Goal: Contribute content: Contribute content

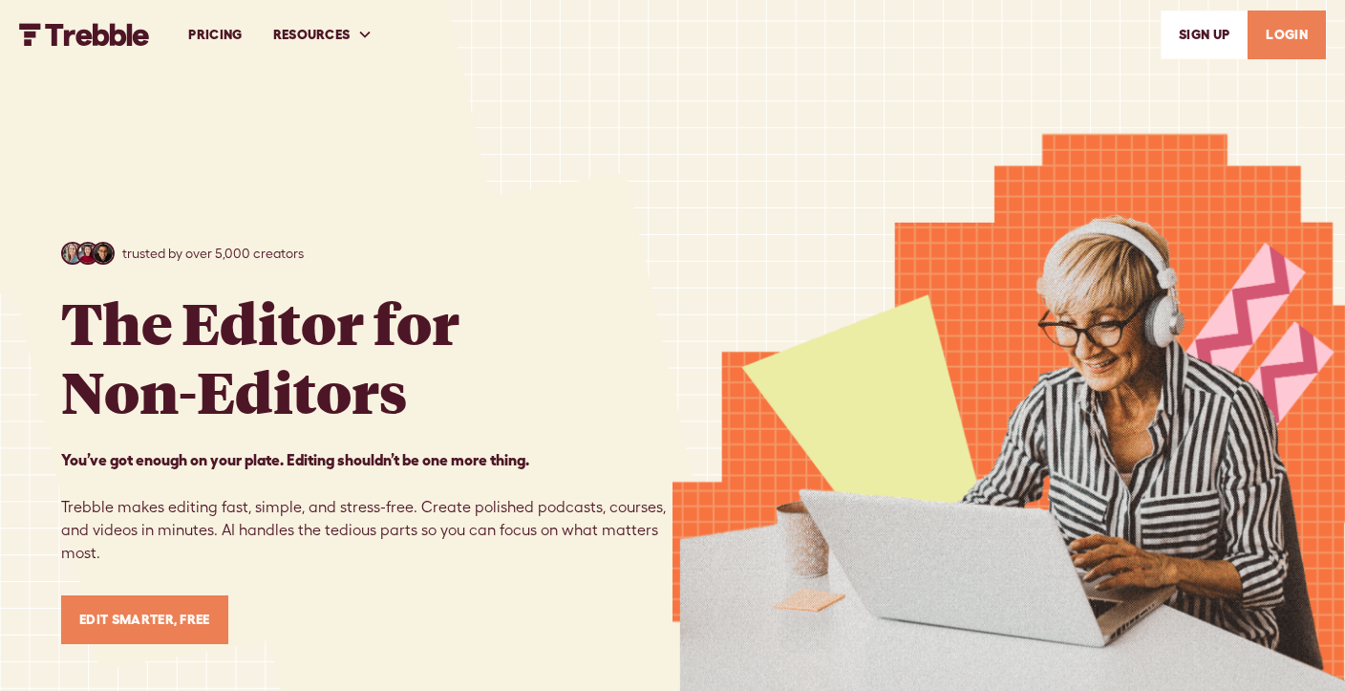
click at [1280, 51] on link "LOGIN" at bounding box center [1287, 35] width 78 height 49
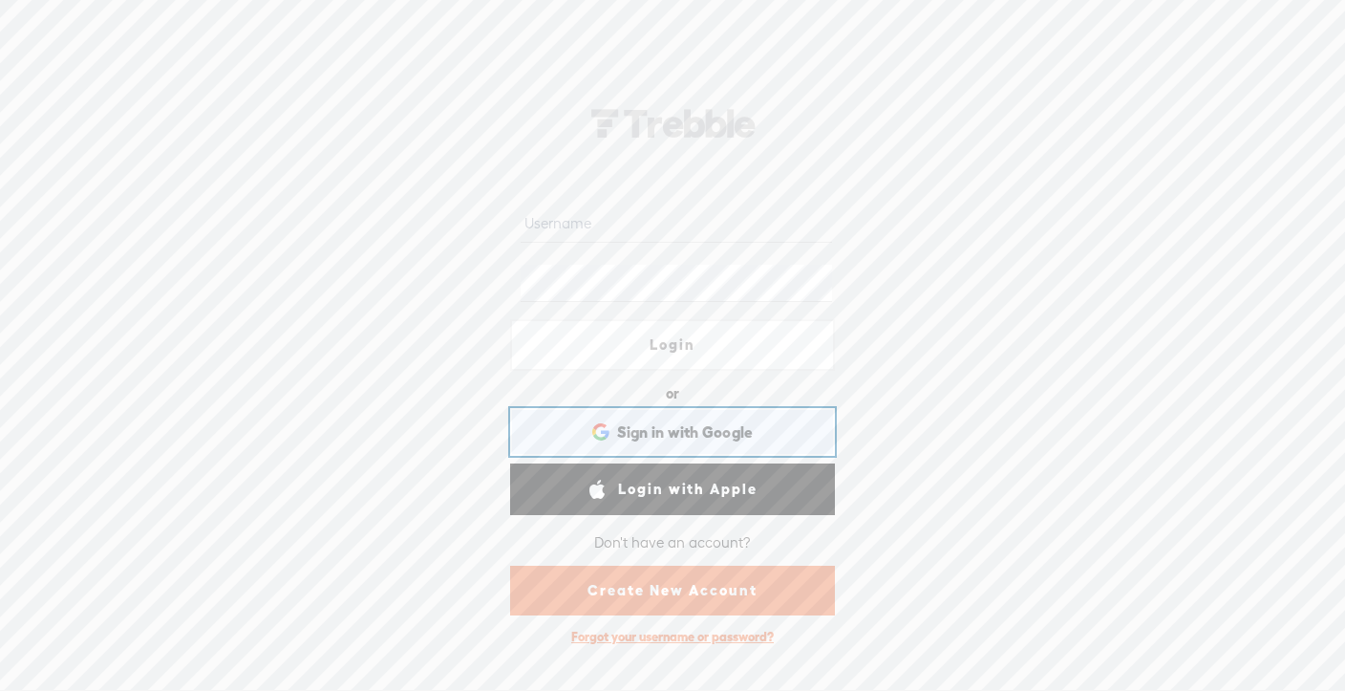
click at [659, 446] on div "Sign in with Google Sign in with Google. Opens in new tab" at bounding box center [673, 432] width 298 height 44
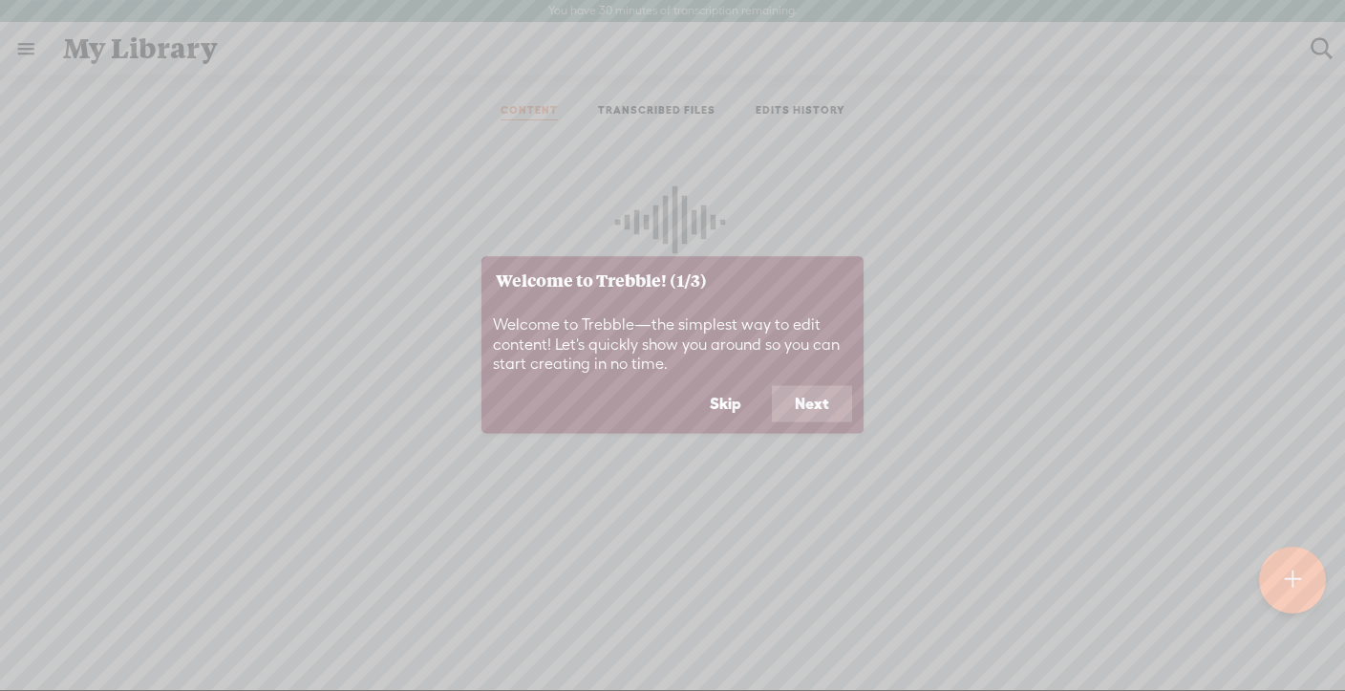
click at [826, 408] on button "Next" at bounding box center [812, 404] width 80 height 36
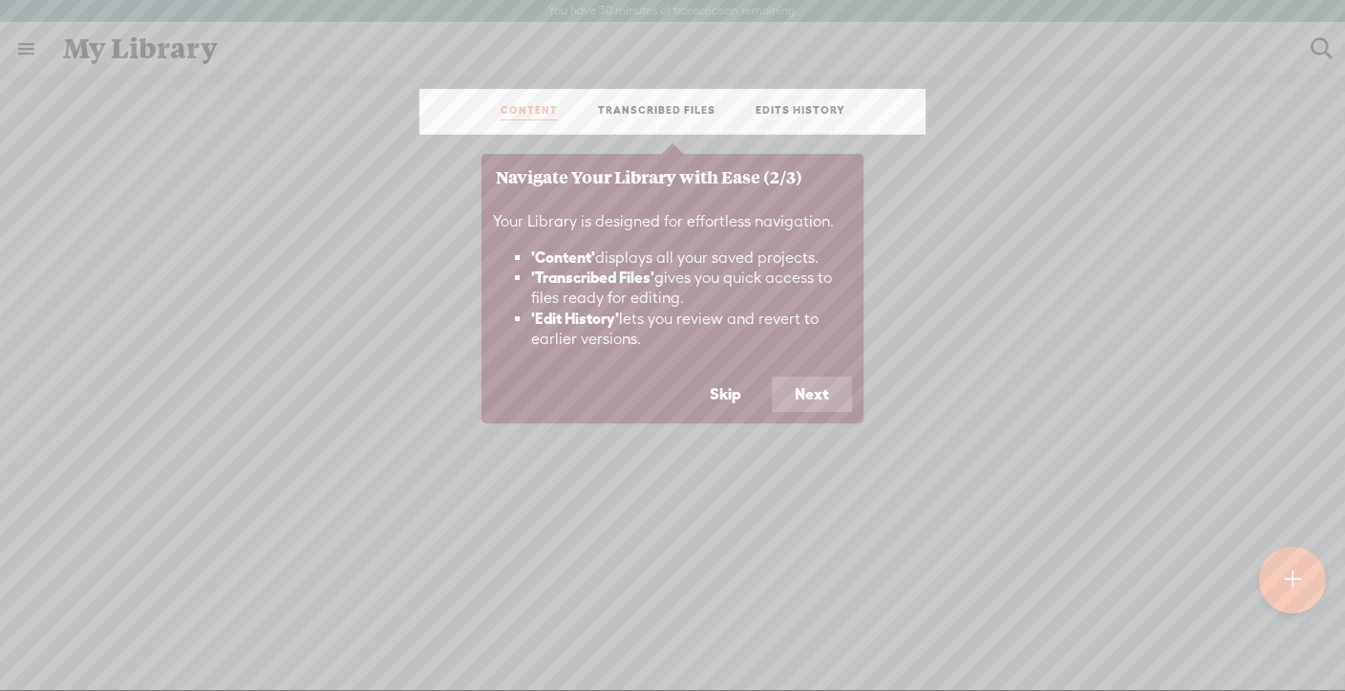
click at [818, 398] on button "Next" at bounding box center [812, 395] width 80 height 36
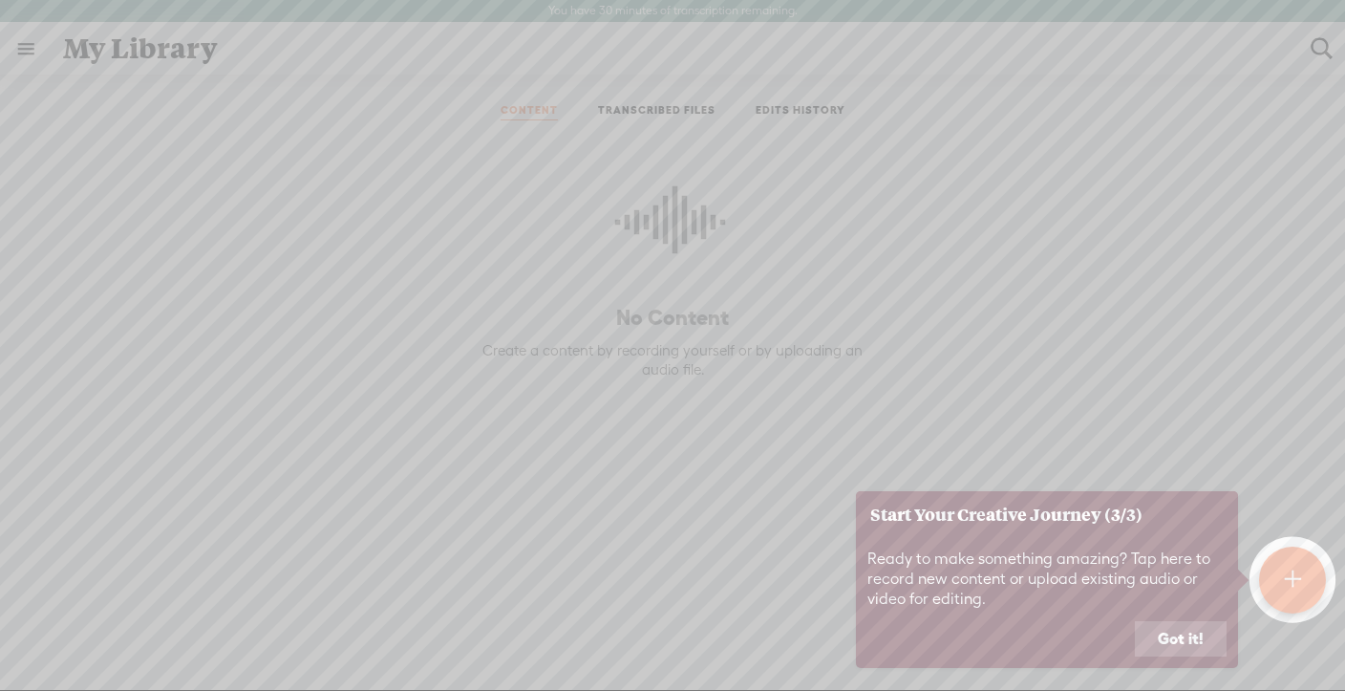
click at [1287, 594] on t at bounding box center [1292, 580] width 16 height 42
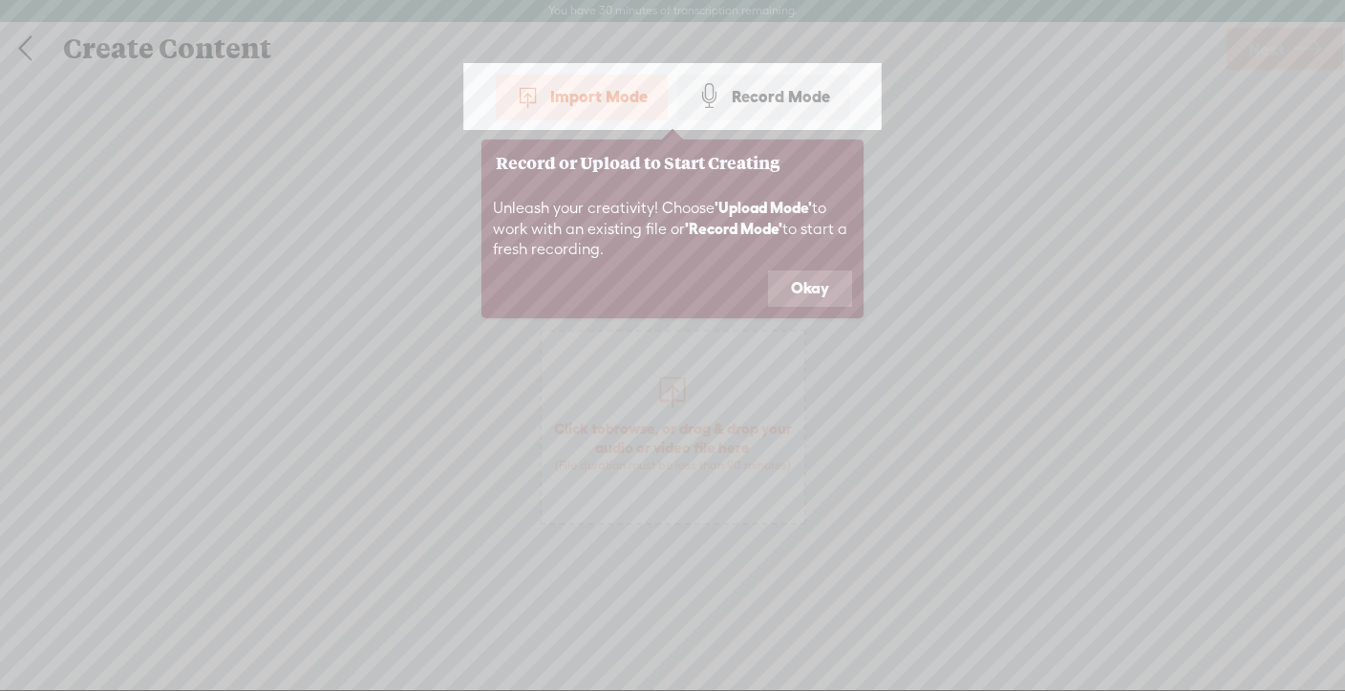
click at [805, 284] on button "Okay" at bounding box center [810, 288] width 84 height 36
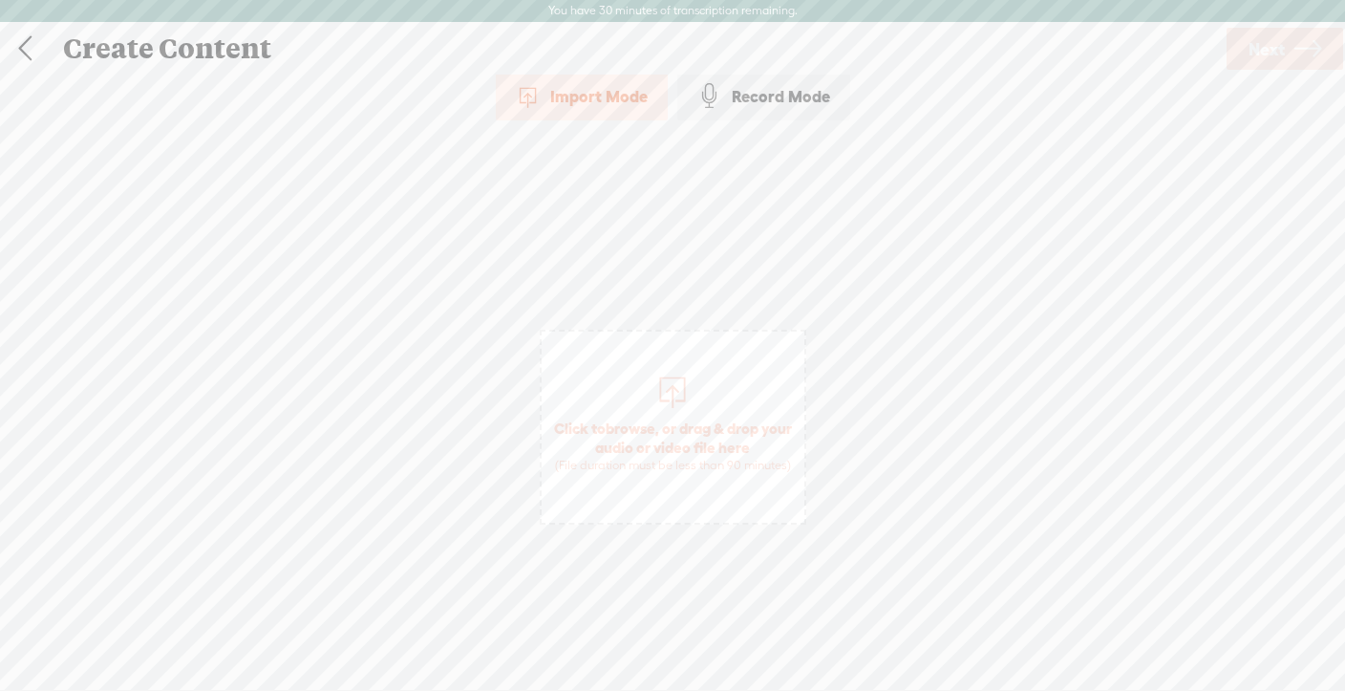
click at [673, 387] on div at bounding box center [673, 390] width 38 height 38
click at [1256, 58] on span "Next" at bounding box center [1267, 49] width 36 height 49
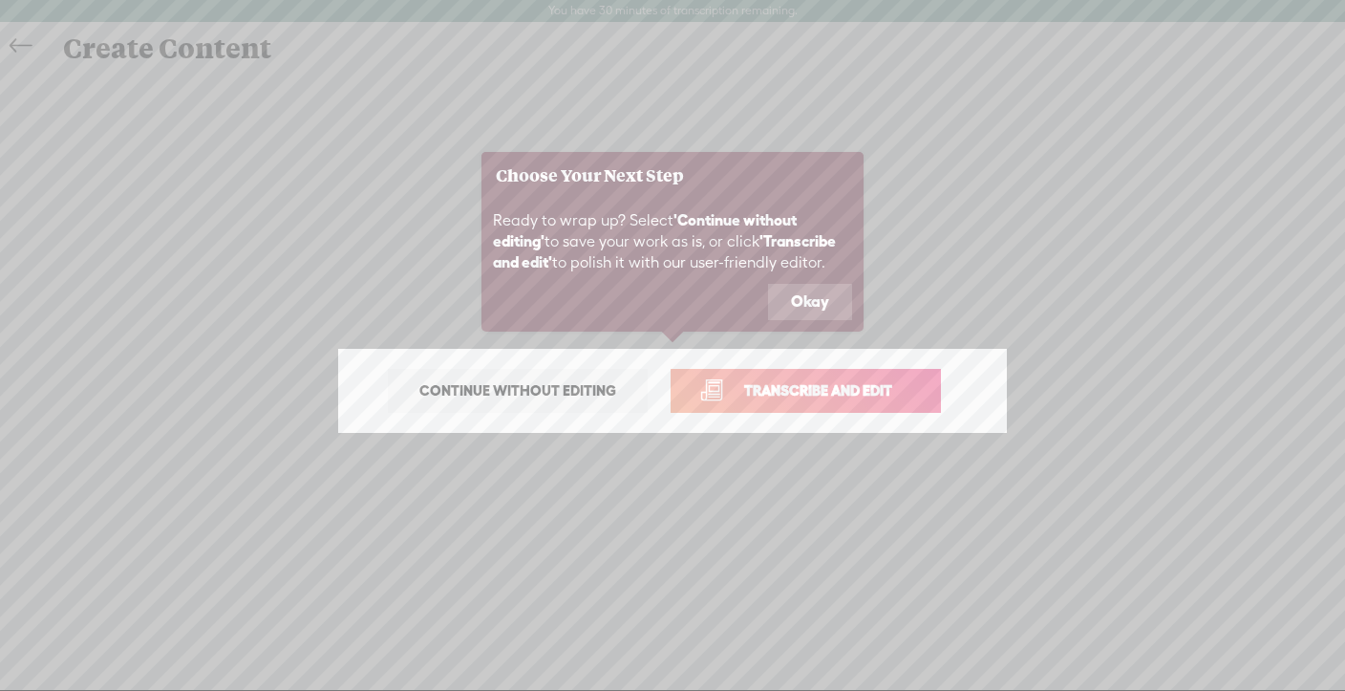
click at [820, 299] on button "Okay" at bounding box center [810, 302] width 84 height 36
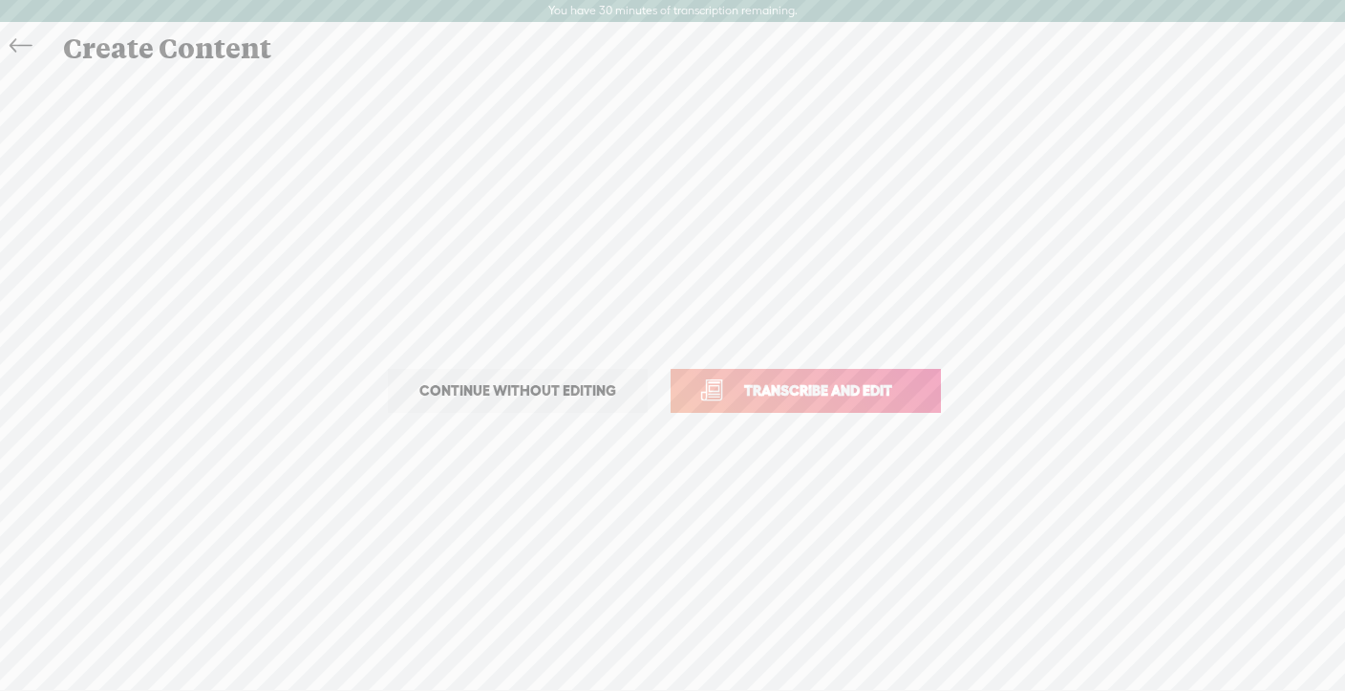
click at [801, 390] on span "Transcribe and edit" at bounding box center [818, 390] width 188 height 22
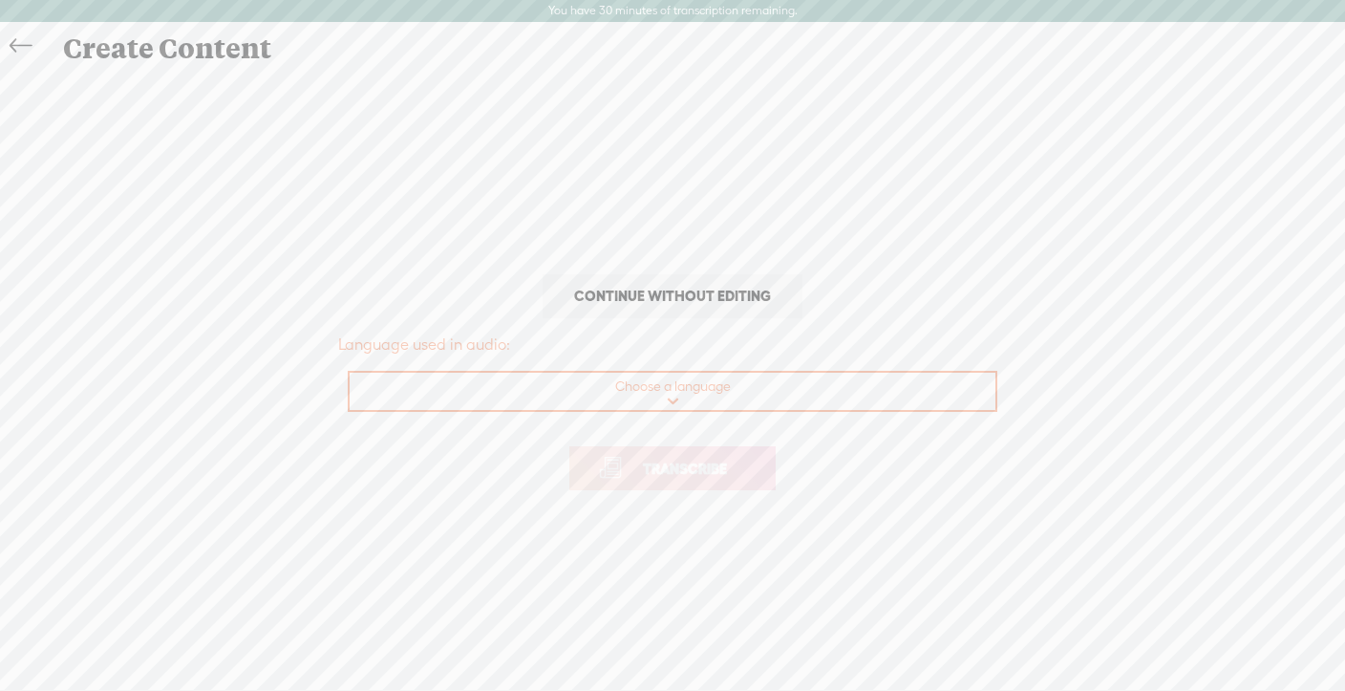
click at [785, 398] on select "Choose a language Afrikaans Albanian Amharic Arabic, Gulf Arabic, Modern Standa…" at bounding box center [674, 392] width 648 height 39
select select "en-US"
click at [350, 373] on select "Choose a language Afrikaans Albanian Amharic Arabic, Gulf Arabic, Modern Standa…" at bounding box center [674, 392] width 648 height 39
click at [639, 474] on span "Transcribe" at bounding box center [685, 469] width 124 height 22
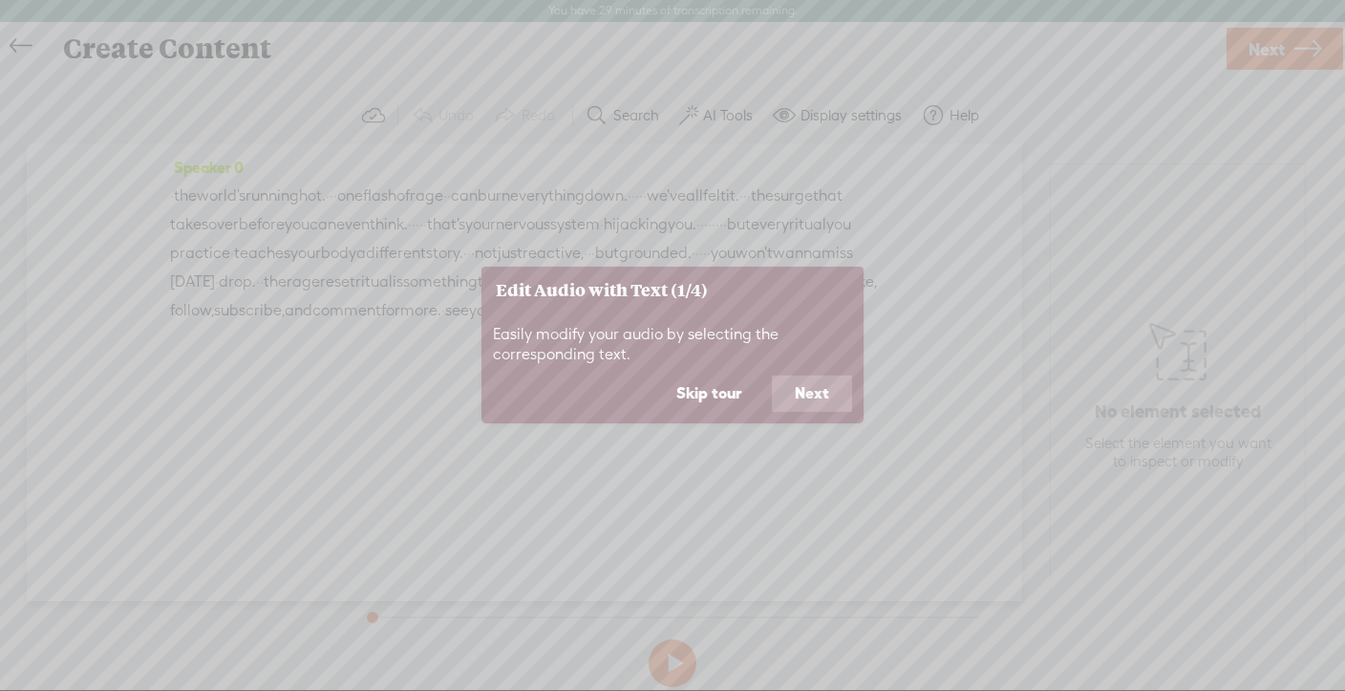
click at [807, 392] on button "Next" at bounding box center [812, 394] width 80 height 36
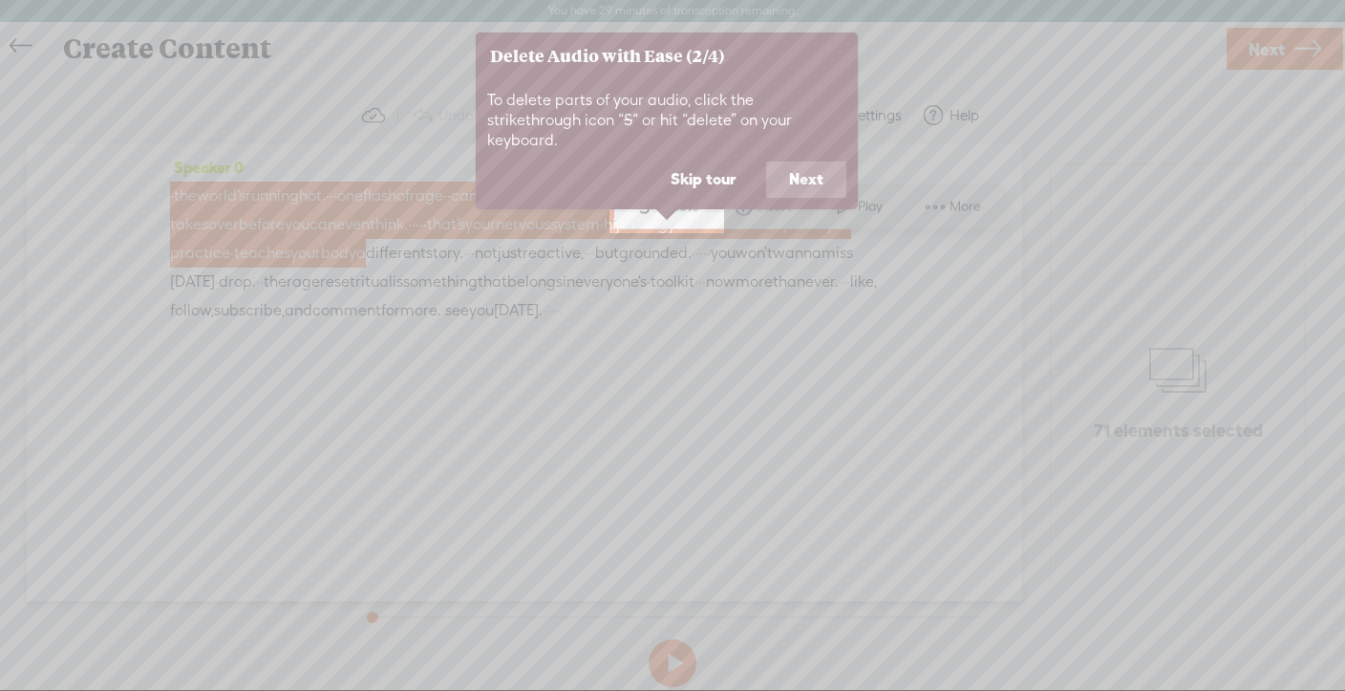
click at [795, 161] on button "Next" at bounding box center [806, 179] width 80 height 36
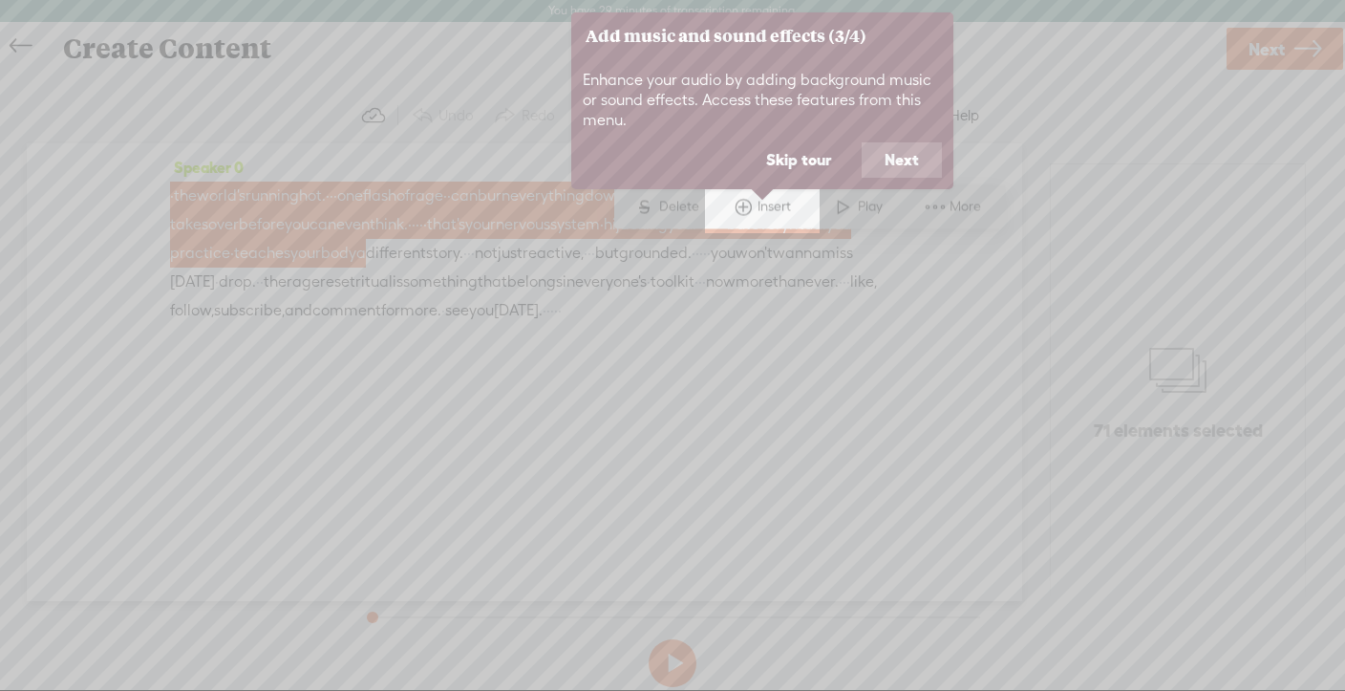
click at [888, 165] on button "Next" at bounding box center [902, 160] width 80 height 36
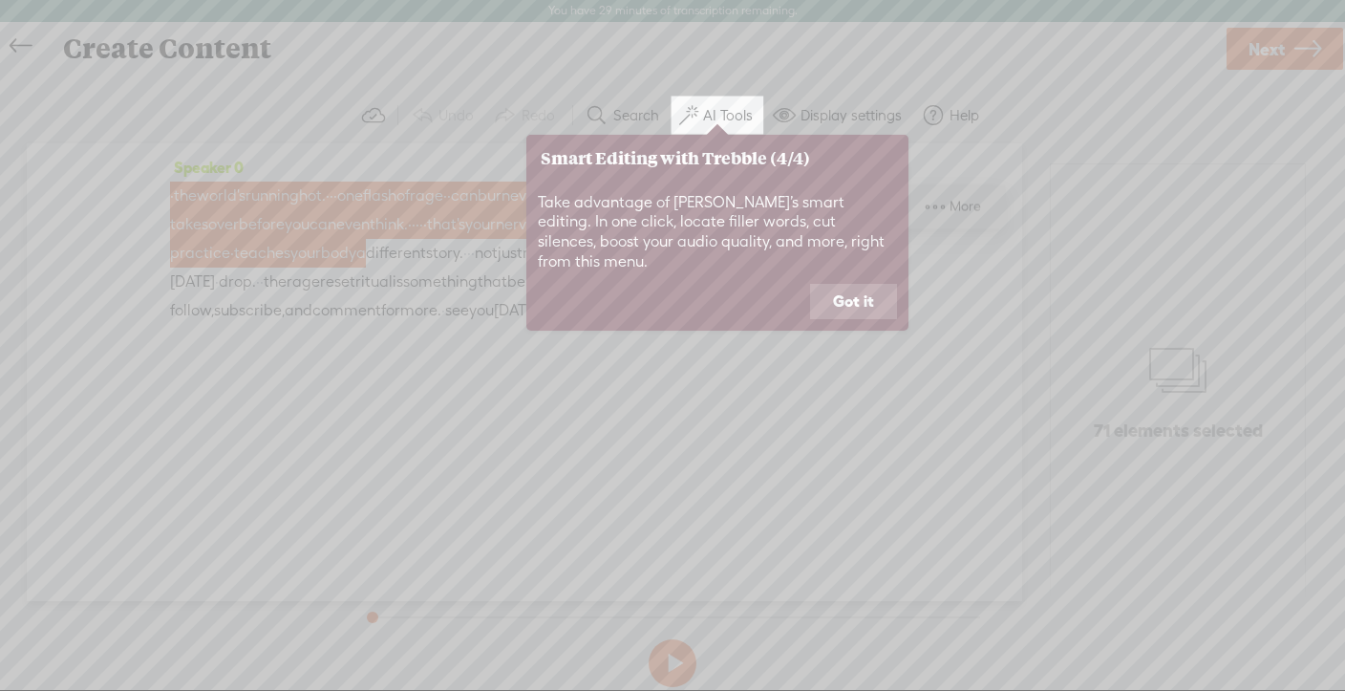
click at [857, 284] on button "Got it" at bounding box center [853, 302] width 87 height 36
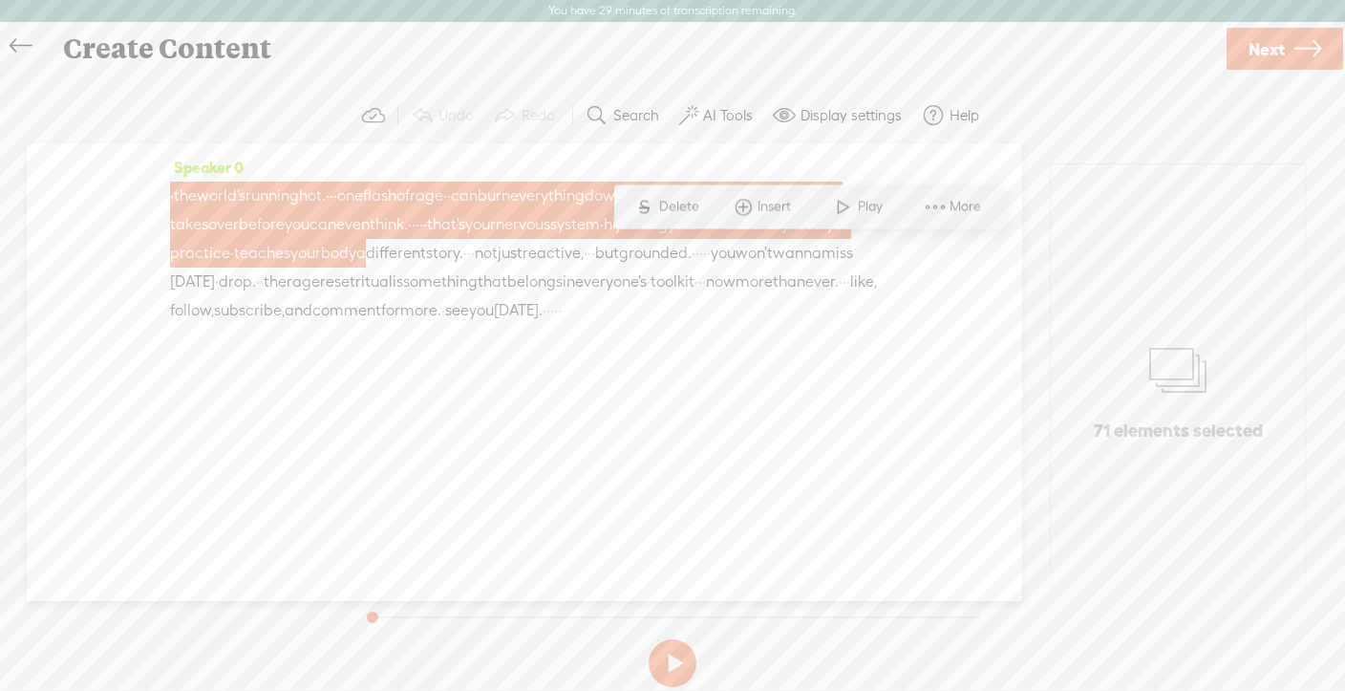
click at [547, 325] on span "·" at bounding box center [545, 310] width 4 height 29
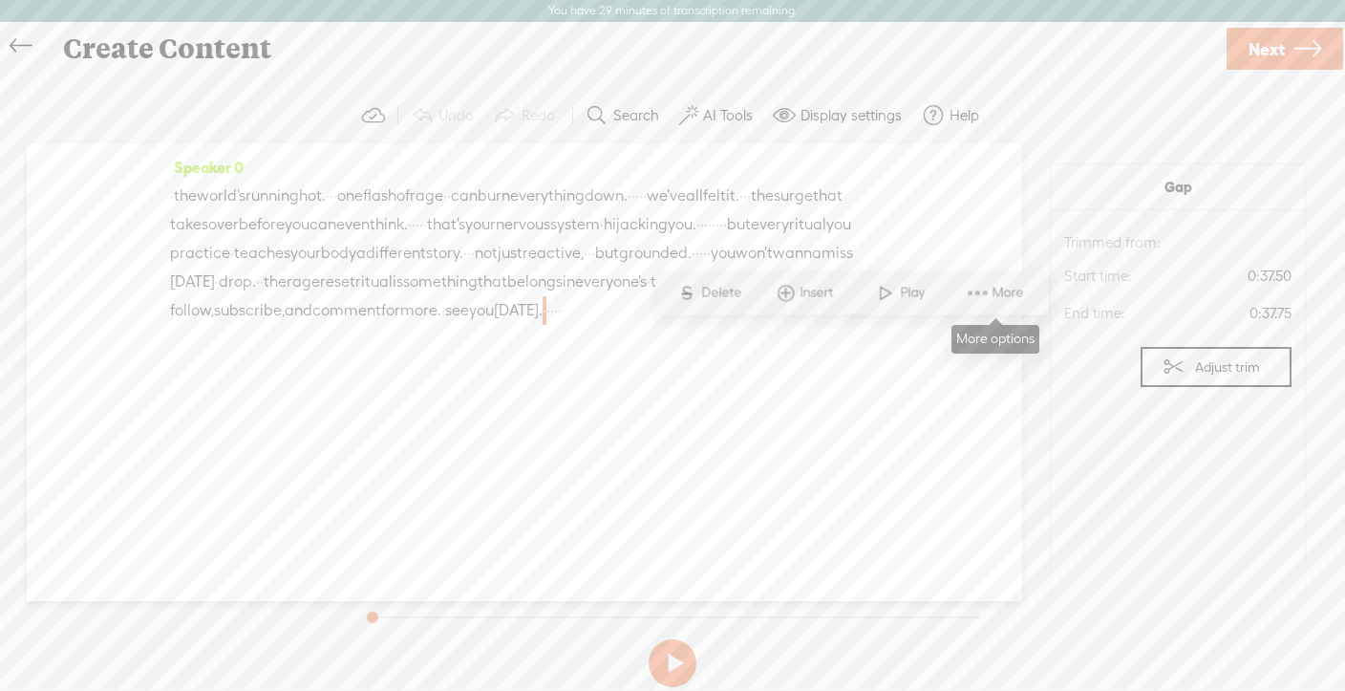
click at [982, 288] on span at bounding box center [978, 292] width 29 height 34
click at [739, 441] on div "Speaker 0 · the world's running hot. · · · one flash of rage · · can burn every…" at bounding box center [525, 372] width 996 height 458
drag, startPoint x: 375, startPoint y: 620, endPoint x: 425, endPoint y: 606, distance: 52.6
click at [426, 607] on div at bounding box center [427, 619] width 44 height 44
drag, startPoint x: 425, startPoint y: 613, endPoint x: 748, endPoint y: 613, distance: 323.0
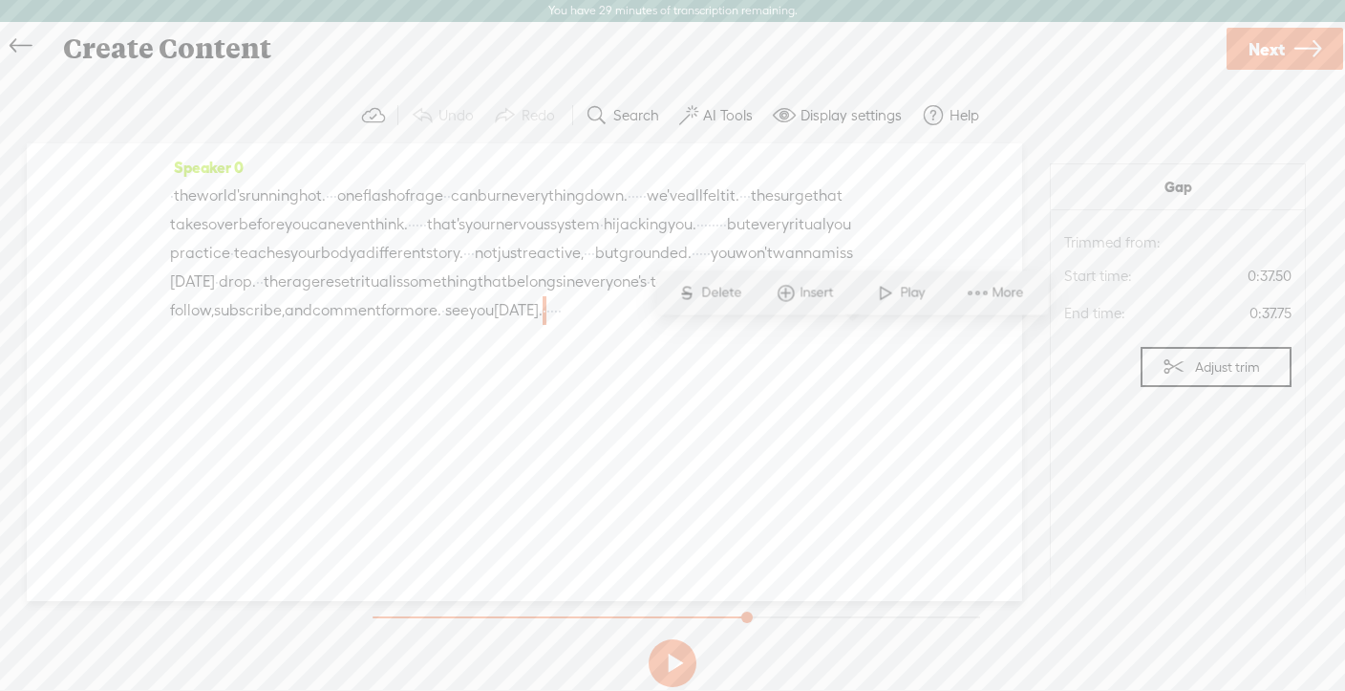
click at [748, 613] on div at bounding box center [749, 619] width 44 height 44
drag, startPoint x: 747, startPoint y: 615, endPoint x: 354, endPoint y: 600, distance: 394.0
click at [354, 600] on div at bounding box center [375, 619] width 44 height 44
click at [691, 651] on button at bounding box center [673, 663] width 48 height 48
click at [678, 658] on button at bounding box center [673, 663] width 48 height 48
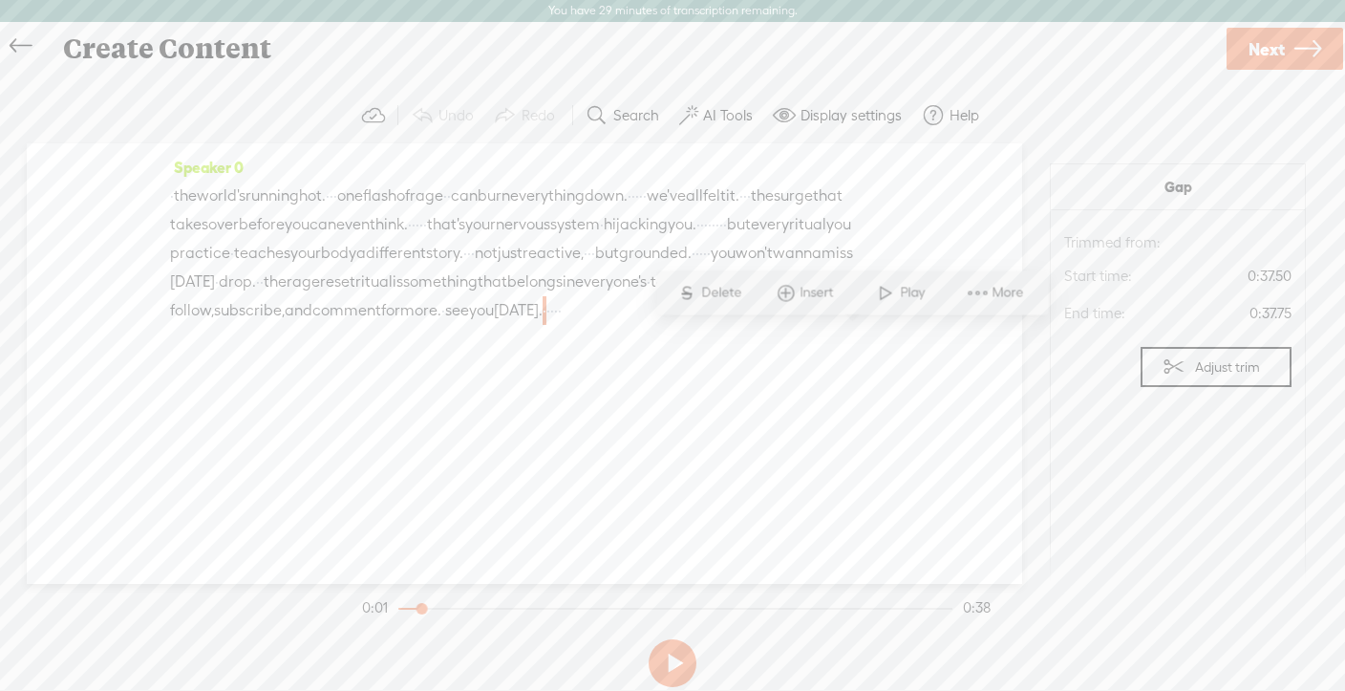
click at [334, 198] on span "·" at bounding box center [332, 196] width 4 height 29
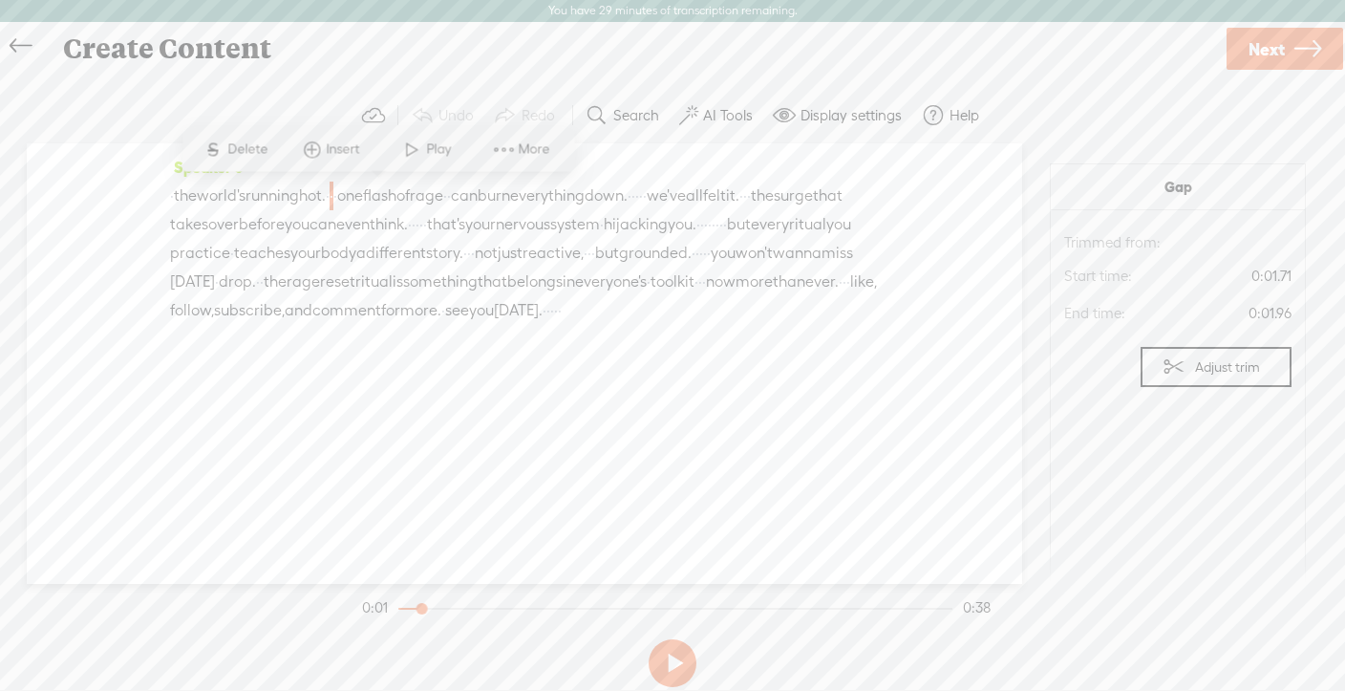
click at [321, 148] on span at bounding box center [312, 149] width 29 height 34
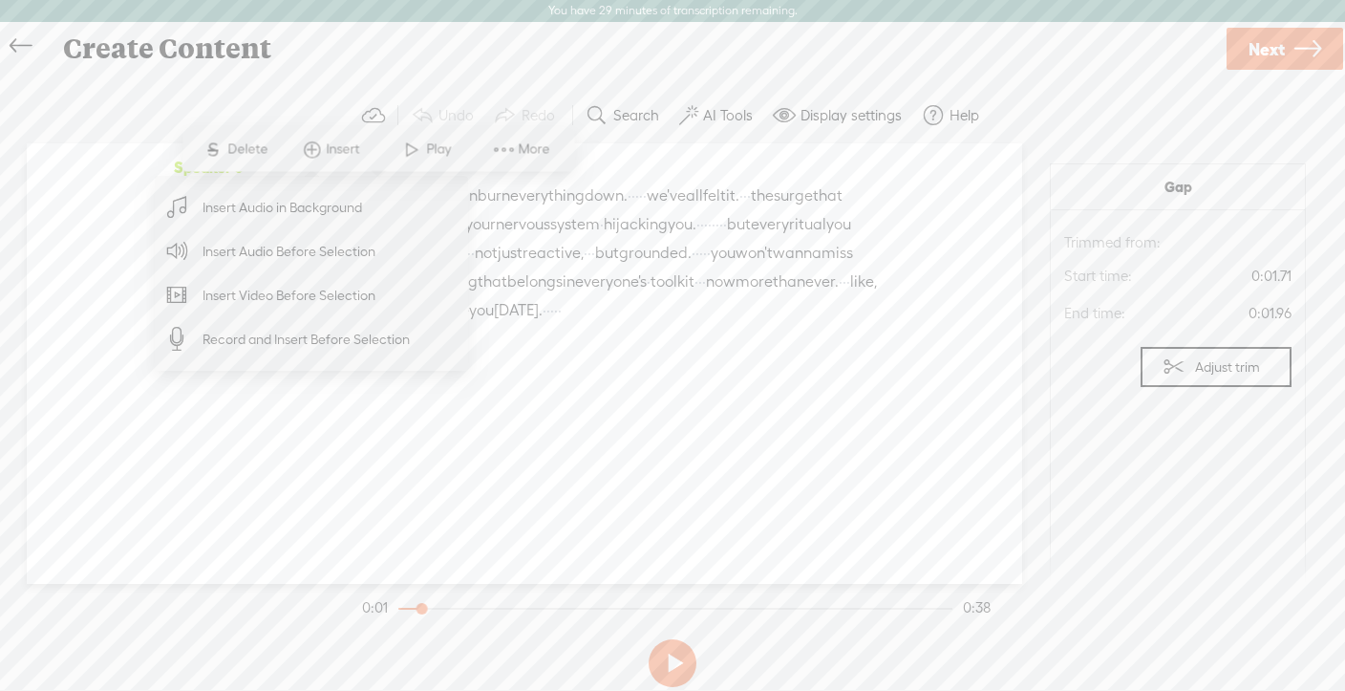
click at [813, 118] on label "Display settings" at bounding box center [851, 115] width 101 height 19
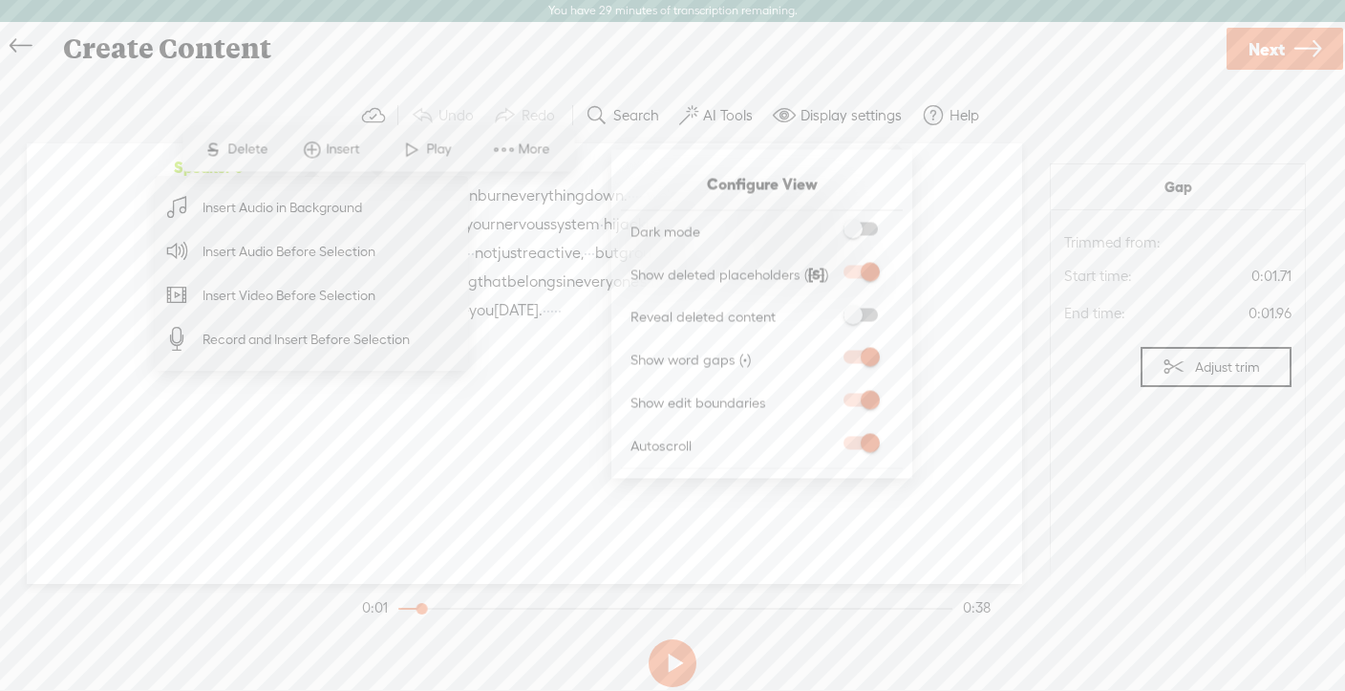
click at [545, 417] on div "Speaker 0 · the world's running hot. · · · one flash of rage · · can burn every…" at bounding box center [525, 363] width 996 height 441
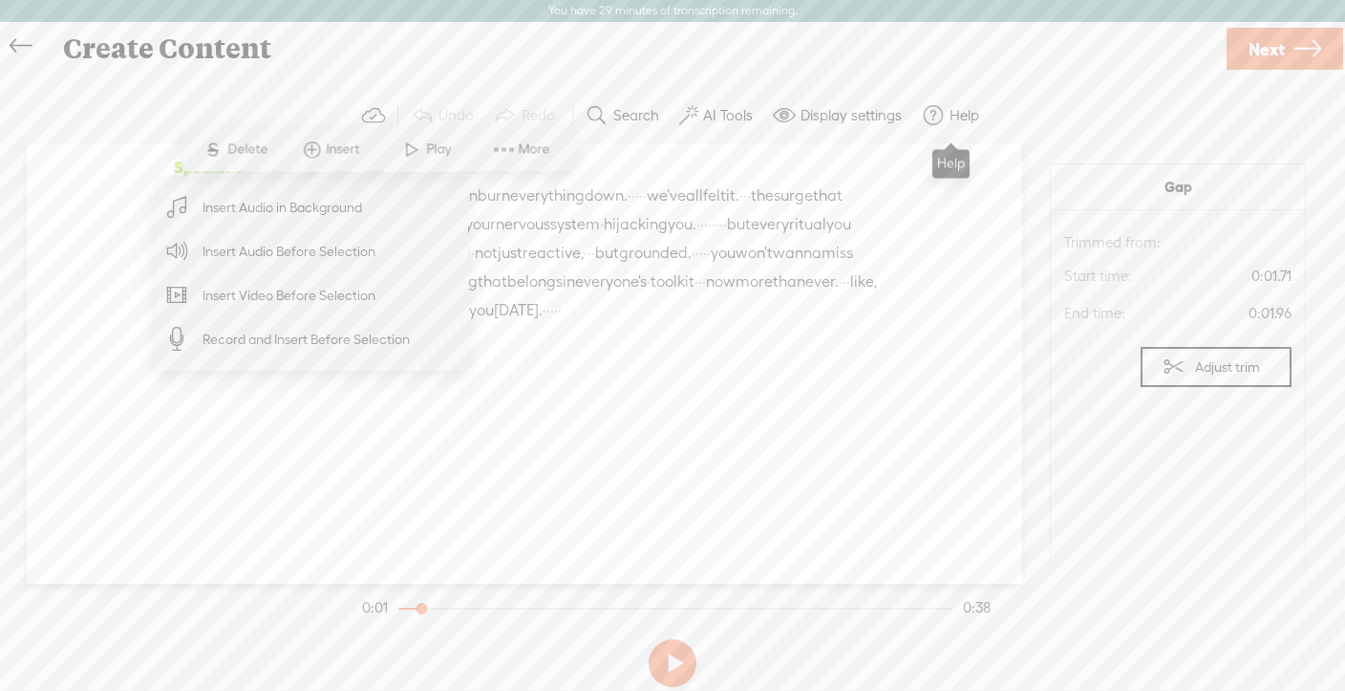
click at [958, 118] on label "Help" at bounding box center [965, 115] width 30 height 19
click at [834, 181] on span "Help center" at bounding box center [833, 181] width 86 height 43
click at [311, 473] on div "Speaker 0 · the world's running hot. · · · one flash of rage · · can burn every…" at bounding box center [525, 363] width 996 height 441
click at [541, 143] on span "More" at bounding box center [537, 149] width 36 height 19
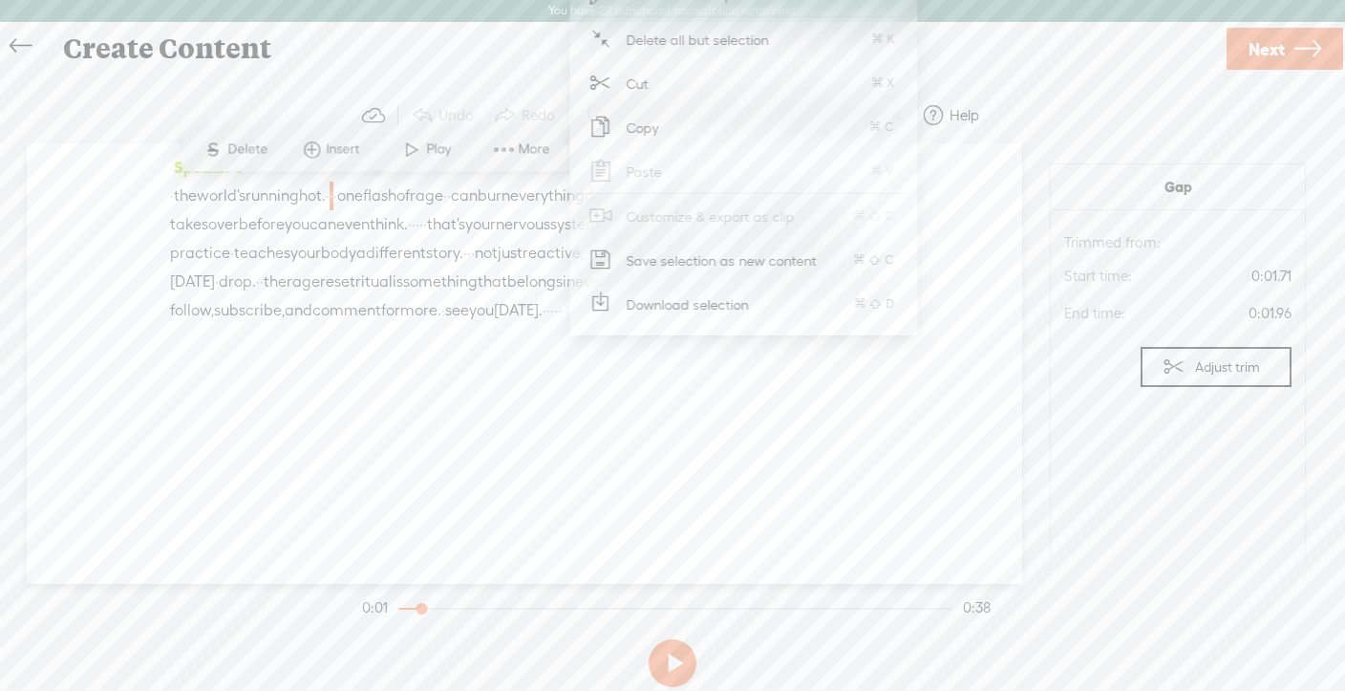
click at [604, 239] on span "hijacking" at bounding box center [636, 224] width 64 height 29
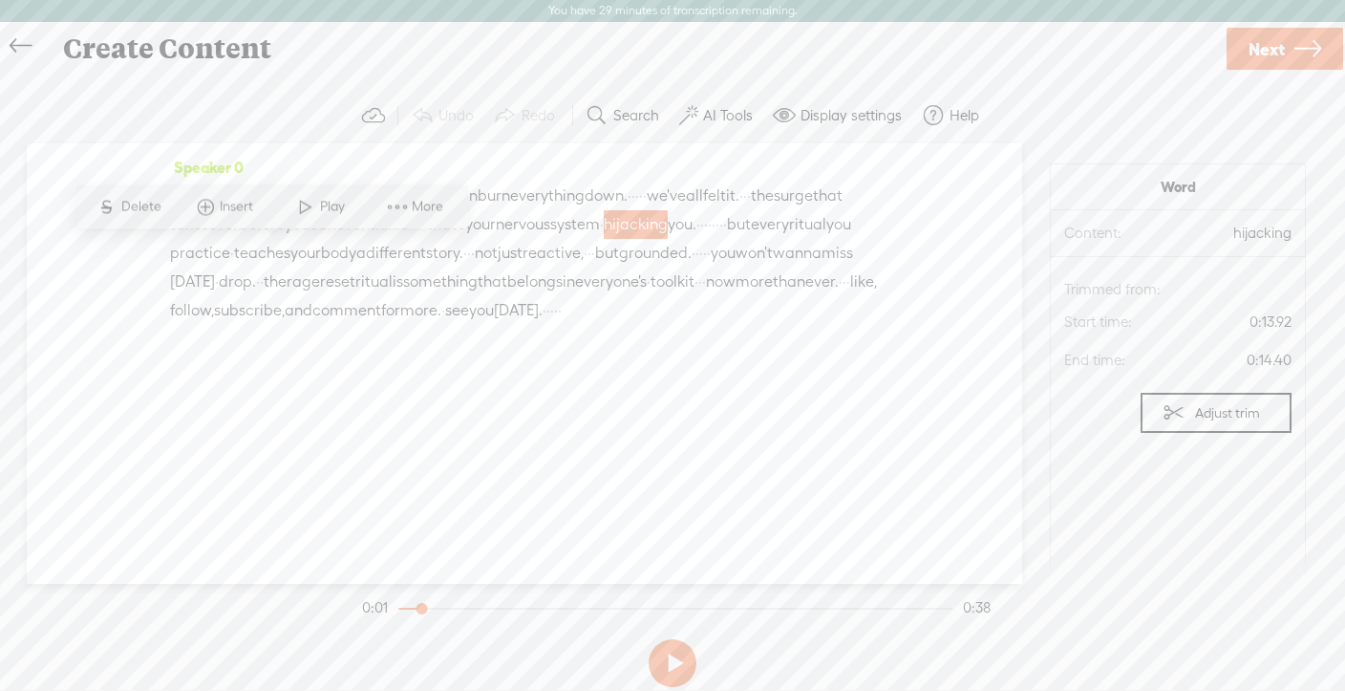
click at [411, 410] on div "Speaker 0 · the world's running hot. · · · one flash of rage · · can burn every…" at bounding box center [525, 363] width 996 height 441
click at [478, 192] on span "can" at bounding box center [464, 196] width 27 height 29
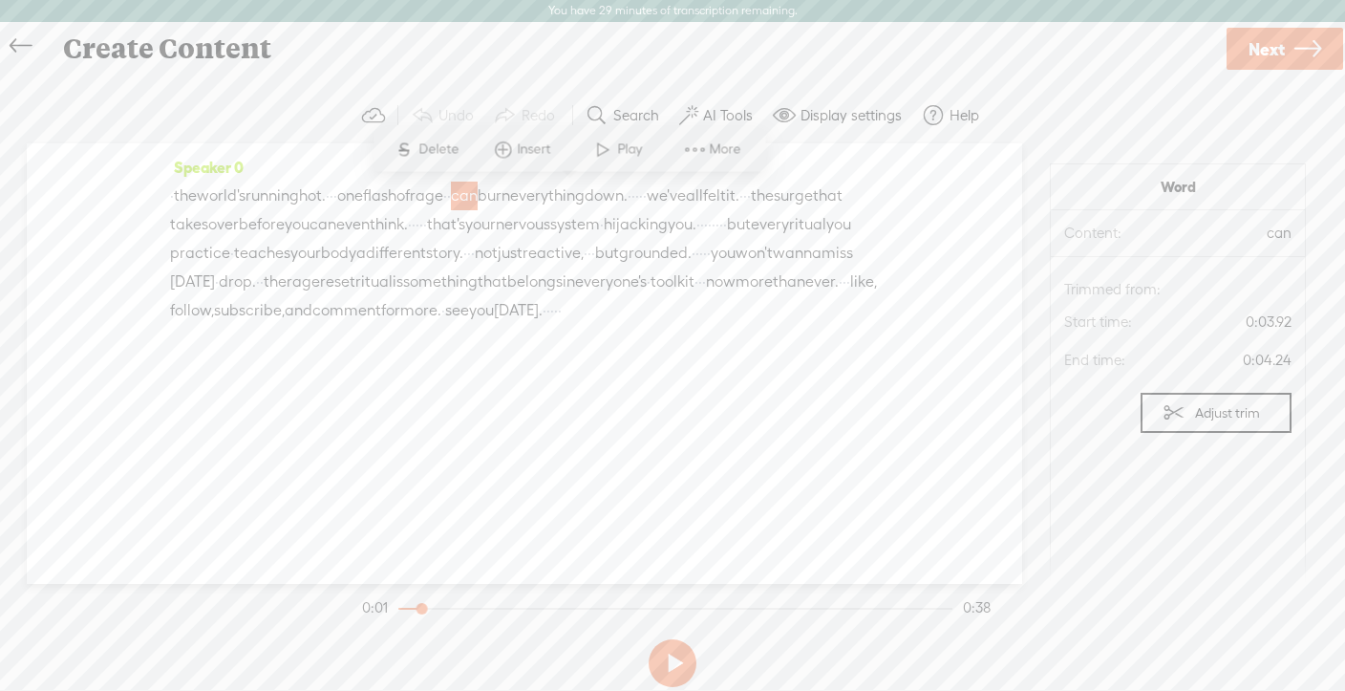
click at [330, 183] on span "·" at bounding box center [328, 196] width 4 height 29
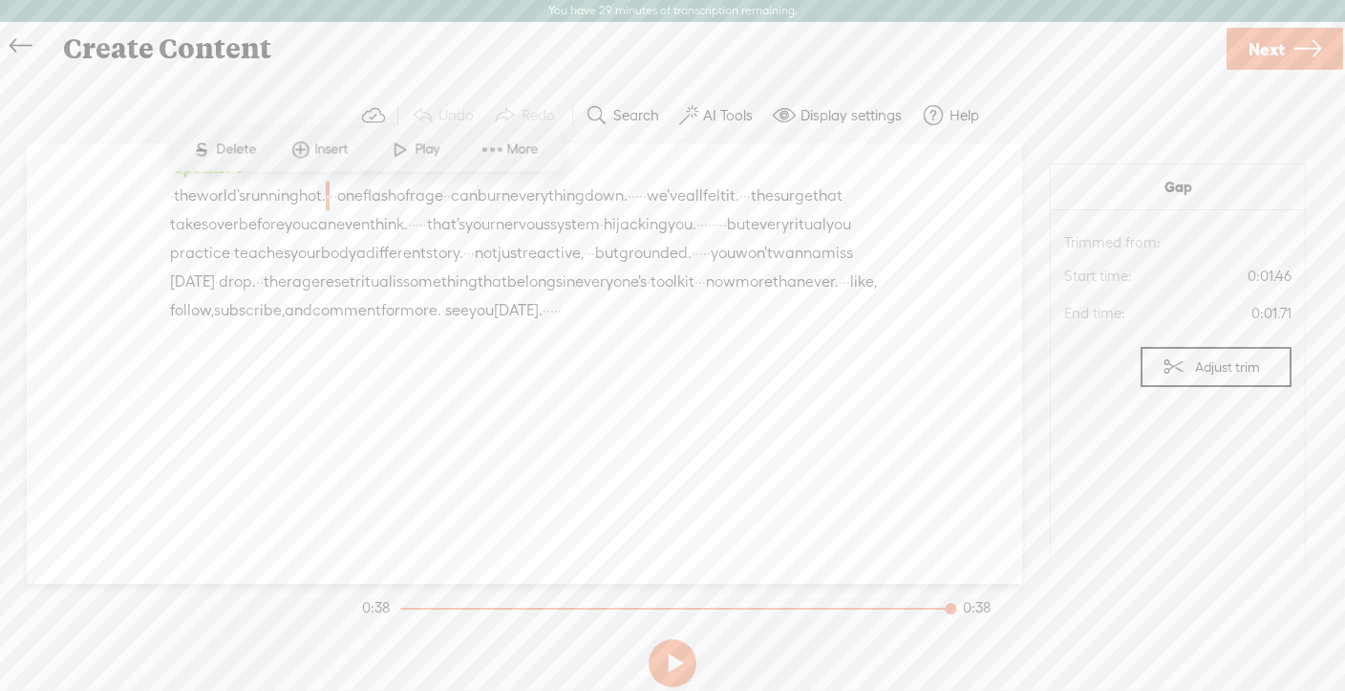
click at [337, 201] on span "·" at bounding box center [336, 196] width 4 height 29
click at [363, 200] on span "one" at bounding box center [350, 196] width 26 height 29
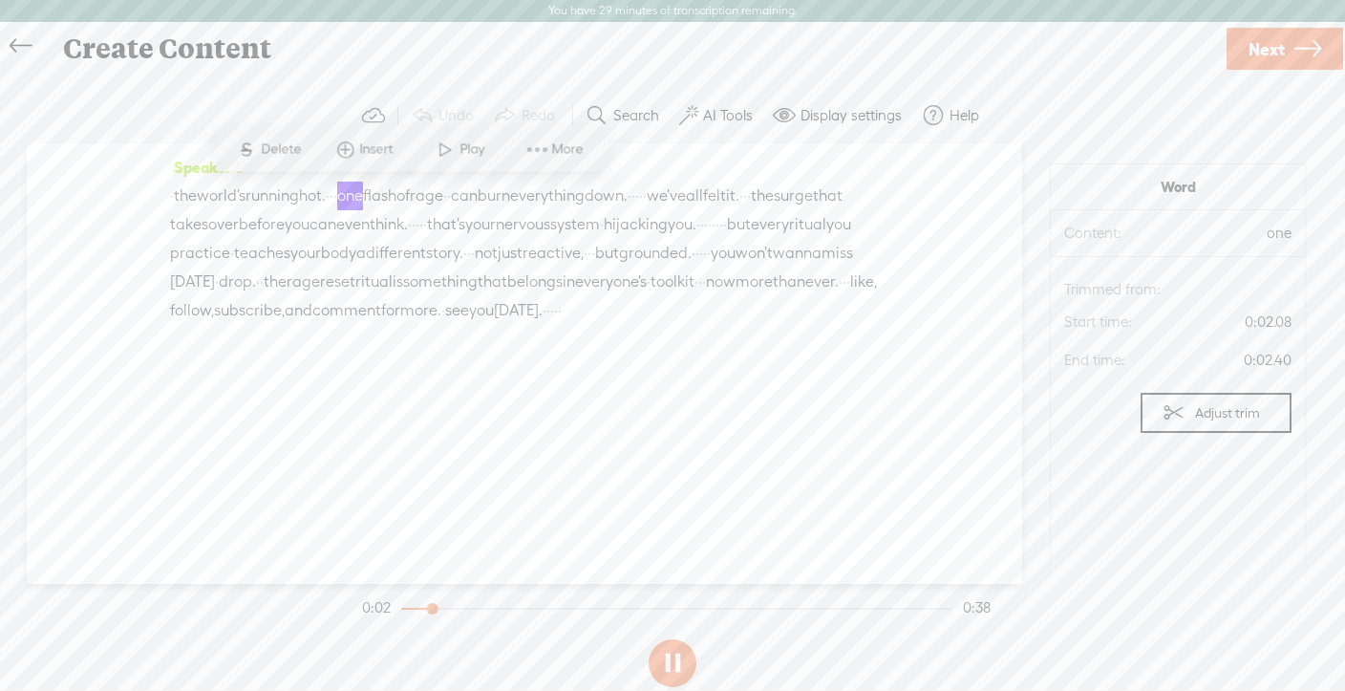
click at [334, 191] on span "·" at bounding box center [332, 196] width 4 height 29
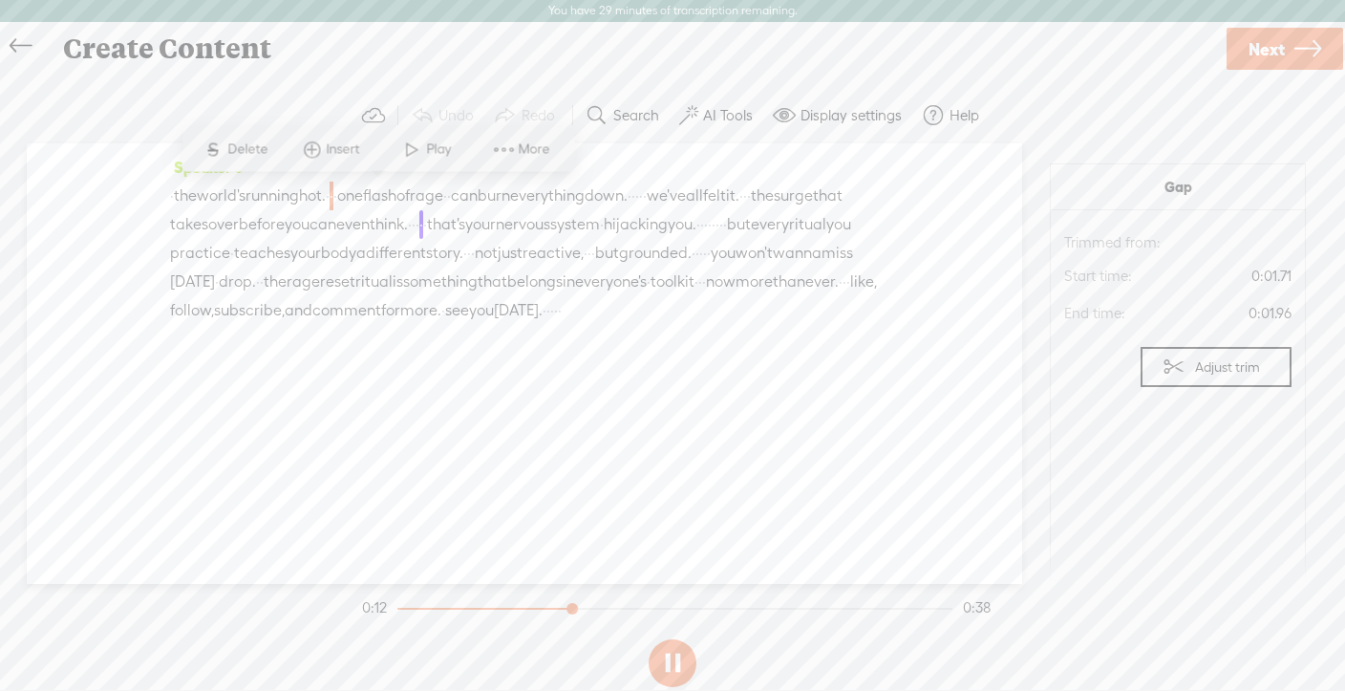
click at [172, 198] on span "·" at bounding box center [172, 196] width 4 height 29
click at [696, 113] on span at bounding box center [688, 115] width 19 height 23
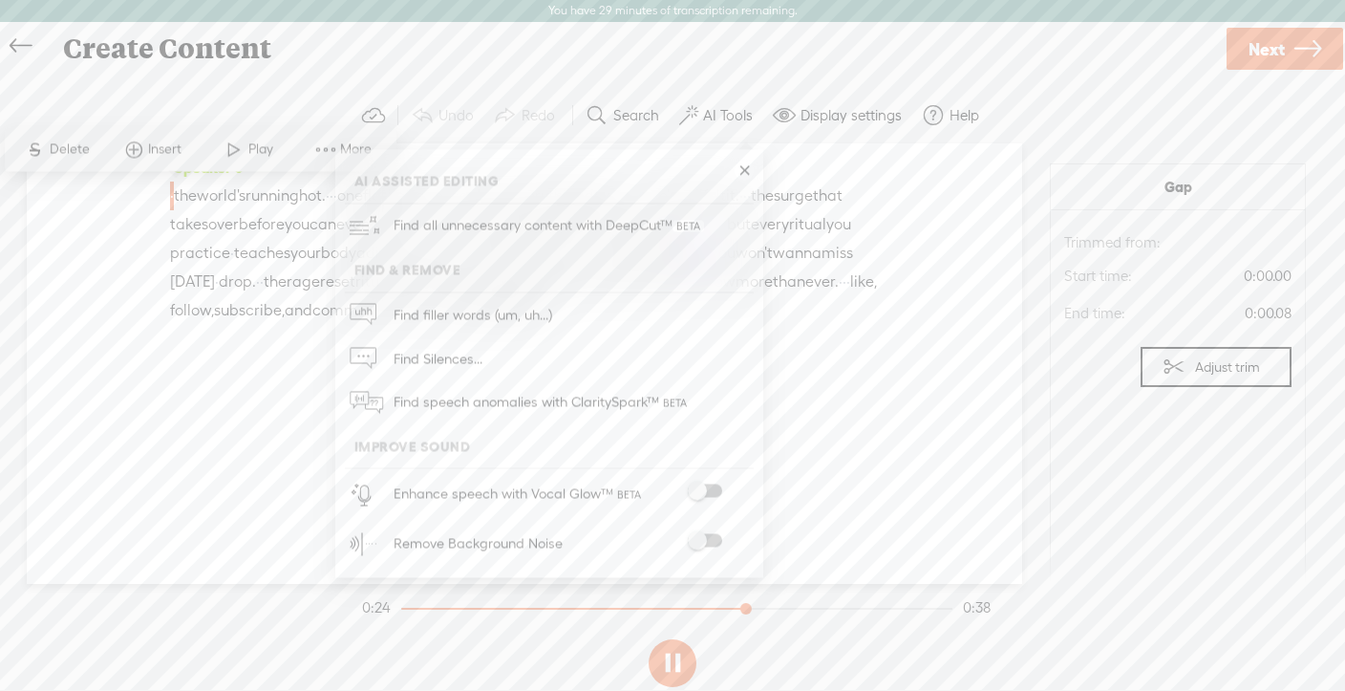
click at [702, 488] on span at bounding box center [705, 490] width 34 height 13
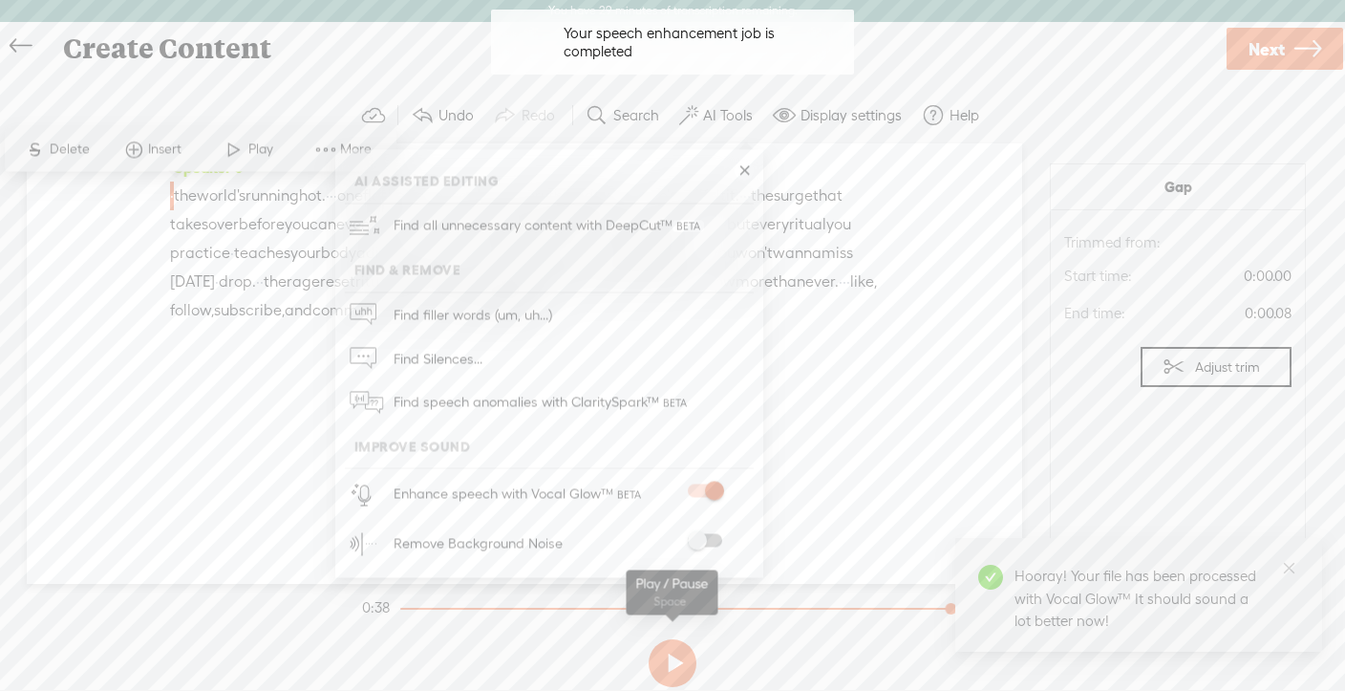
click at [670, 656] on button at bounding box center [673, 663] width 48 height 48
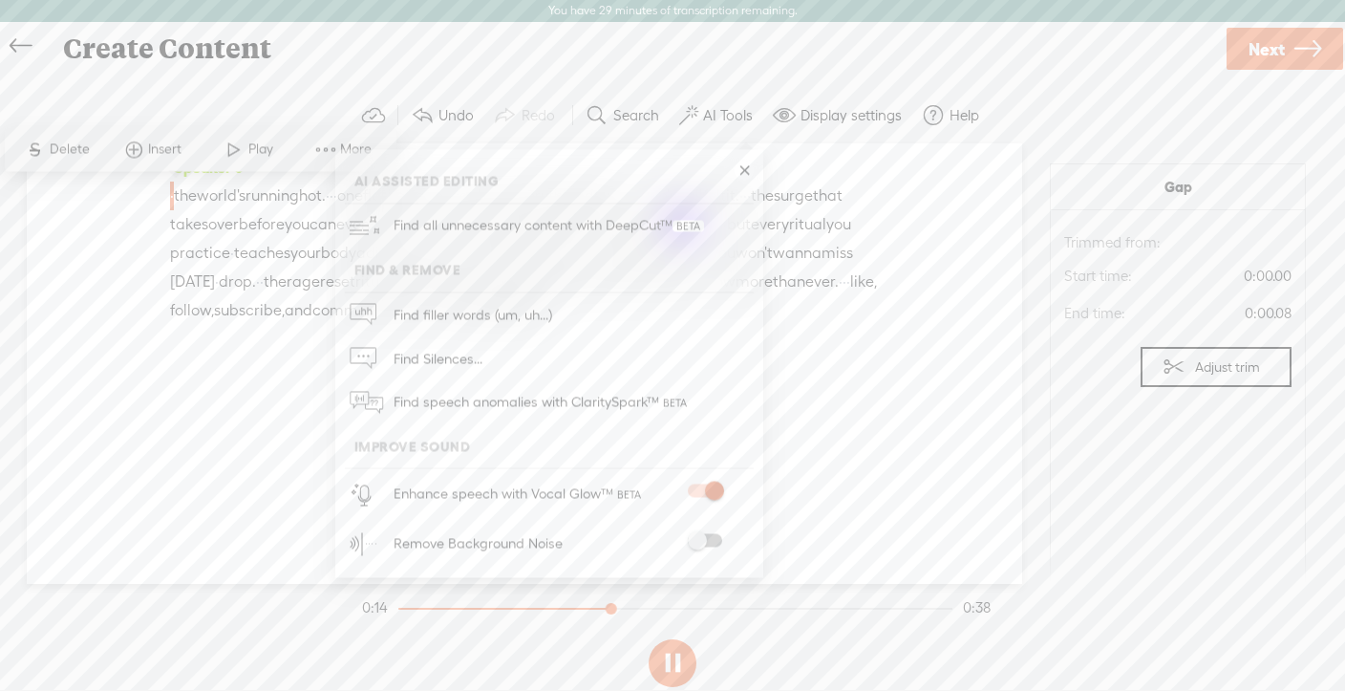
click at [703, 539] on span at bounding box center [705, 540] width 34 height 13
click at [684, 666] on button at bounding box center [673, 663] width 48 height 48
click at [1195, 365] on label "Adjust trim" at bounding box center [1227, 367] width 65 height 36
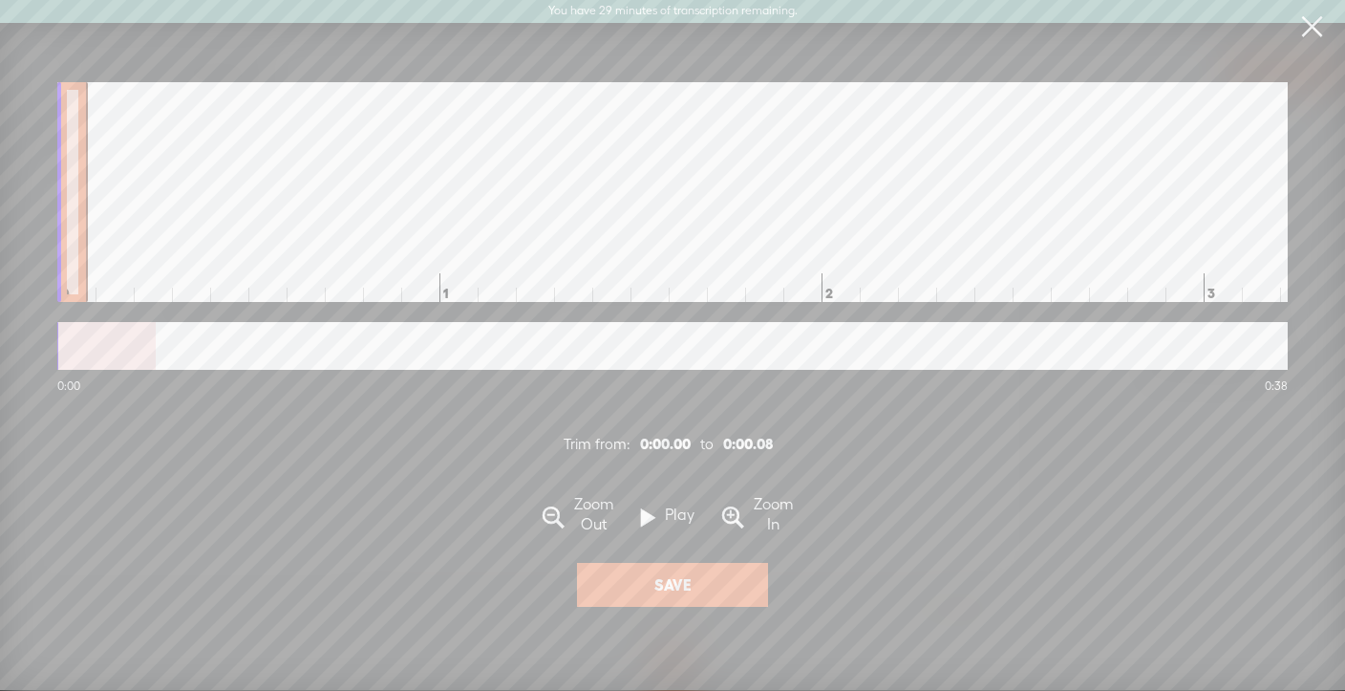
click at [559, 522] on span at bounding box center [554, 518] width 22 height 37
click at [559, 521] on span at bounding box center [554, 518] width 22 height 37
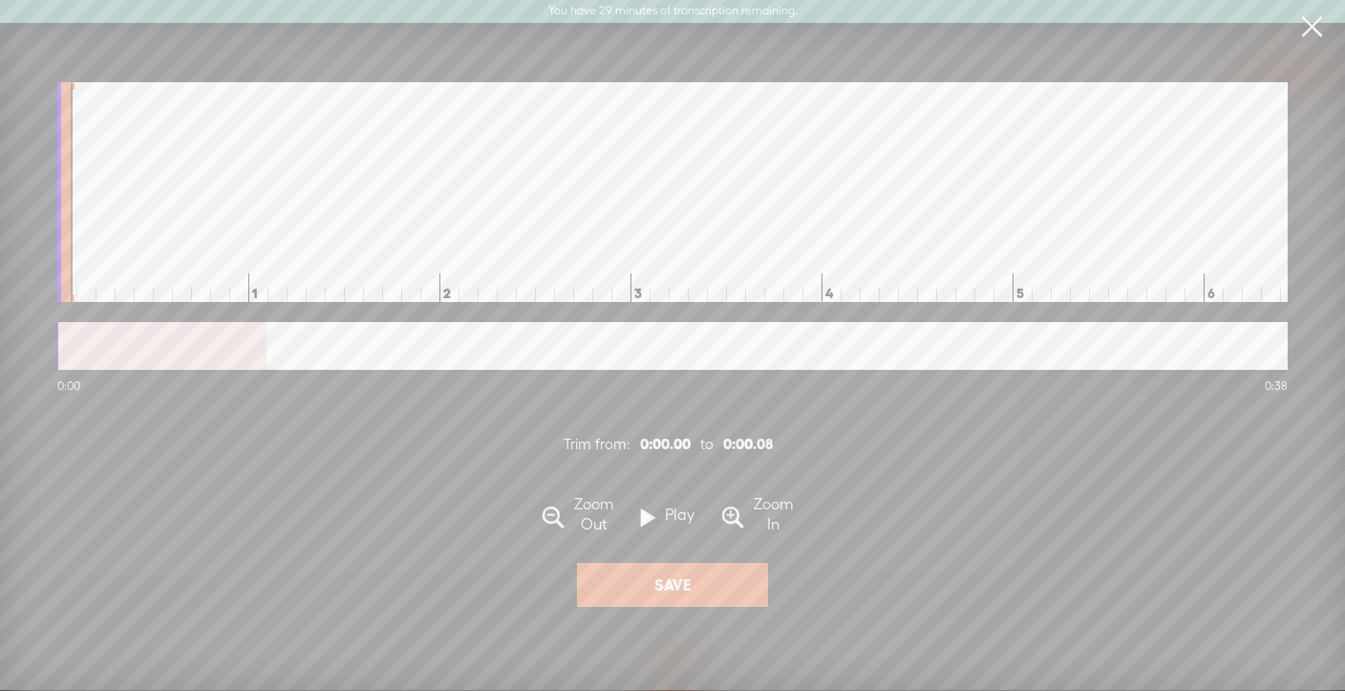
click at [559, 521] on span at bounding box center [554, 518] width 22 height 37
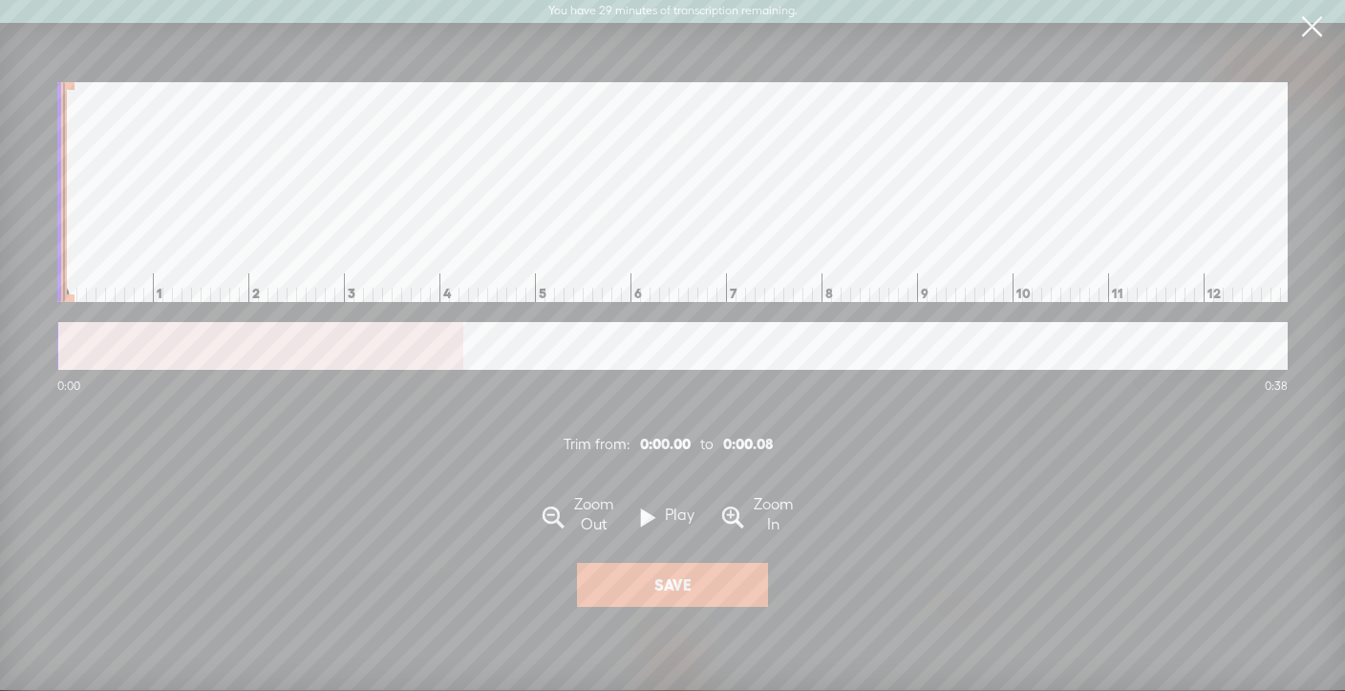
click at [744, 507] on label "Zoom In" at bounding box center [773, 515] width 59 height 40
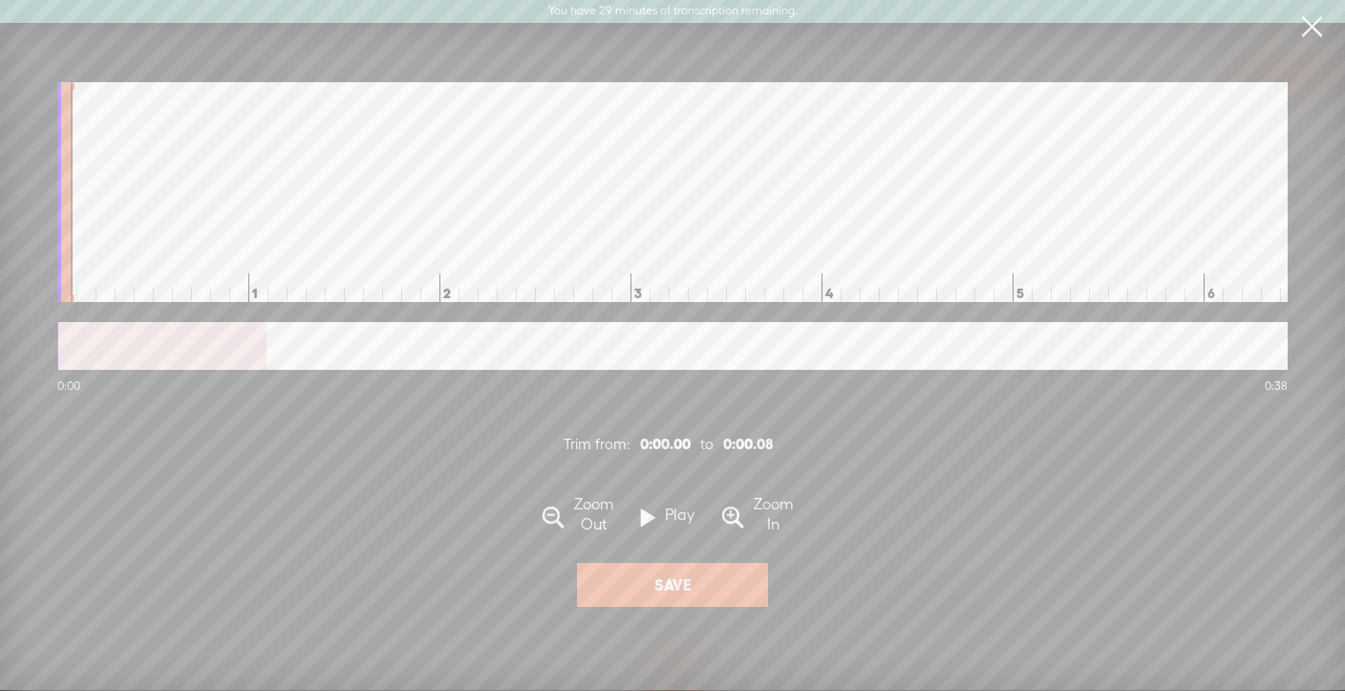
click at [744, 507] on label "Zoom In" at bounding box center [773, 515] width 59 height 40
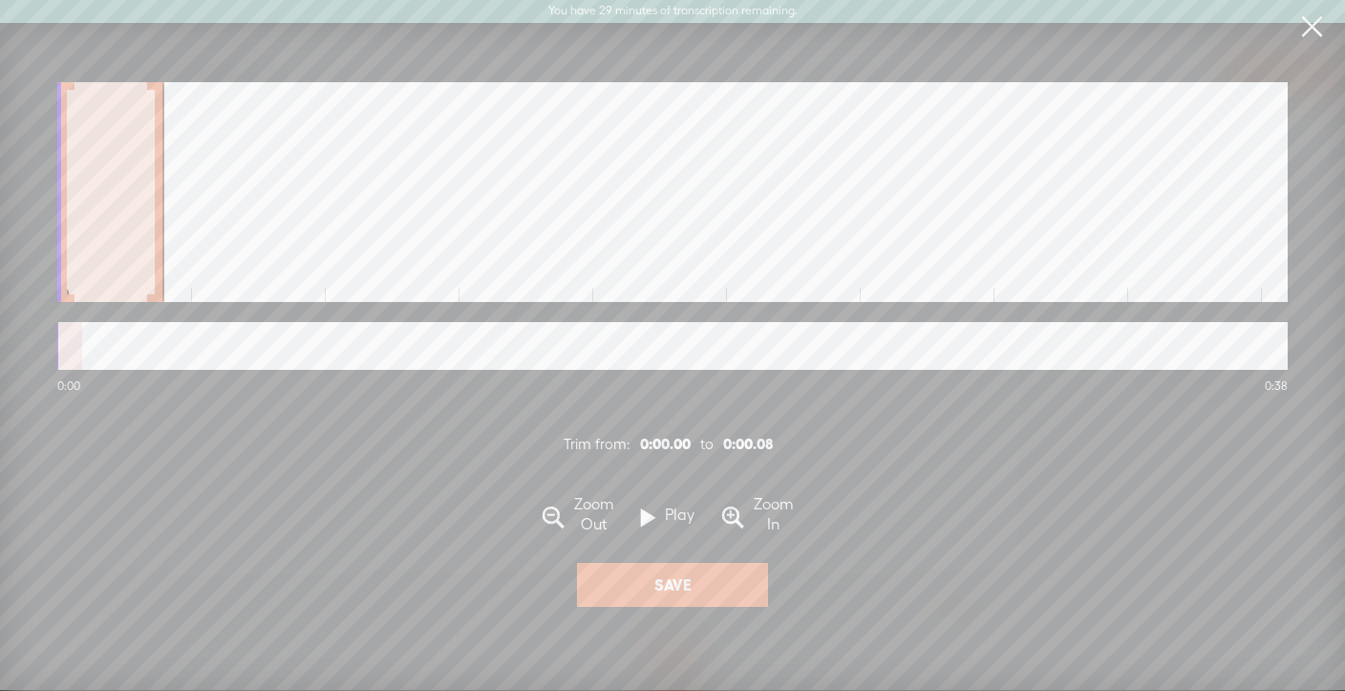
click at [744, 507] on label "Zoom In" at bounding box center [773, 515] width 59 height 40
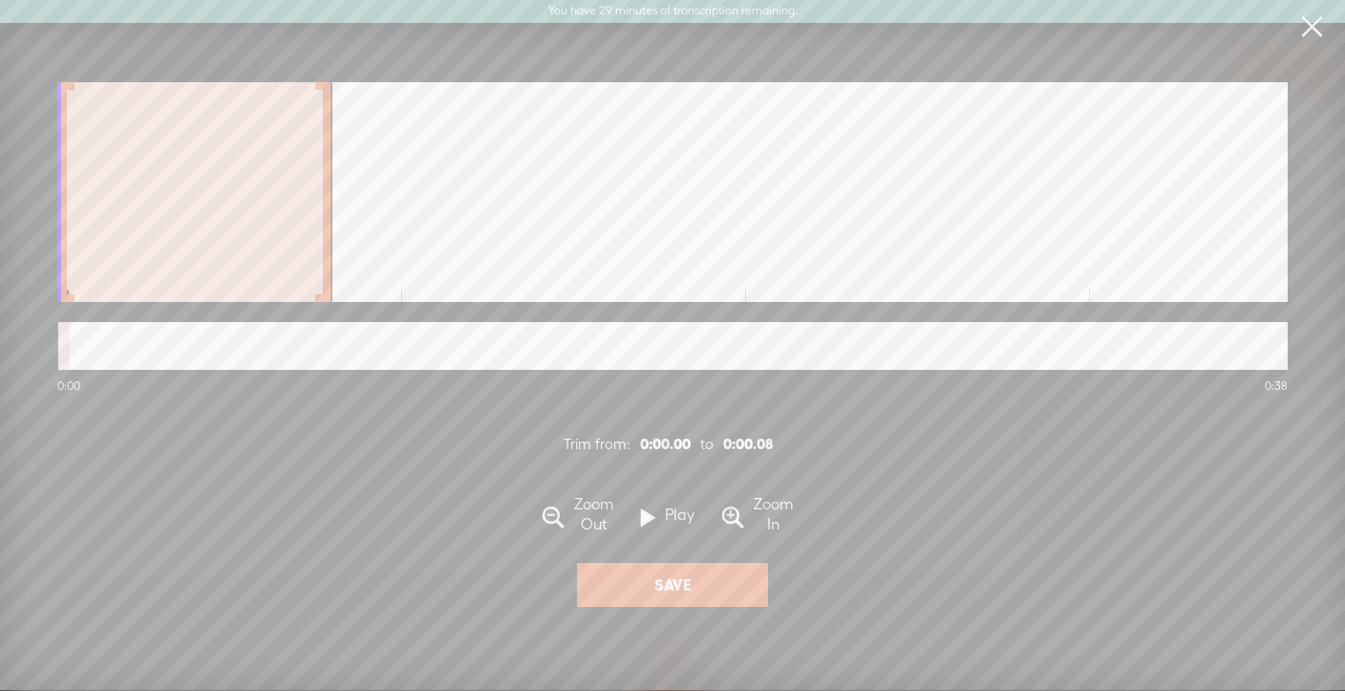
click at [653, 521] on span at bounding box center [648, 518] width 14 height 37
click at [652, 520] on span at bounding box center [648, 518] width 14 height 37
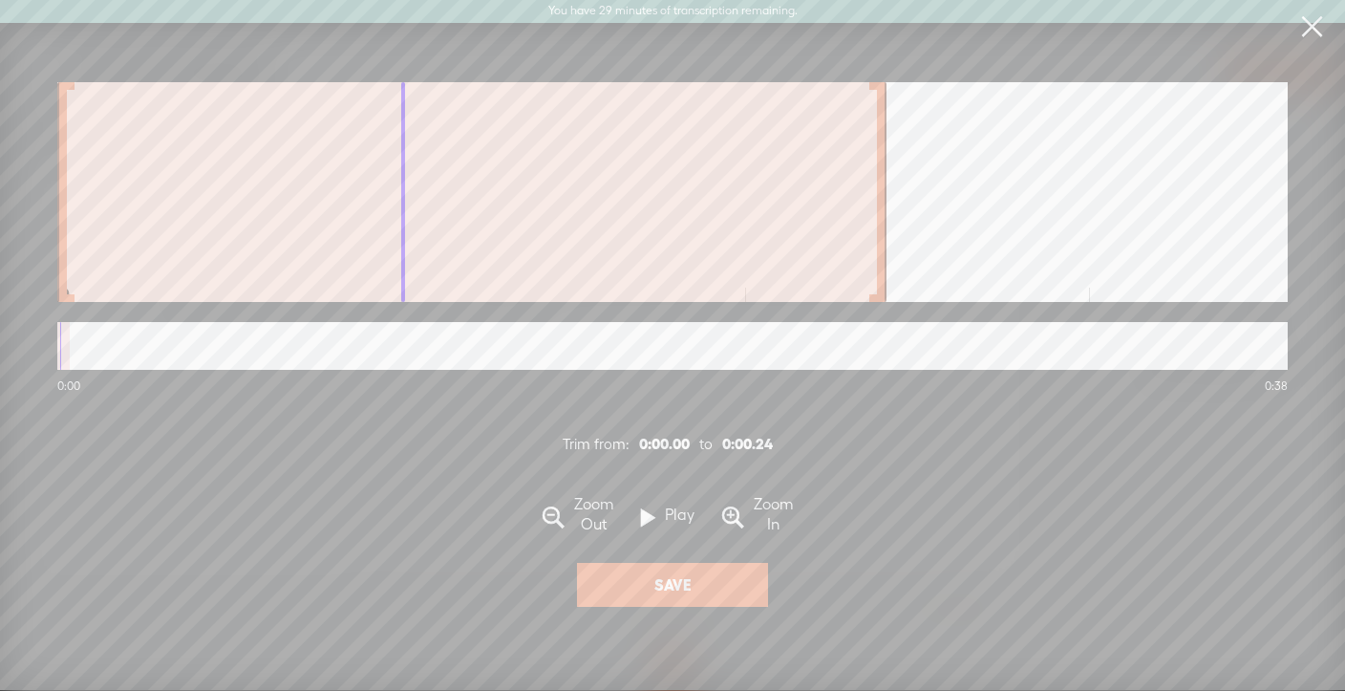
click at [881, 274] on div at bounding box center [882, 192] width 10 height 220
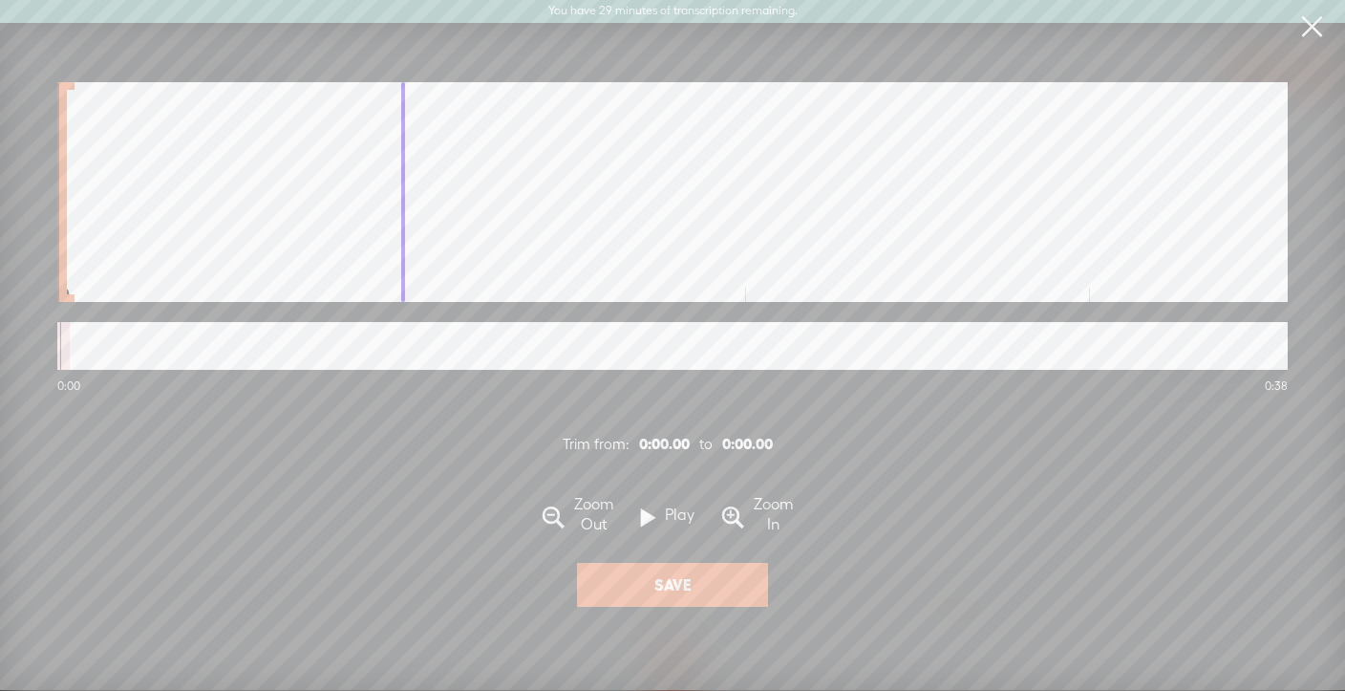
click at [50, 268] on div "0:00 0:38 Trim from: 0:00.00 to 0:00.00 Zoom Out Play [GEOGRAPHIC_DATA] Zoom In…" at bounding box center [672, 345] width 1345 height 690
click at [1307, 27] on link at bounding box center [1312, 27] width 48 height 54
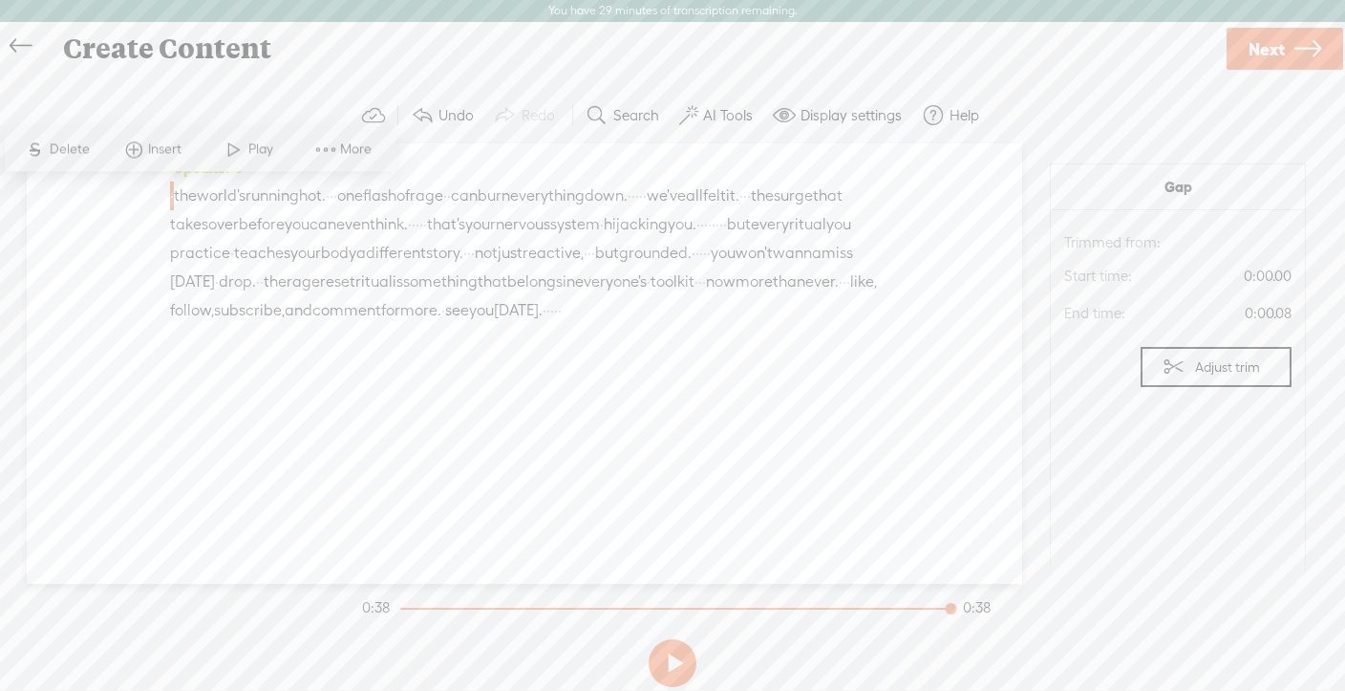
click at [385, 477] on div "Speaker 0 · the world's running hot. · · · one flash of rage · · can burn every…" at bounding box center [525, 363] width 996 height 441
click at [349, 151] on span "More" at bounding box center [358, 149] width 36 height 19
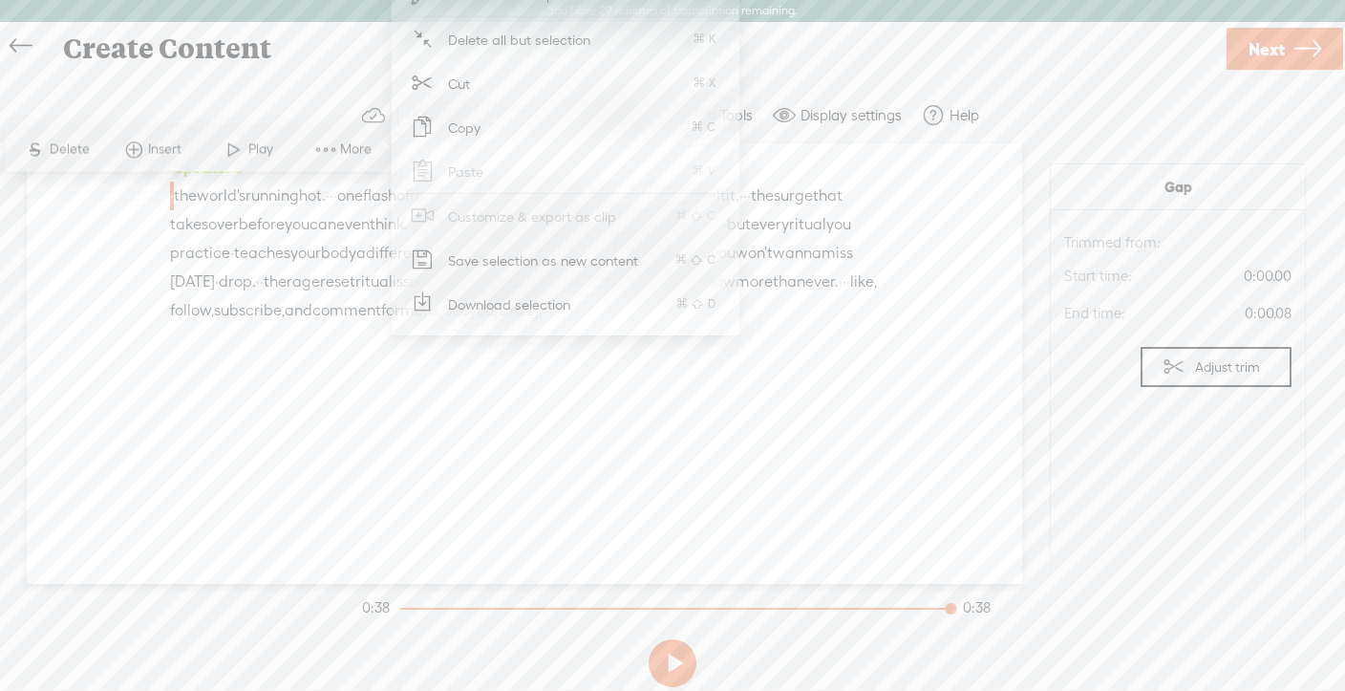
click at [138, 152] on span at bounding box center [133, 149] width 29 height 34
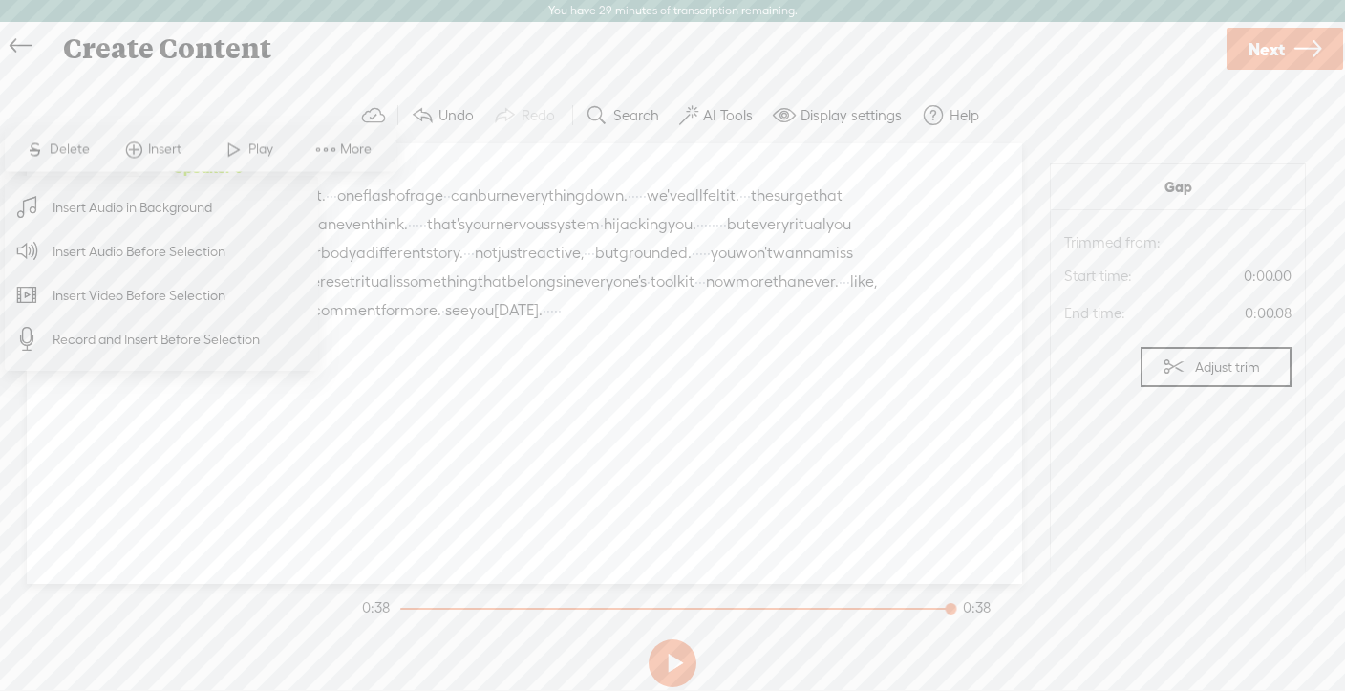
click at [500, 339] on div "Speaker 0 · the world's running hot. · · · one flash of rage · · can burn every…" at bounding box center [524, 246] width 709 height 186
click at [368, 62] on div "Create Content" at bounding box center [637, 49] width 1174 height 50
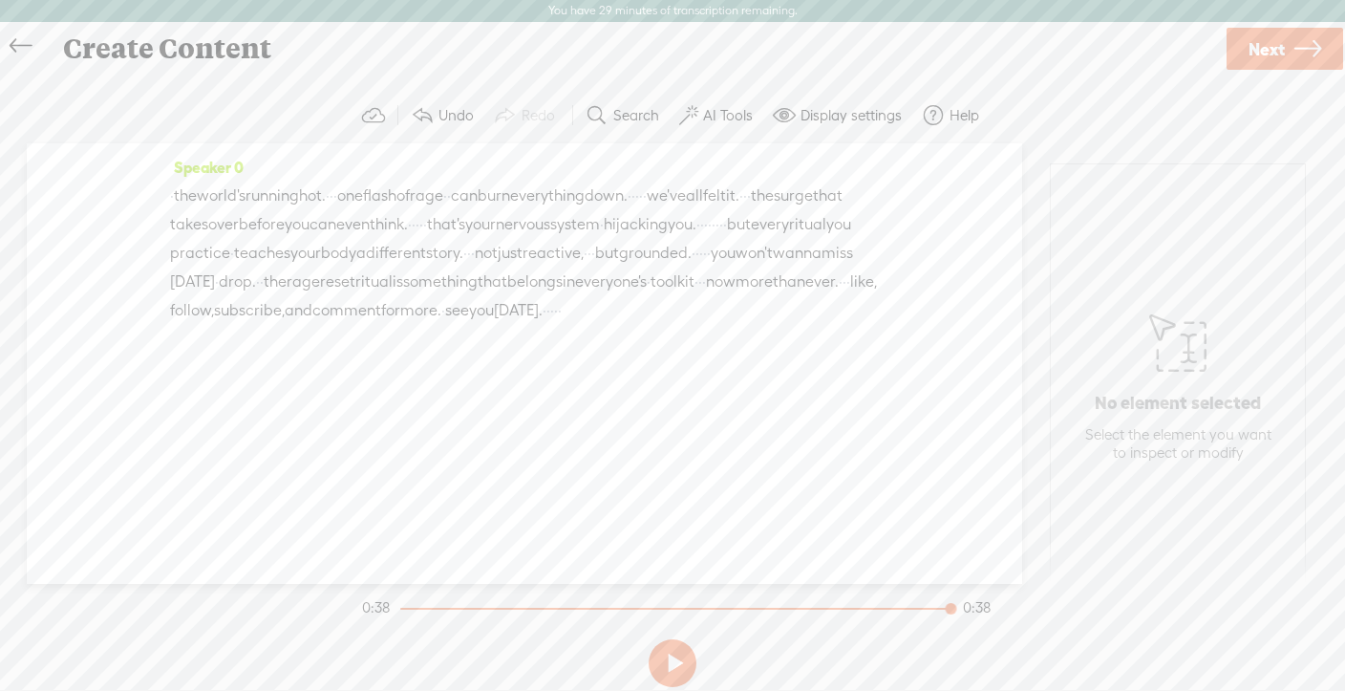
click at [850, 296] on span "like," at bounding box center [863, 282] width 27 height 29
click at [843, 296] on span "·" at bounding box center [845, 282] width 4 height 29
click at [850, 296] on span "like," at bounding box center [863, 282] width 27 height 29
click at [321, 302] on span at bounding box center [313, 292] width 29 height 34
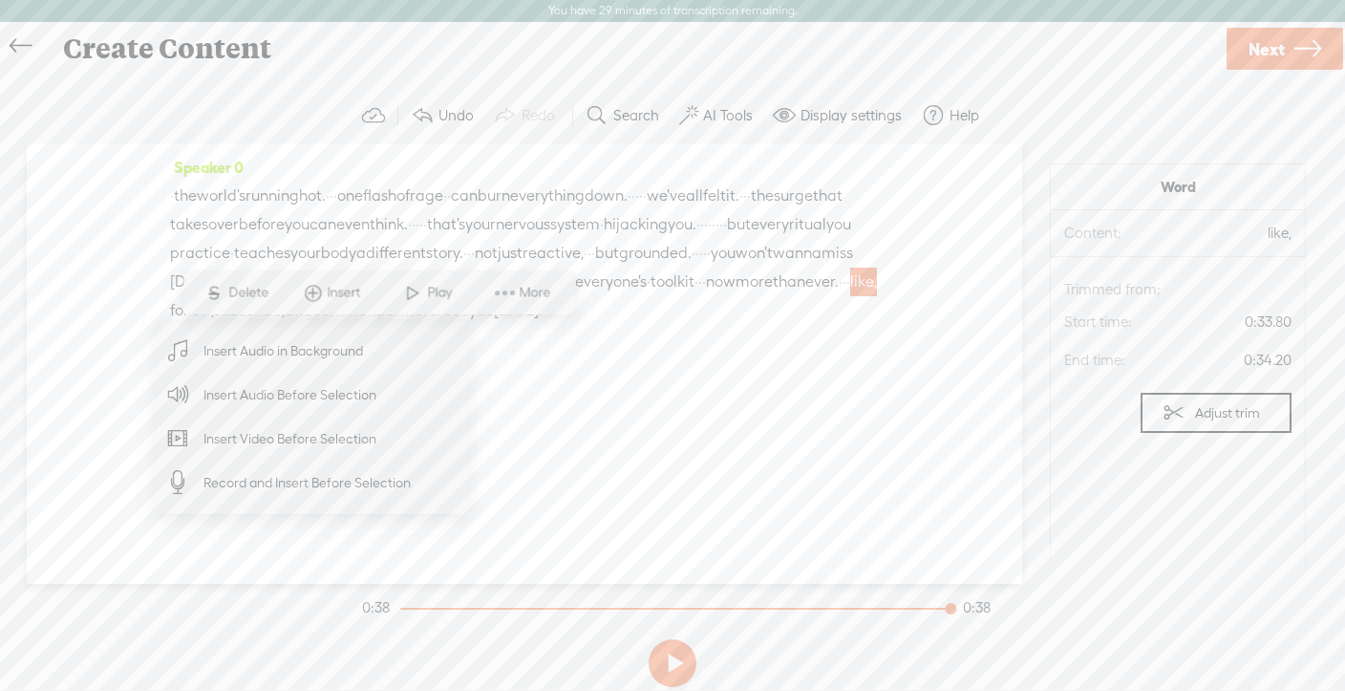
click at [524, 428] on div "Speaker 0 · the world's running hot. · · · one flash of rage · · can burn every…" at bounding box center [525, 363] width 996 height 441
click at [536, 449] on div "Speaker 0 · the world's running hot. · · · one flash of rage · · can burn every…" at bounding box center [525, 363] width 996 height 441
click at [95, 565] on div "Speaker 0 · the world's running hot. · · · one flash of rage · · can burn every…" at bounding box center [525, 363] width 996 height 441
click at [506, 325] on div "· the world's running hot. · · · one flash of rage · · can burn everything down…" at bounding box center [524, 253] width 709 height 143
click at [285, 325] on span "subscribe," at bounding box center [249, 310] width 71 height 29
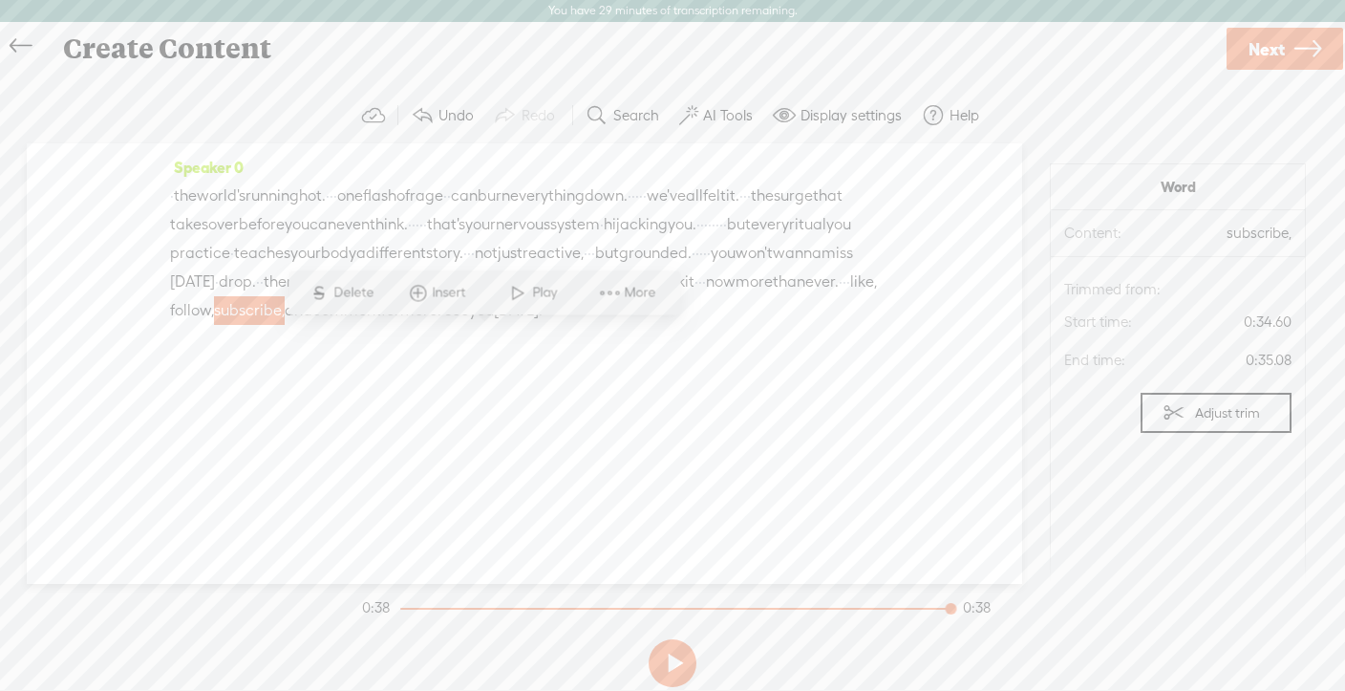
click at [214, 325] on span "follow," at bounding box center [192, 310] width 44 height 29
click at [378, 294] on span "Insert" at bounding box center [388, 292] width 38 height 19
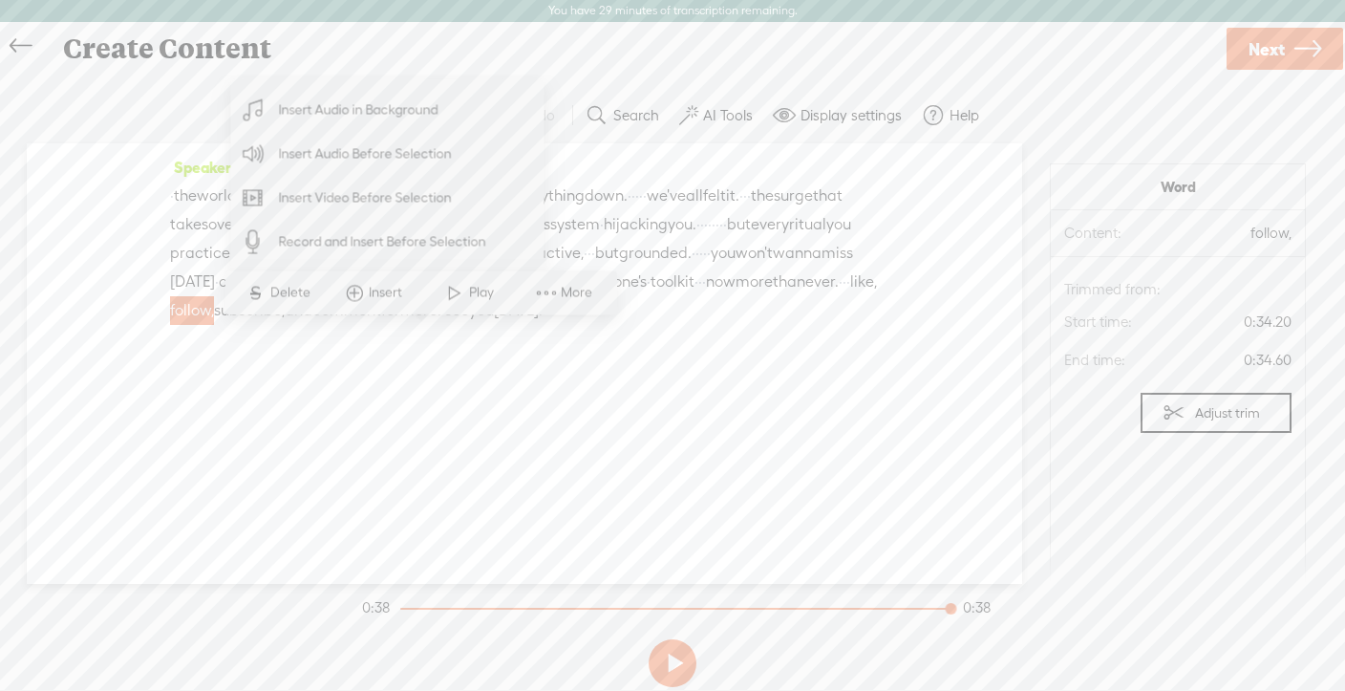
click at [350, 118] on span "Insert Audio in Background" at bounding box center [359, 110] width 235 height 43
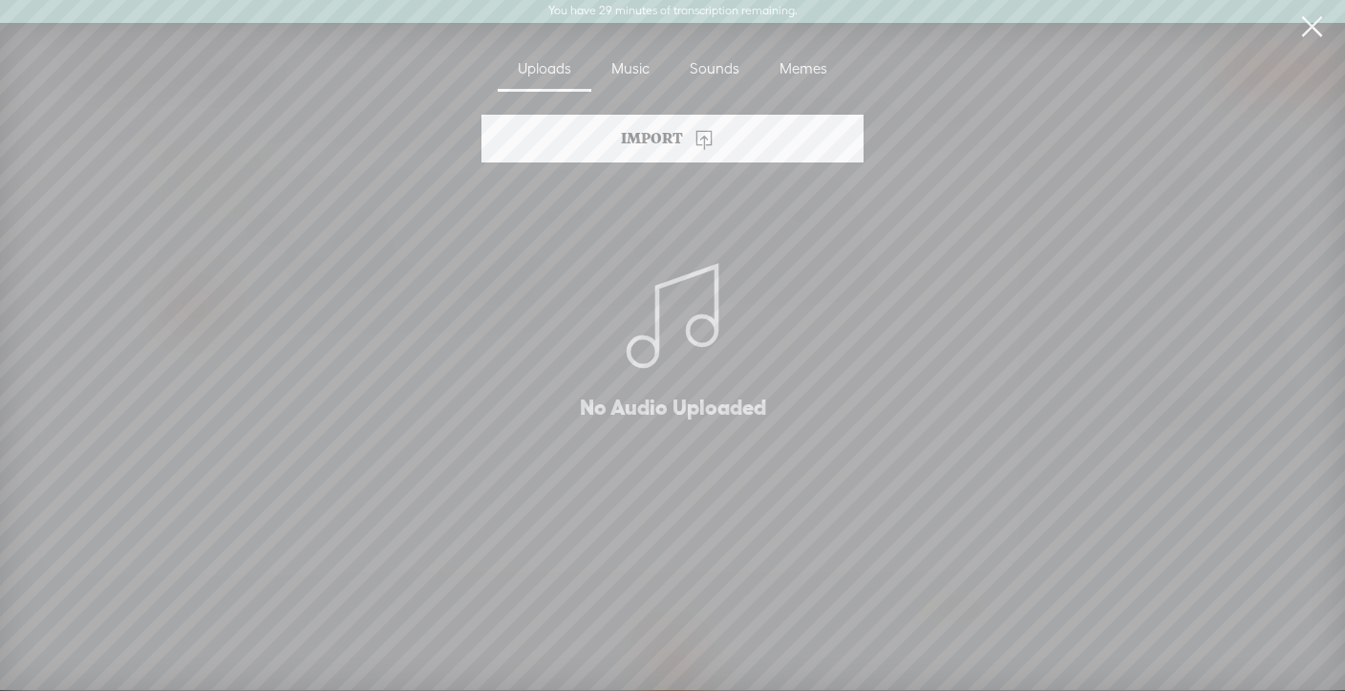
click at [699, 62] on div "Sounds" at bounding box center [715, 70] width 90 height 44
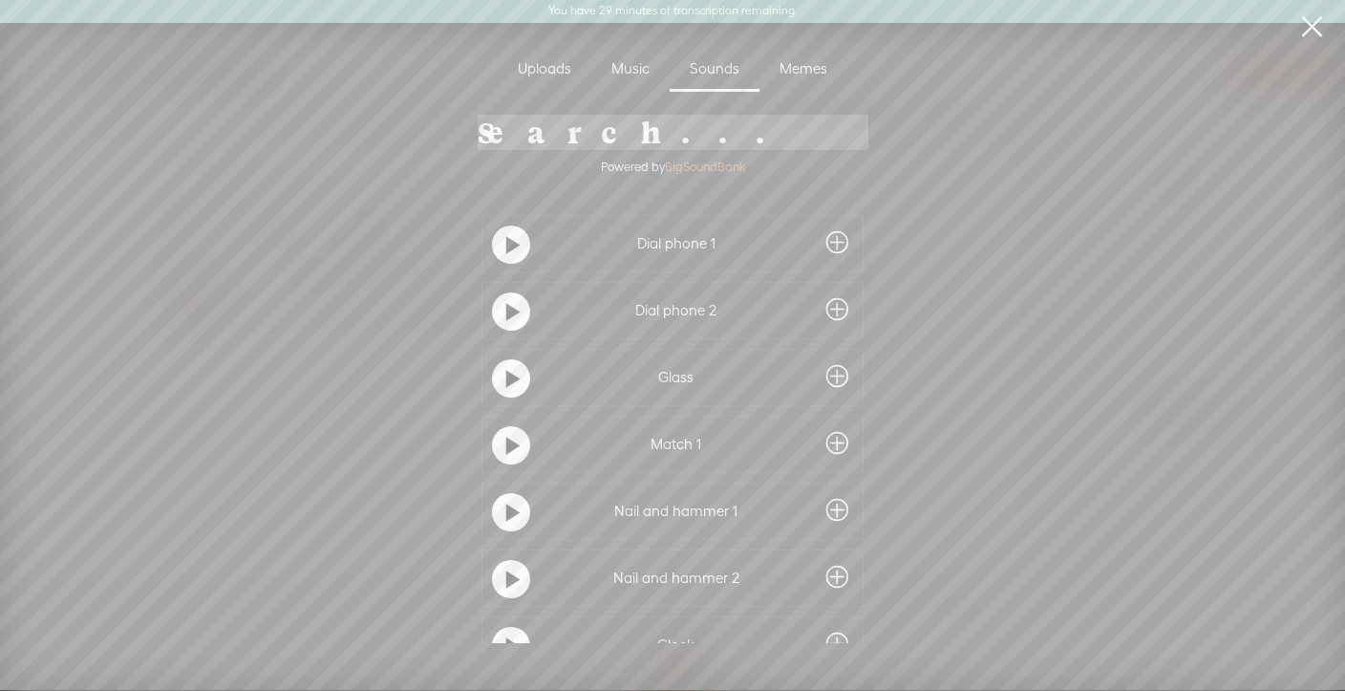
click at [616, 128] on input "search" at bounding box center [673, 132] width 391 height 35
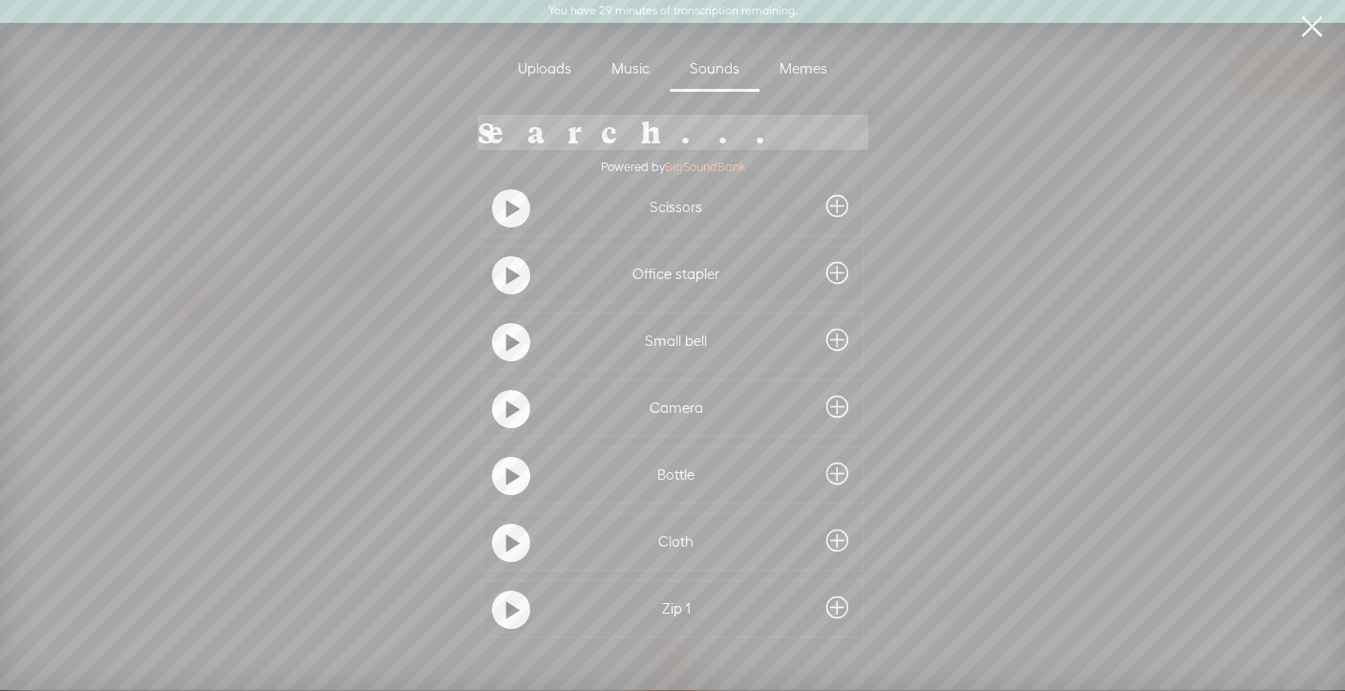
scroll to position [512, 0]
click at [506, 332] on t at bounding box center [512, 335] width 13 height 31
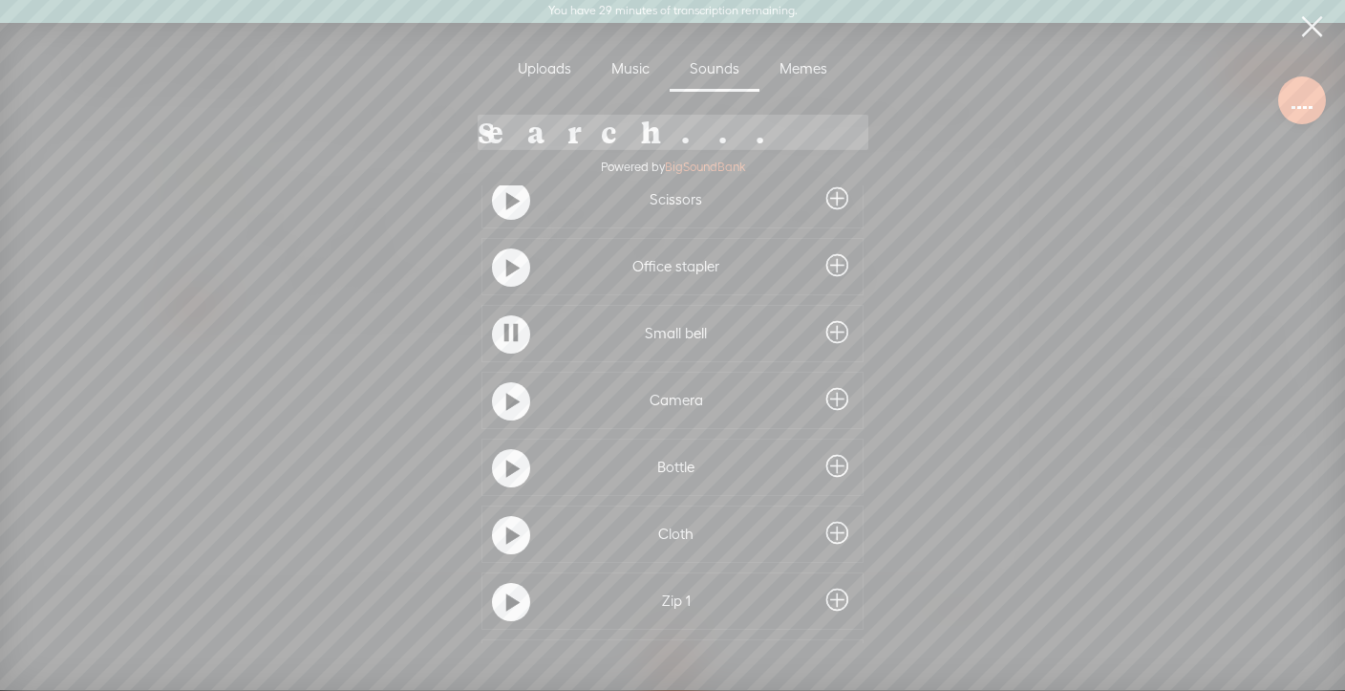
click at [505, 332] on t at bounding box center [511, 333] width 13 height 31
click at [506, 332] on t at bounding box center [512, 335] width 13 height 31
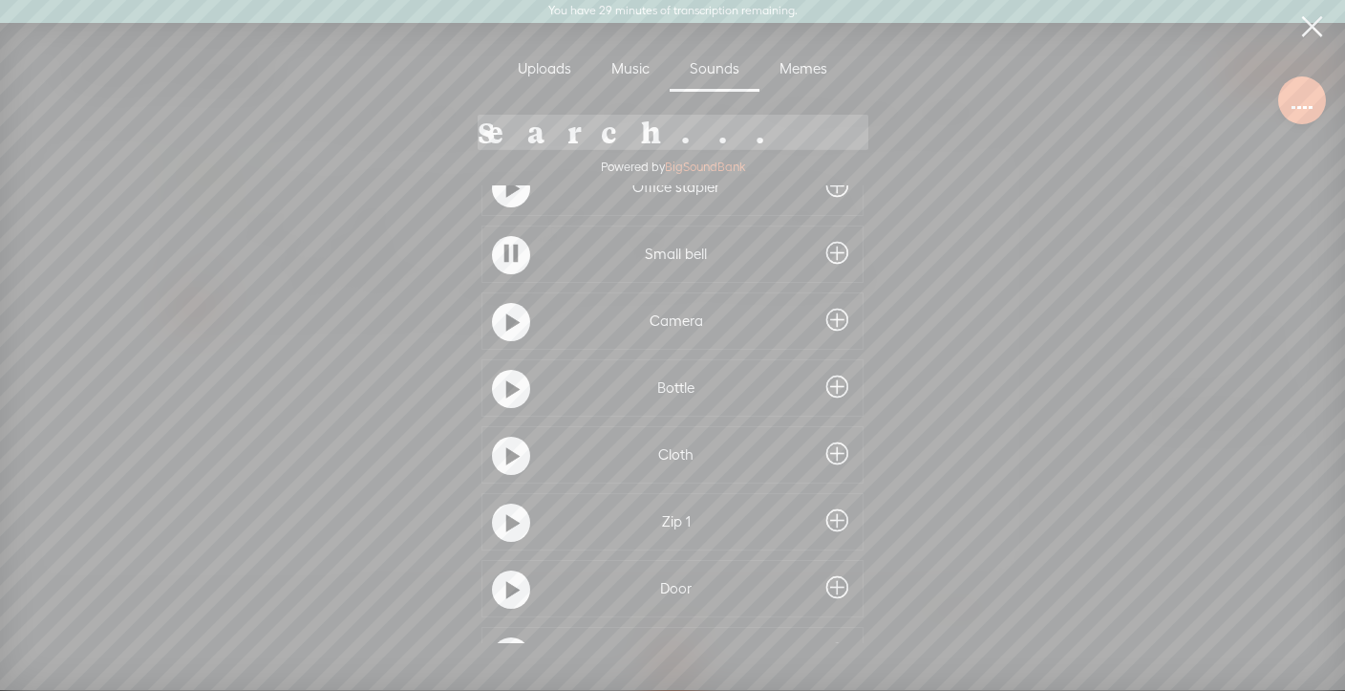
click at [506, 245] on t at bounding box center [511, 254] width 13 height 31
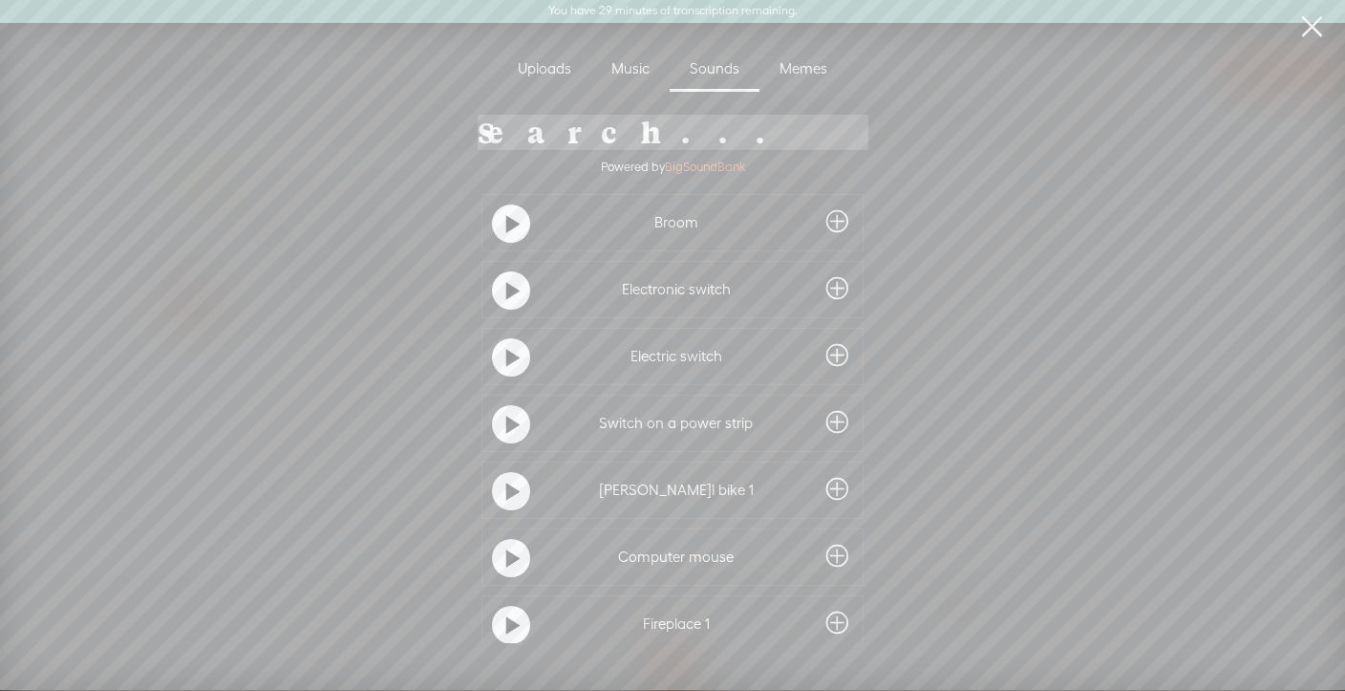
scroll to position [1578, 0]
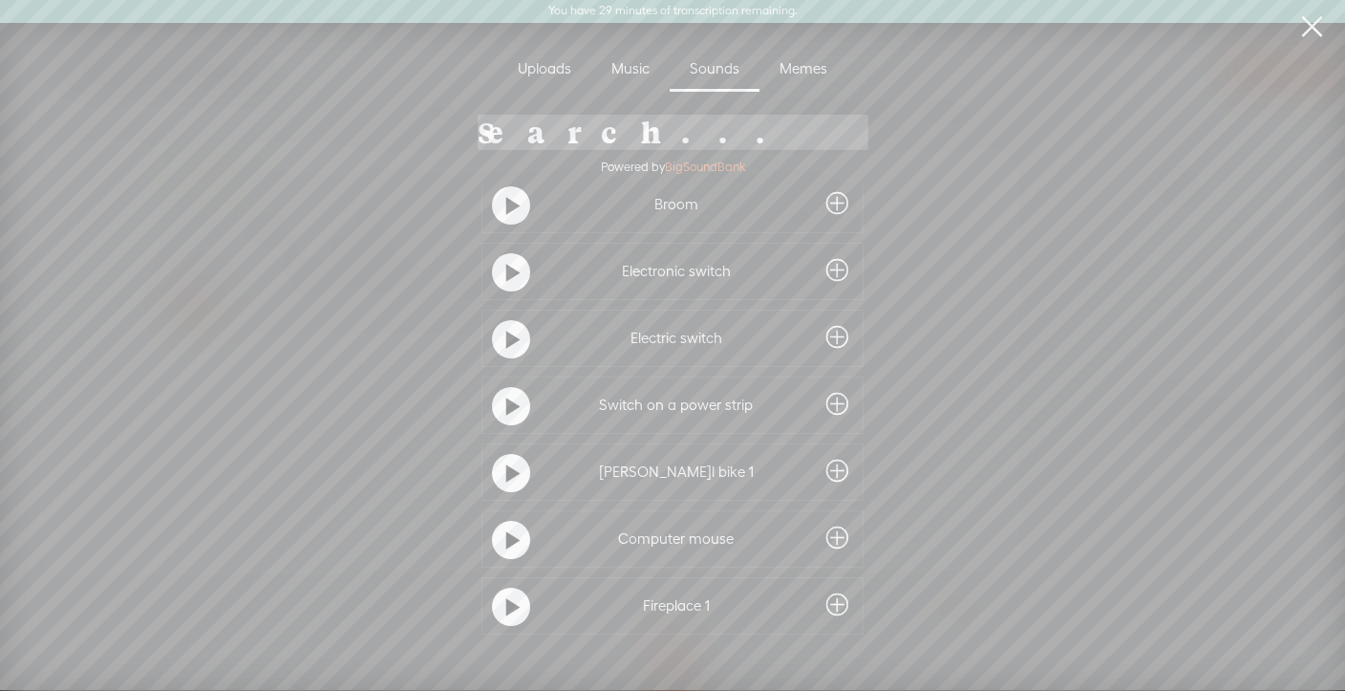
click at [506, 273] on t at bounding box center [512, 273] width 13 height 31
click at [506, 335] on t at bounding box center [512, 340] width 13 height 31
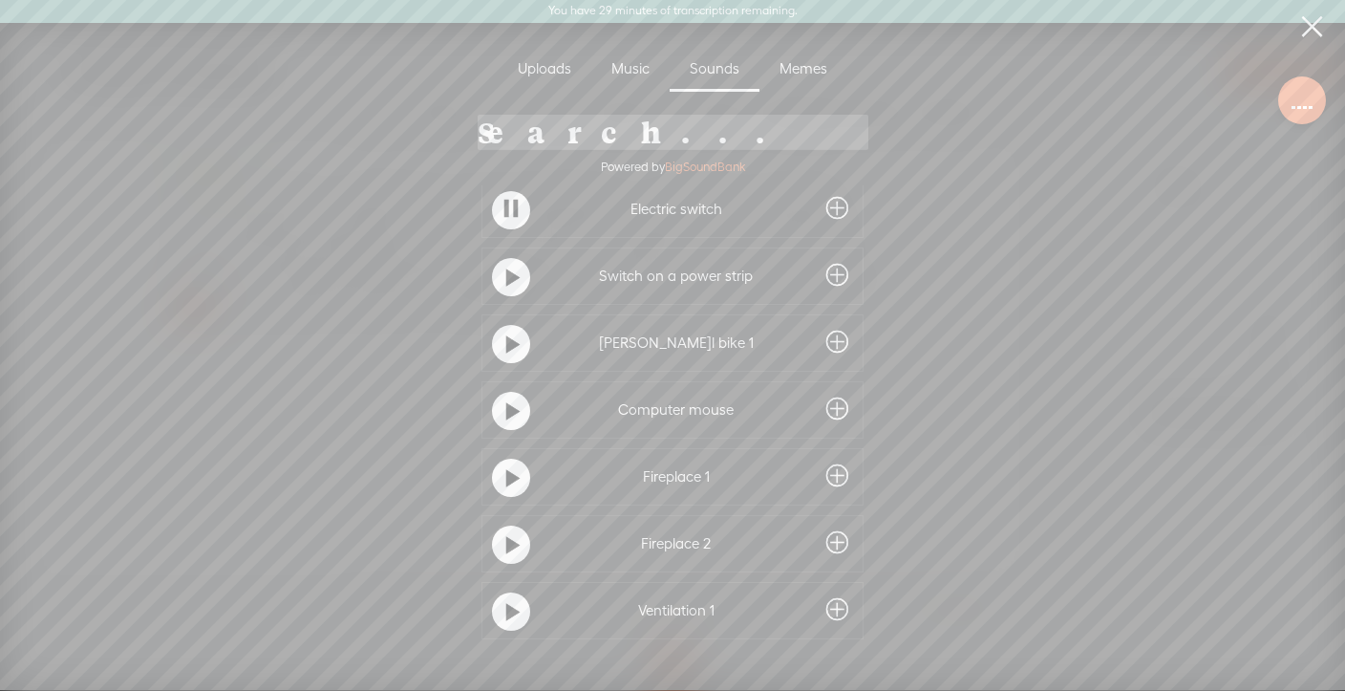
click at [508, 205] on t at bounding box center [511, 209] width 13 height 31
click at [500, 404] on div at bounding box center [511, 411] width 38 height 38
click at [833, 406] on span at bounding box center [838, 409] width 22 height 31
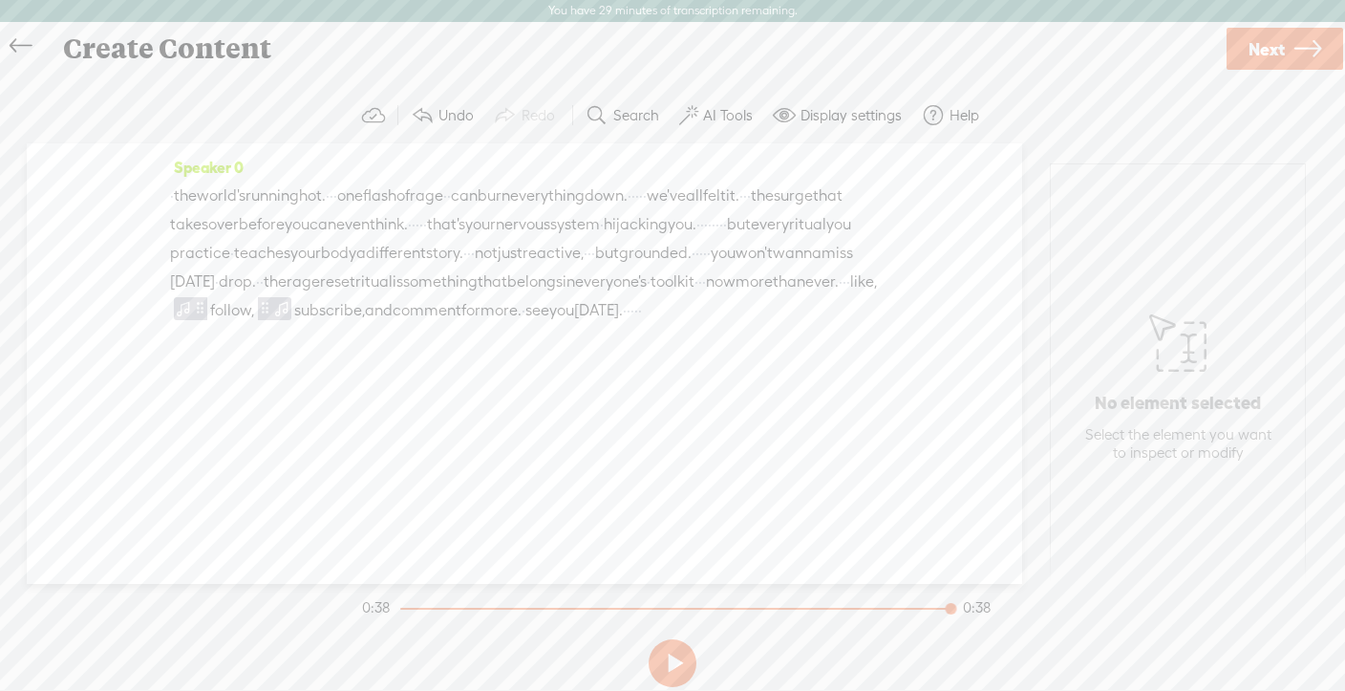
click at [806, 296] on span "ever." at bounding box center [822, 282] width 33 height 29
click at [355, 289] on span at bounding box center [343, 292] width 29 height 34
click at [462, 325] on span "comment" at bounding box center [427, 310] width 69 height 29
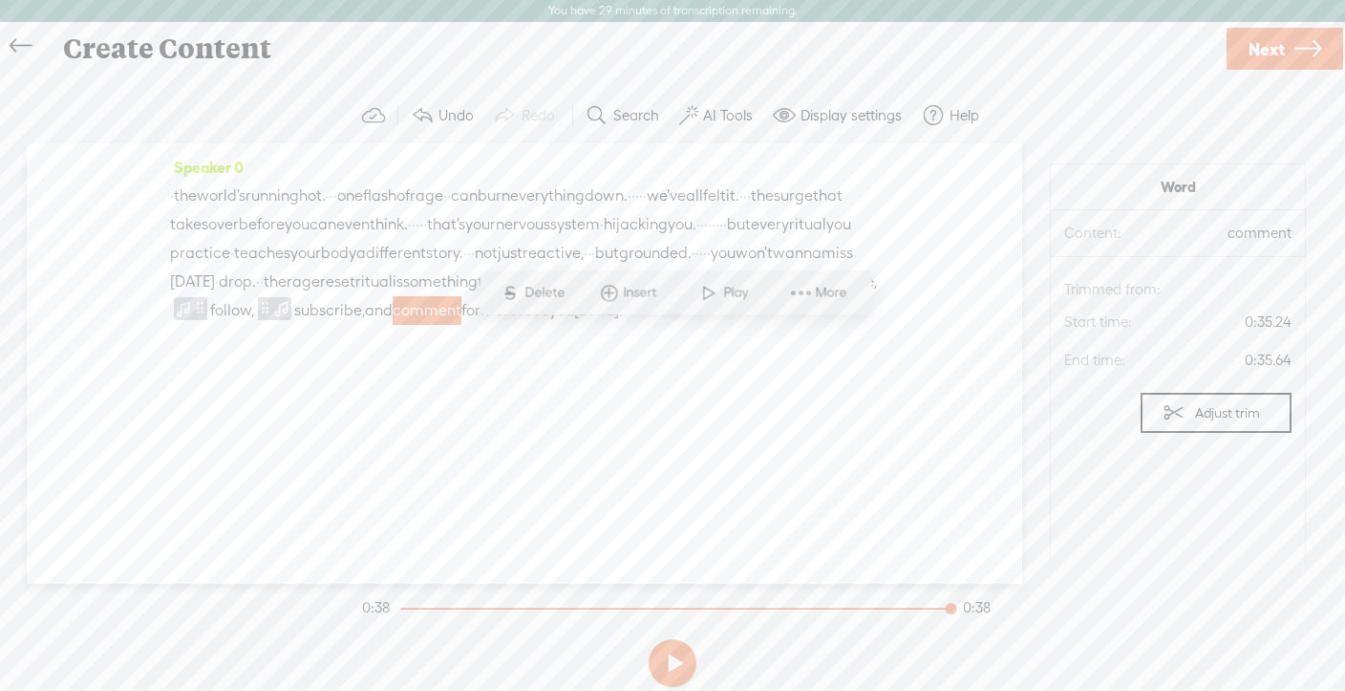
click at [393, 325] on span "and" at bounding box center [379, 310] width 28 height 29
click at [564, 279] on span at bounding box center [554, 292] width 29 height 34
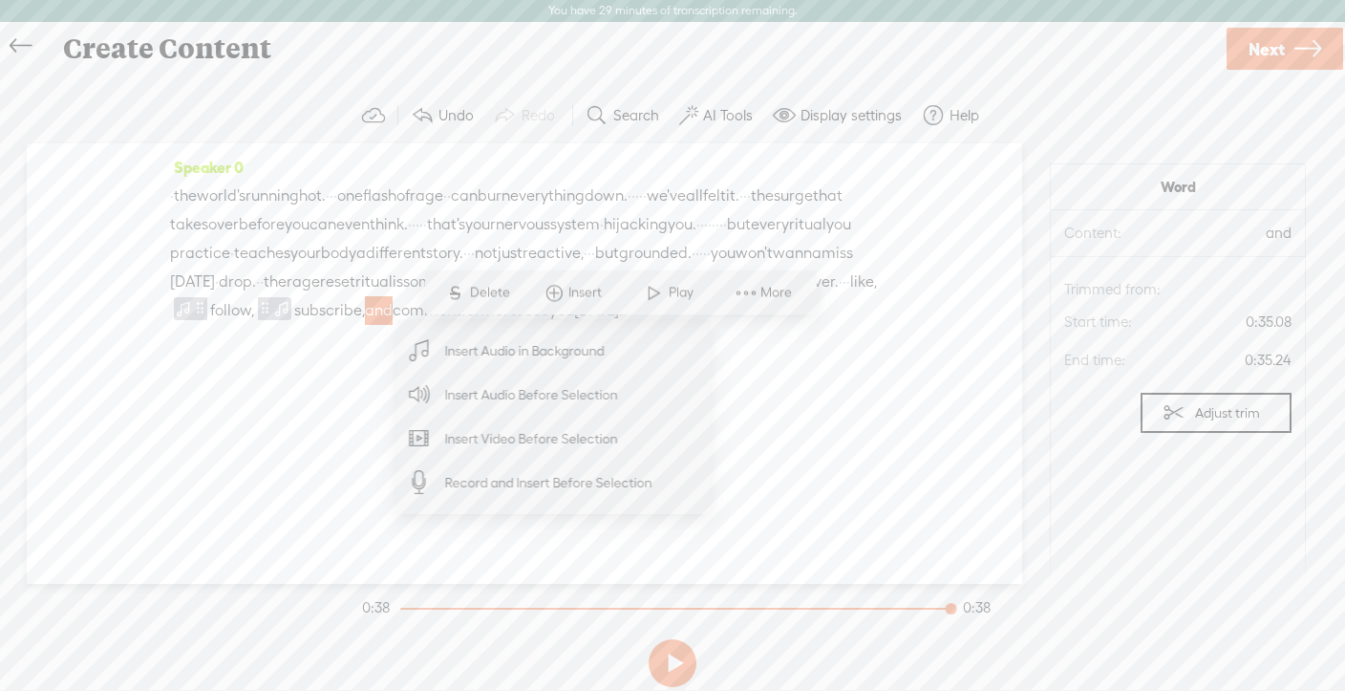
click at [505, 358] on span "Insert Audio in Background" at bounding box center [525, 351] width 235 height 43
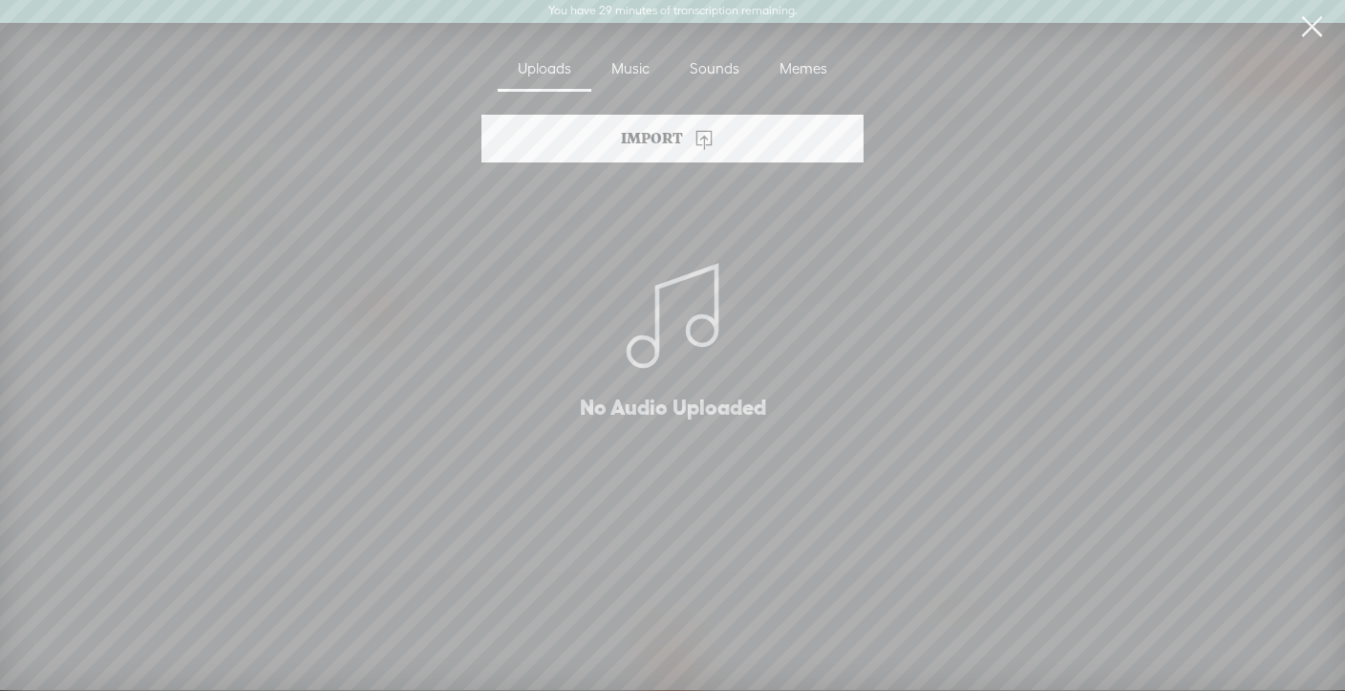
click at [704, 62] on div "Sounds" at bounding box center [715, 70] width 90 height 44
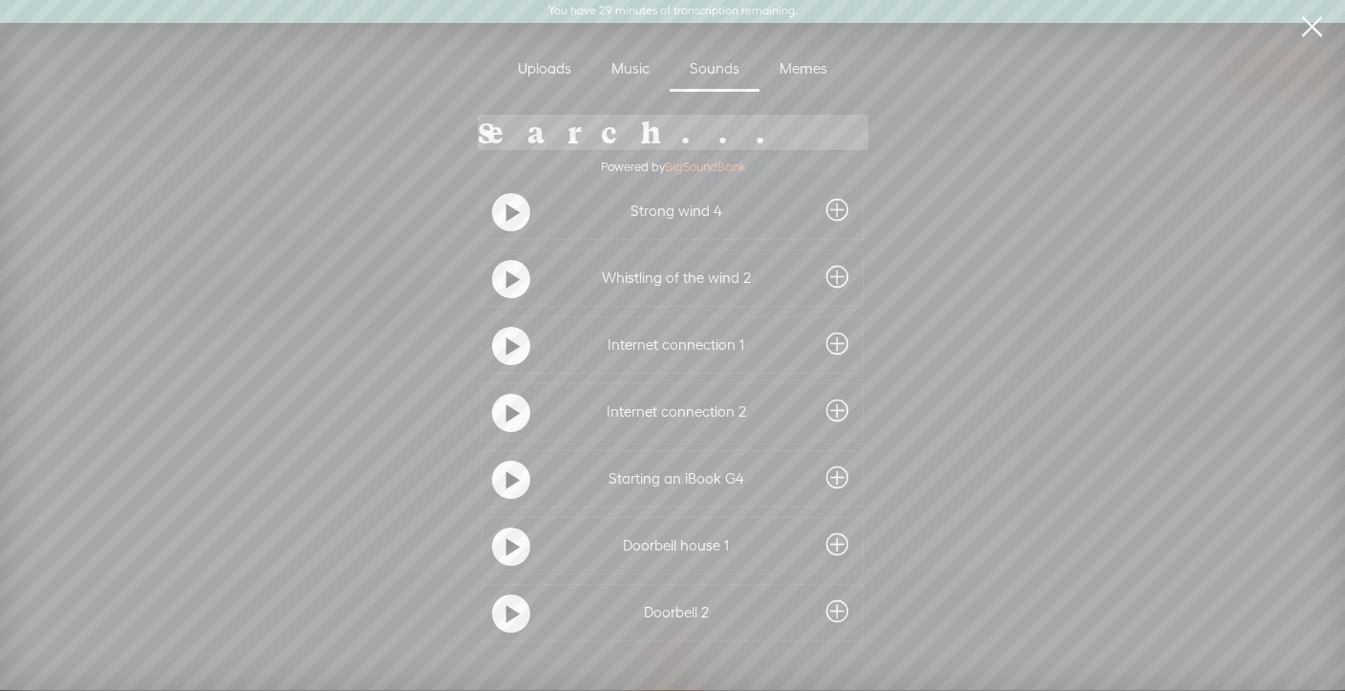
scroll to position [10232, 0]
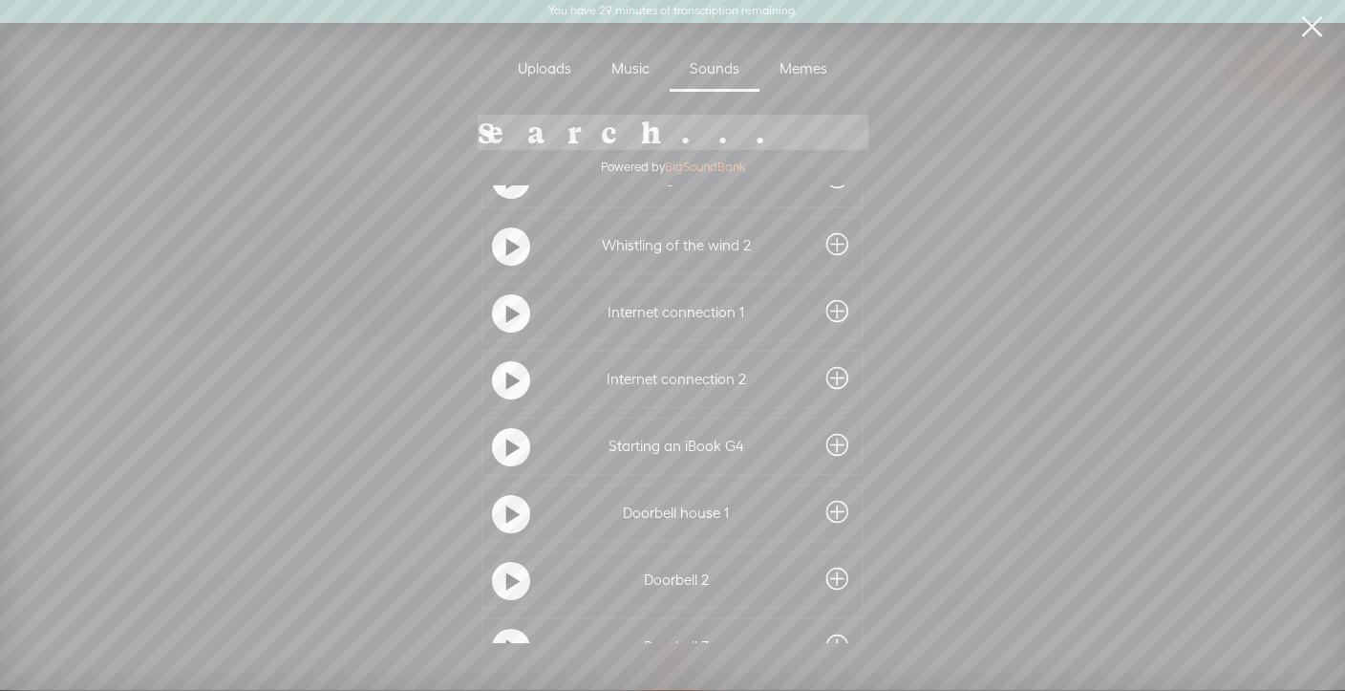
click at [622, 138] on input "search" at bounding box center [673, 132] width 391 height 35
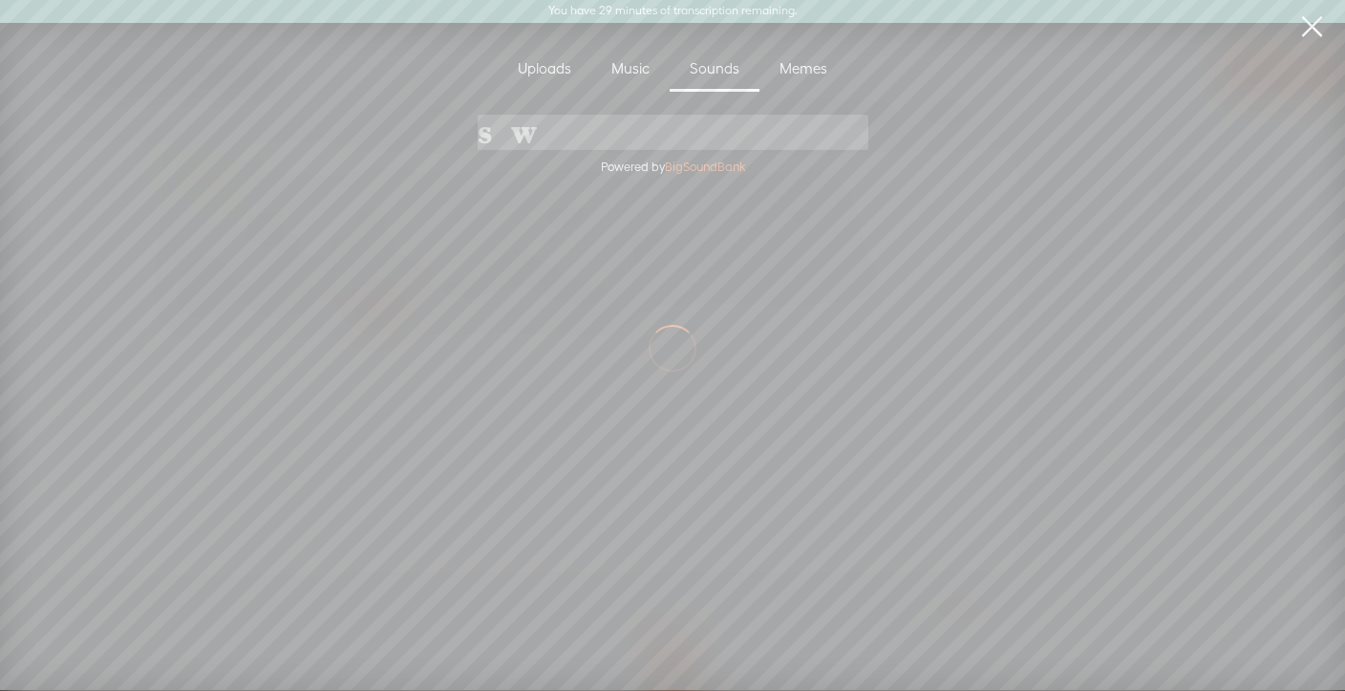
scroll to position [0, 0]
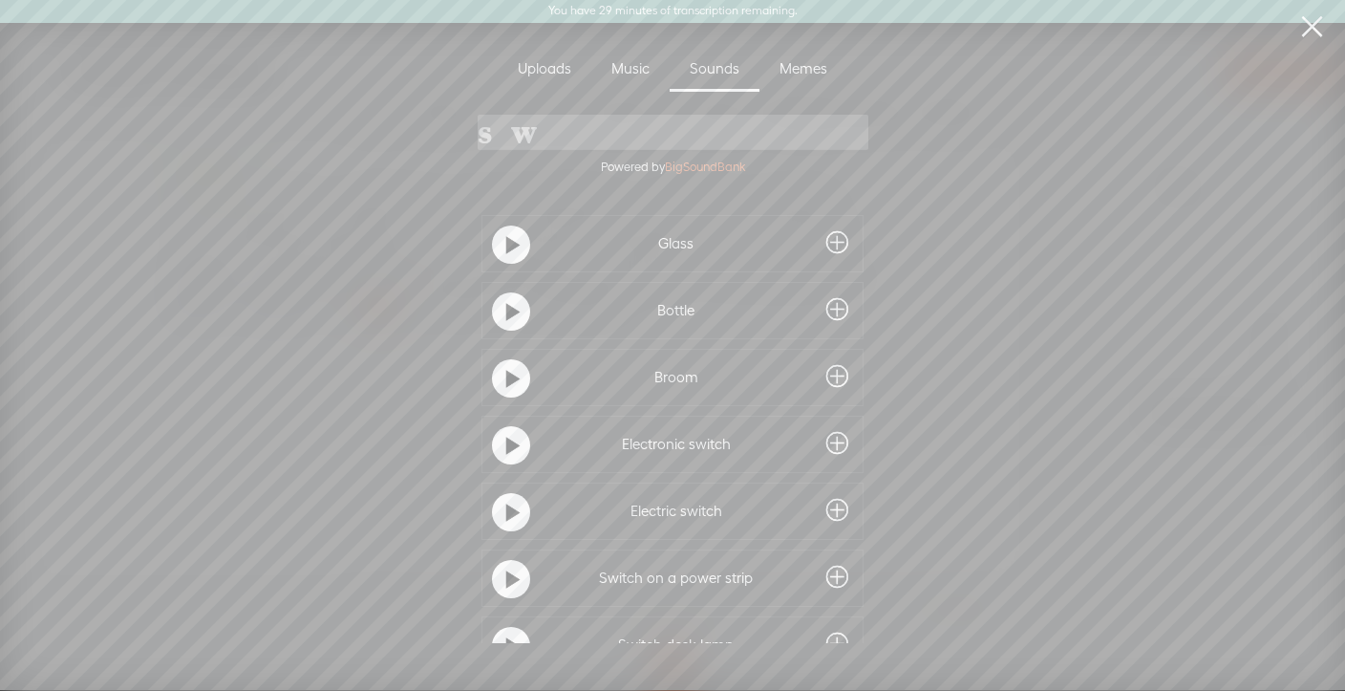
type input "s"
click at [516, 240] on div at bounding box center [511, 245] width 38 height 38
click at [507, 323] on t at bounding box center [512, 312] width 13 height 31
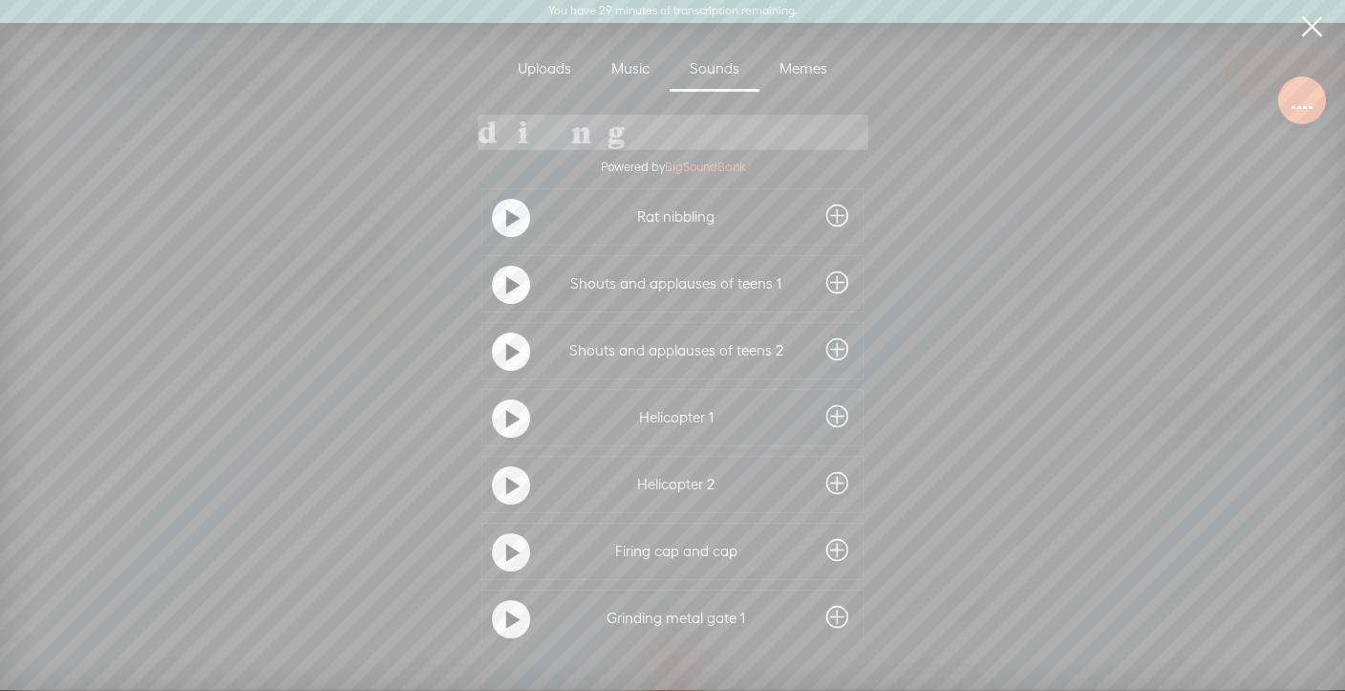
scroll to position [431, 0]
click at [506, 289] on t at bounding box center [512, 283] width 13 height 31
click at [505, 289] on t at bounding box center [511, 281] width 13 height 31
click at [508, 352] on t at bounding box center [512, 349] width 13 height 31
click at [507, 352] on t at bounding box center [511, 348] width 13 height 31
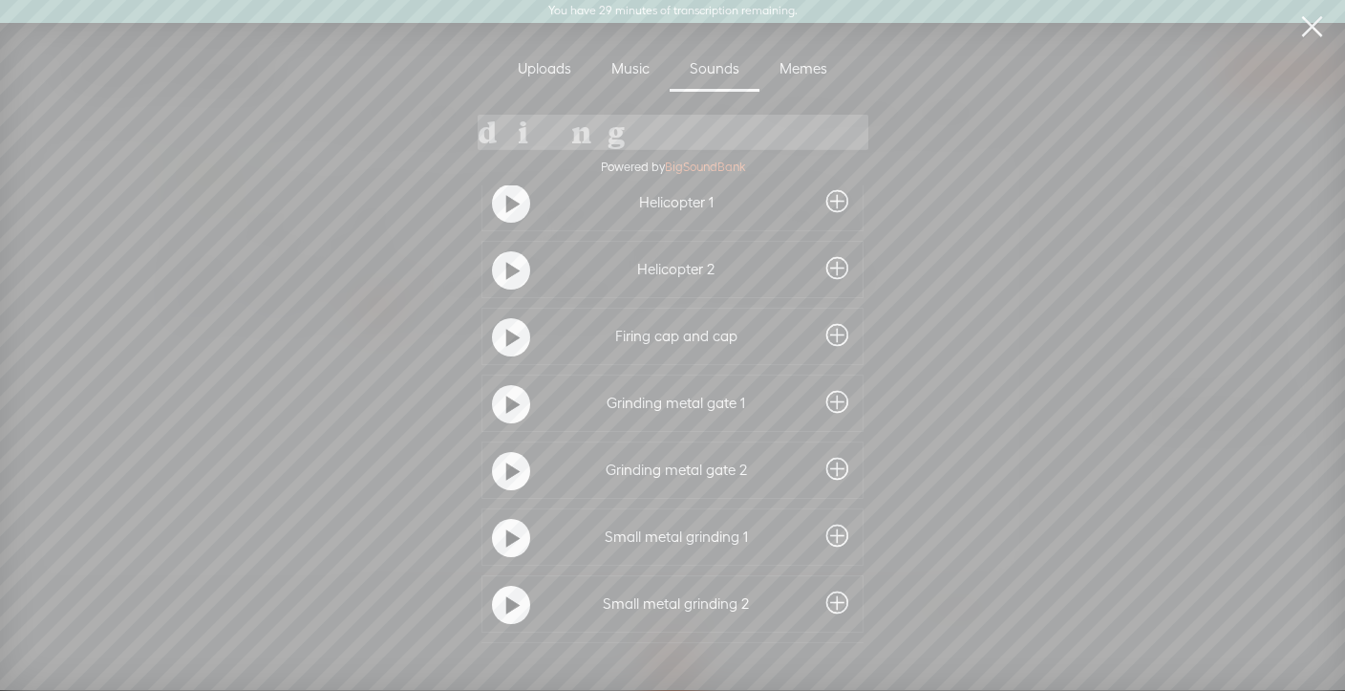
scroll to position [656, 0]
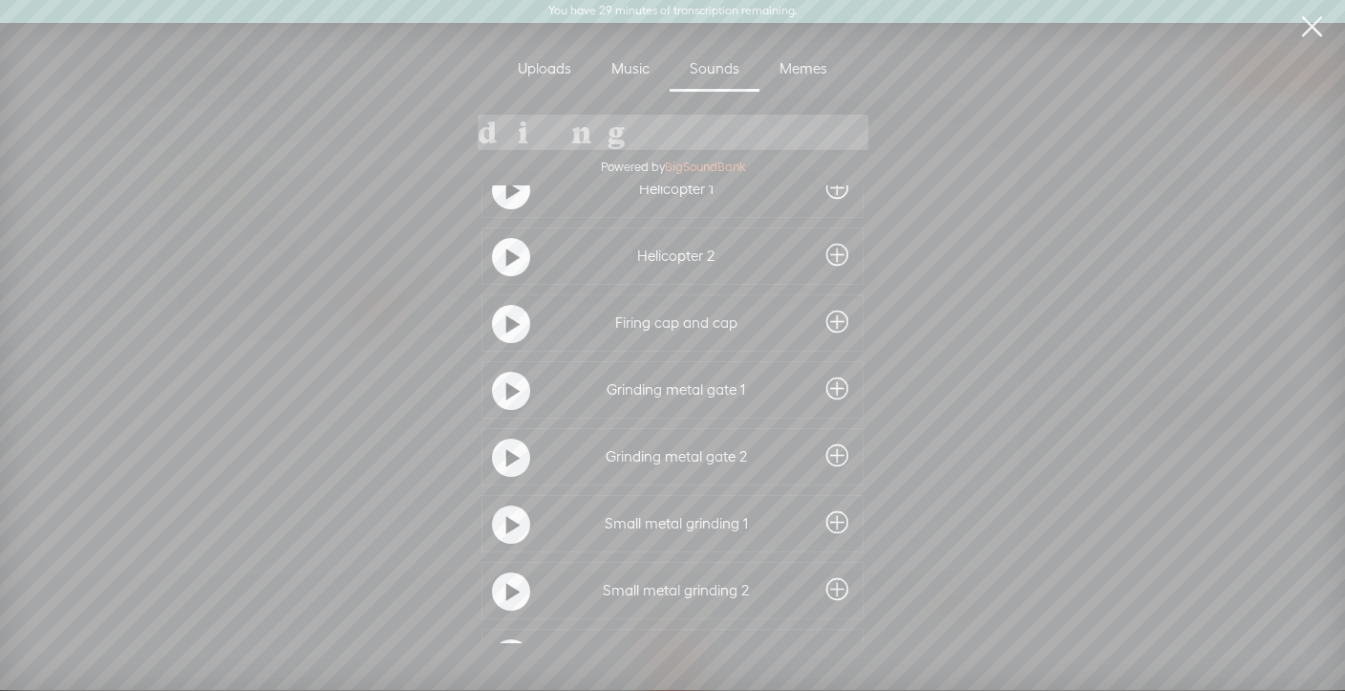
click at [506, 323] on t at bounding box center [512, 325] width 13 height 31
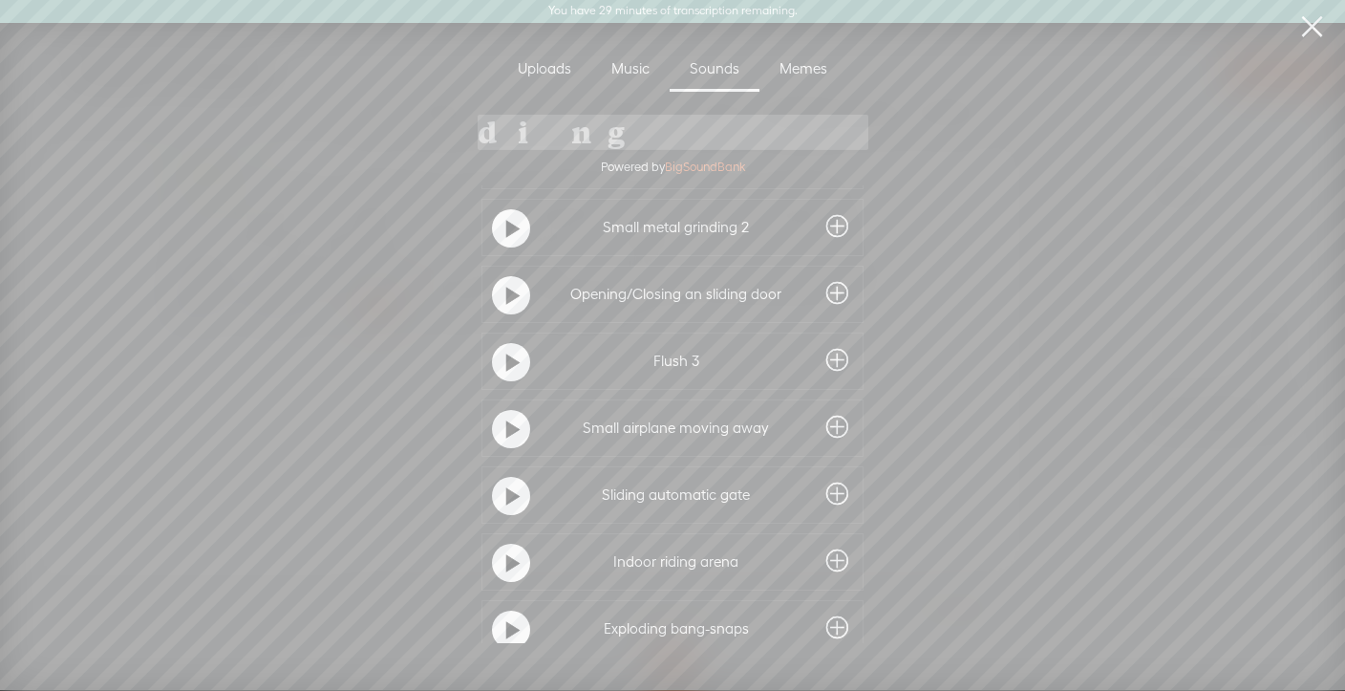
scroll to position [1061, 0]
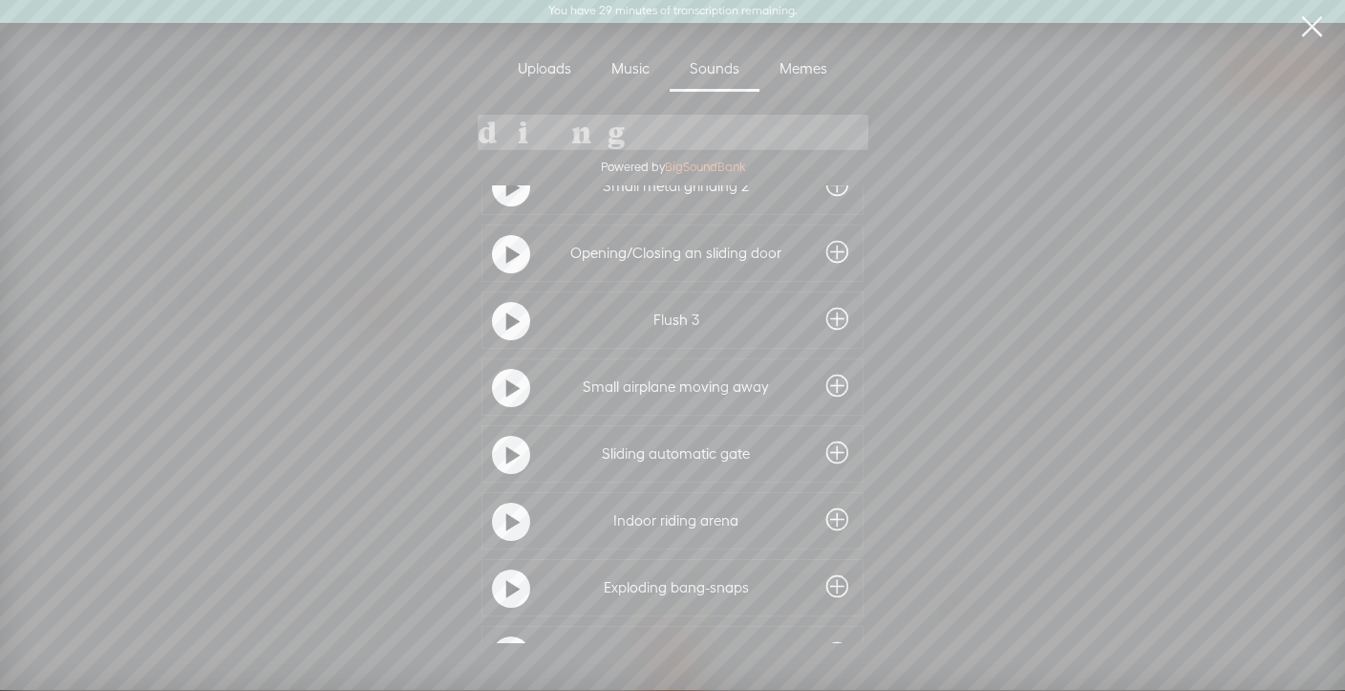
click at [506, 374] on t at bounding box center [512, 389] width 13 height 31
click at [505, 374] on t at bounding box center [511, 387] width 13 height 31
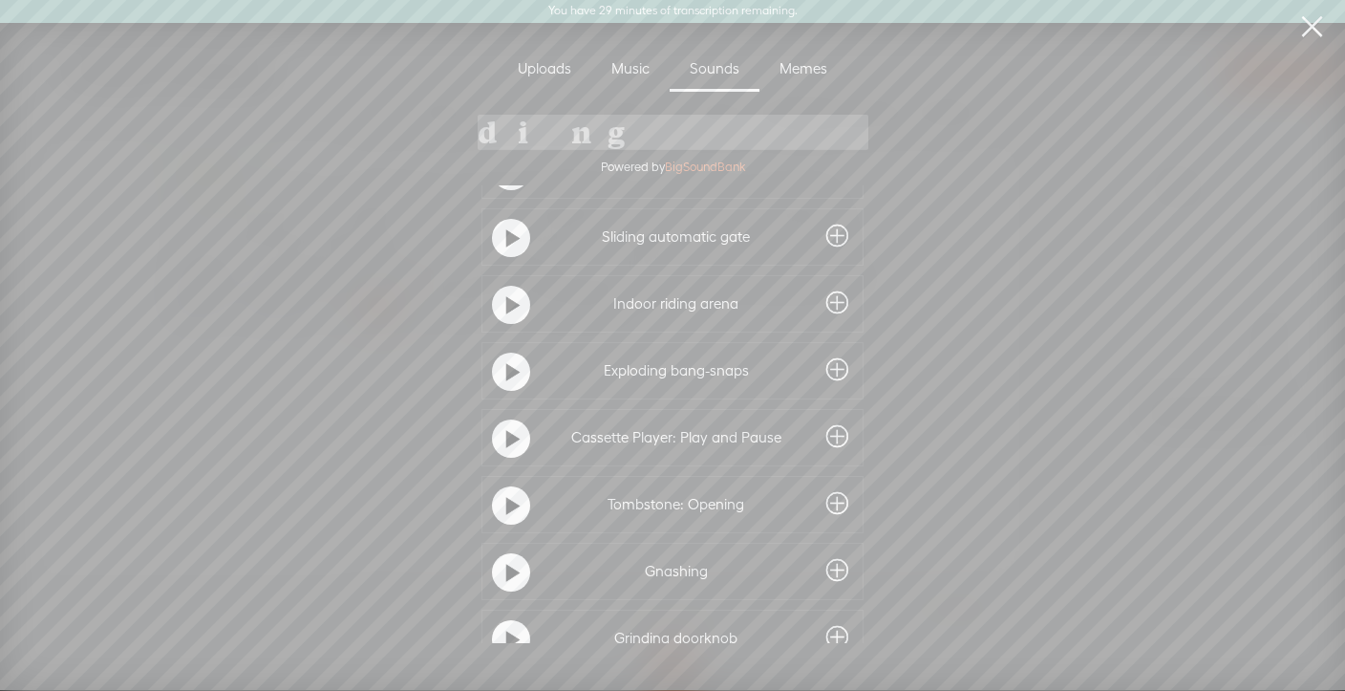
scroll to position [1280, 0]
click at [506, 373] on t at bounding box center [512, 370] width 13 height 31
click at [499, 374] on div at bounding box center [511, 371] width 38 height 38
click at [499, 371] on div at bounding box center [511, 371] width 38 height 38
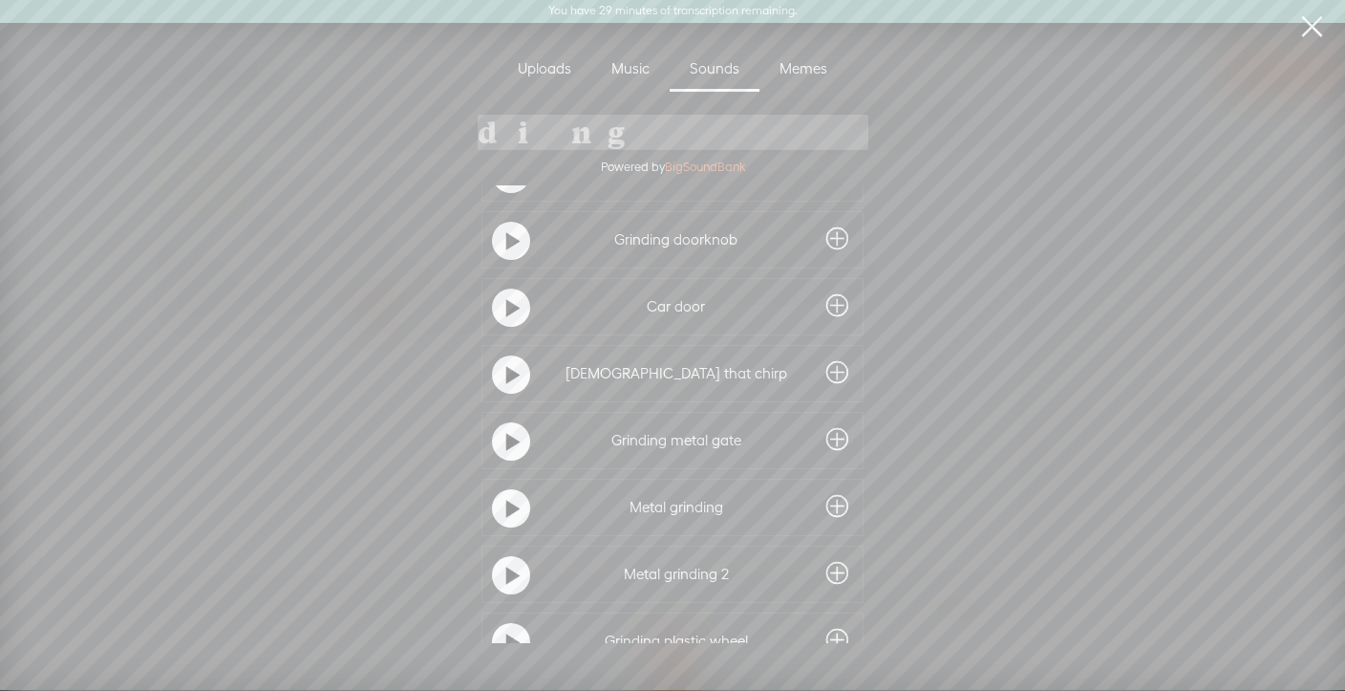
scroll to position [1686, 0]
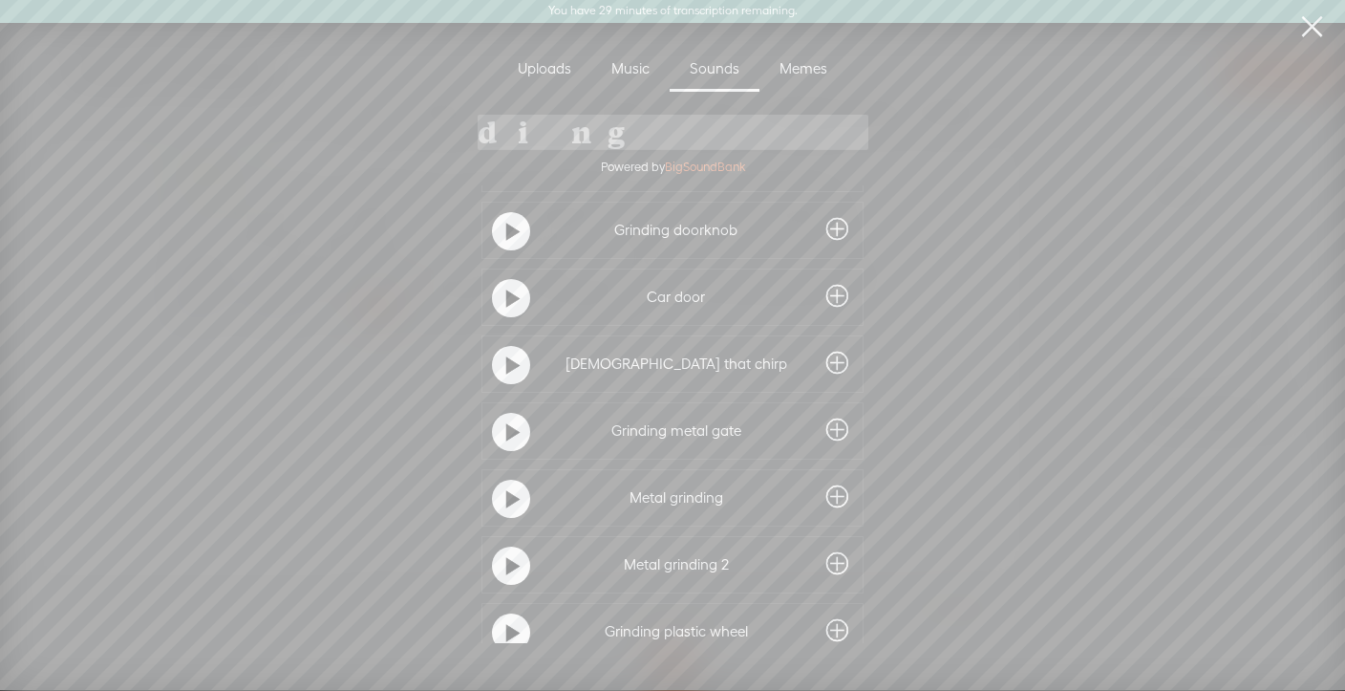
click at [506, 360] on t at bounding box center [512, 366] width 13 height 31
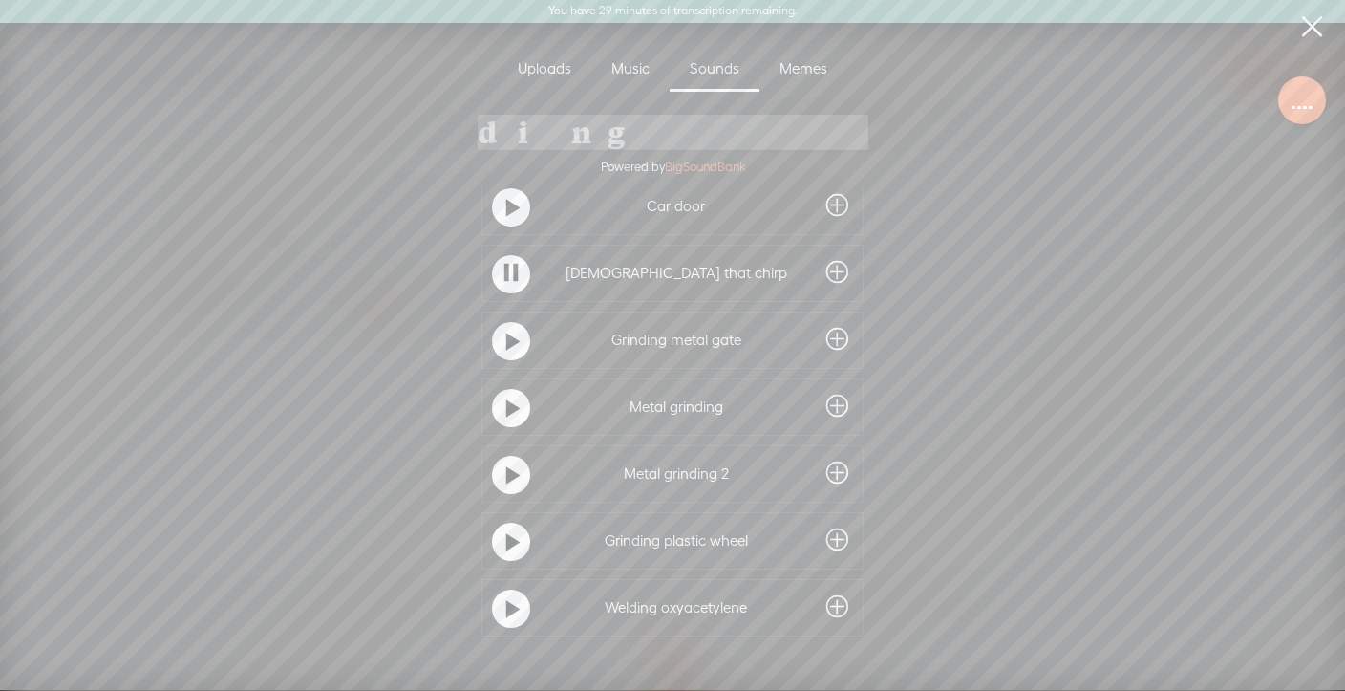
scroll to position [1793, 0]
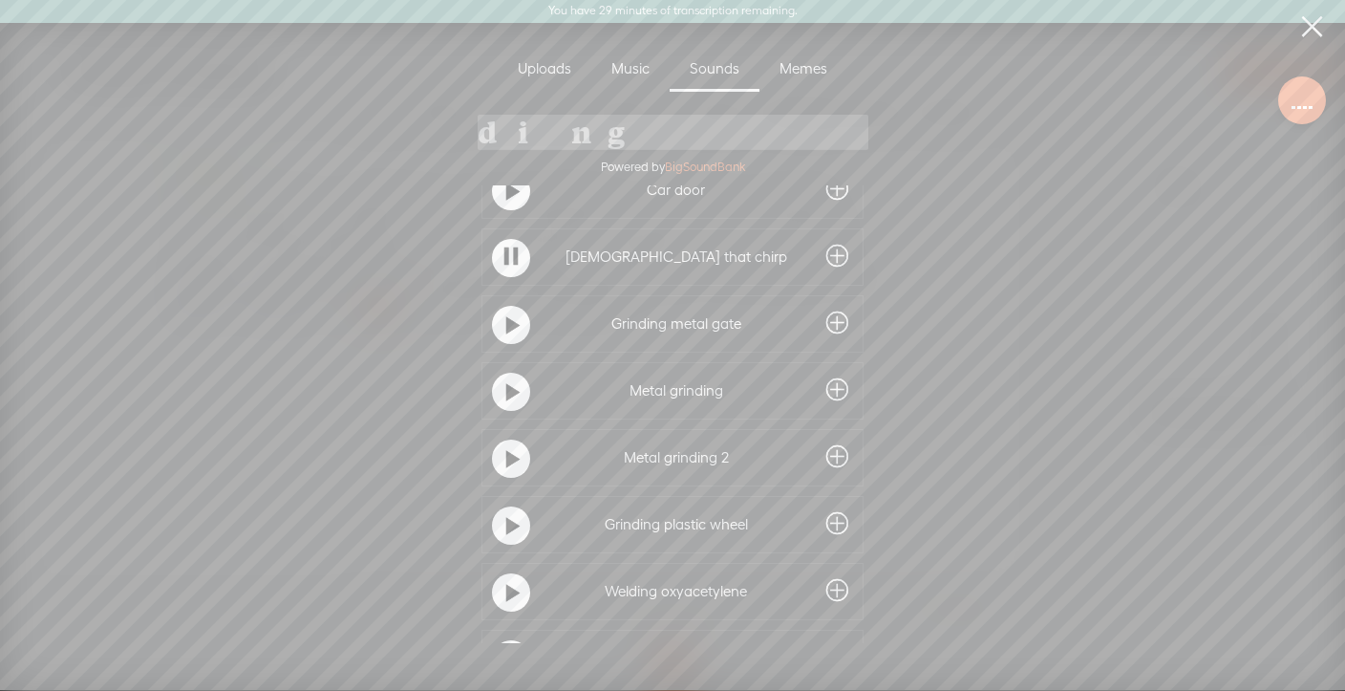
click at [505, 260] on t at bounding box center [511, 257] width 13 height 31
click at [504, 232] on div at bounding box center [511, 254] width 48 height 48
click at [506, 253] on t at bounding box center [512, 255] width 13 height 31
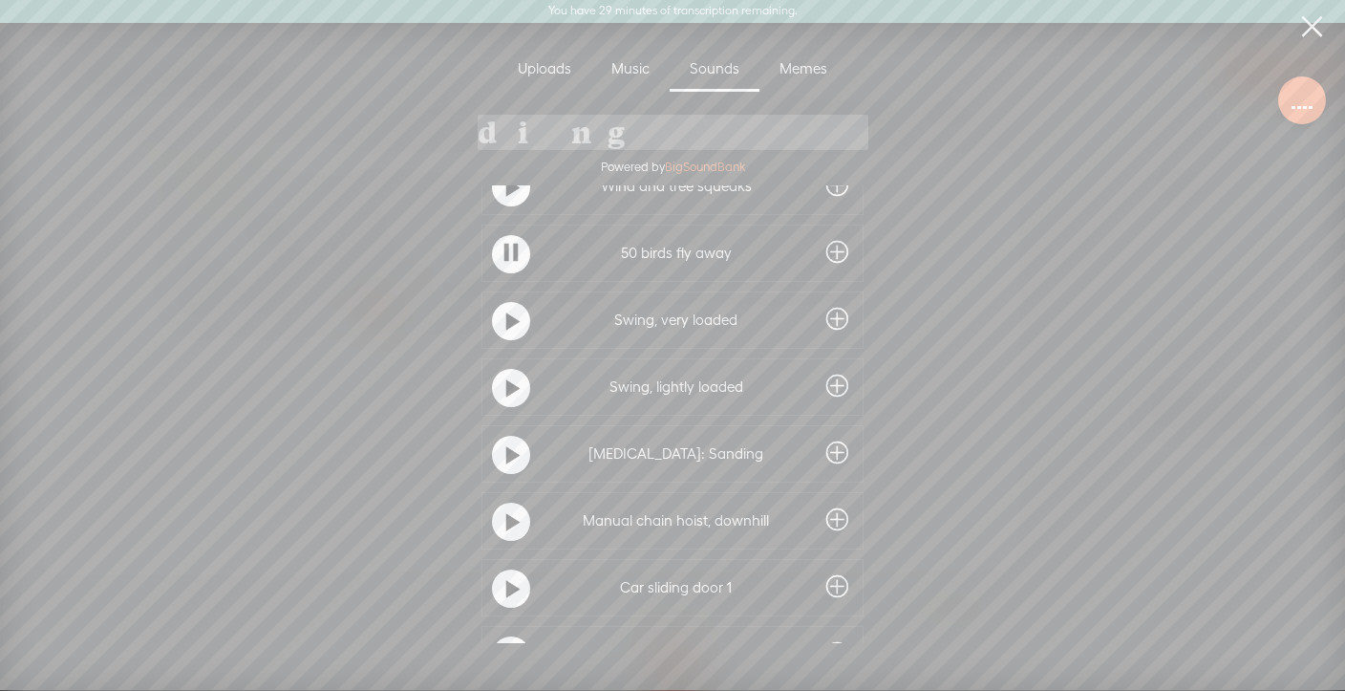
click at [506, 252] on t at bounding box center [511, 253] width 13 height 31
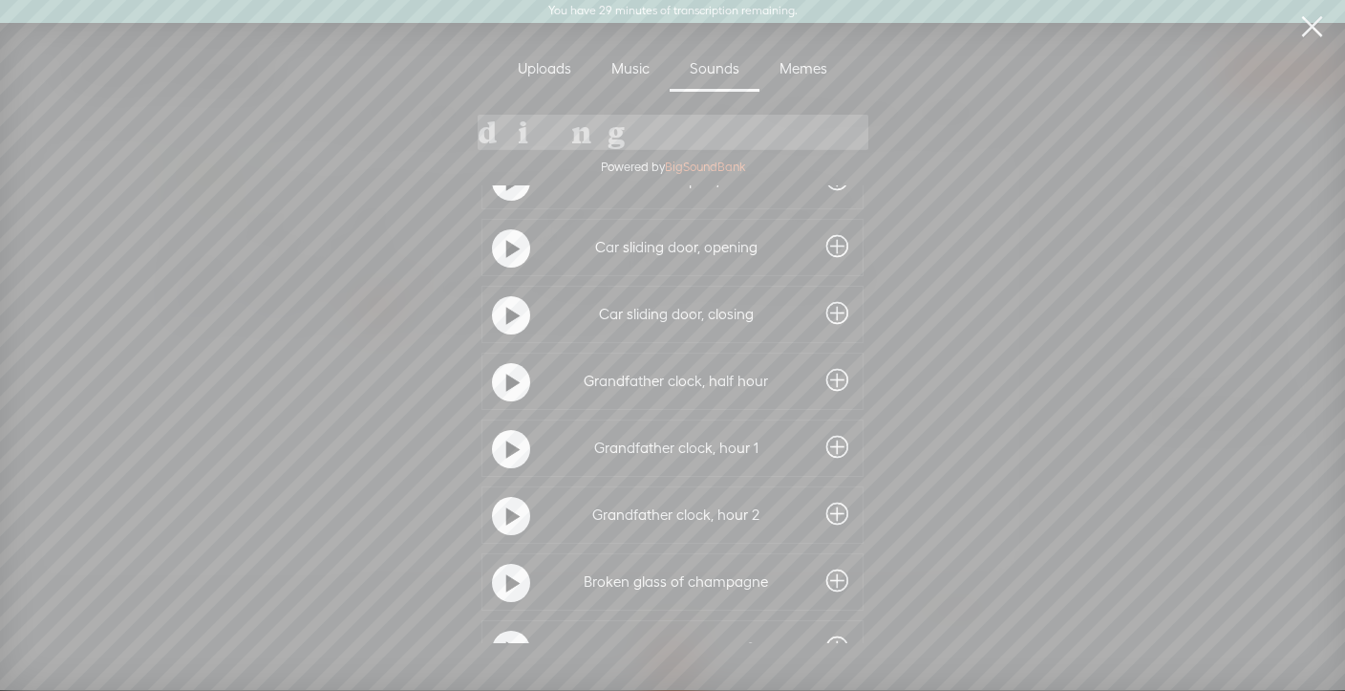
scroll to position [4635, 0]
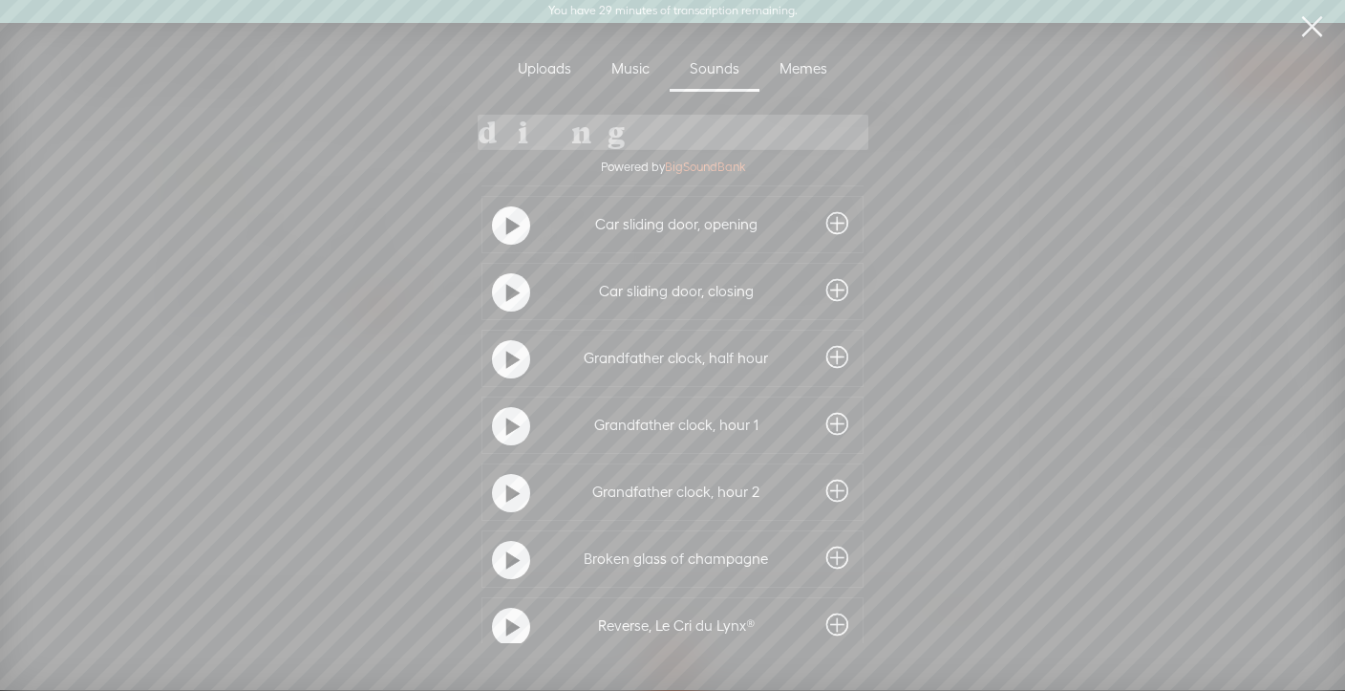
drag, startPoint x: 581, startPoint y: 138, endPoint x: 484, endPoint y: 136, distance: 96.5
click at [484, 136] on div "ding Powered by BigSoundBank" at bounding box center [672, 150] width 669 height 71
type input "swoosh"
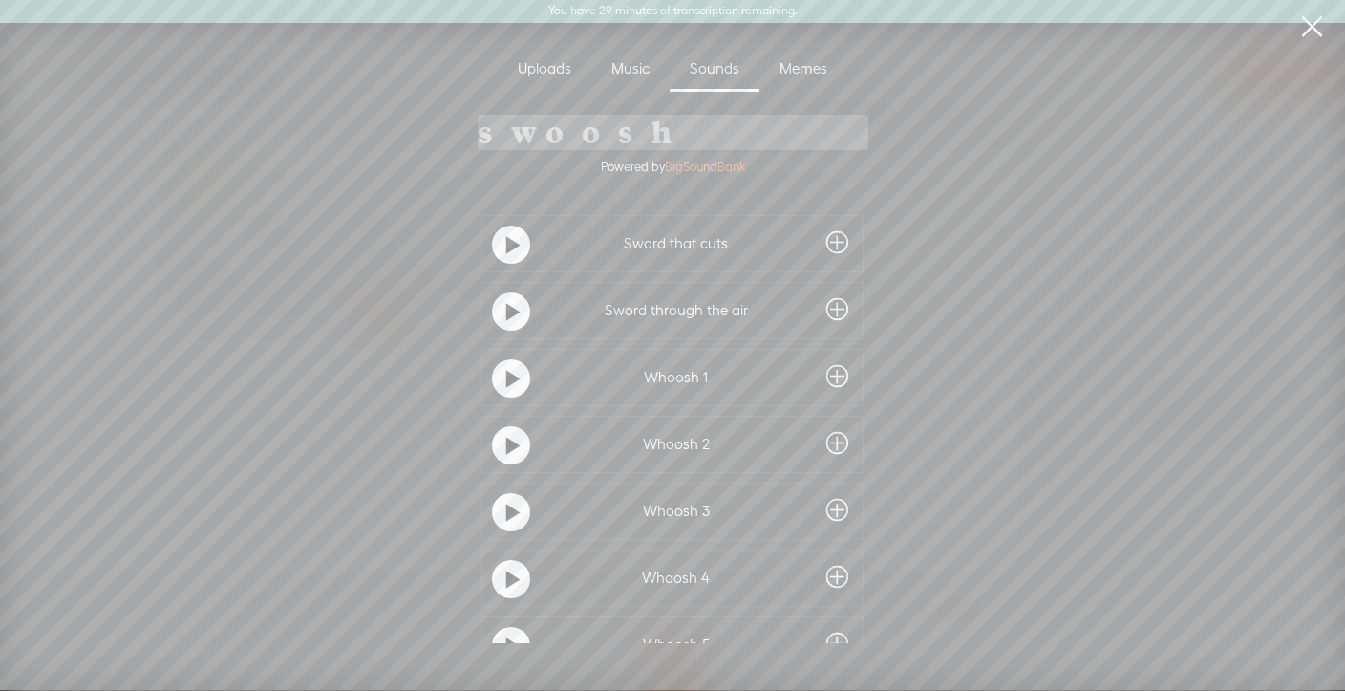
click at [508, 373] on t at bounding box center [512, 379] width 13 height 31
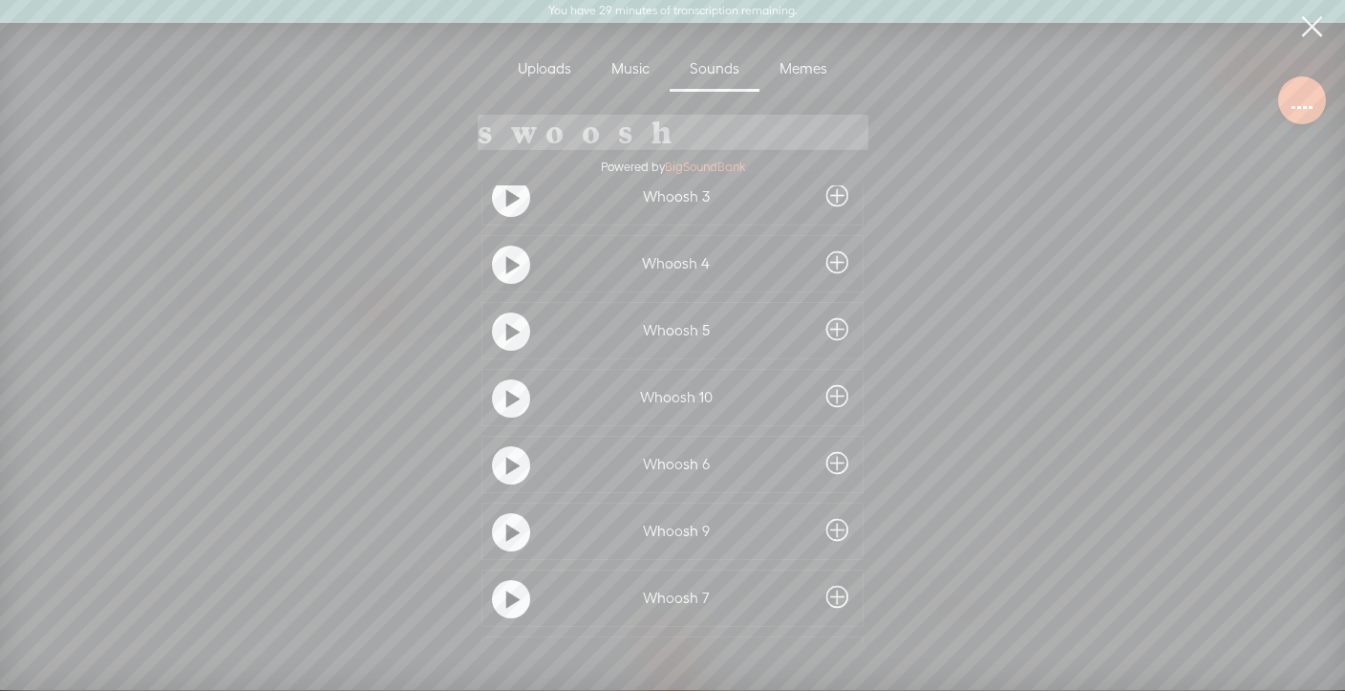
scroll to position [320, 0]
click at [499, 463] on div at bounding box center [511, 460] width 38 height 38
click at [497, 514] on div at bounding box center [511, 526] width 38 height 38
click at [506, 579] on t at bounding box center [512, 594] width 13 height 31
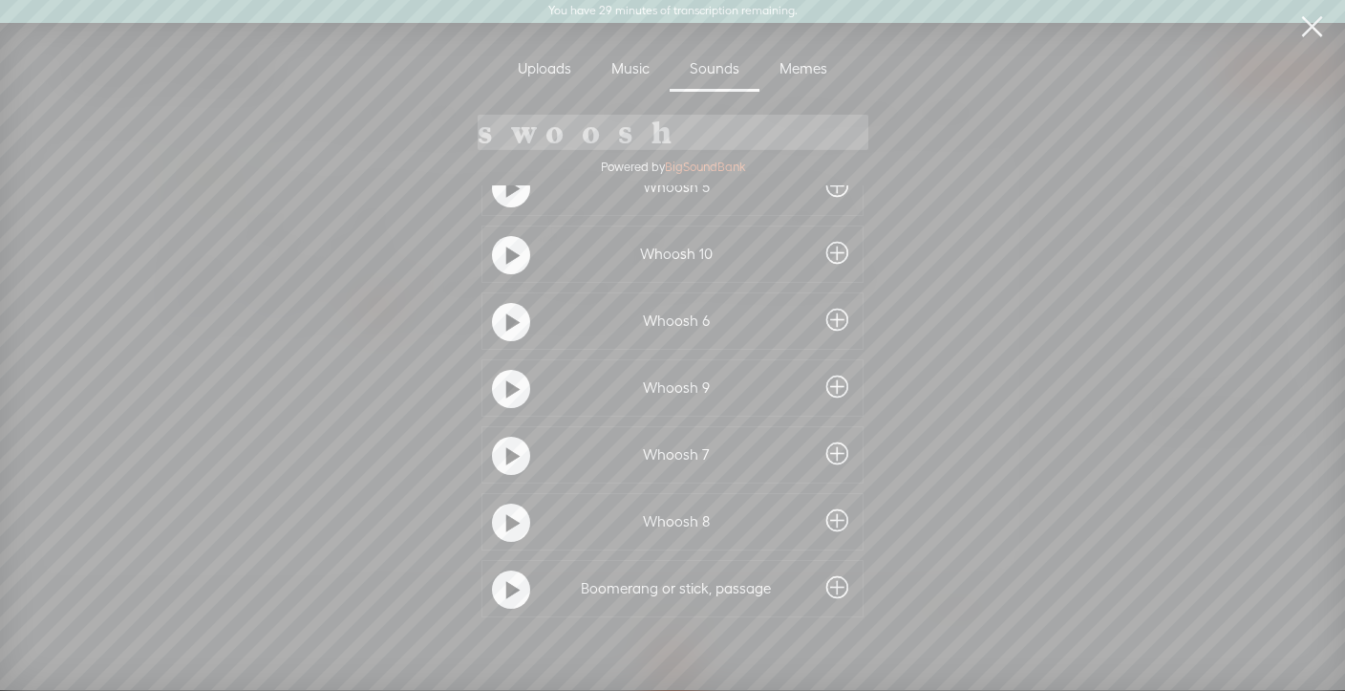
click at [507, 510] on t at bounding box center [512, 523] width 13 height 31
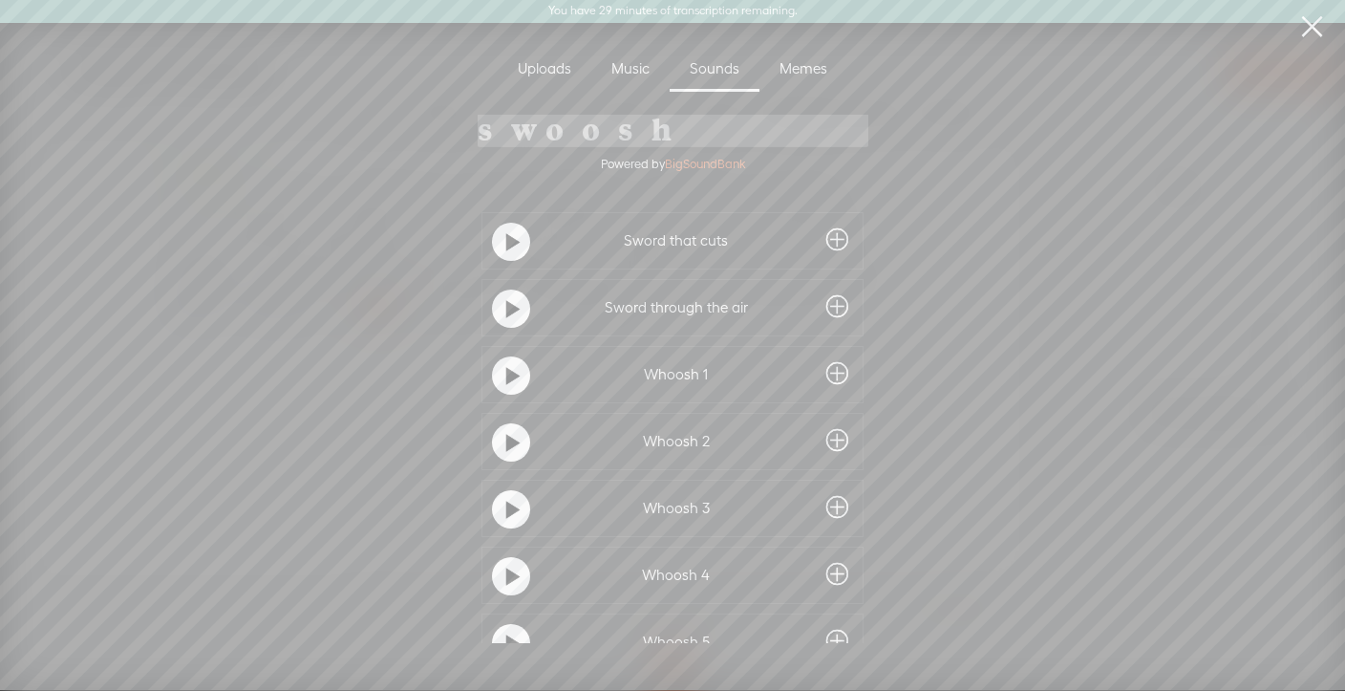
click at [507, 235] on t at bounding box center [512, 242] width 13 height 31
click at [506, 296] on t at bounding box center [512, 309] width 13 height 31
click at [507, 378] on t at bounding box center [512, 376] width 13 height 31
click at [833, 377] on span at bounding box center [838, 373] width 22 height 31
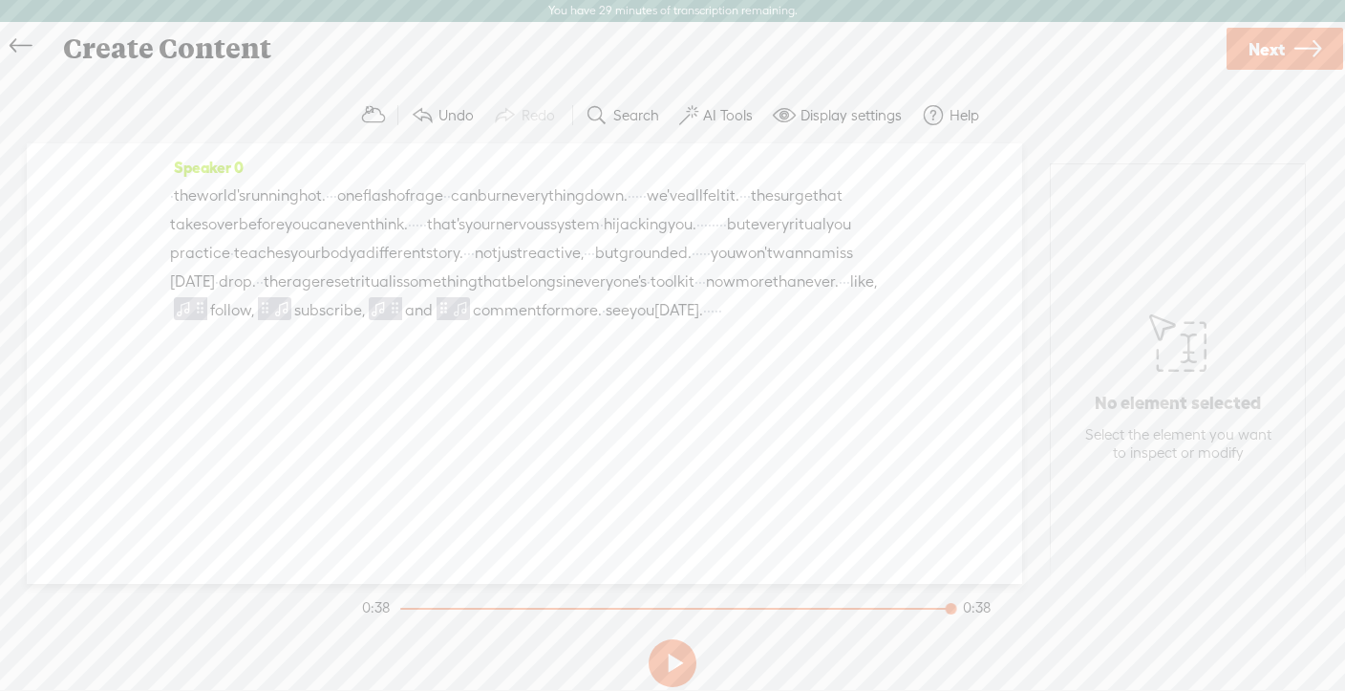
click at [773, 296] on span "than" at bounding box center [789, 282] width 32 height 29
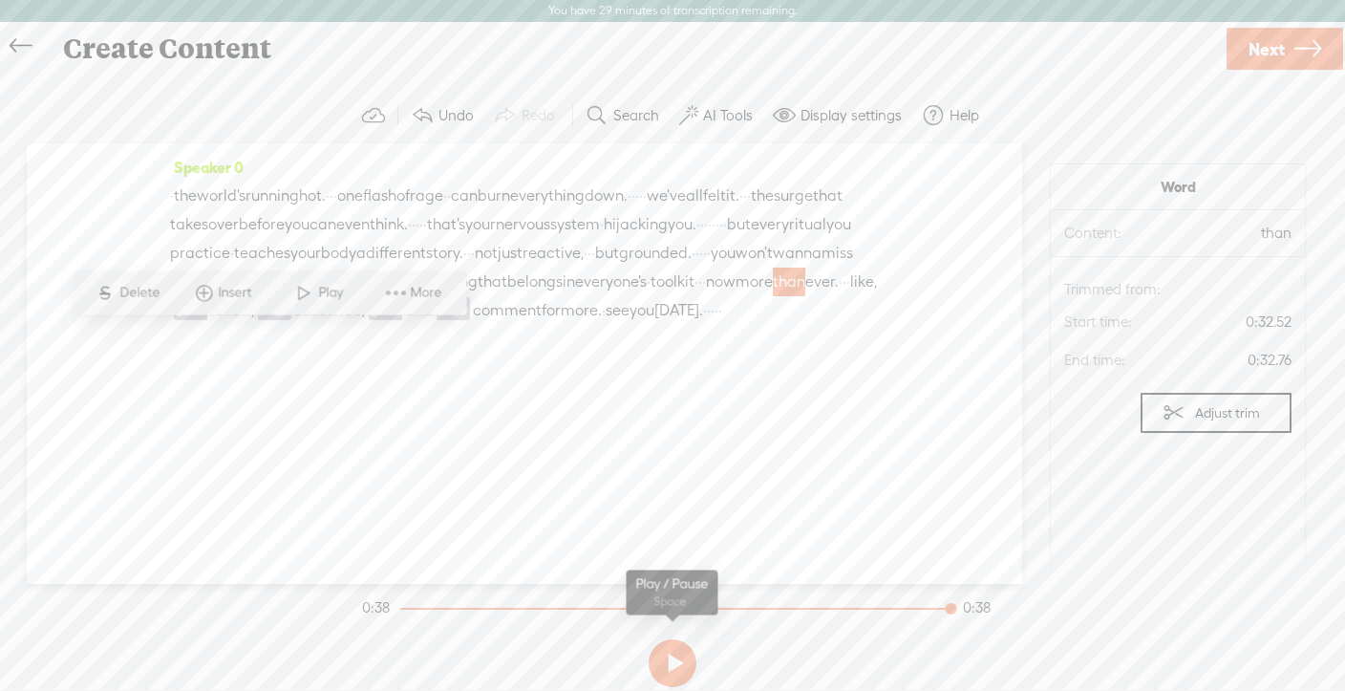
click at [675, 661] on button at bounding box center [673, 663] width 48 height 48
click at [719, 325] on span "·" at bounding box center [721, 310] width 4 height 29
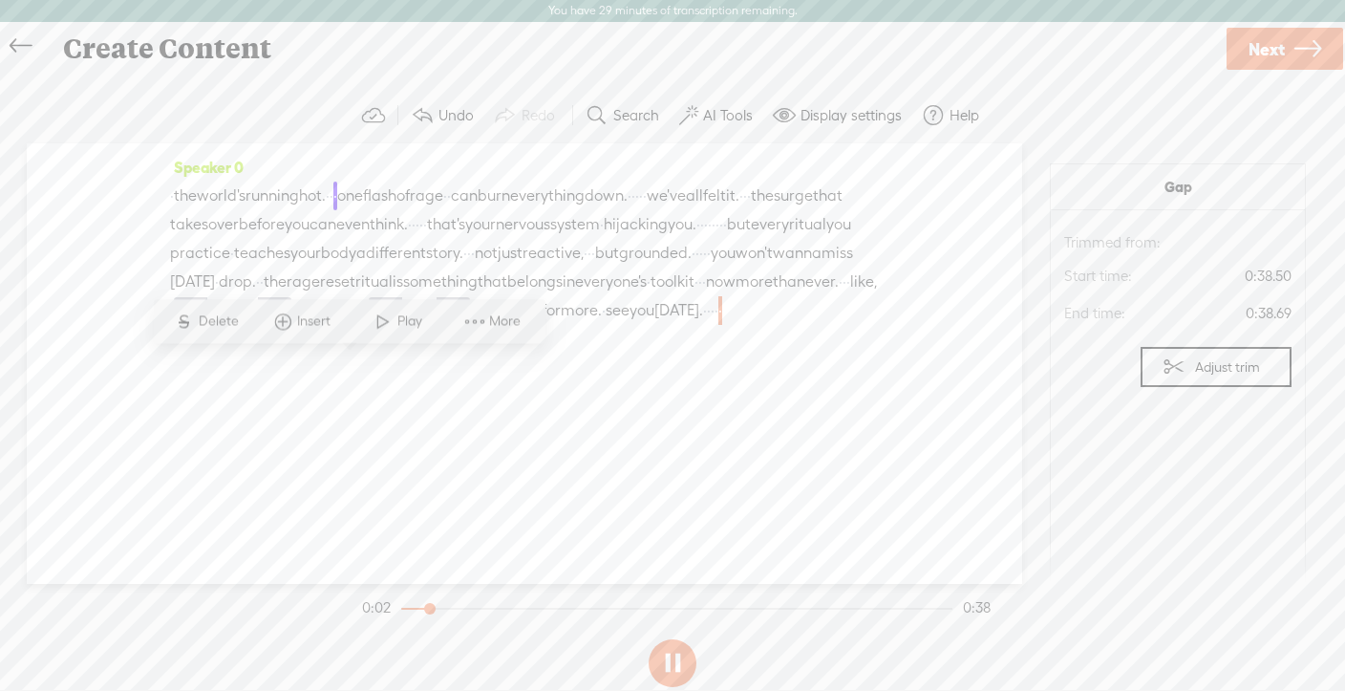
click at [360, 333] on span "Play" at bounding box center [398, 321] width 96 height 34
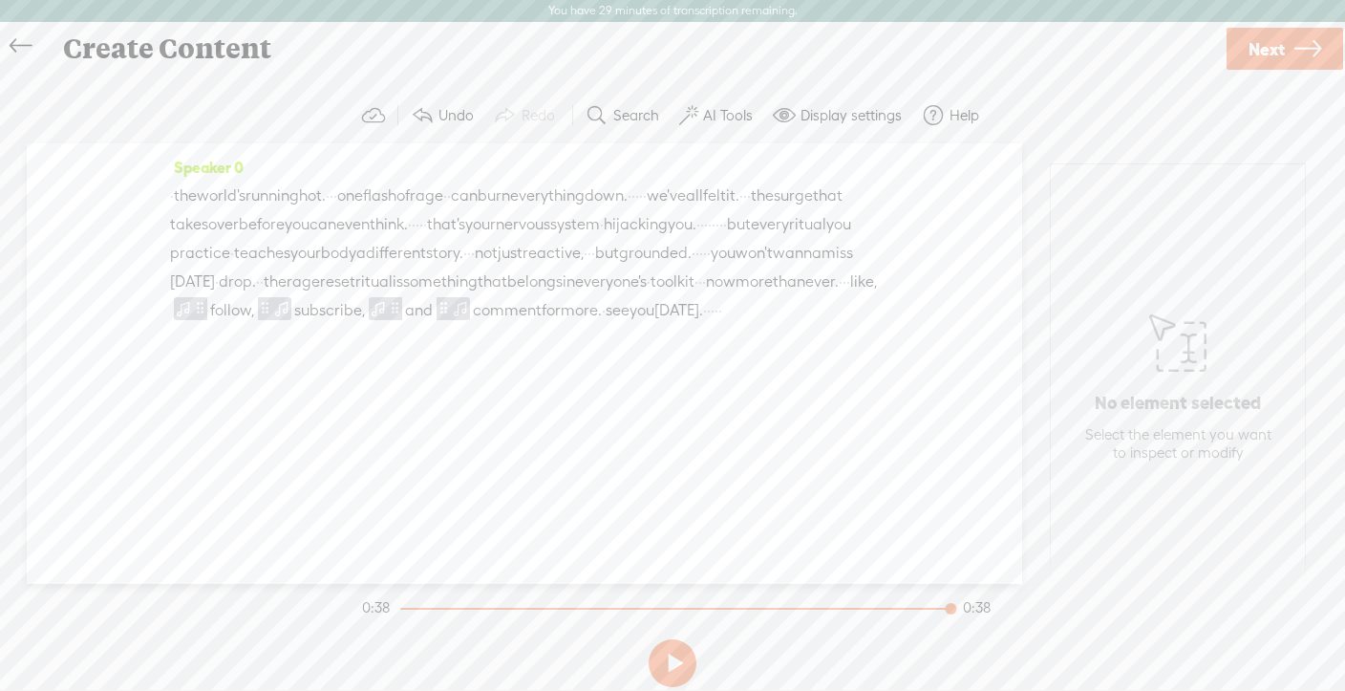
click at [676, 679] on button at bounding box center [673, 663] width 48 height 48
click at [674, 676] on button at bounding box center [673, 663] width 48 height 48
click at [843, 296] on span "·" at bounding box center [845, 282] width 4 height 29
click at [773, 296] on span "than" at bounding box center [789, 282] width 32 height 29
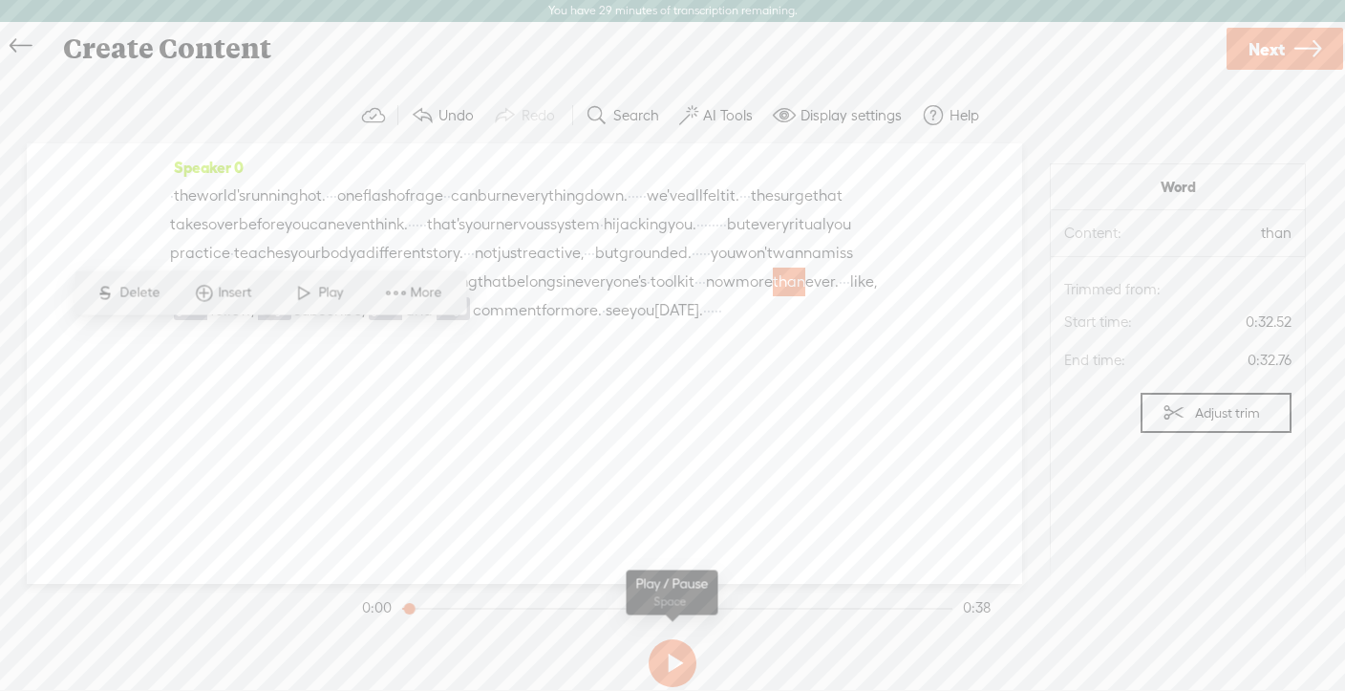
click at [678, 660] on button at bounding box center [673, 663] width 48 height 48
click at [773, 296] on span "than" at bounding box center [789, 282] width 32 height 29
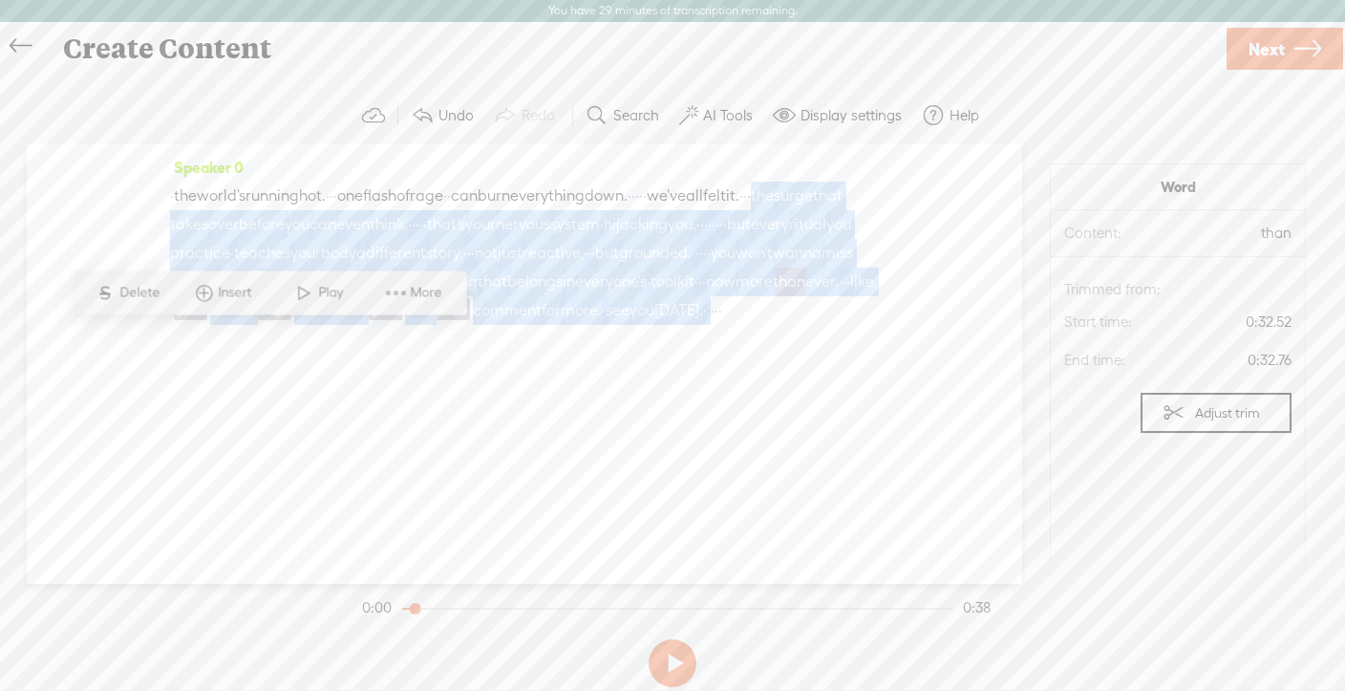
drag, startPoint x: 275, startPoint y: 220, endPoint x: 315, endPoint y: 353, distance: 138.8
click at [315, 325] on div "· the world's running hot. · · · one flash of rage · · can burn everything down…" at bounding box center [524, 253] width 709 height 143
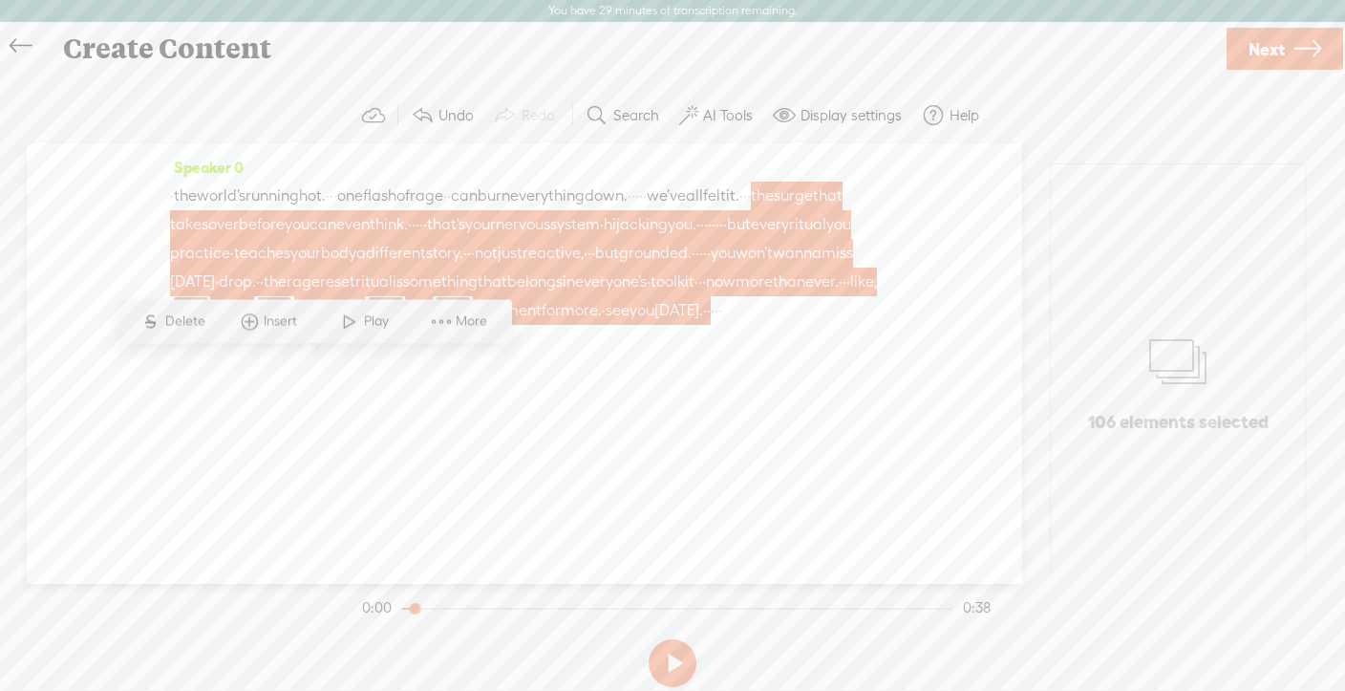
click at [707, 325] on span "·" at bounding box center [709, 310] width 4 height 29
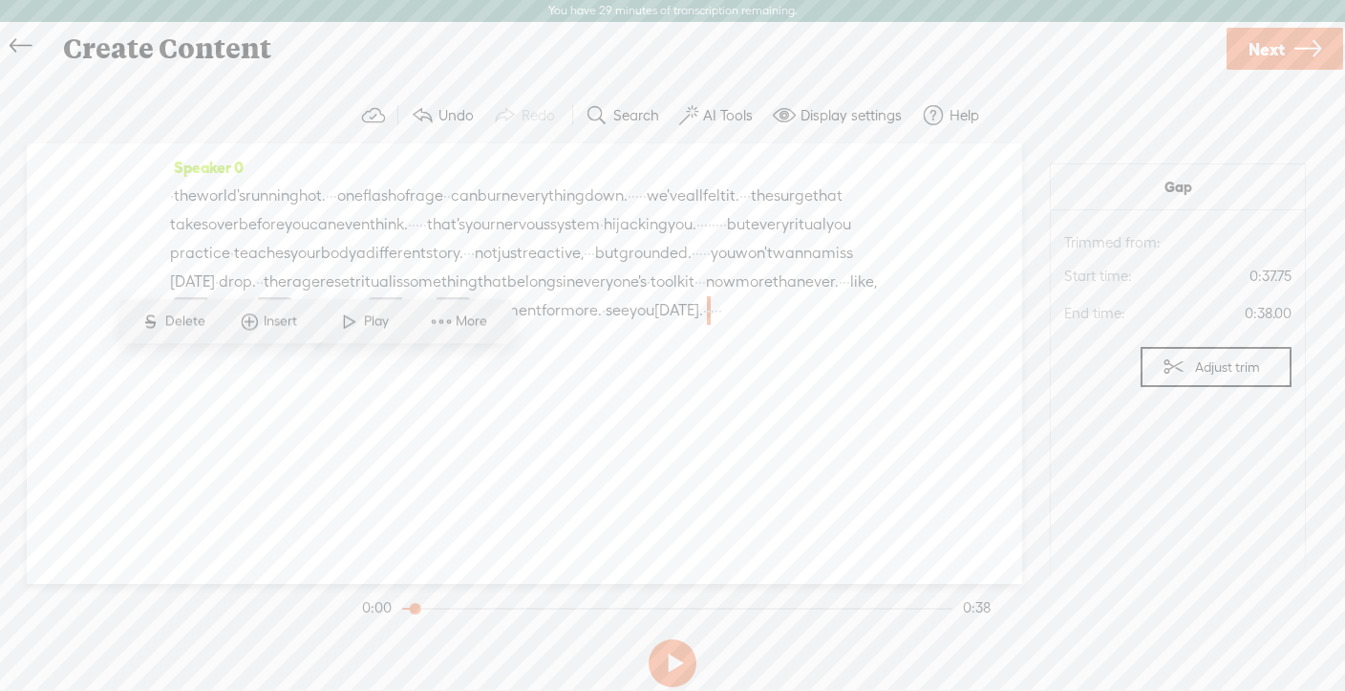
click at [655, 325] on span "[DATE]." at bounding box center [679, 310] width 49 height 29
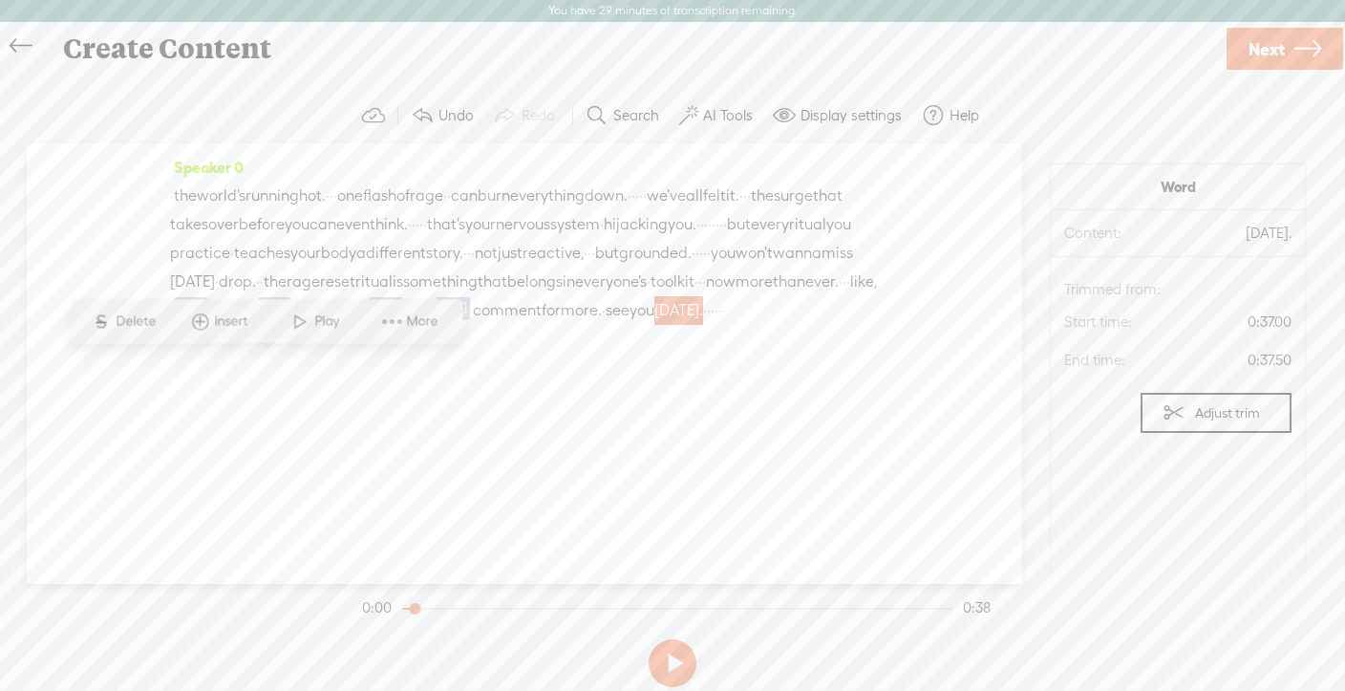
click at [263, 336] on span "Insert" at bounding box center [220, 321] width 96 height 34
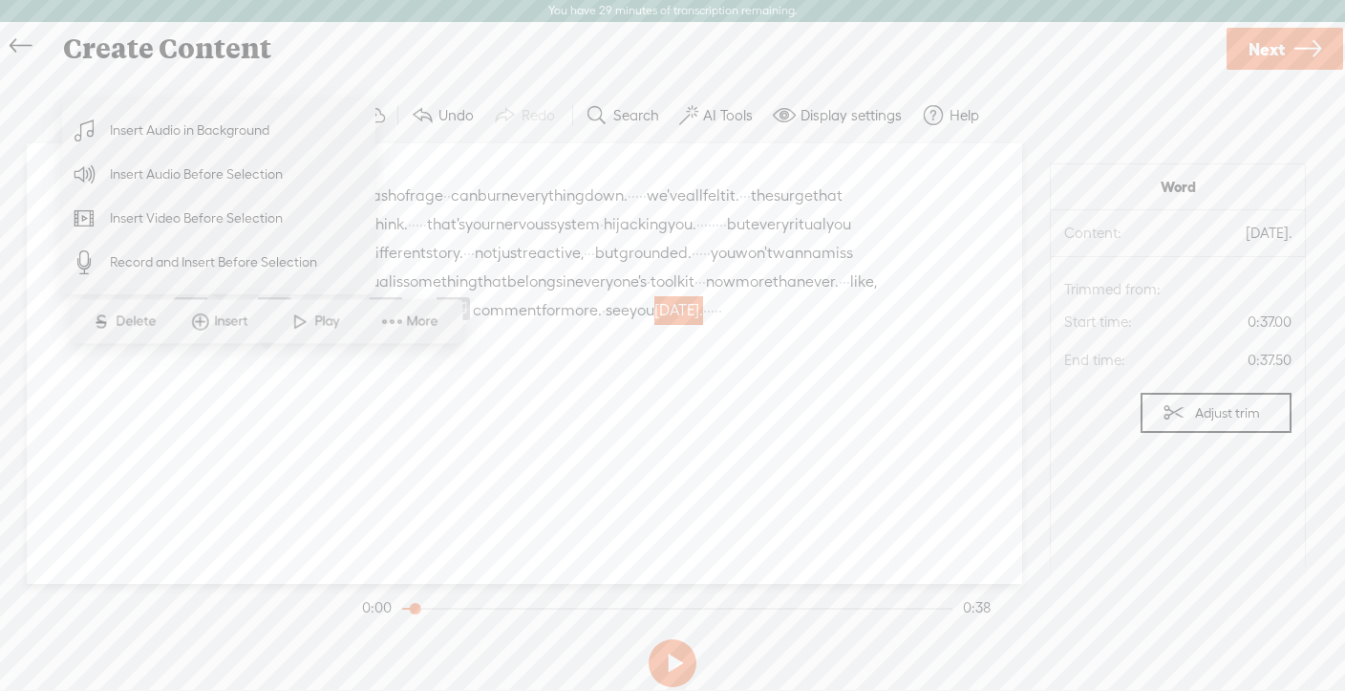
click at [723, 238] on span "·" at bounding box center [725, 224] width 4 height 29
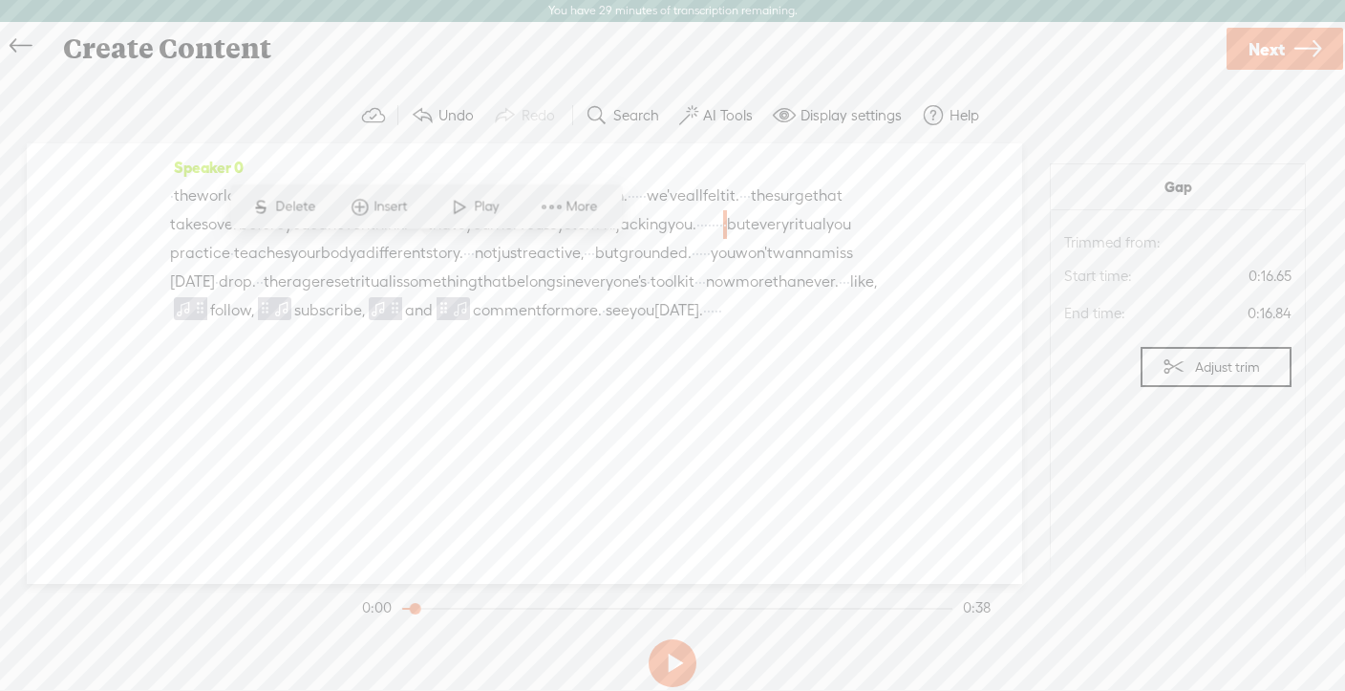
click at [256, 296] on span "drop." at bounding box center [237, 282] width 37 height 29
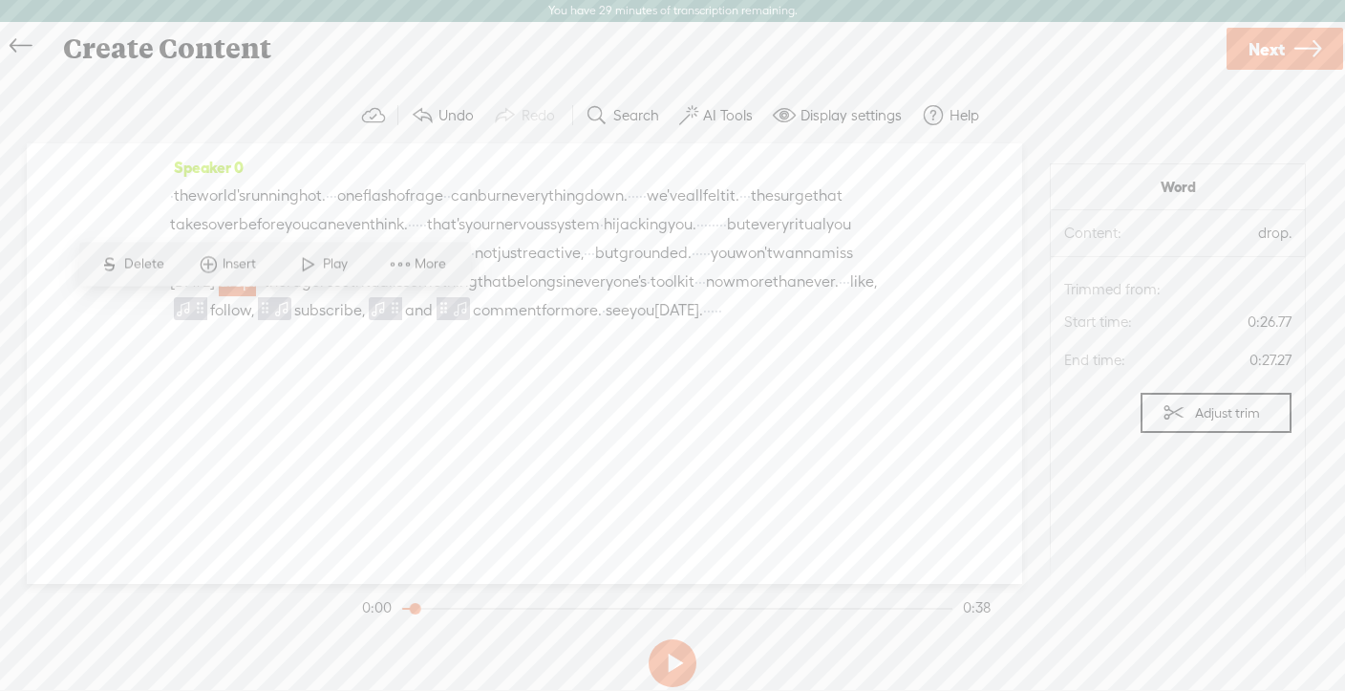
click at [773, 296] on span "than" at bounding box center [789, 282] width 32 height 29
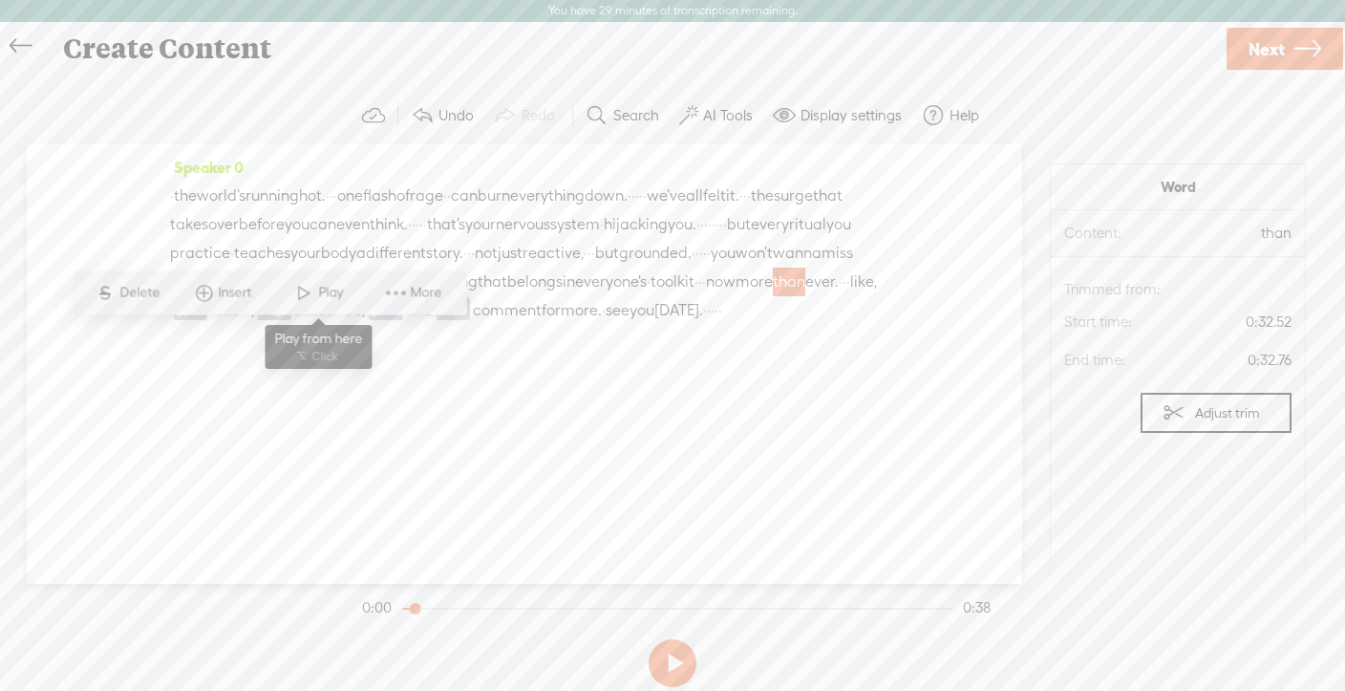
click at [318, 290] on span "Play" at bounding box center [333, 292] width 30 height 19
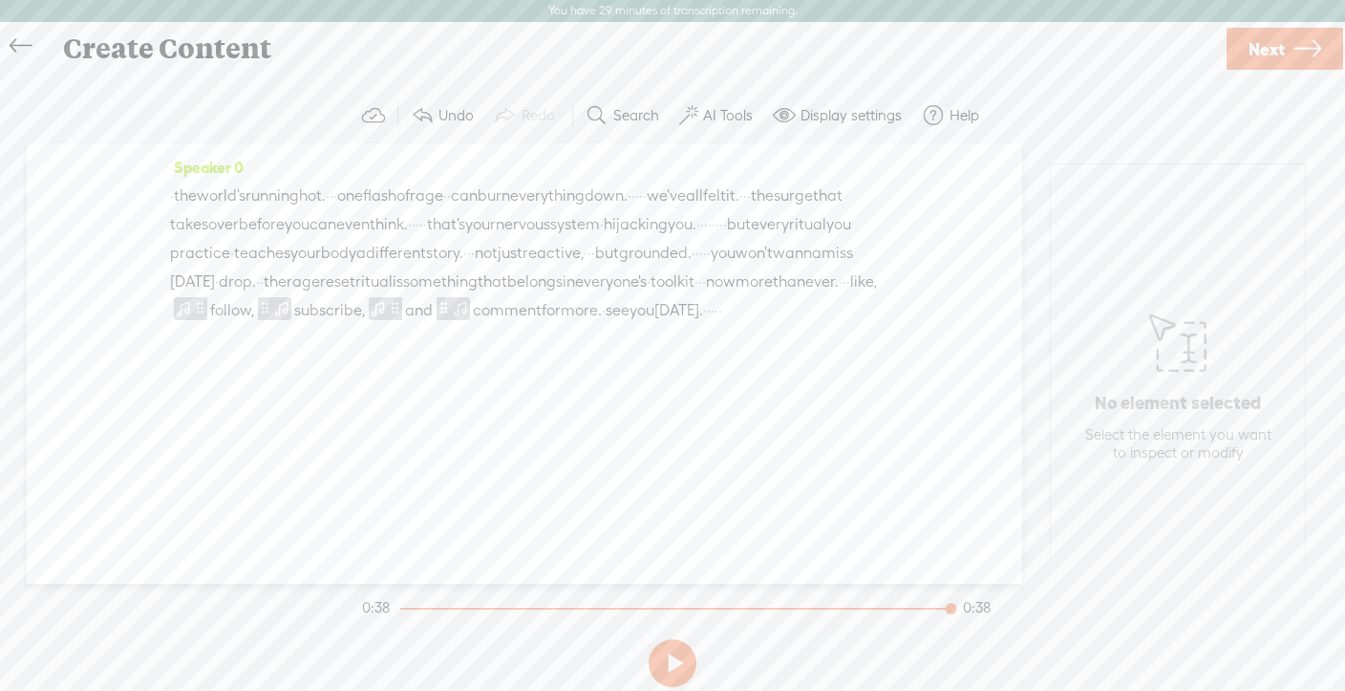
click at [850, 296] on span "like," at bounding box center [863, 282] width 27 height 29
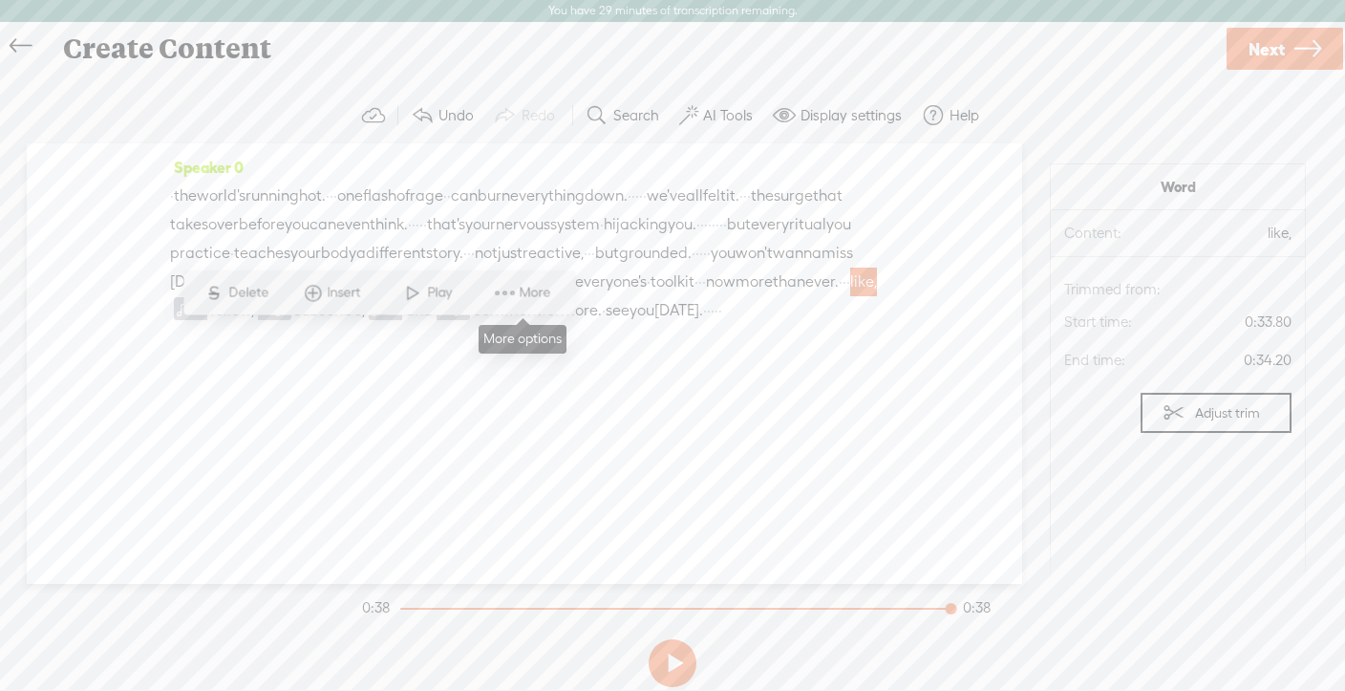
click at [533, 293] on span "More" at bounding box center [538, 292] width 36 height 19
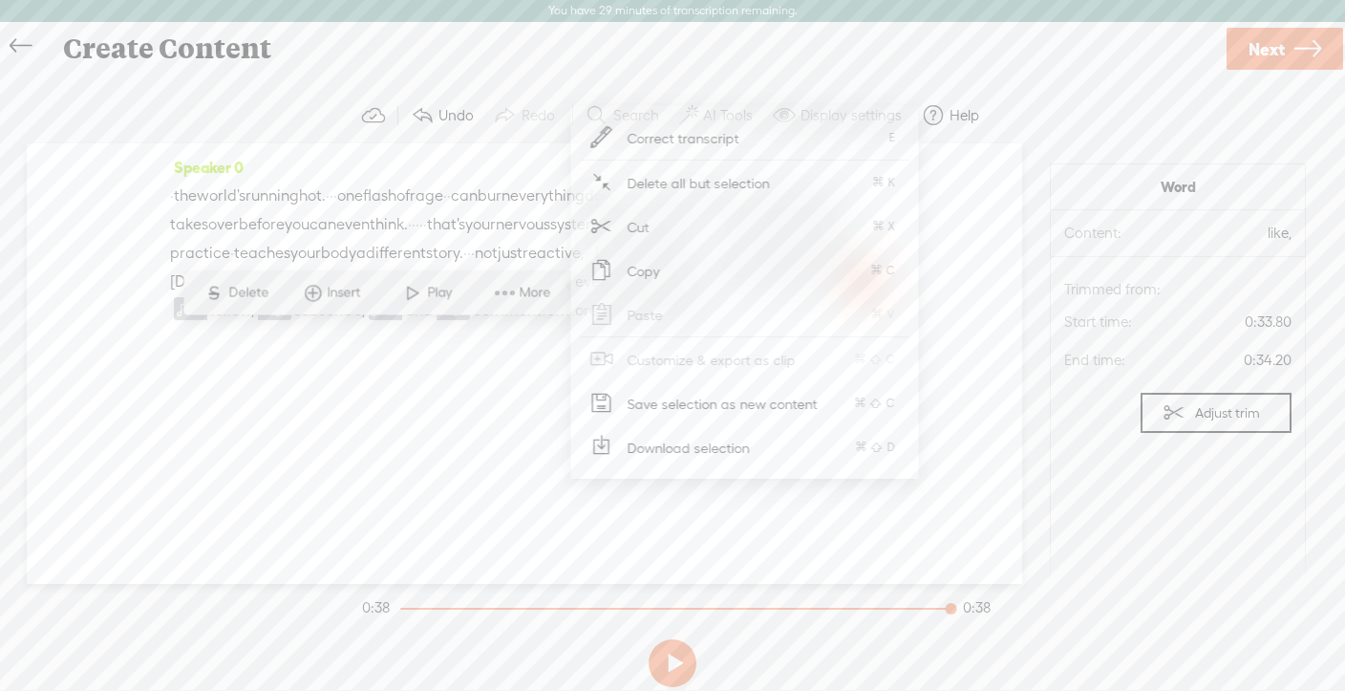
click at [652, 140] on span "Correct transcript" at bounding box center [684, 138] width 187 height 43
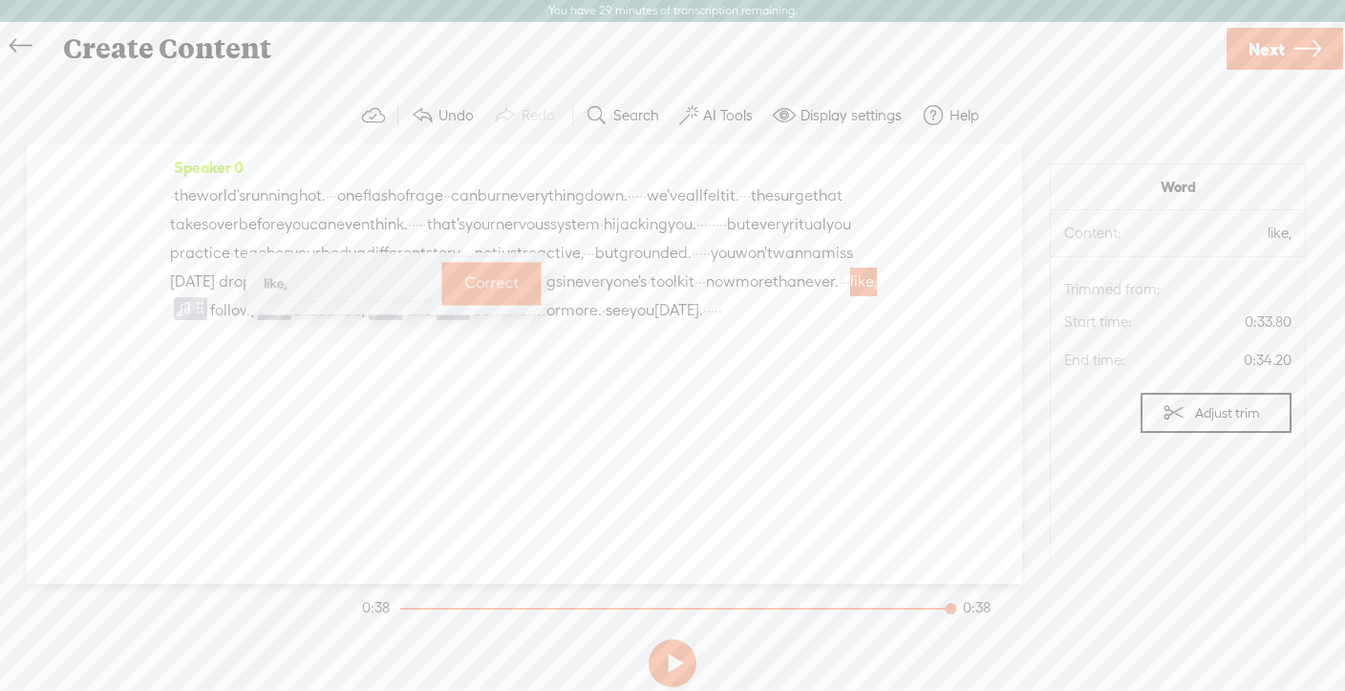
click at [372, 423] on div "Speaker 0 · the world's running hot. · · · one flash of rage · · can burn every…" at bounding box center [525, 363] width 996 height 441
click at [511, 325] on div "· the world's running hot. · · · one flash of rage · · can burn everything down…" at bounding box center [524, 253] width 709 height 143
click at [336, 224] on span "can" at bounding box center [323, 224] width 27 height 29
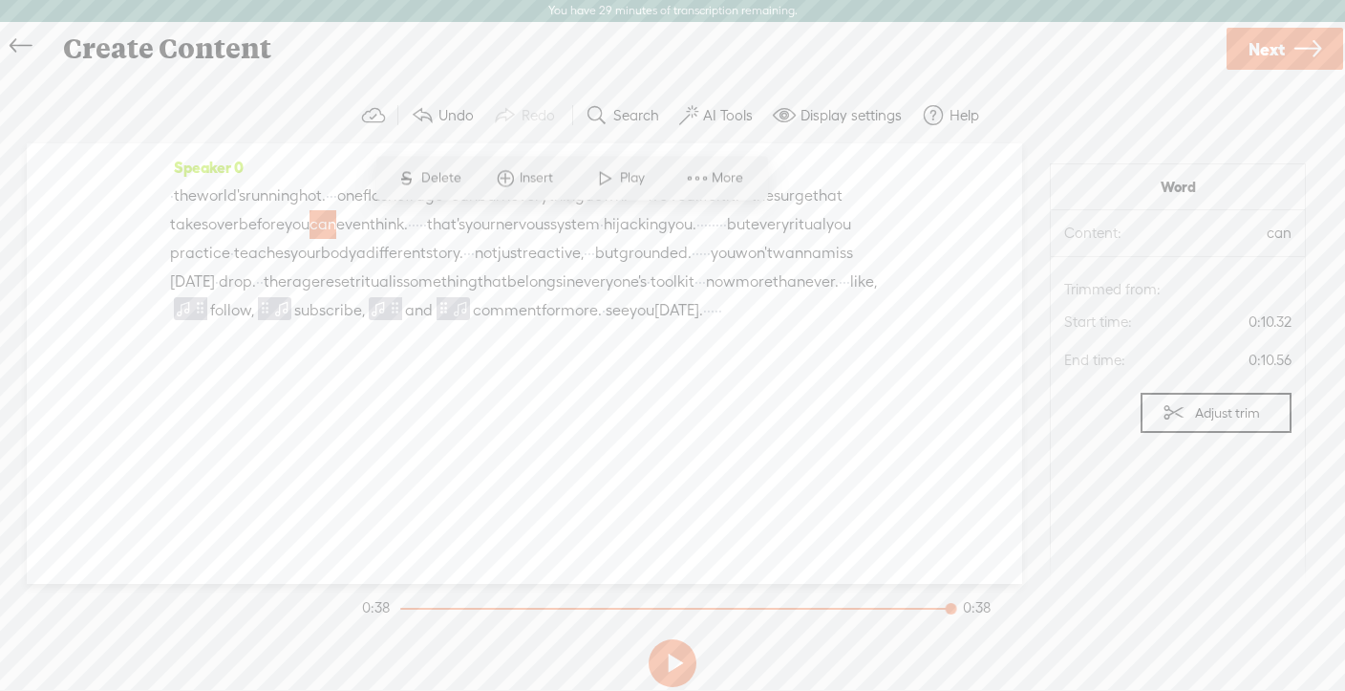
click at [773, 296] on span "than" at bounding box center [789, 282] width 32 height 29
click at [691, 467] on div "Speaker 0 · the world's running hot. · · · one flash of rage · · can burn every…" at bounding box center [525, 363] width 996 height 441
click at [683, 459] on div "Speaker 0 · the world's running hot. · · · one flash of rage · · can burn every…" at bounding box center [525, 363] width 996 height 441
click at [727, 238] on span "but" at bounding box center [739, 224] width 24 height 29
click at [736, 268] on span "won't" at bounding box center [754, 253] width 37 height 29
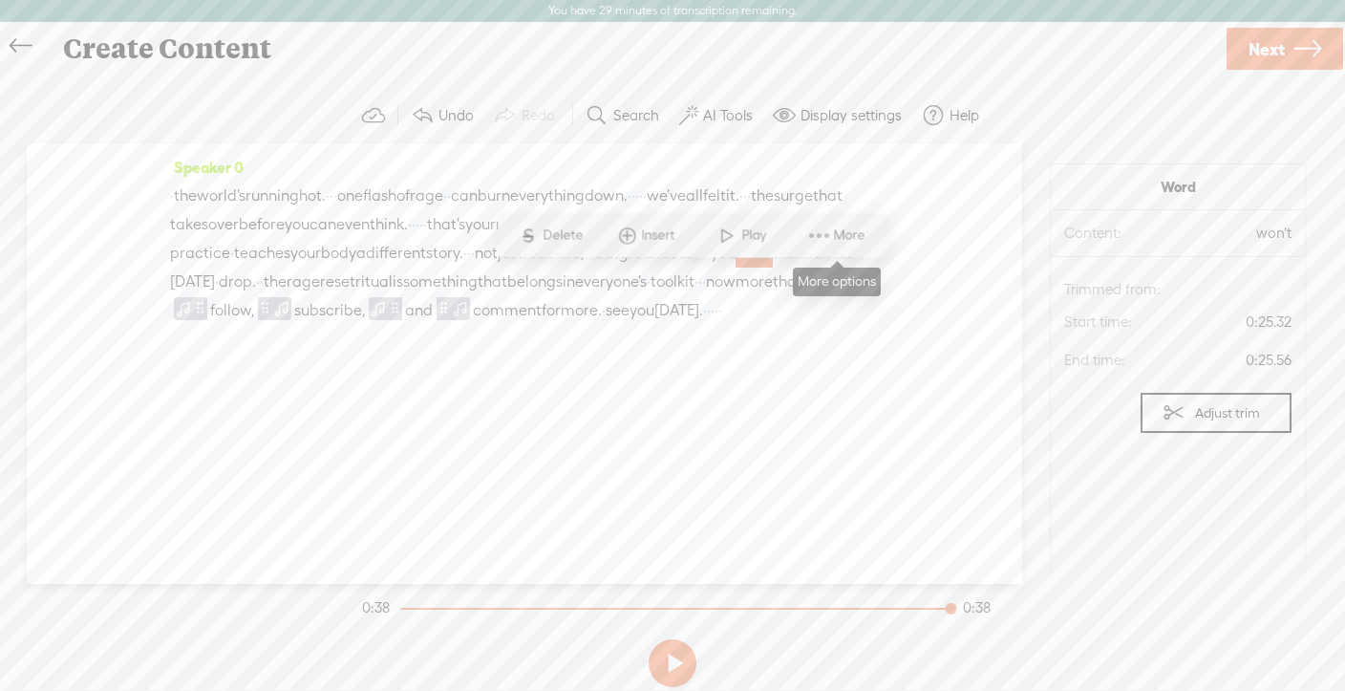
click at [845, 237] on span "More" at bounding box center [852, 235] width 36 height 19
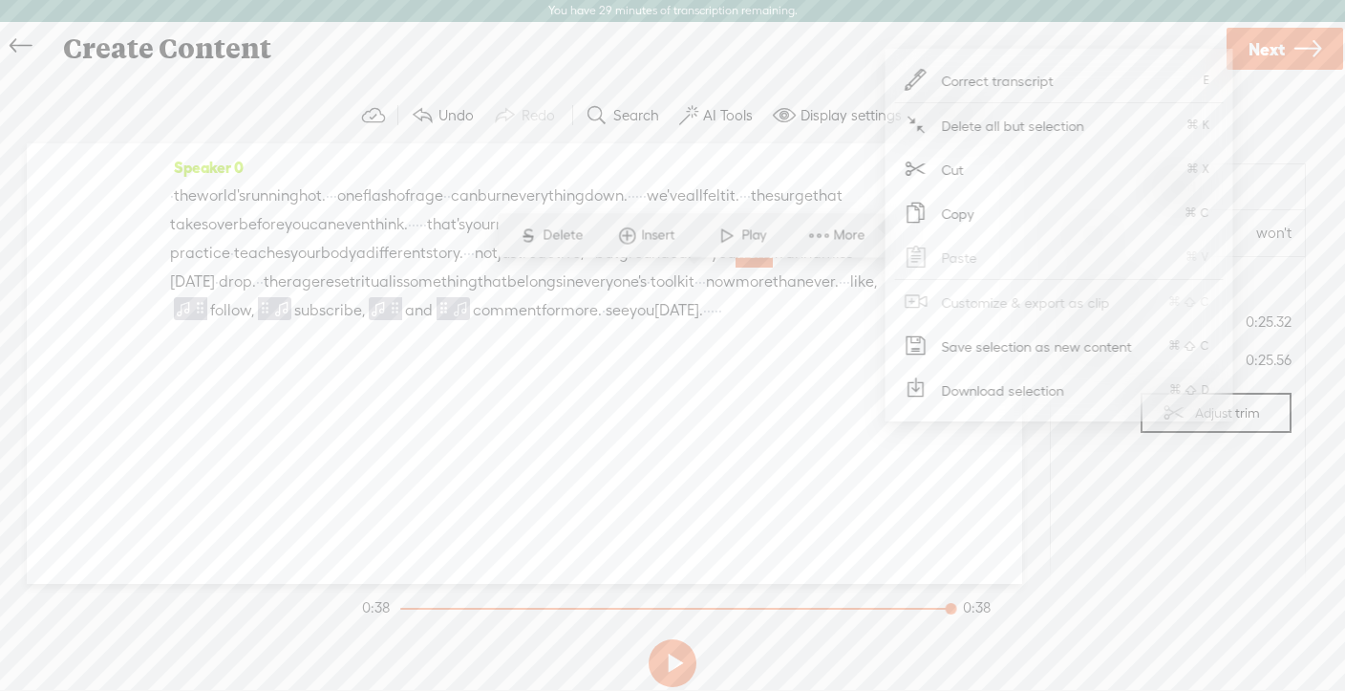
click at [957, 83] on span "Correct transcript" at bounding box center [998, 80] width 187 height 43
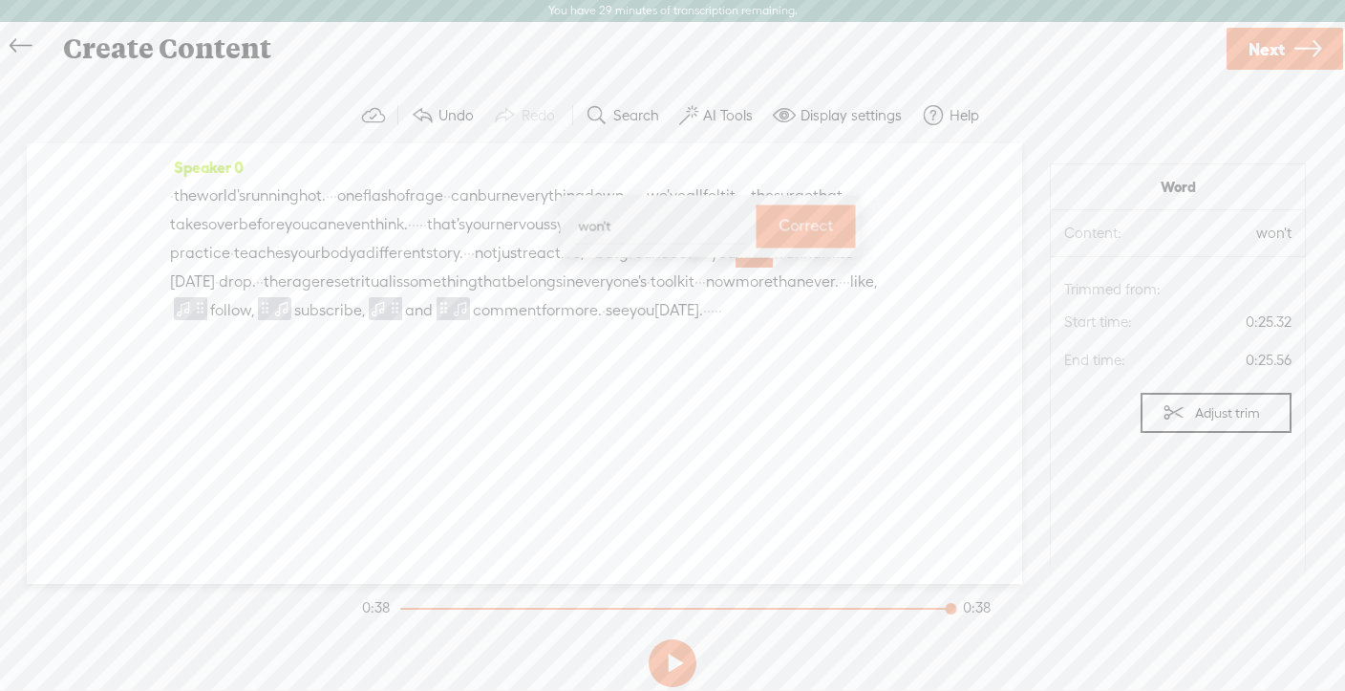
click at [587, 230] on input "won't" at bounding box center [661, 225] width 172 height 35
type input "don't"
click at [790, 220] on label "Correct" at bounding box center [806, 225] width 54 height 39
click at [770, 268] on span "wanna" at bounding box center [794, 253] width 49 height 29
click at [881, 231] on span at bounding box center [867, 235] width 29 height 34
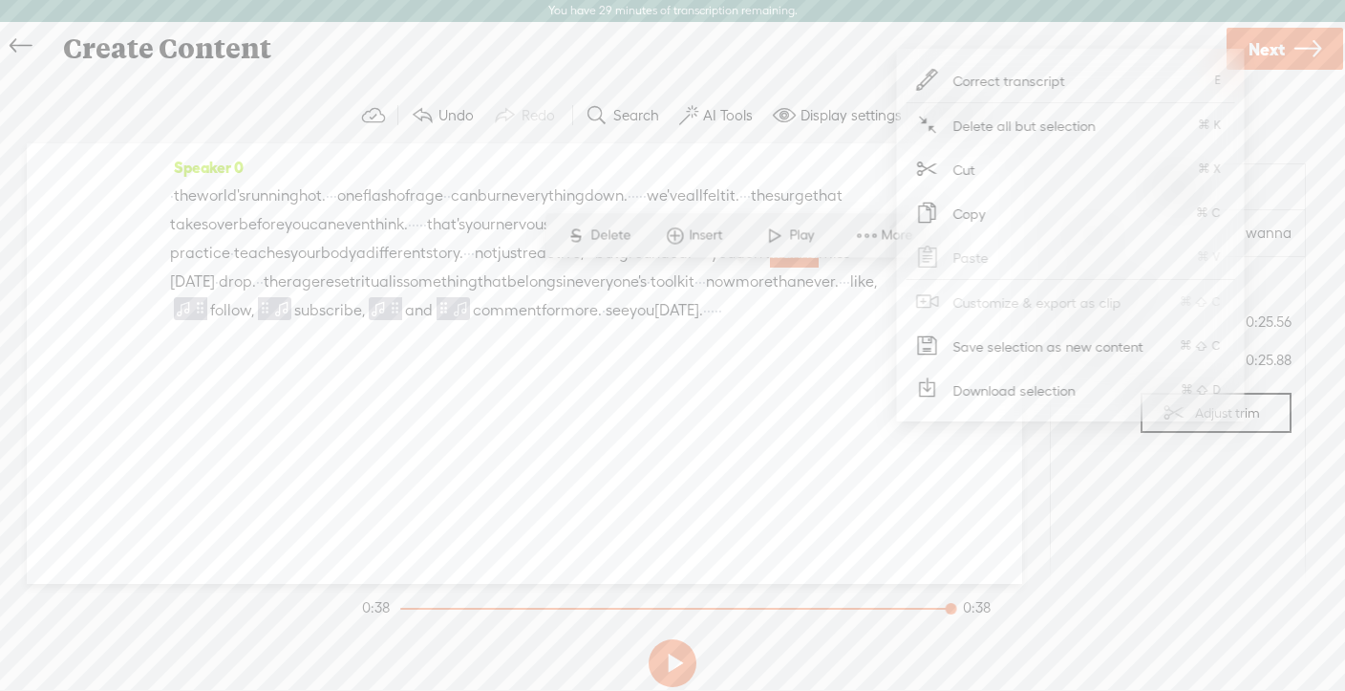
click at [959, 86] on span "Correct transcript" at bounding box center [1009, 80] width 187 height 43
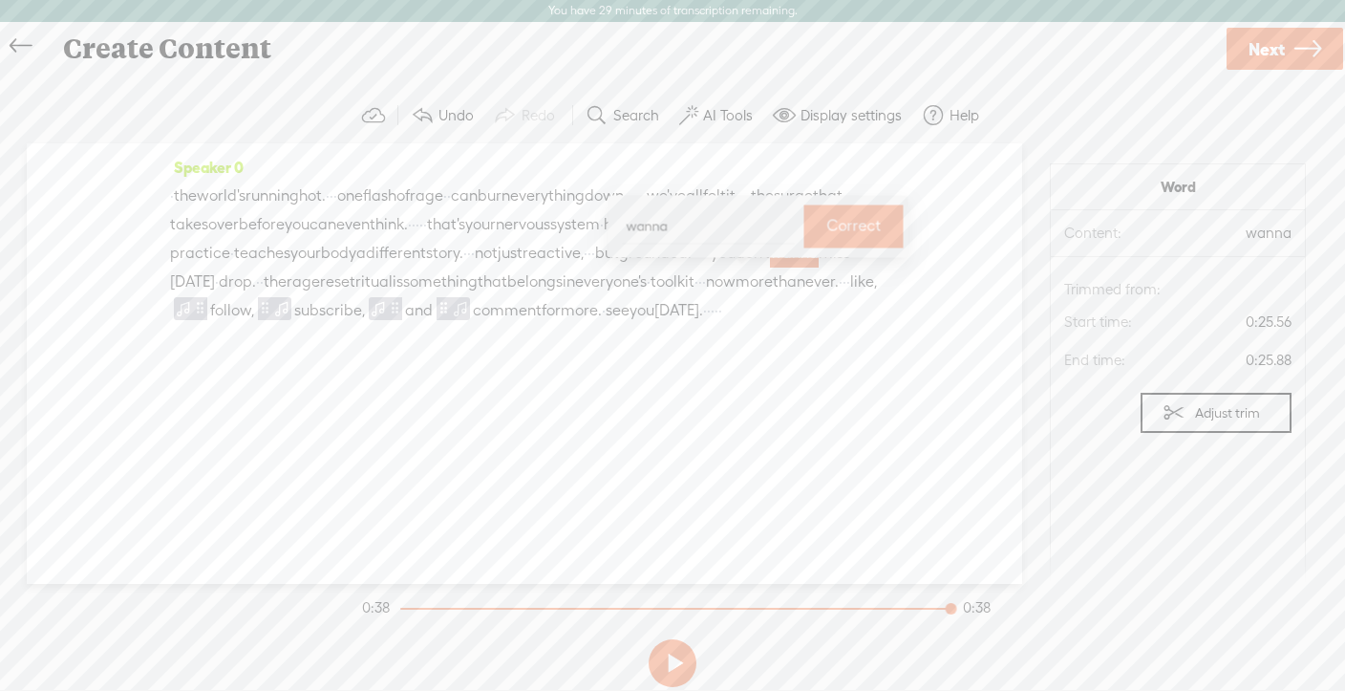
click at [665, 230] on input "wanna" at bounding box center [709, 225] width 172 height 35
type input "want to"
click at [858, 225] on button "Correct" at bounding box center [854, 225] width 99 height 43
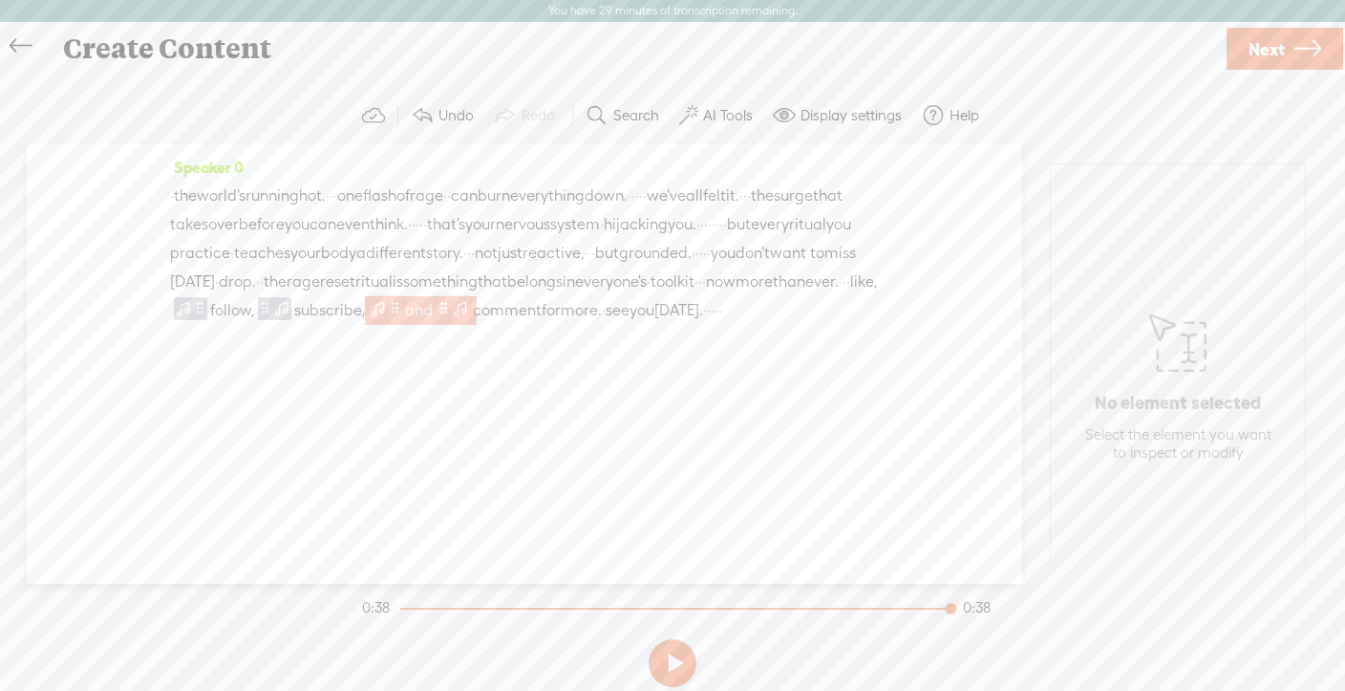
drag, startPoint x: 365, startPoint y: 329, endPoint x: 678, endPoint y: 325, distance: 313.5
click at [682, 325] on div "· the world's running hot. · · · one flash of rage · · can burn everything down…" at bounding box center [524, 253] width 709 height 143
click at [847, 296] on span "·" at bounding box center [849, 282] width 4 height 29
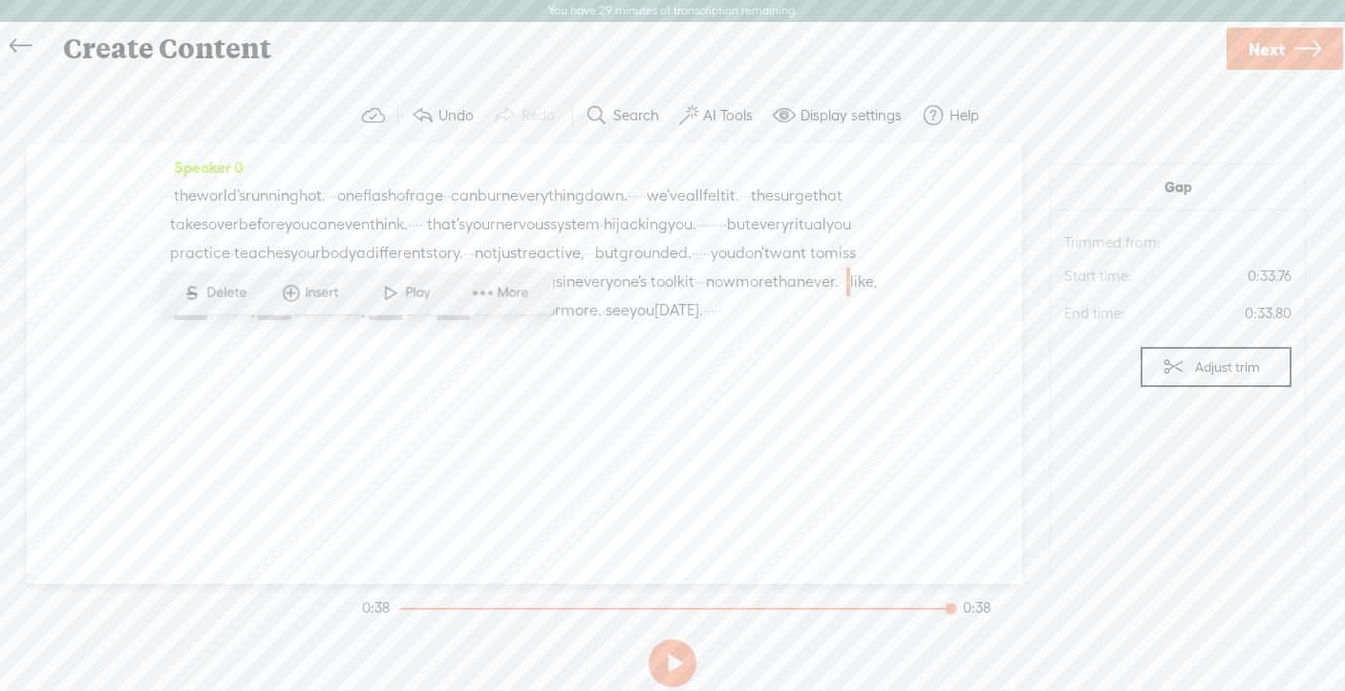
drag, startPoint x: 357, startPoint y: 341, endPoint x: 730, endPoint y: 329, distance: 372.9
click at [730, 325] on div "· the world's running hot. · · · one flash of rage · · can burn everything down…" at bounding box center [524, 253] width 709 height 143
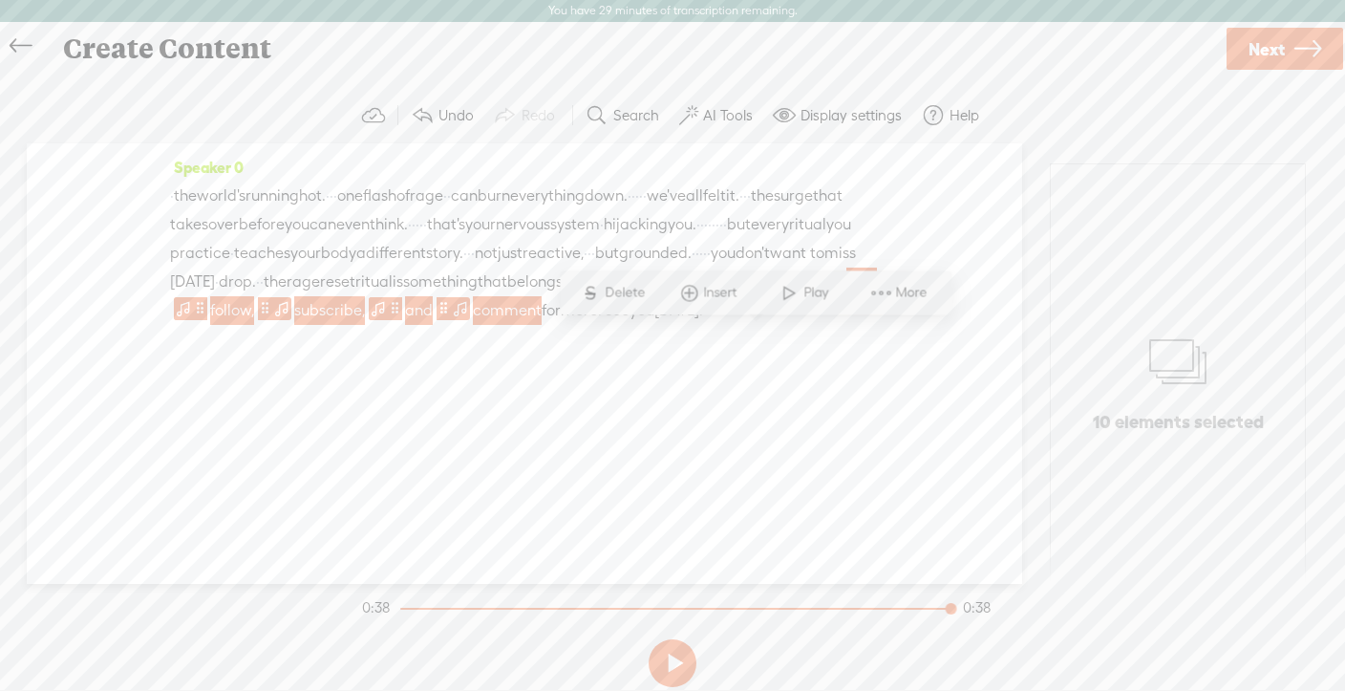
click at [585, 339] on div "Speaker 0 · the world's running hot. · · · one flash of rage · · can burn every…" at bounding box center [524, 246] width 709 height 186
click at [850, 296] on span "like," at bounding box center [863, 282] width 27 height 29
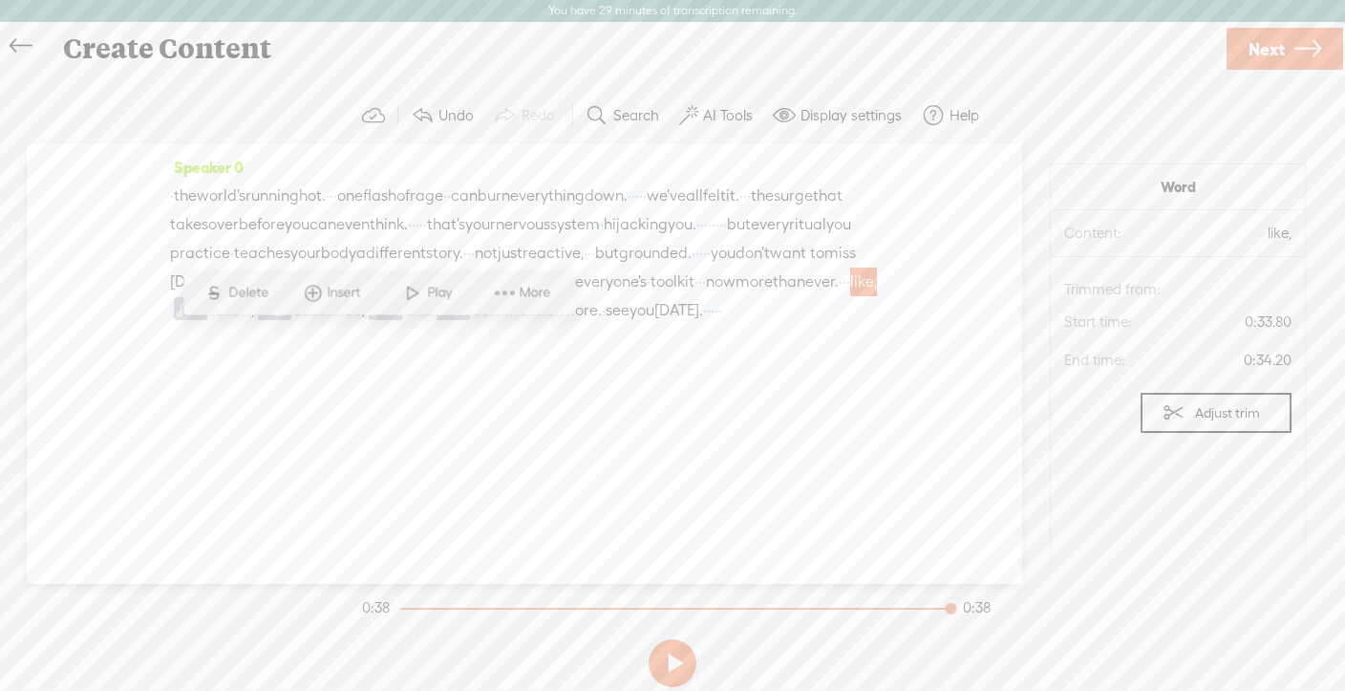
click at [843, 296] on span "·" at bounding box center [845, 282] width 4 height 29
click at [1206, 365] on label "Adjust trim" at bounding box center [1227, 367] width 65 height 36
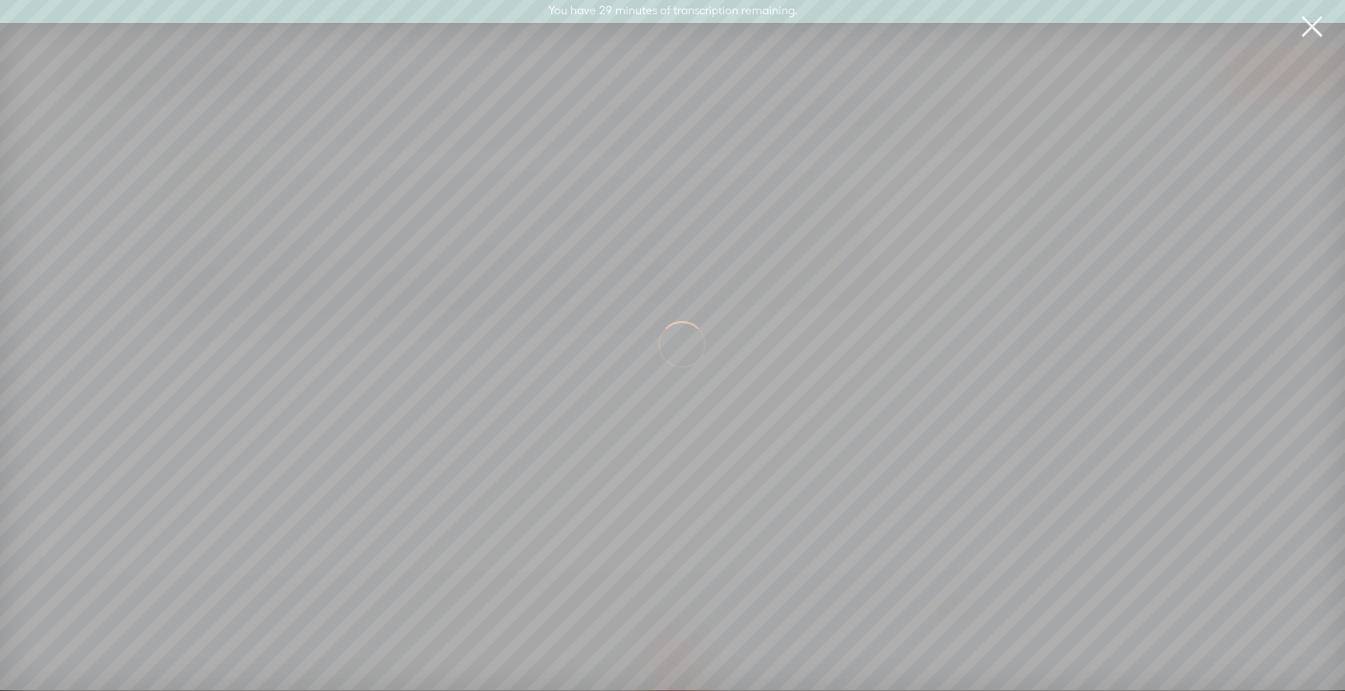
scroll to position [0, 12194]
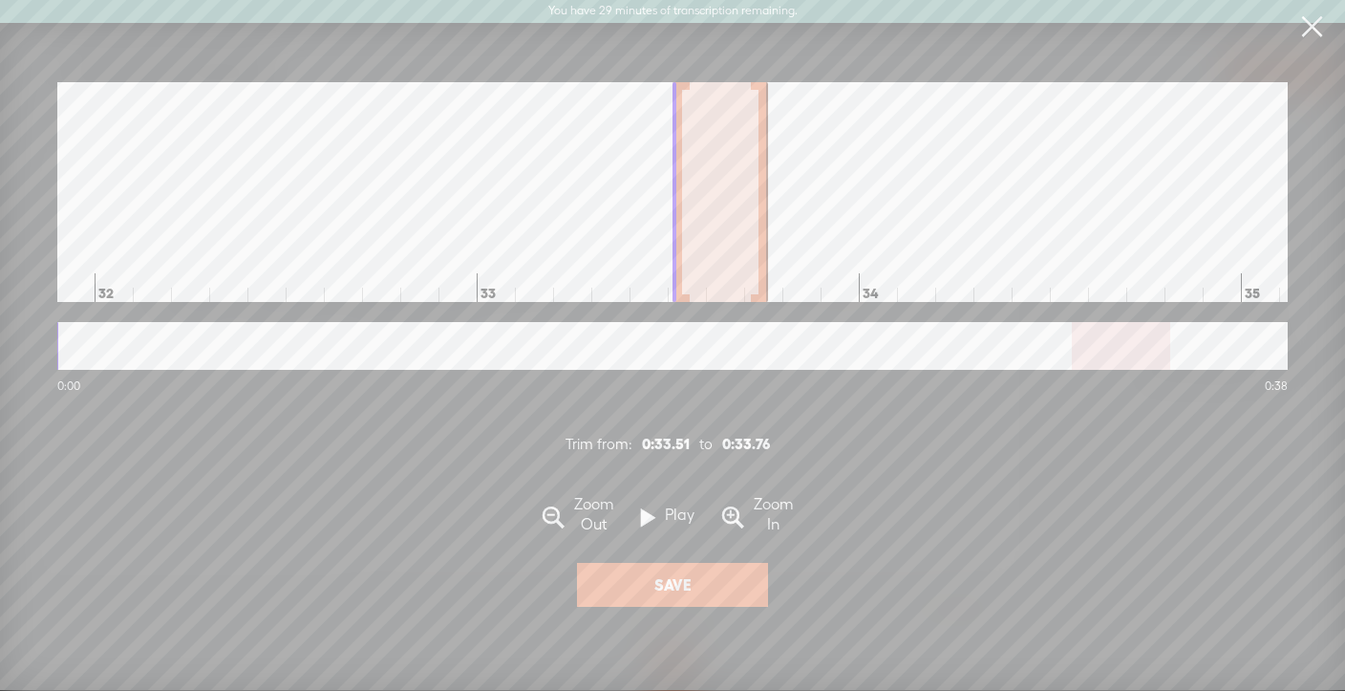
click at [652, 515] on span at bounding box center [648, 518] width 14 height 37
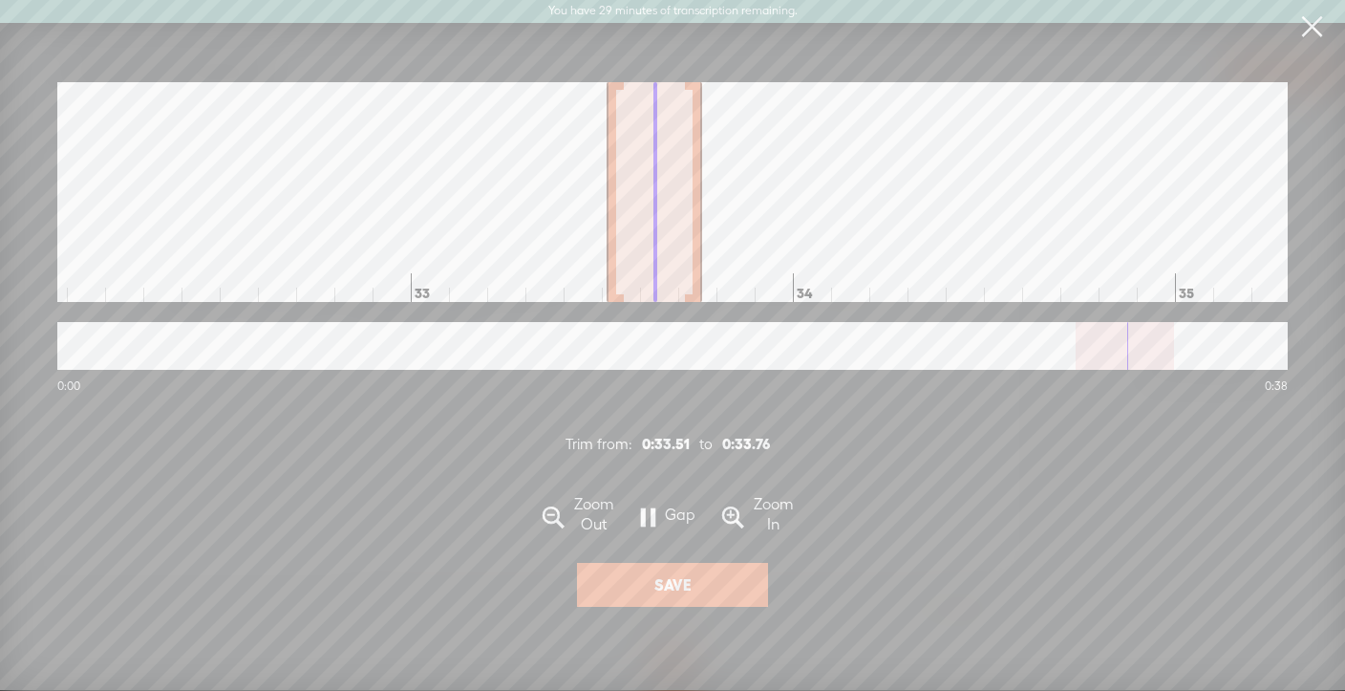
scroll to position [0, 12287]
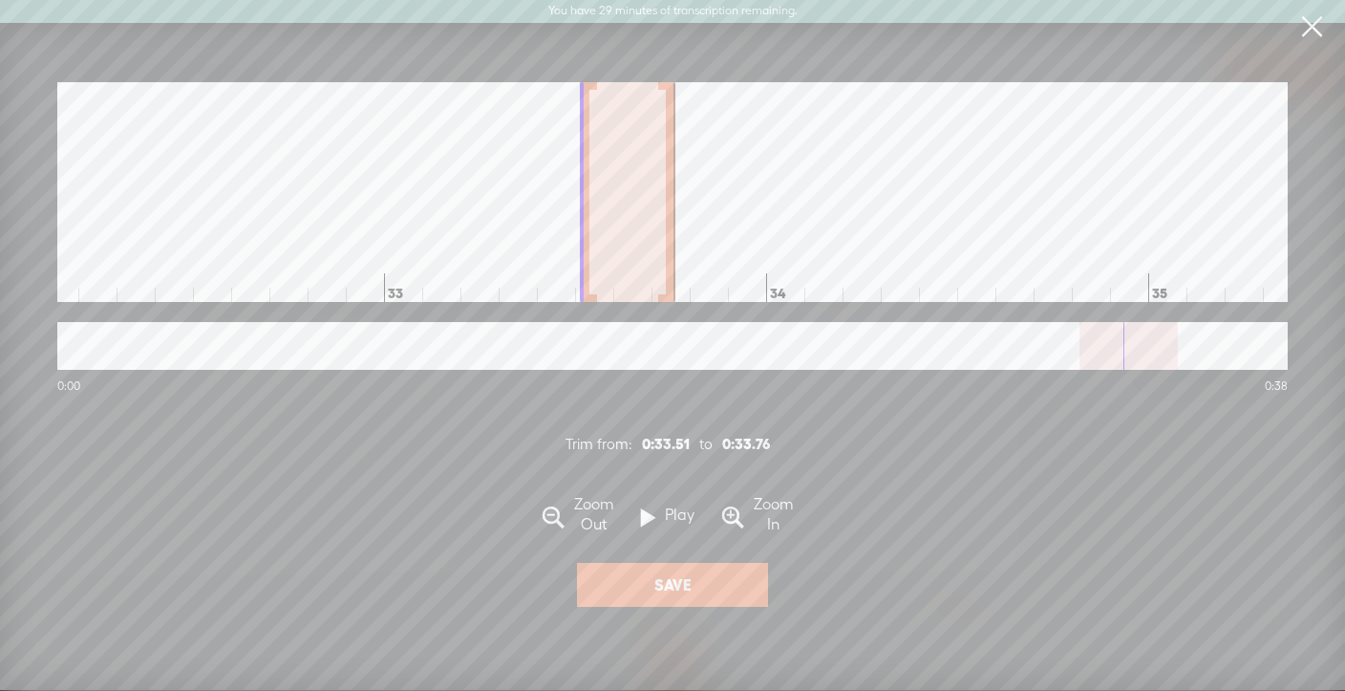
click at [761, 521] on label "Zoom In" at bounding box center [773, 515] width 59 height 40
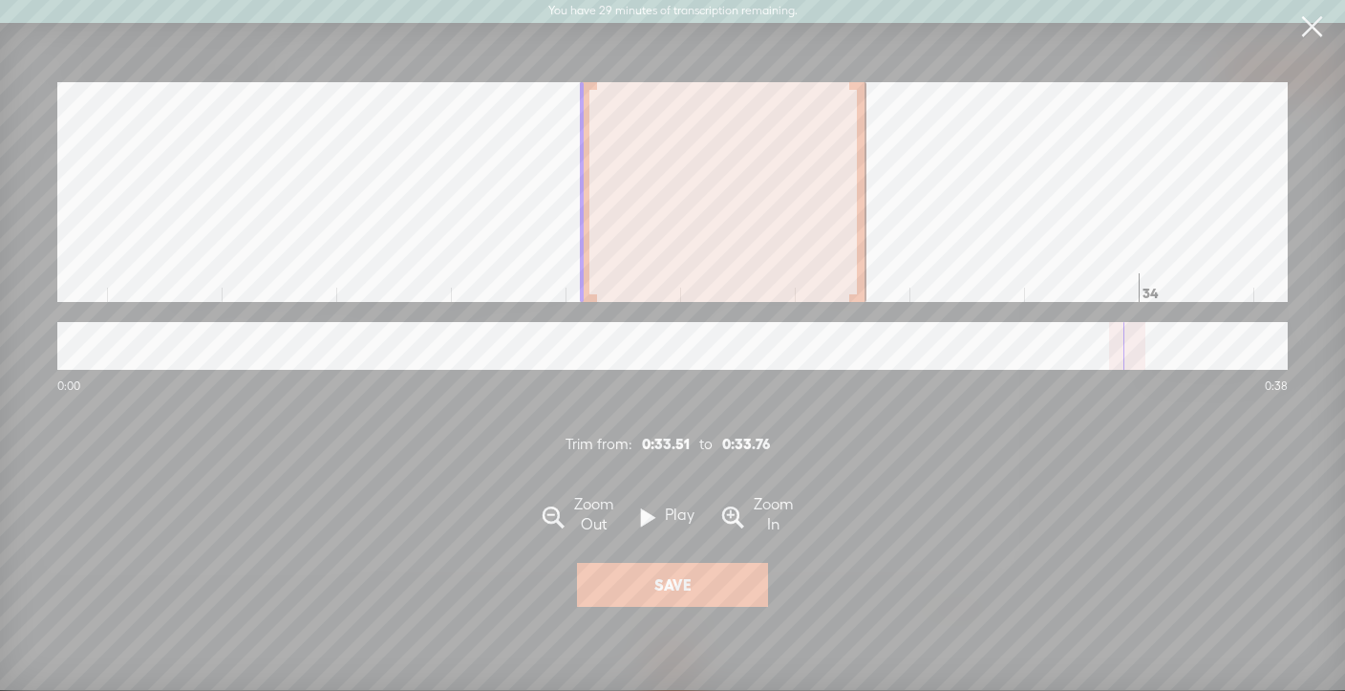
click at [761, 521] on label "Zoom In" at bounding box center [773, 515] width 59 height 40
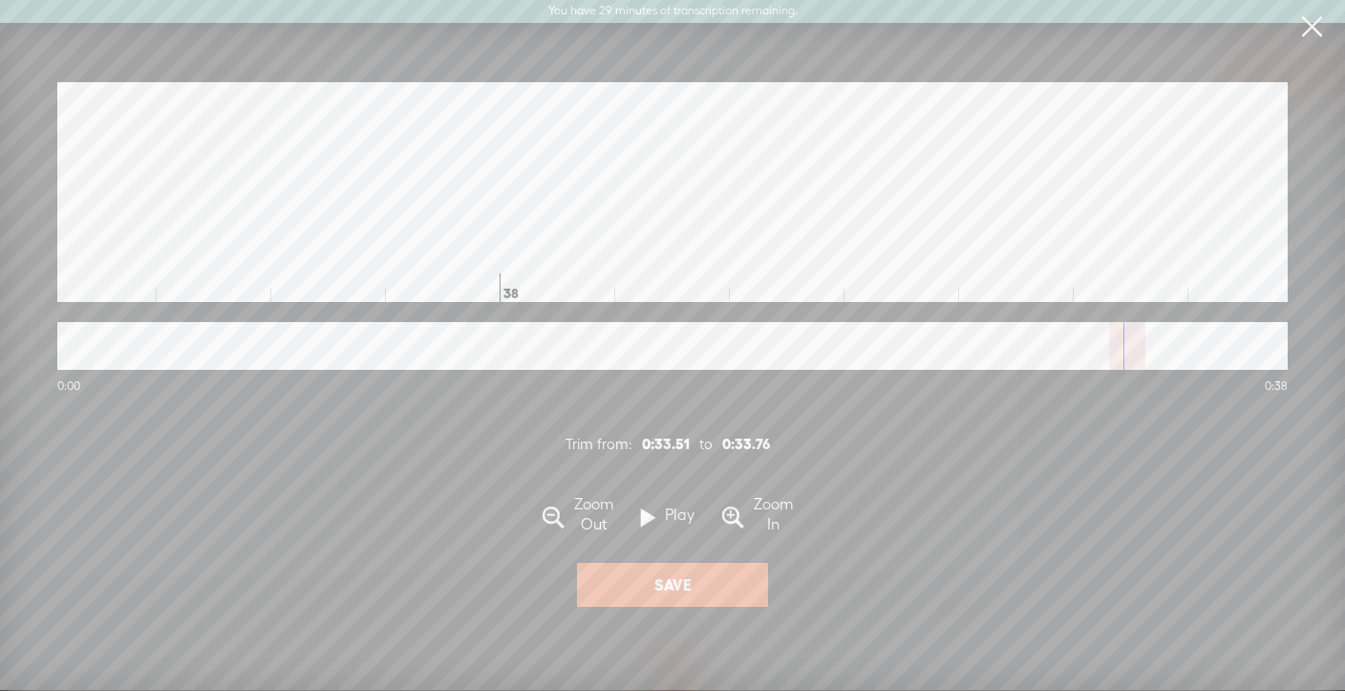
click at [761, 521] on label "Zoom In" at bounding box center [773, 515] width 59 height 40
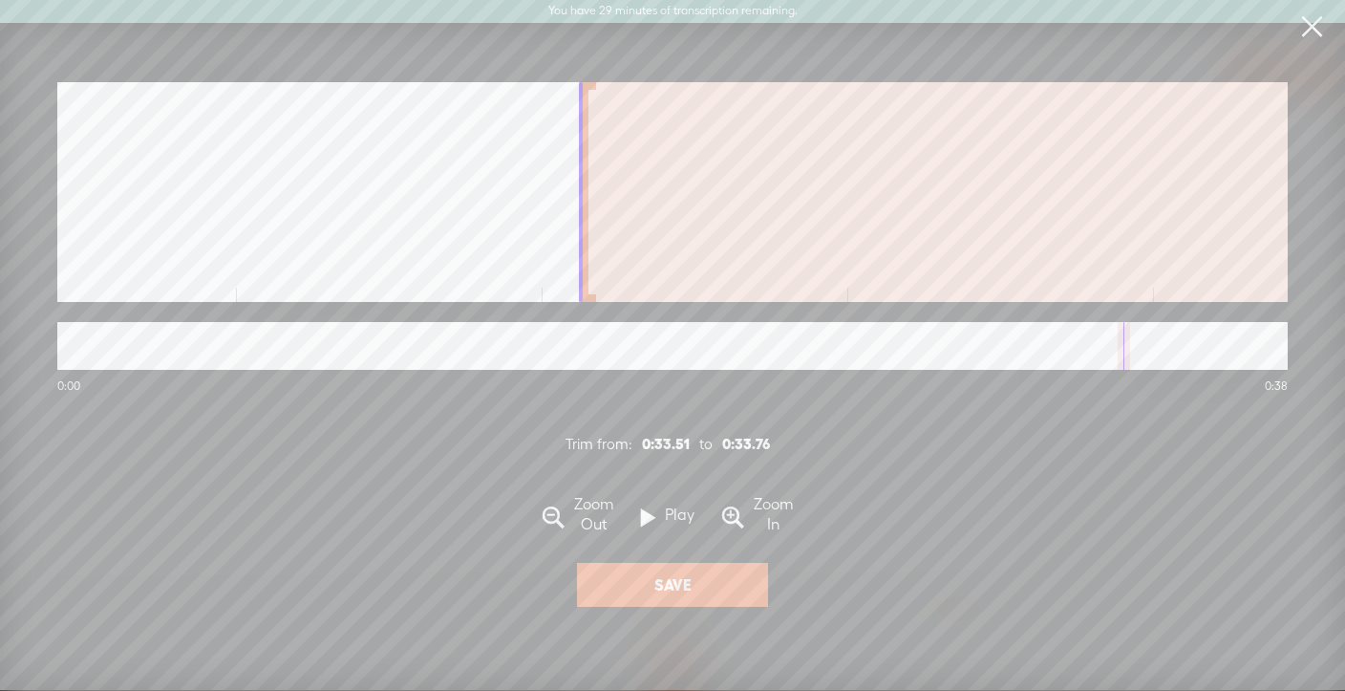
drag, startPoint x: 745, startPoint y: 351, endPoint x: 707, endPoint y: 349, distance: 38.3
click at [707, 349] on div at bounding box center [672, 346] width 1231 height 48
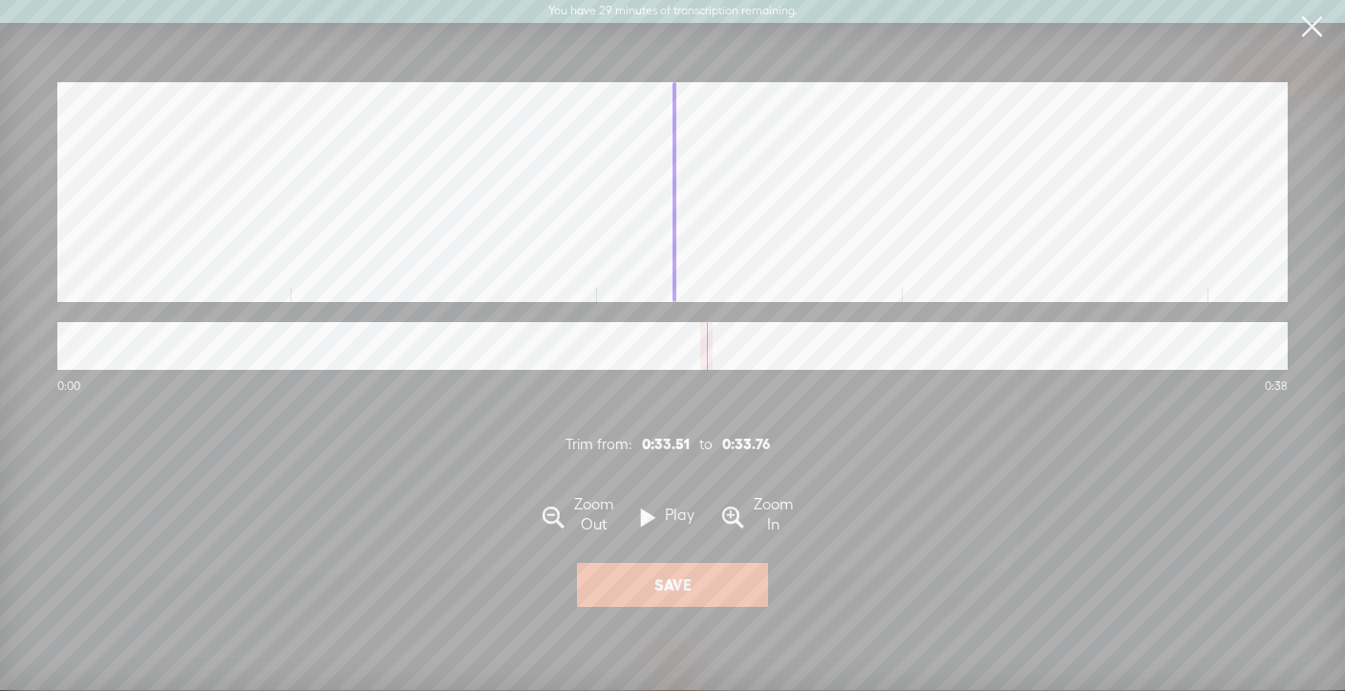
scroll to position [0, 73874]
drag, startPoint x: 770, startPoint y: 346, endPoint x: 669, endPoint y: 351, distance: 101.4
click at [669, 351] on div at bounding box center [672, 346] width 1231 height 48
click at [652, 513] on span at bounding box center [648, 518] width 14 height 37
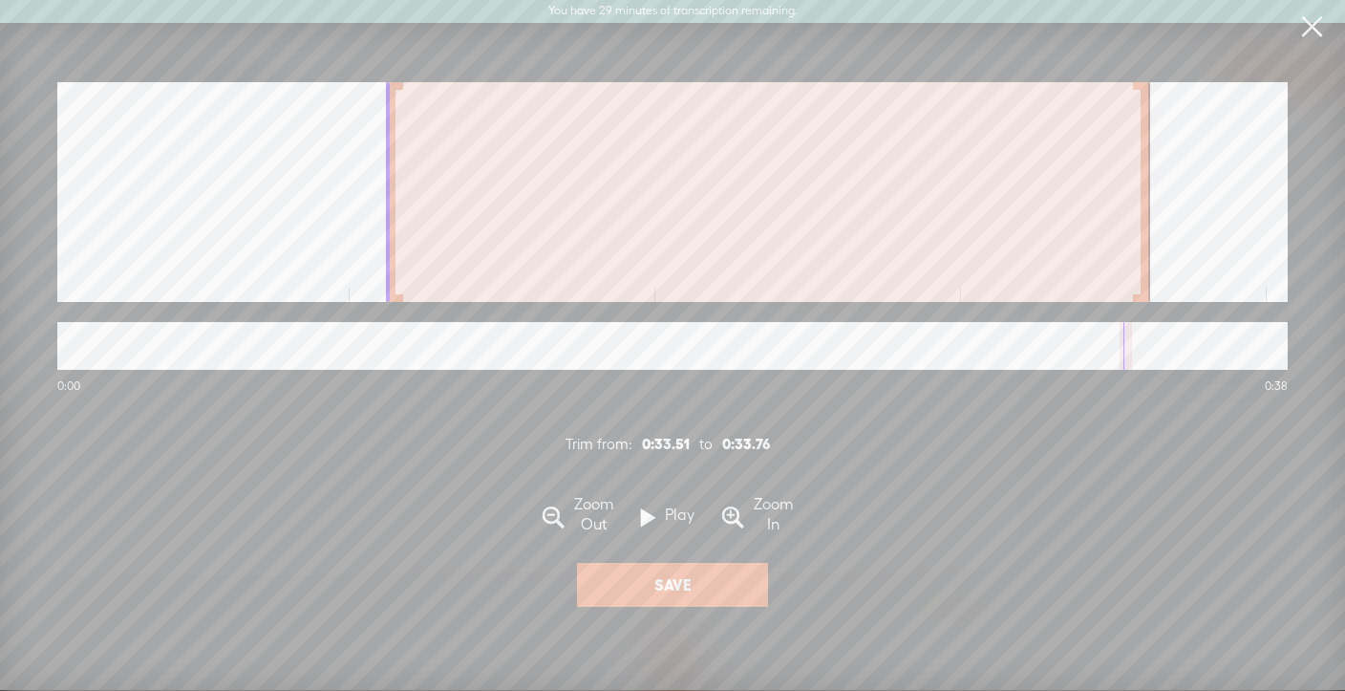
click at [652, 513] on span at bounding box center [648, 518] width 14 height 37
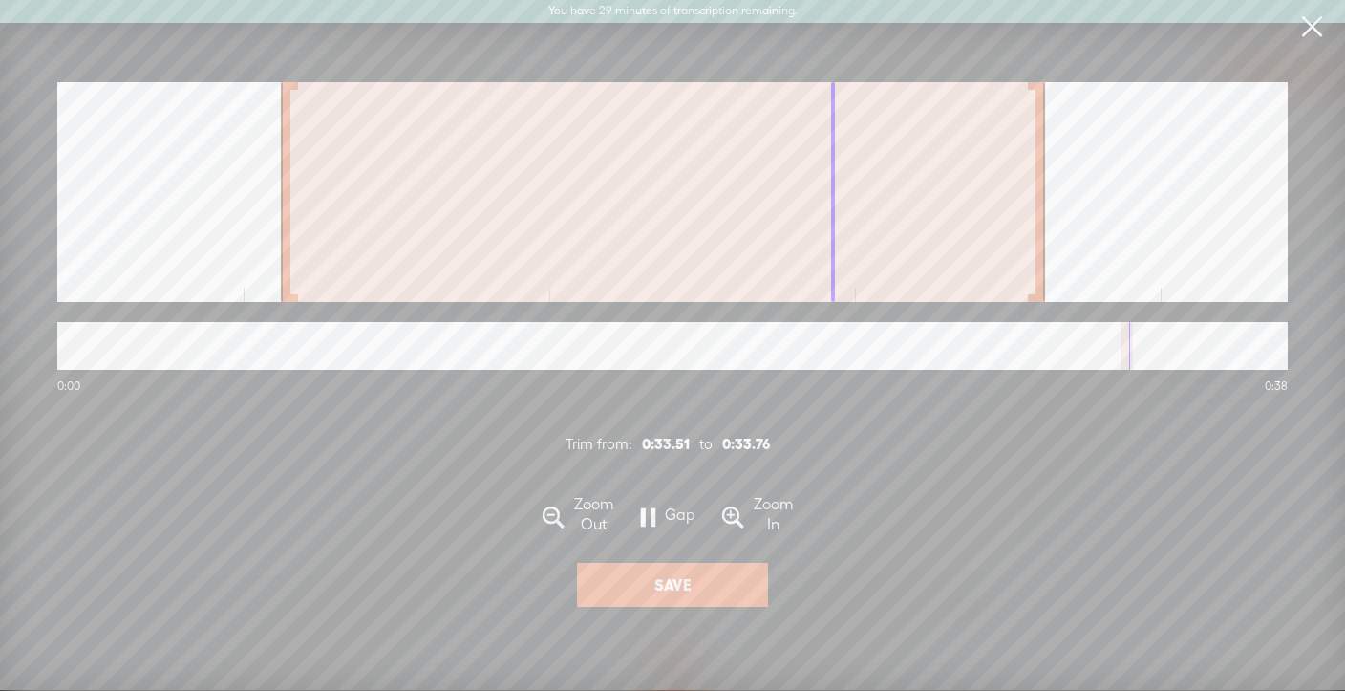
scroll to position [0, 102330]
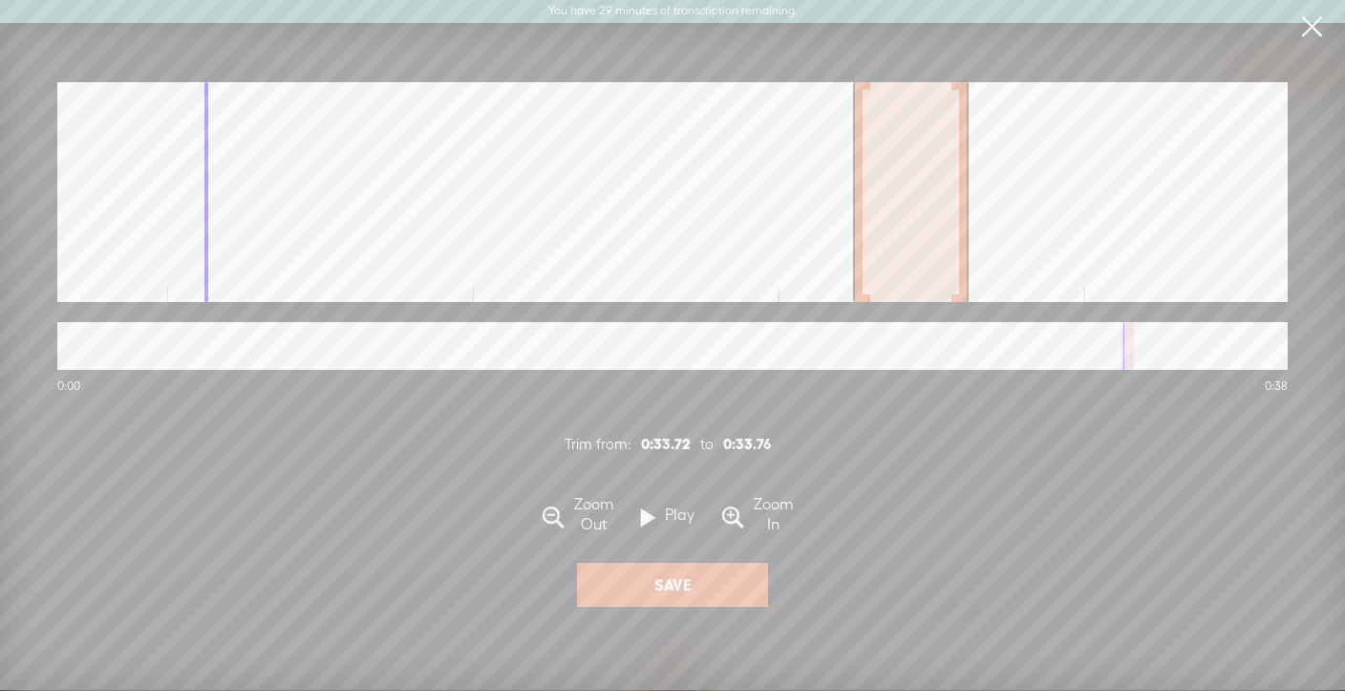
click at [858, 235] on div at bounding box center [858, 192] width 10 height 220
click at [688, 574] on button "Save" at bounding box center [672, 585] width 191 height 44
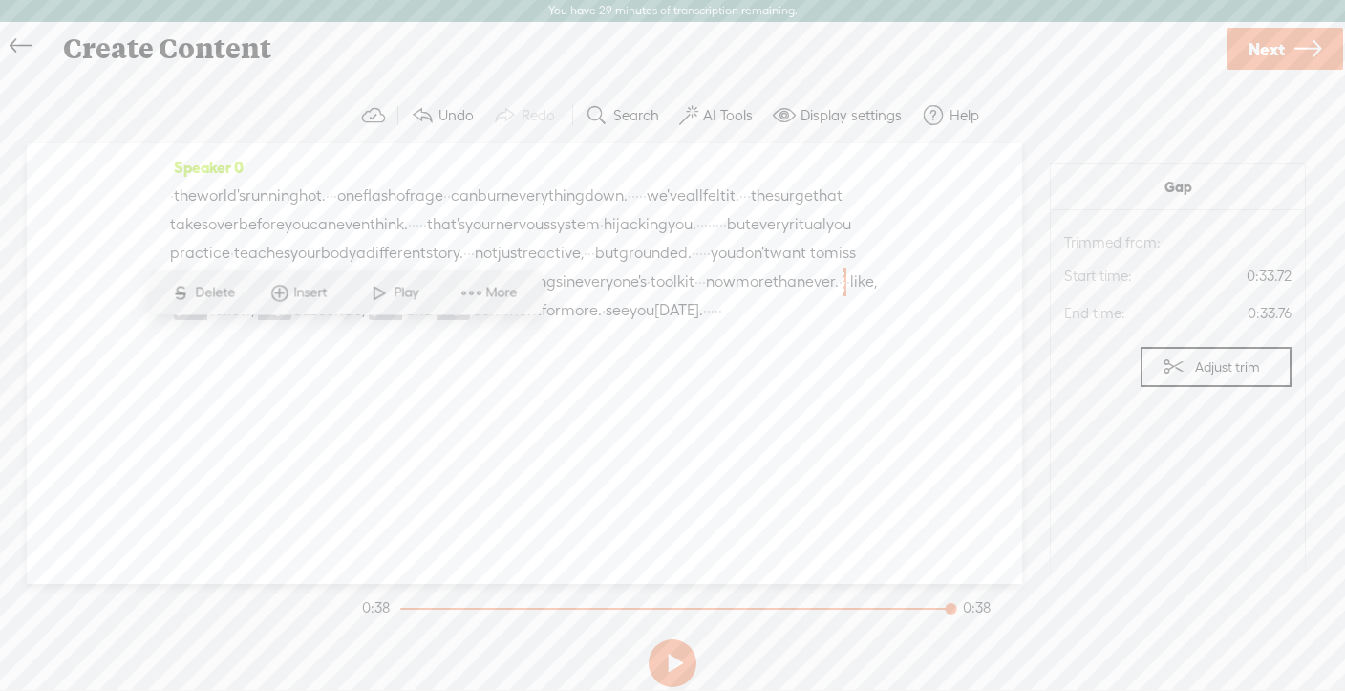
click at [773, 296] on span "than" at bounding box center [789, 282] width 32 height 29
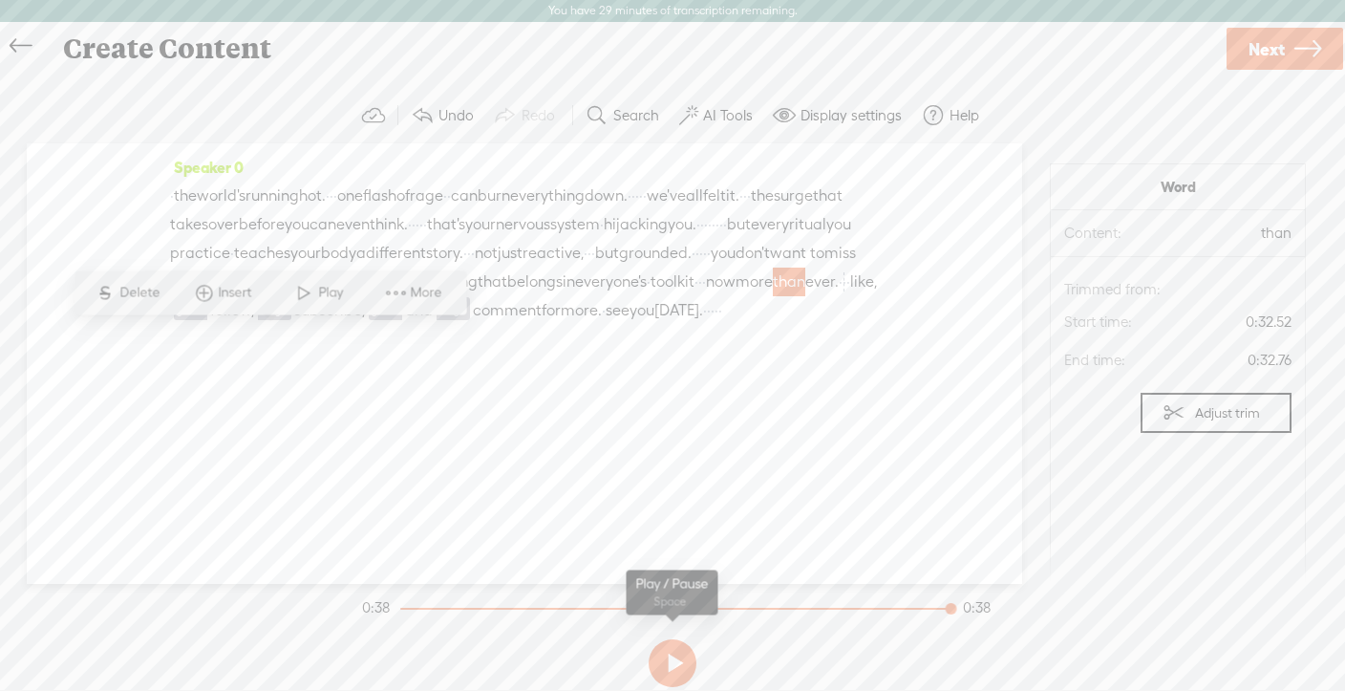
click at [677, 663] on button at bounding box center [673, 663] width 48 height 48
click at [666, 655] on button at bounding box center [673, 663] width 48 height 48
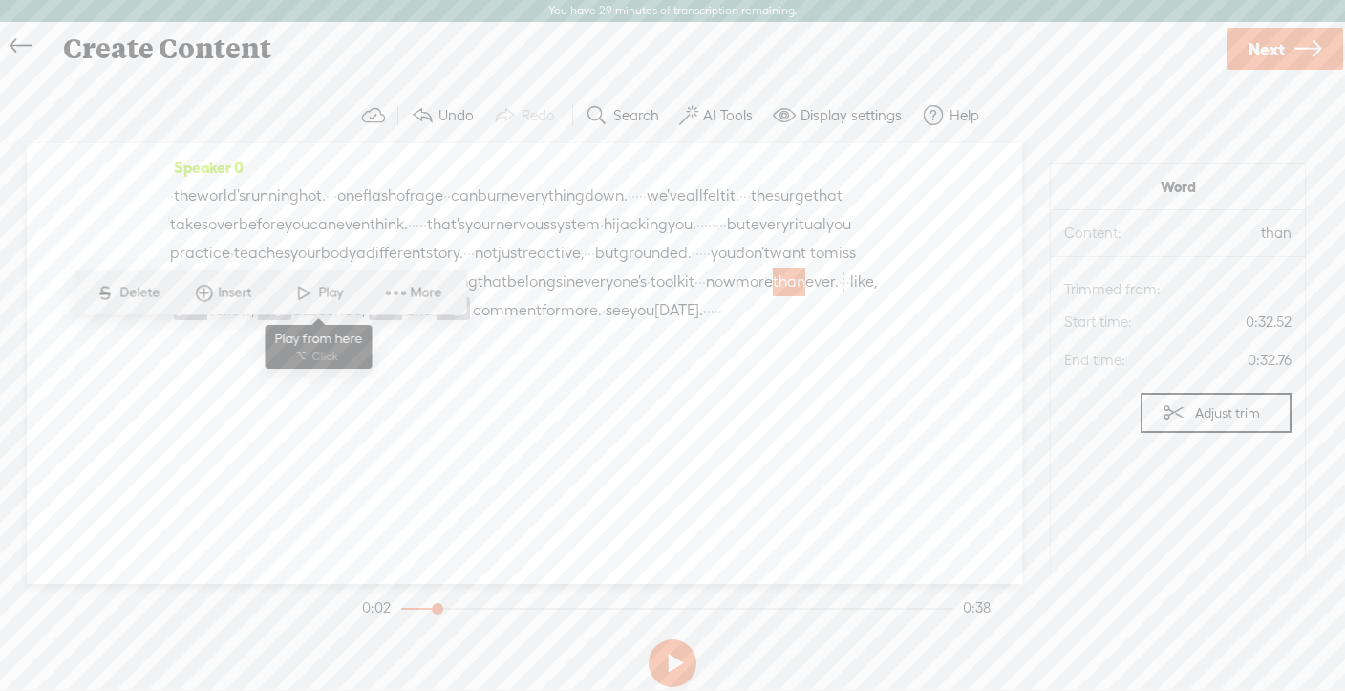
click at [313, 288] on span at bounding box center [304, 292] width 29 height 34
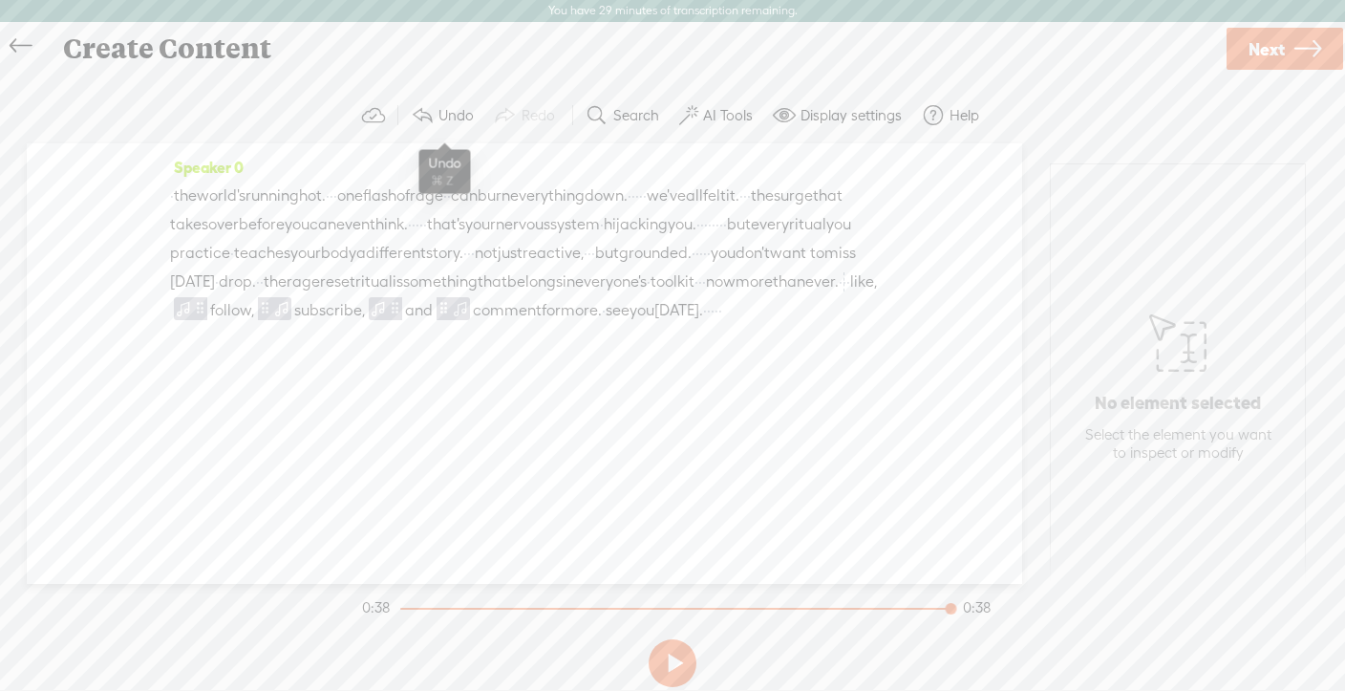
click at [425, 113] on span at bounding box center [422, 115] width 23 height 23
click at [711, 118] on label "AI Tools" at bounding box center [728, 115] width 50 height 19
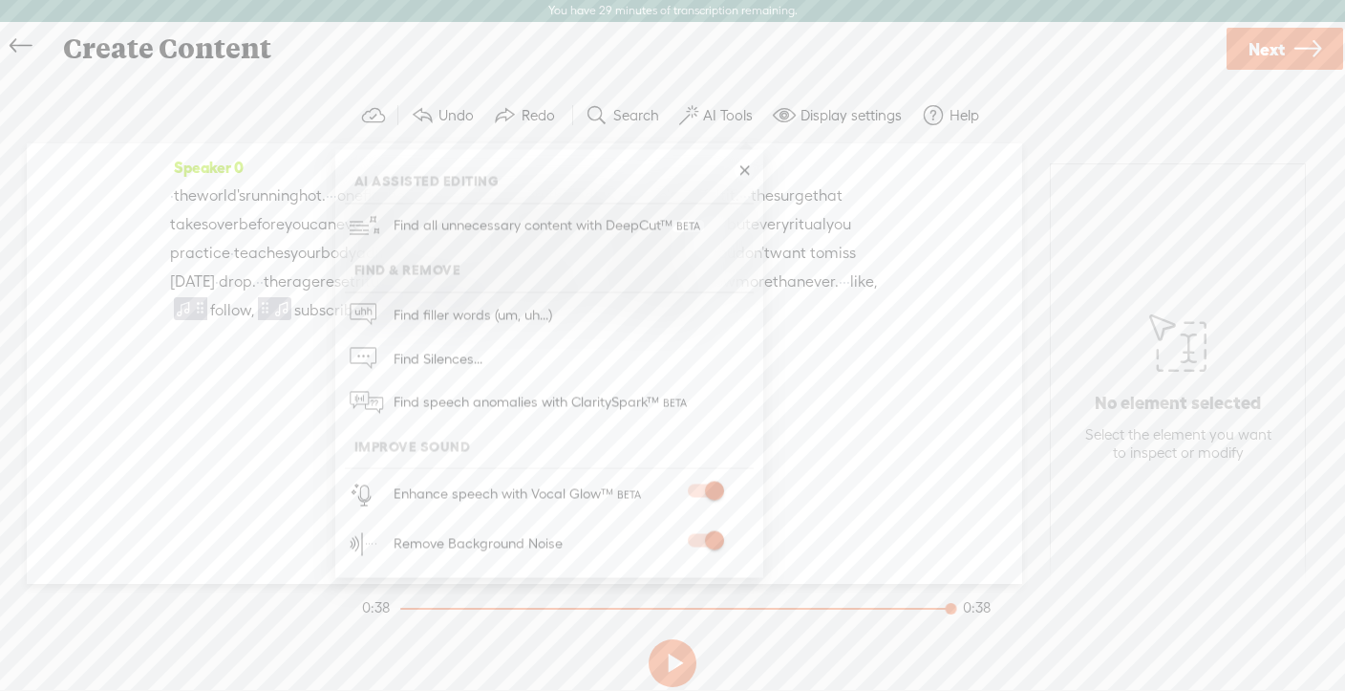
click at [818, 167] on div "Speaker 0 · the world's running hot. · · · one flash of rage · · can burn every…" at bounding box center [524, 246] width 709 height 186
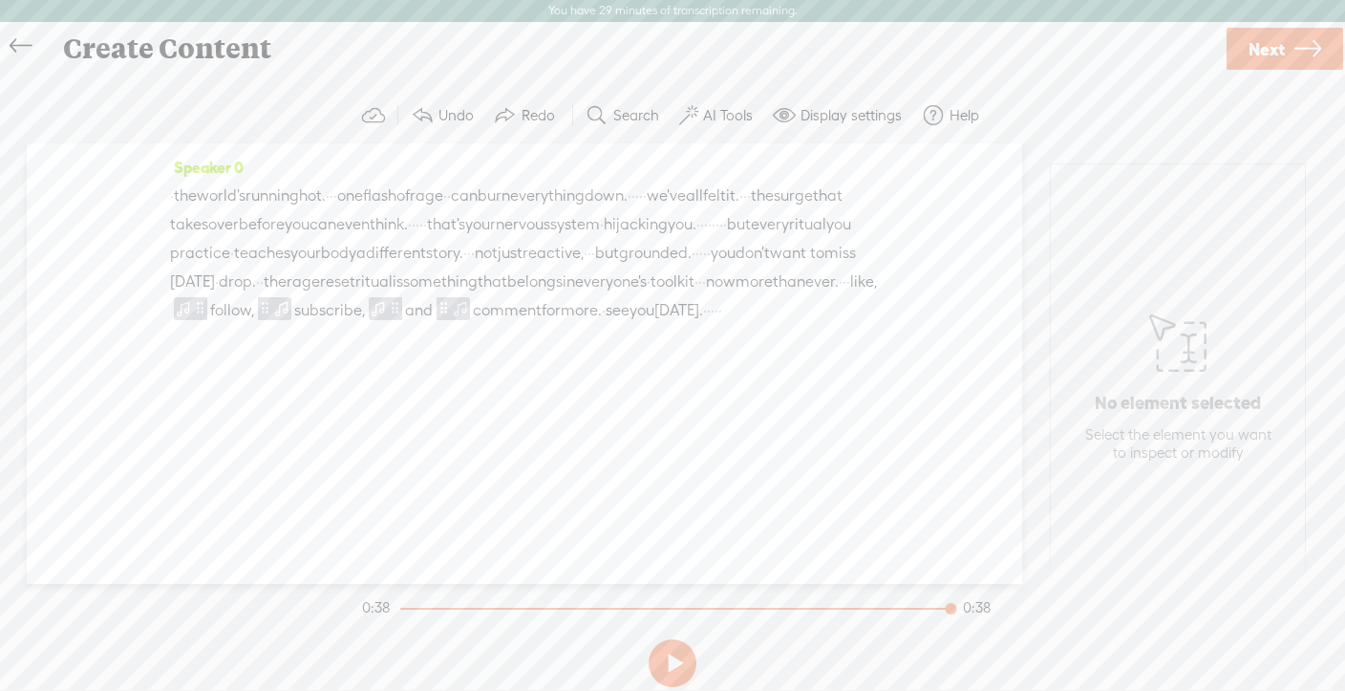
click at [811, 117] on label "Display settings" at bounding box center [851, 115] width 101 height 19
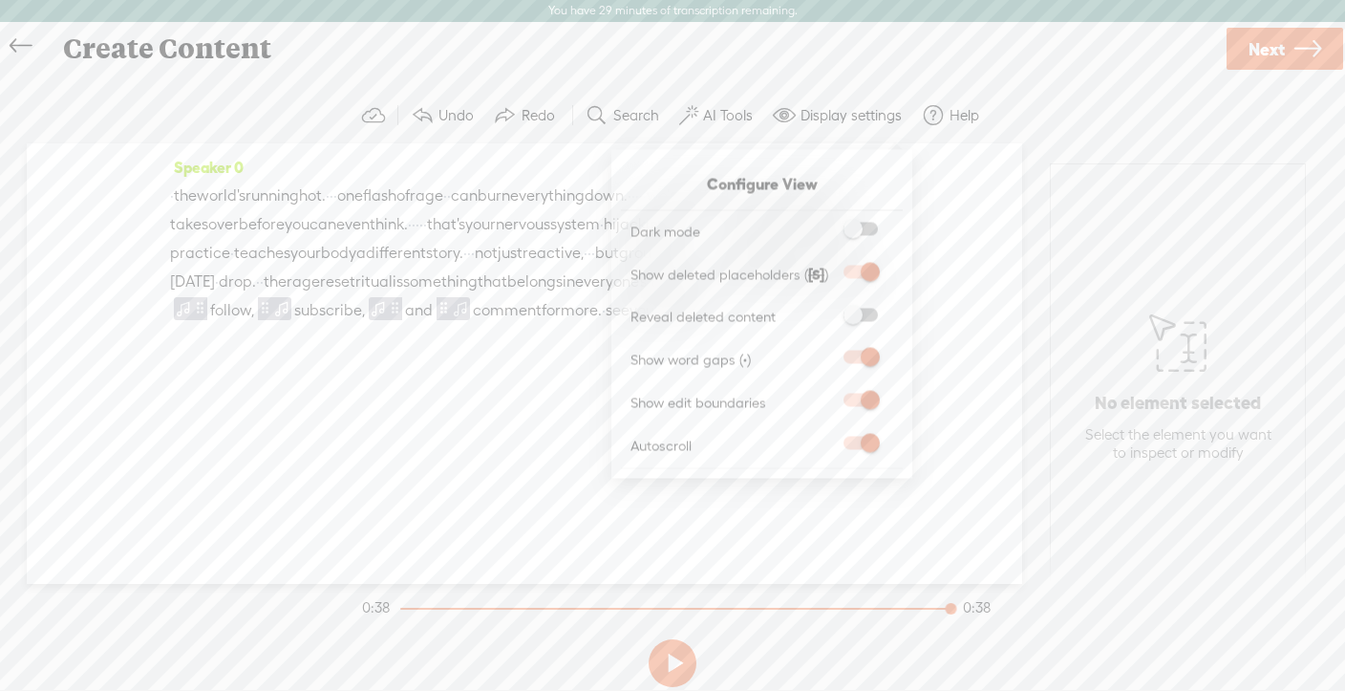
click at [935, 188] on div "Speaker 0 · the world's running hot. · · · one flash of rage · · can burn every…" at bounding box center [525, 363] width 996 height 441
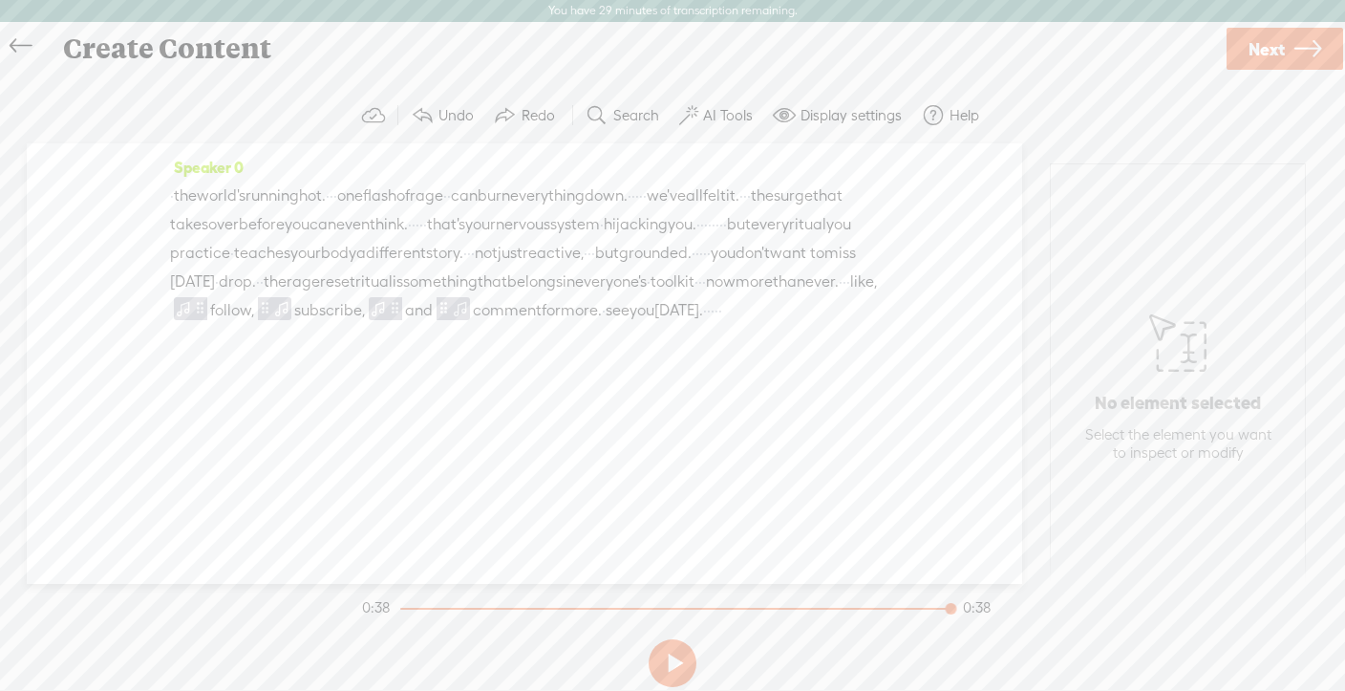
click at [174, 197] on span "·" at bounding box center [172, 196] width 4 height 29
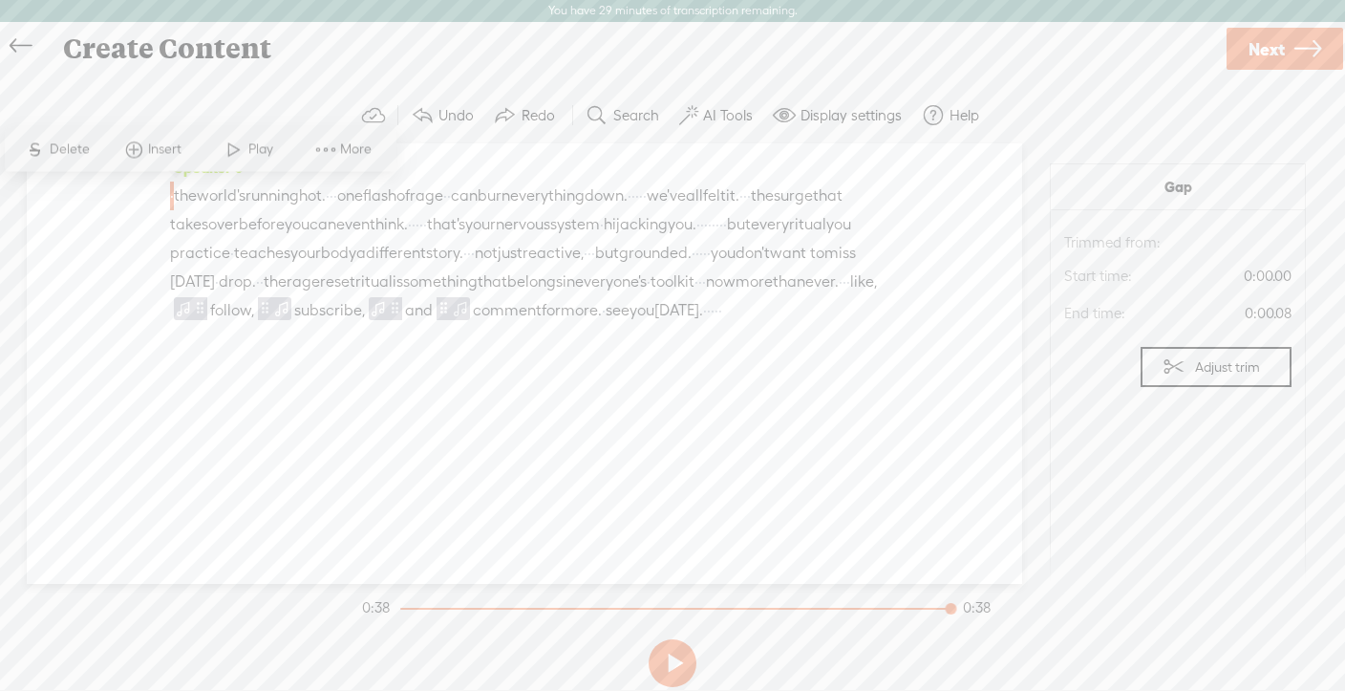
click at [164, 146] on span "Insert" at bounding box center [167, 149] width 38 height 19
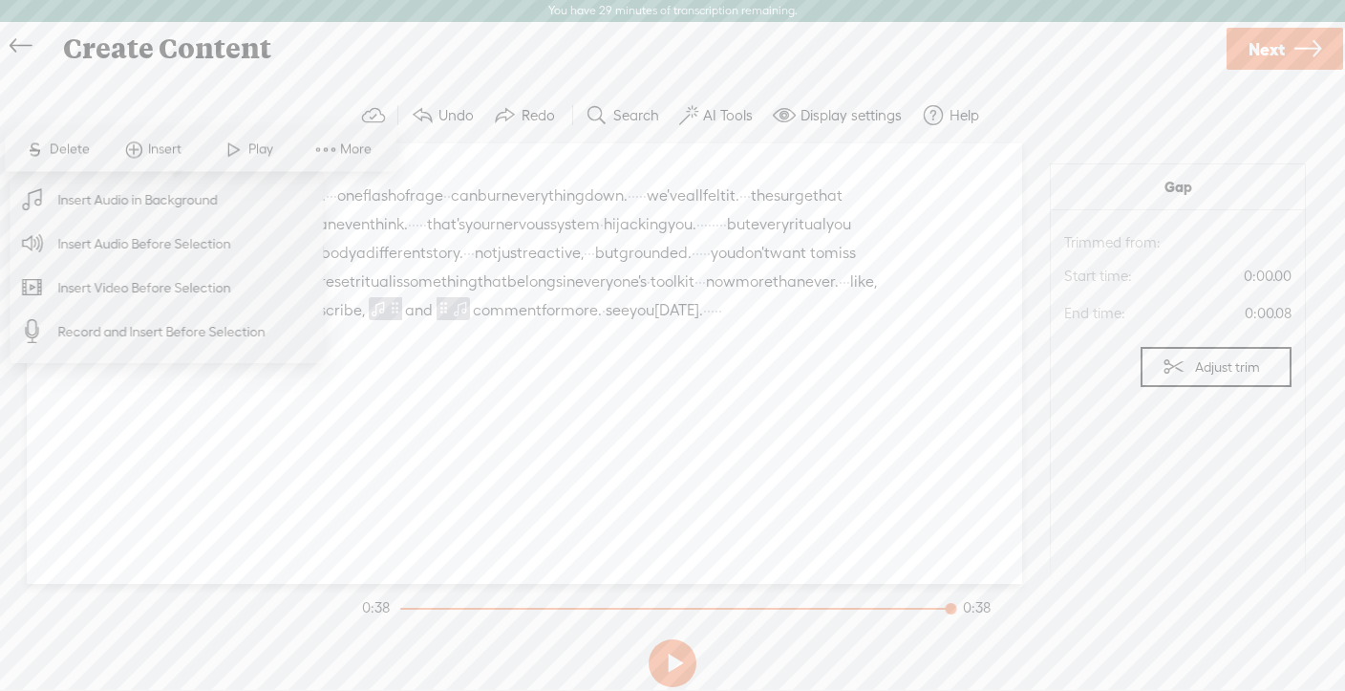
click at [149, 200] on span "Insert Audio in Background" at bounding box center [138, 200] width 235 height 43
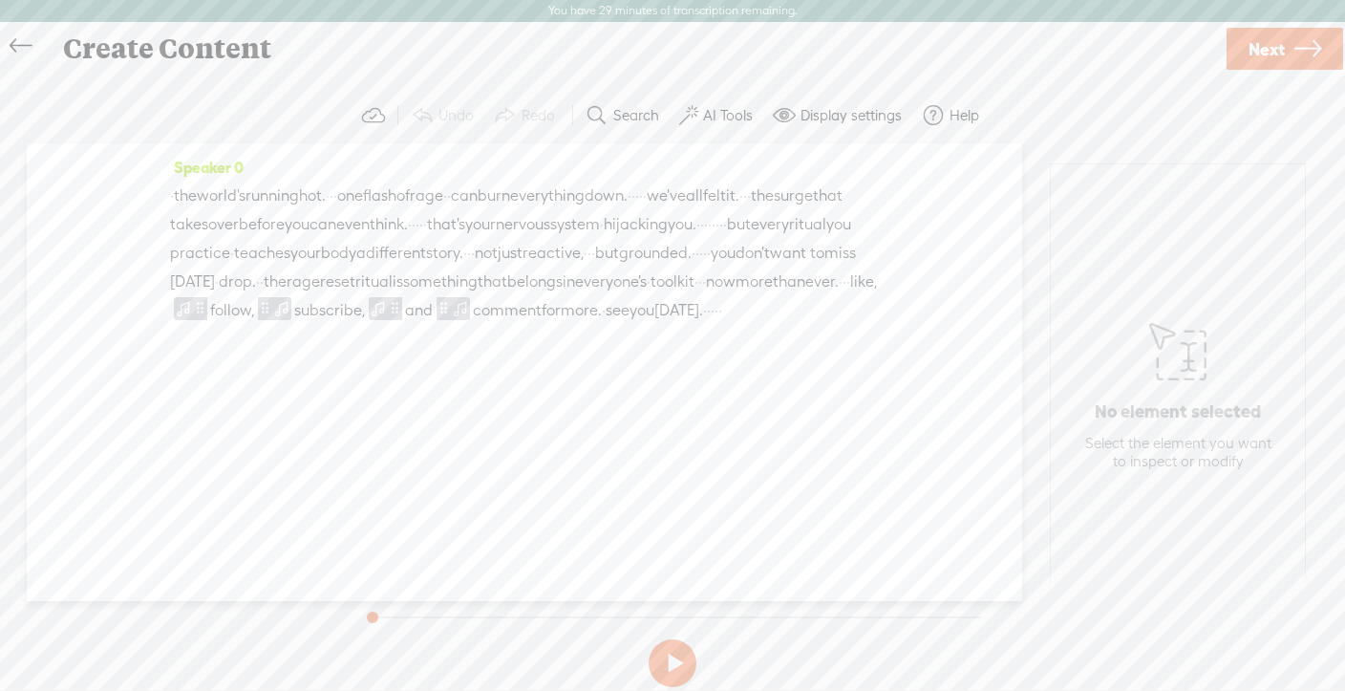
click at [174, 196] on span "·" at bounding box center [172, 196] width 4 height 29
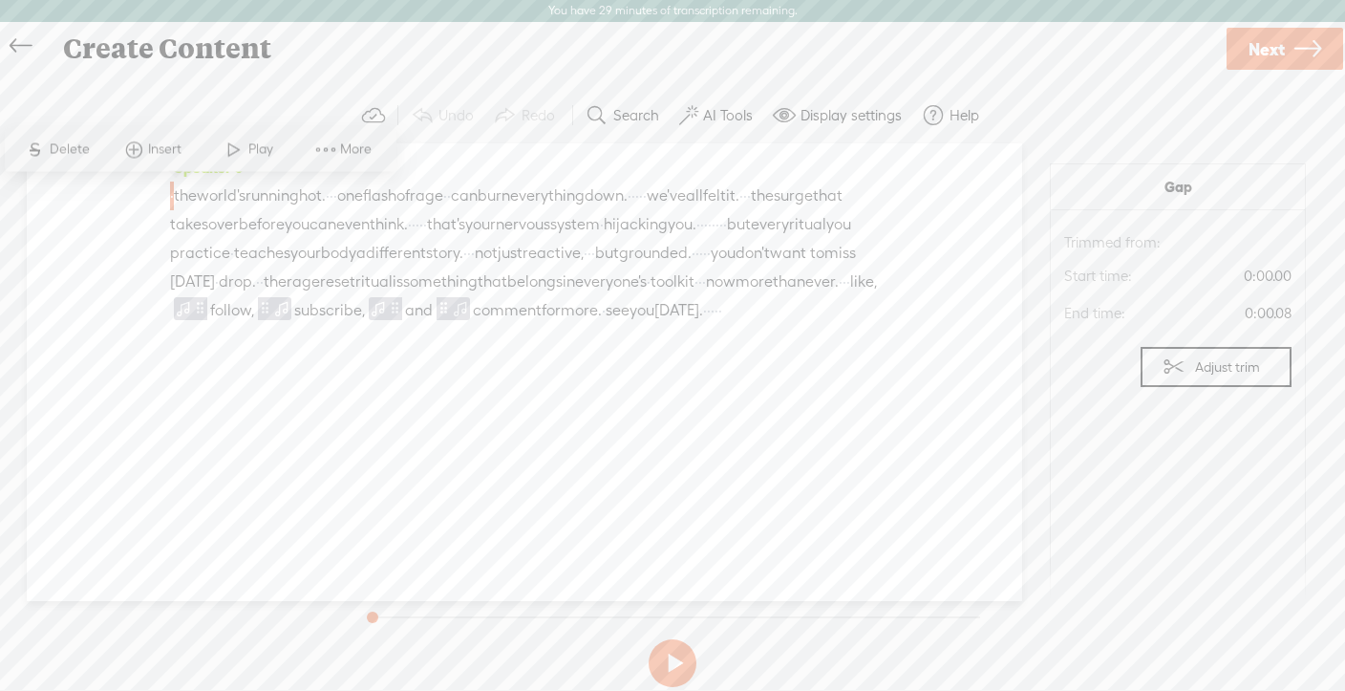
click at [133, 146] on span at bounding box center [133, 149] width 29 height 34
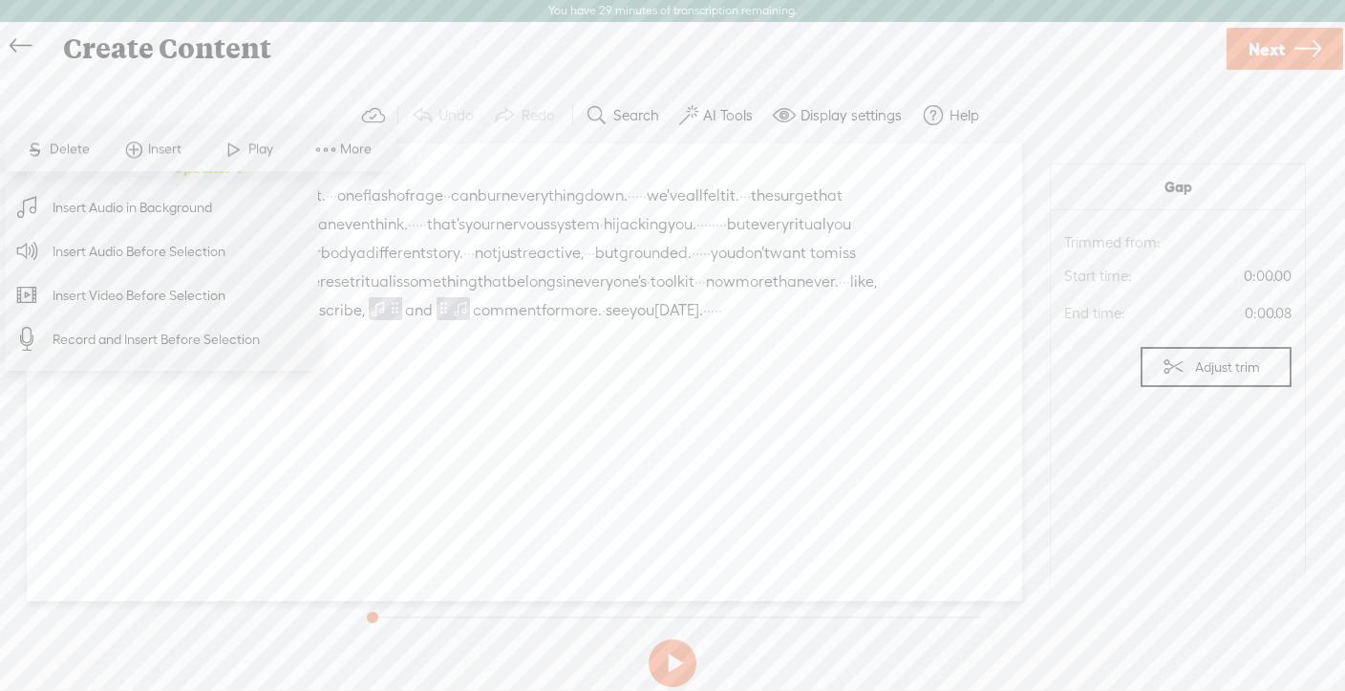
click at [117, 252] on span "Insert Audio Before Selection" at bounding box center [139, 251] width 248 height 43
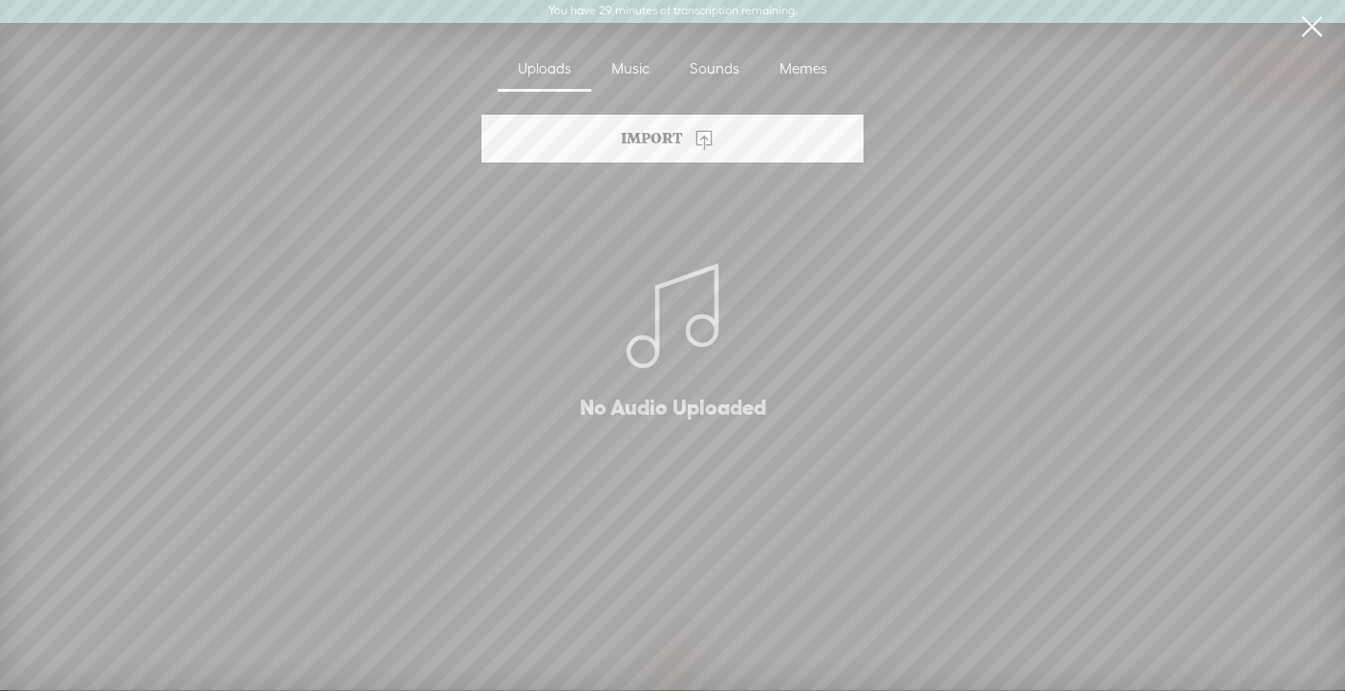
click at [708, 73] on div "Sounds" at bounding box center [715, 70] width 90 height 44
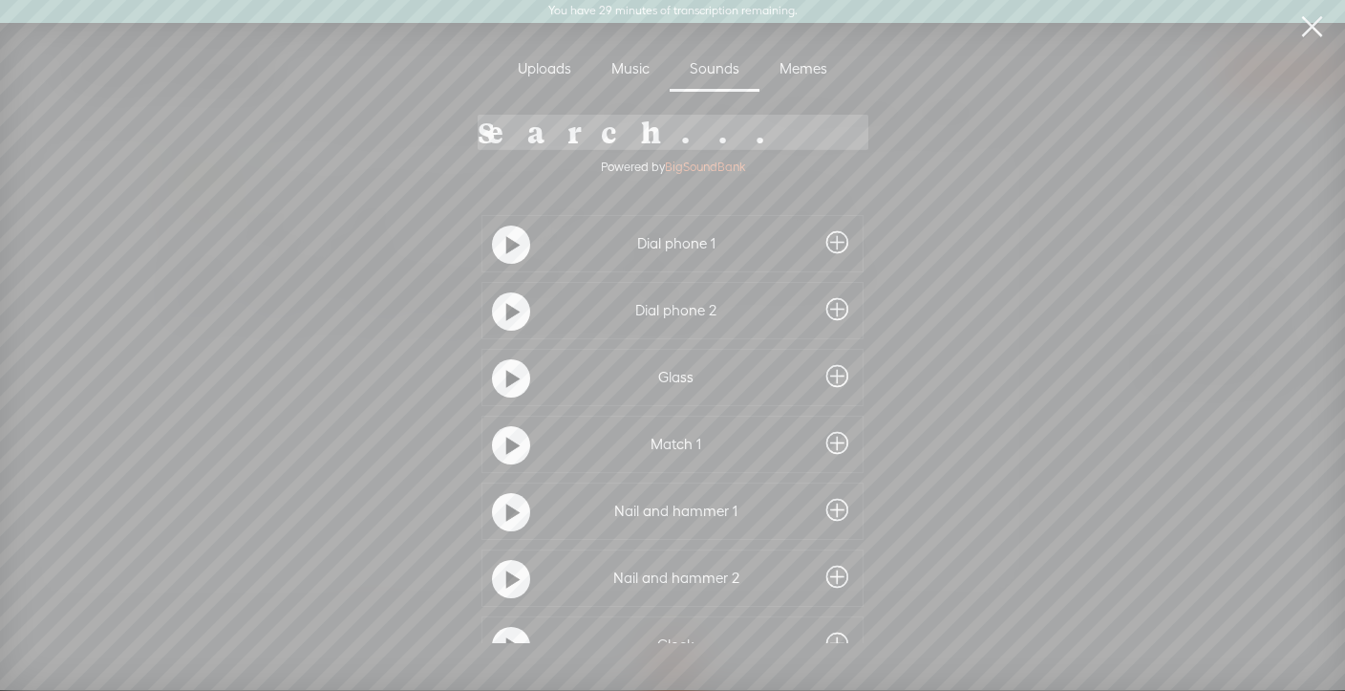
click at [597, 148] on input "search" at bounding box center [673, 132] width 391 height 35
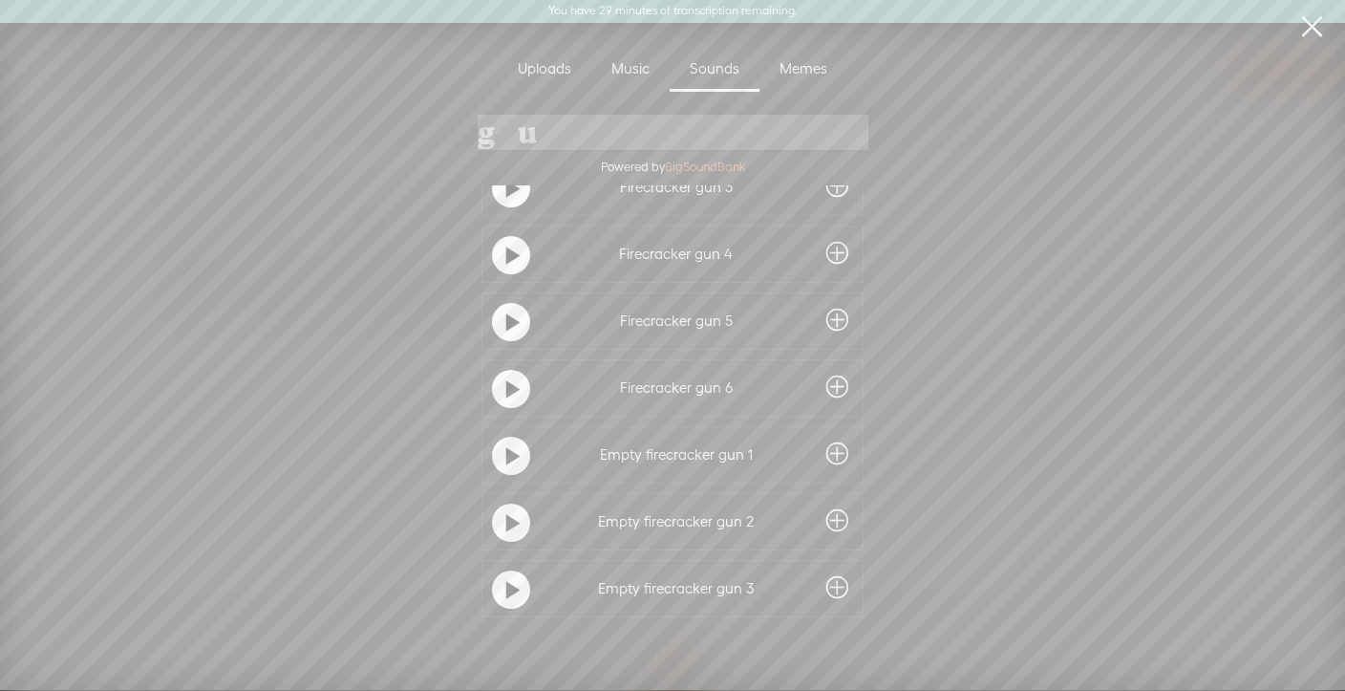
type input "g"
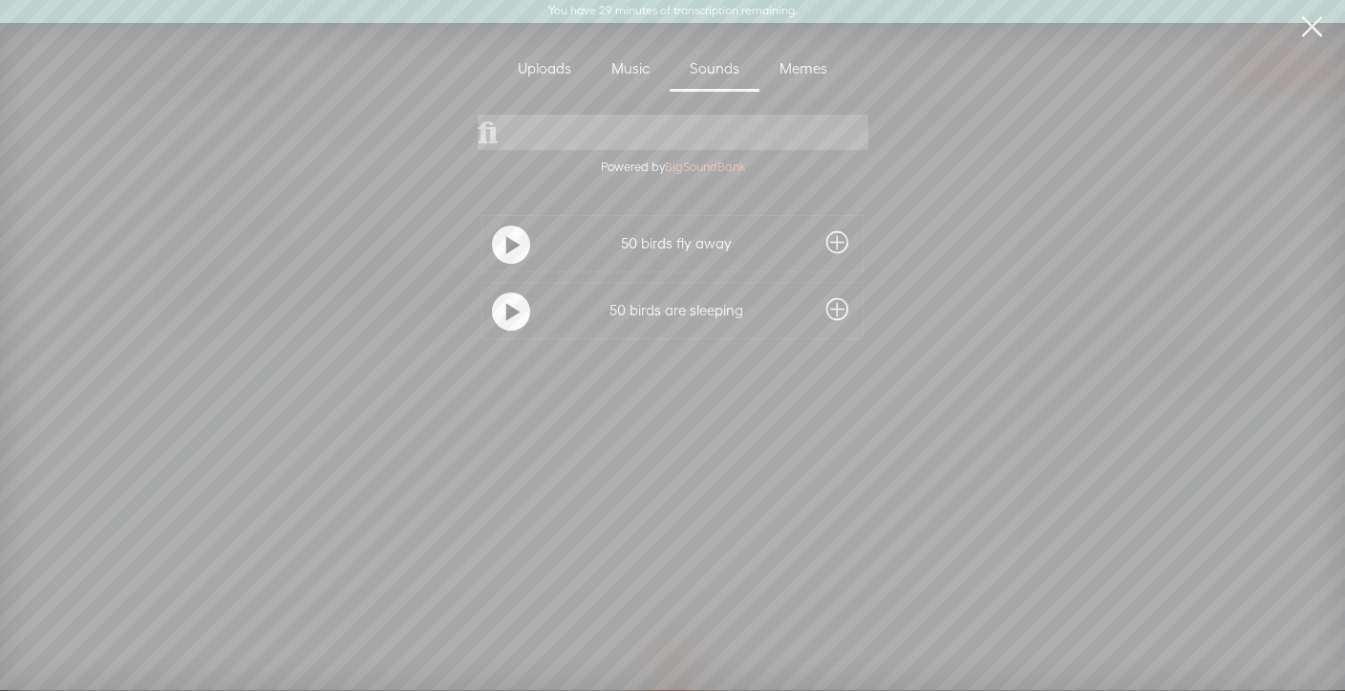
type input "f"
type input "r"
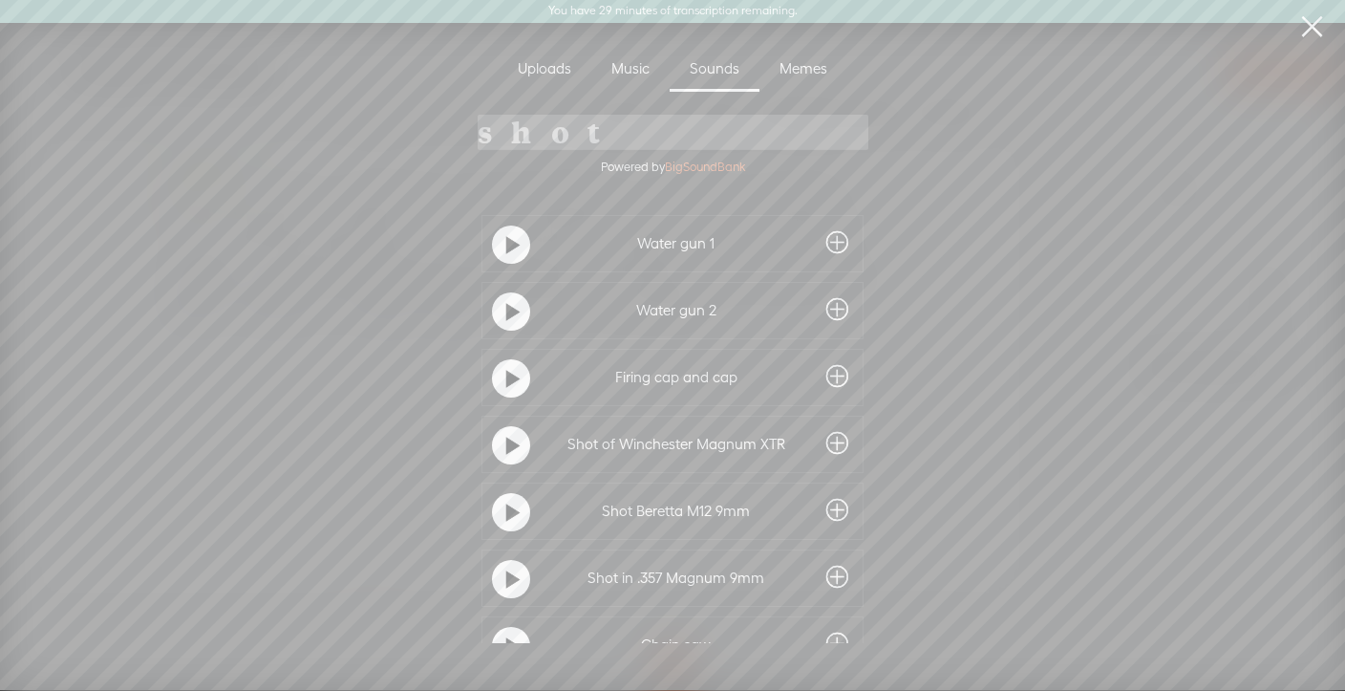
scroll to position [3, 0]
type input "shot"
click at [511, 437] on t at bounding box center [512, 443] width 13 height 31
click at [506, 506] on t at bounding box center [512, 510] width 13 height 31
click at [506, 568] on t at bounding box center [512, 577] width 13 height 31
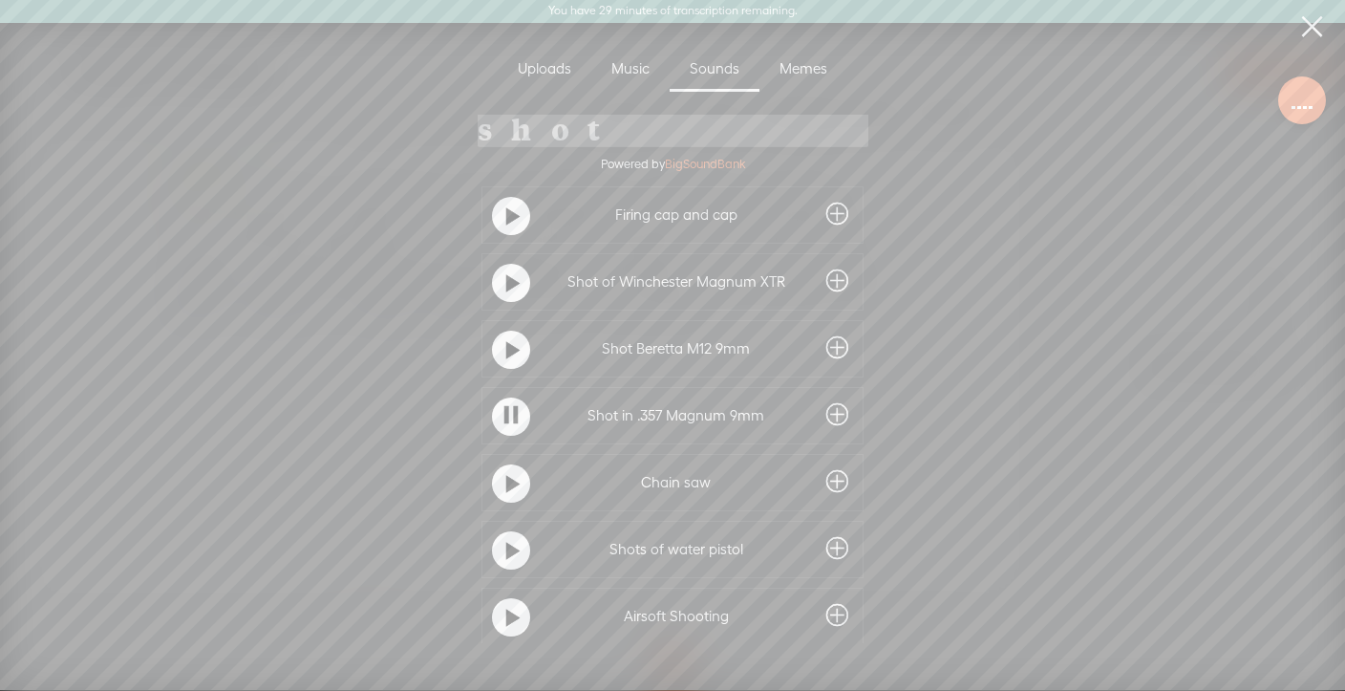
scroll to position [162, 0]
click at [506, 482] on t at bounding box center [512, 481] width 13 height 31
click at [505, 482] on t at bounding box center [511, 479] width 13 height 31
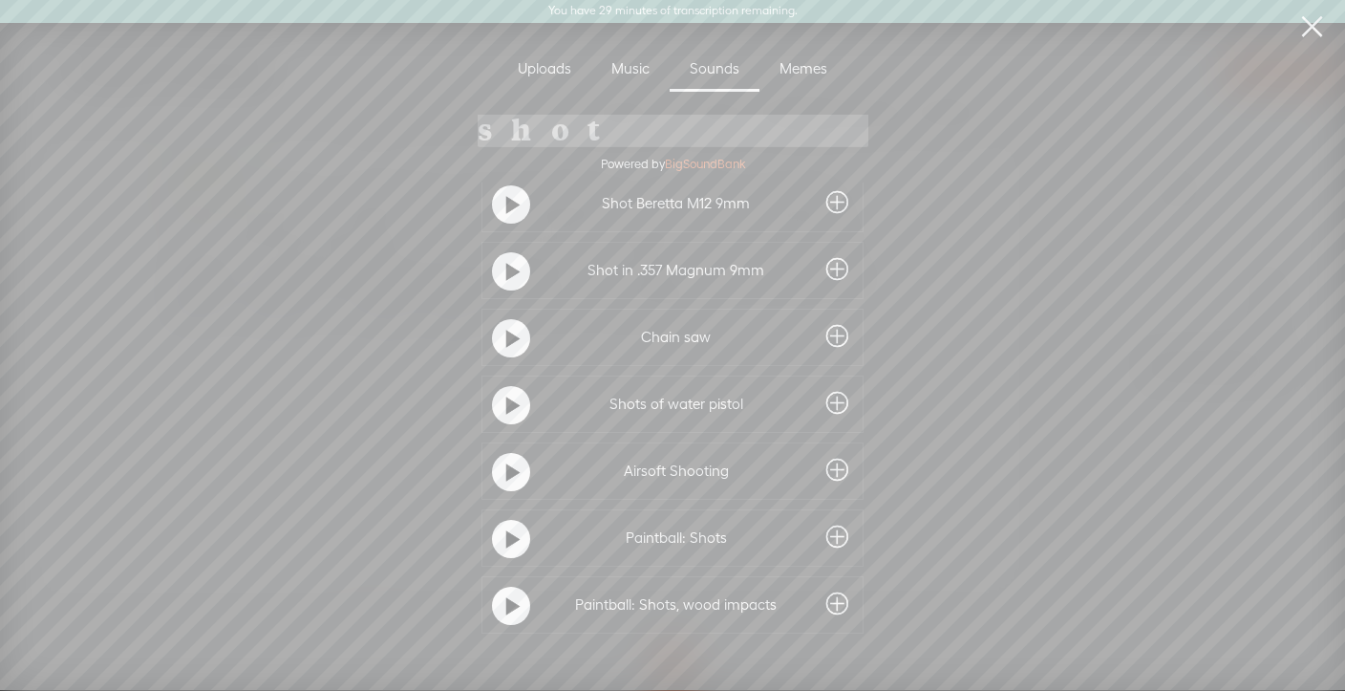
scroll to position [306, 0]
click at [514, 472] on div at bounding box center [511, 471] width 38 height 38
click at [516, 538] on div at bounding box center [511, 538] width 38 height 38
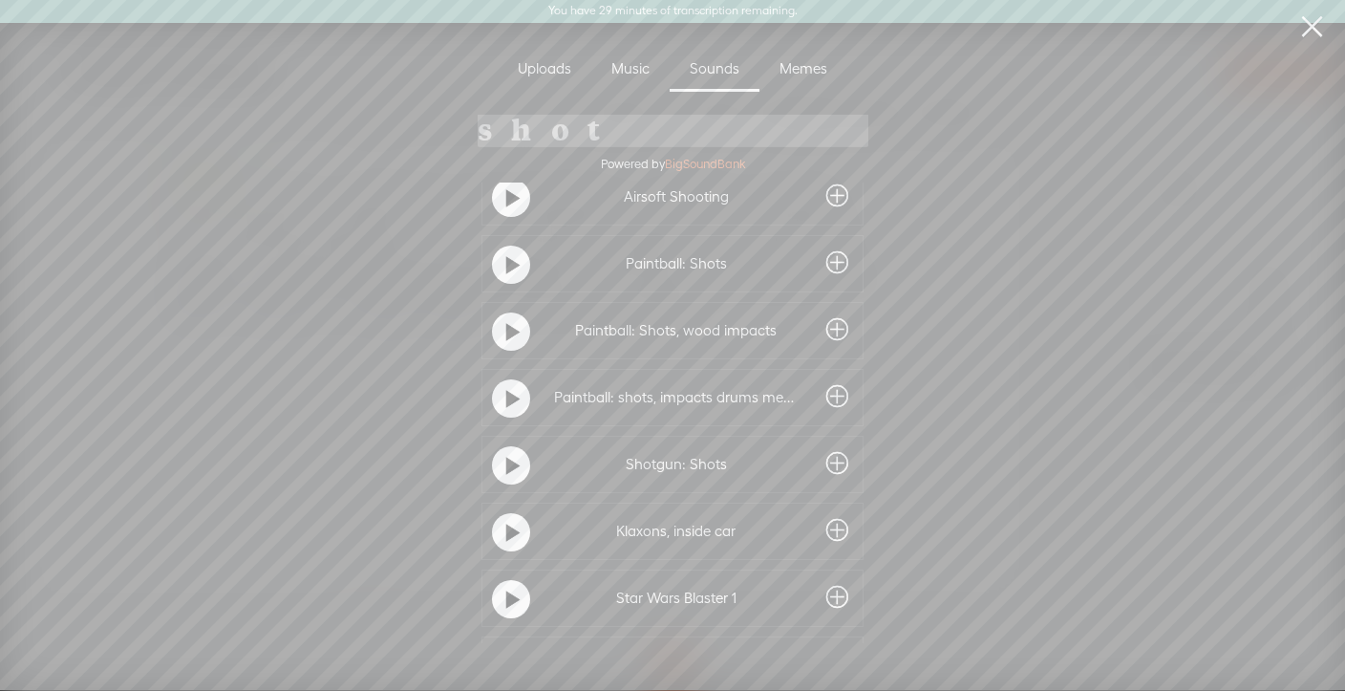
click at [506, 463] on t at bounding box center [512, 466] width 13 height 31
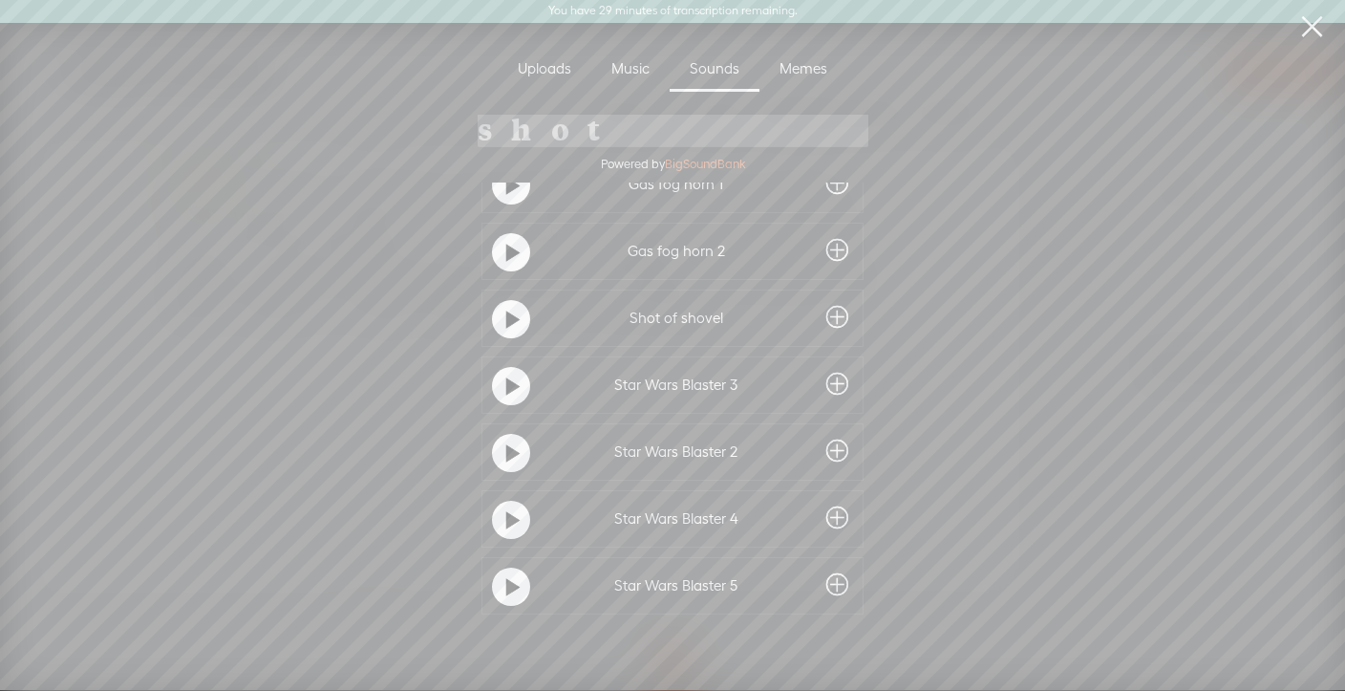
click at [506, 377] on t at bounding box center [512, 387] width 13 height 31
click at [511, 443] on t at bounding box center [512, 454] width 13 height 31
click at [506, 506] on t at bounding box center [512, 521] width 13 height 31
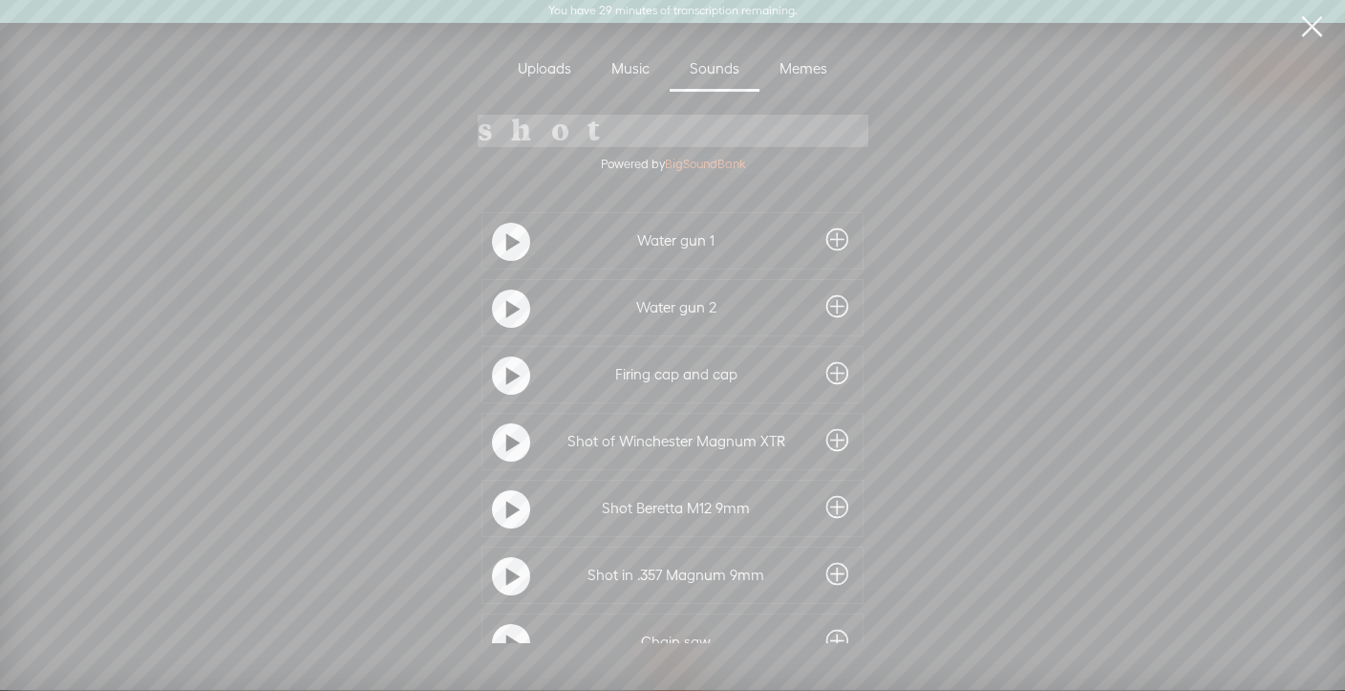
click at [506, 236] on t at bounding box center [512, 242] width 13 height 31
click at [506, 384] on t at bounding box center [512, 376] width 13 height 31
click at [510, 441] on t at bounding box center [512, 443] width 13 height 31
click at [510, 501] on t at bounding box center [512, 510] width 13 height 31
click at [510, 571] on t at bounding box center [512, 577] width 13 height 31
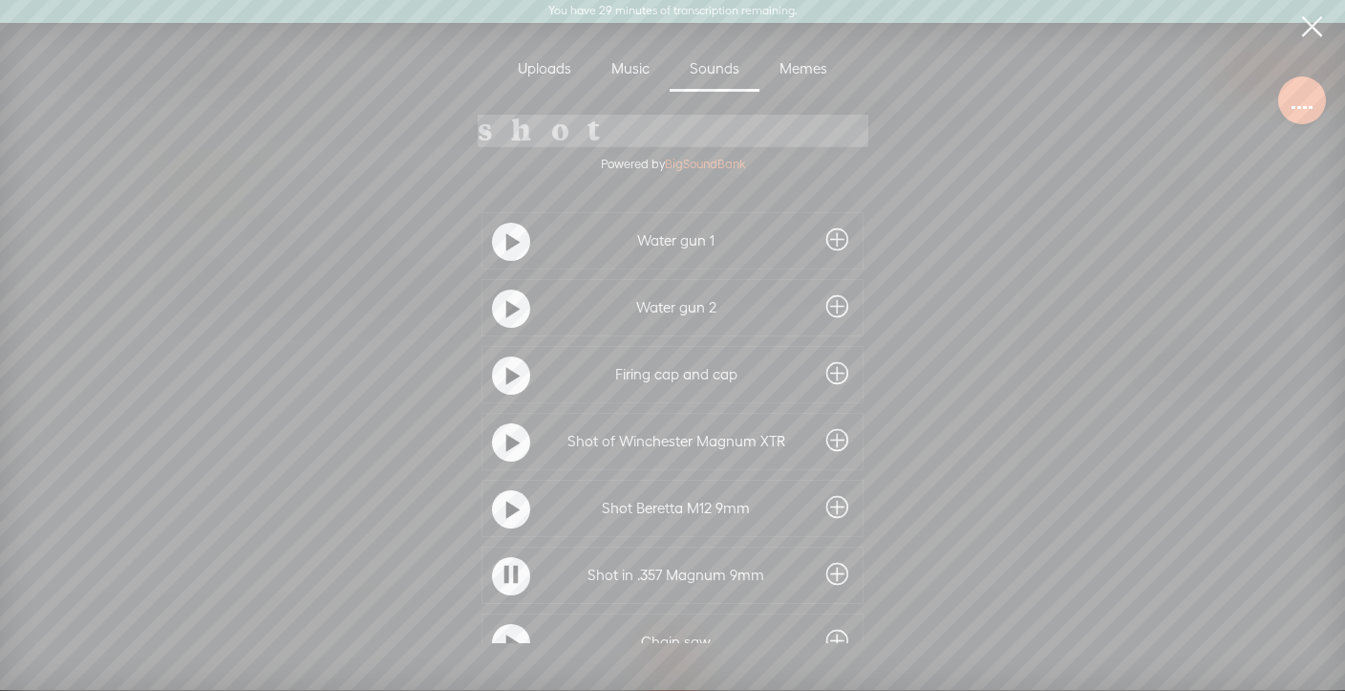
click at [506, 446] on t at bounding box center [512, 443] width 13 height 31
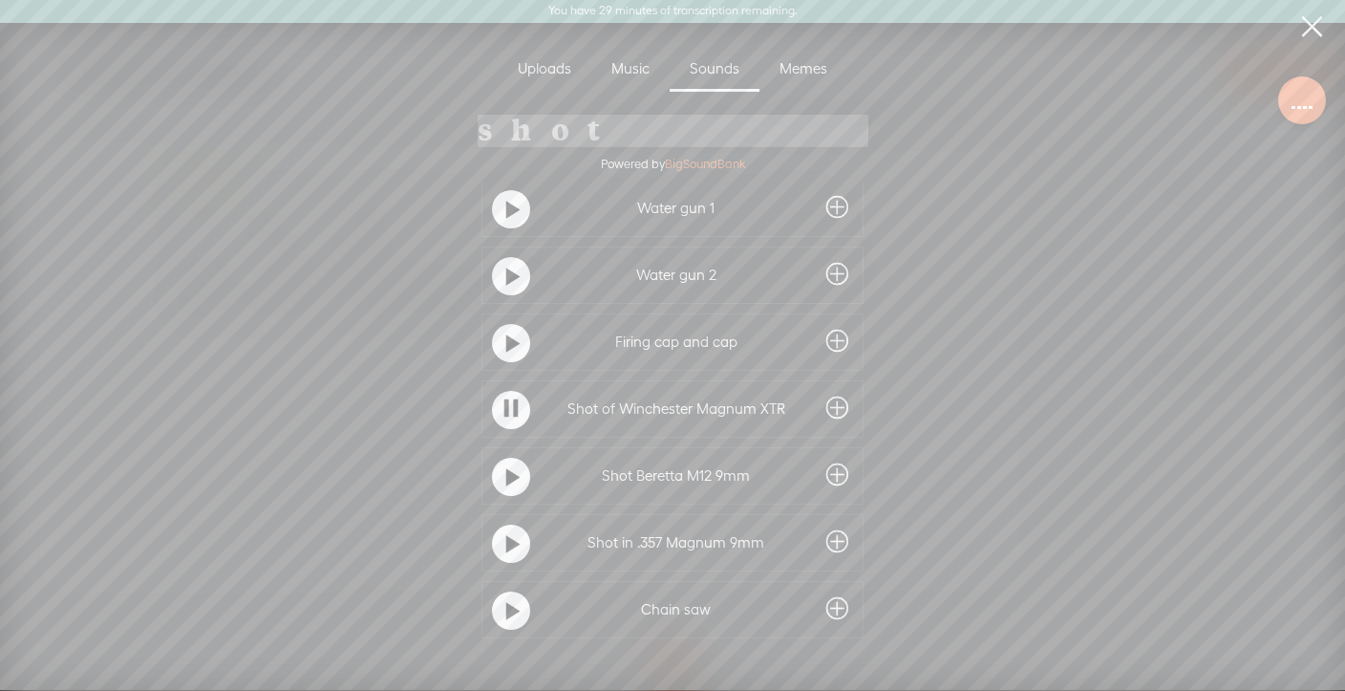
scroll to position [25, 0]
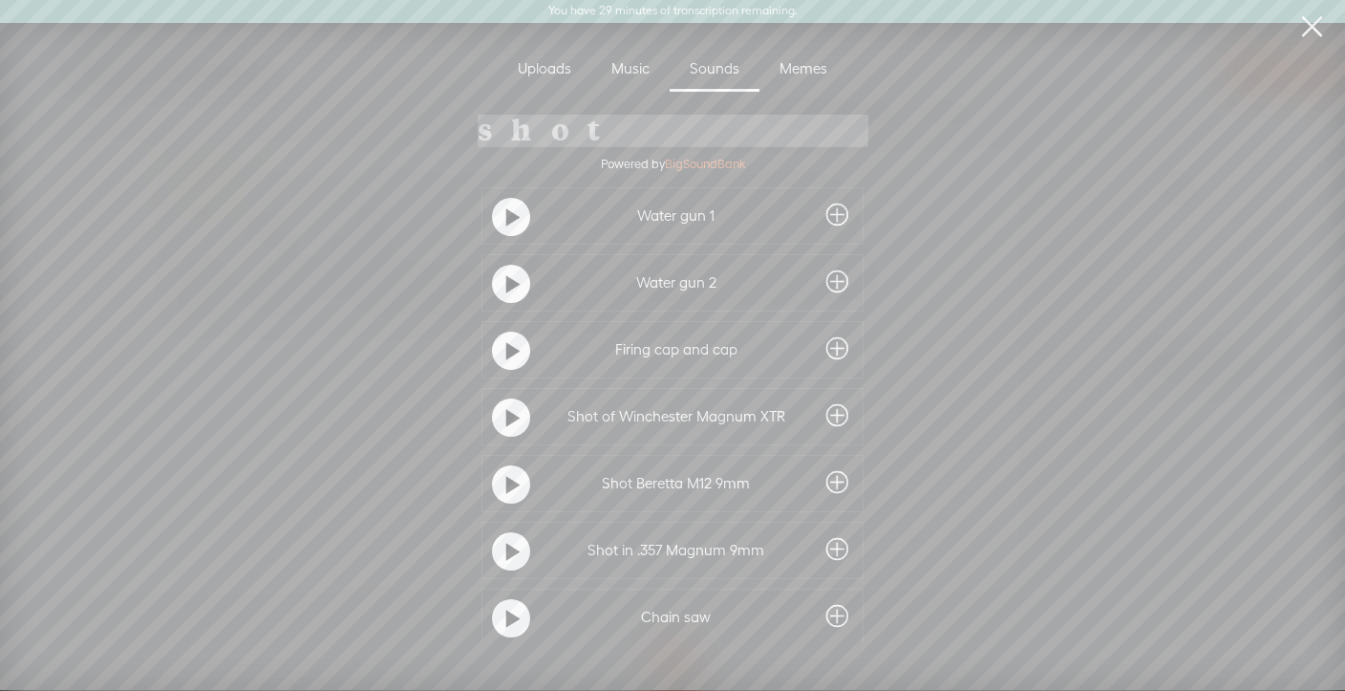
click at [506, 481] on t at bounding box center [512, 485] width 13 height 31
click at [833, 482] on span at bounding box center [838, 482] width 22 height 31
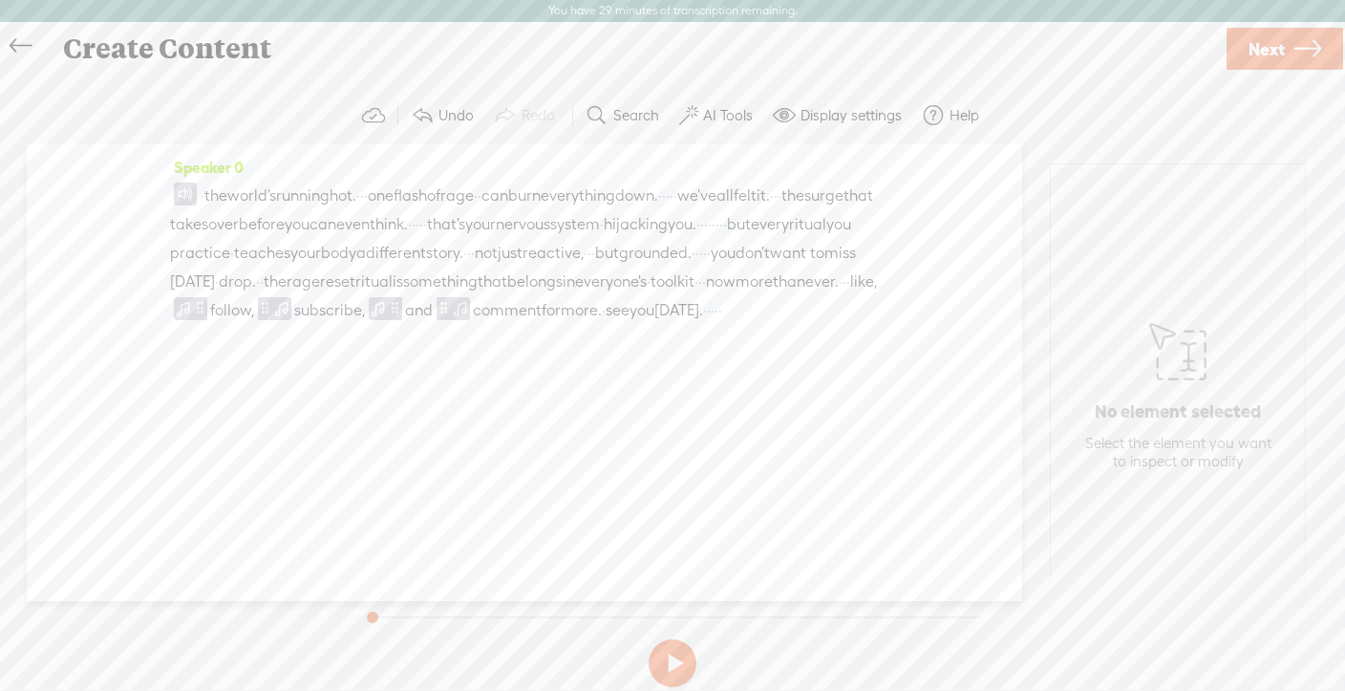
click at [680, 657] on button at bounding box center [673, 663] width 48 height 48
click at [360, 197] on span "·" at bounding box center [358, 196] width 4 height 29
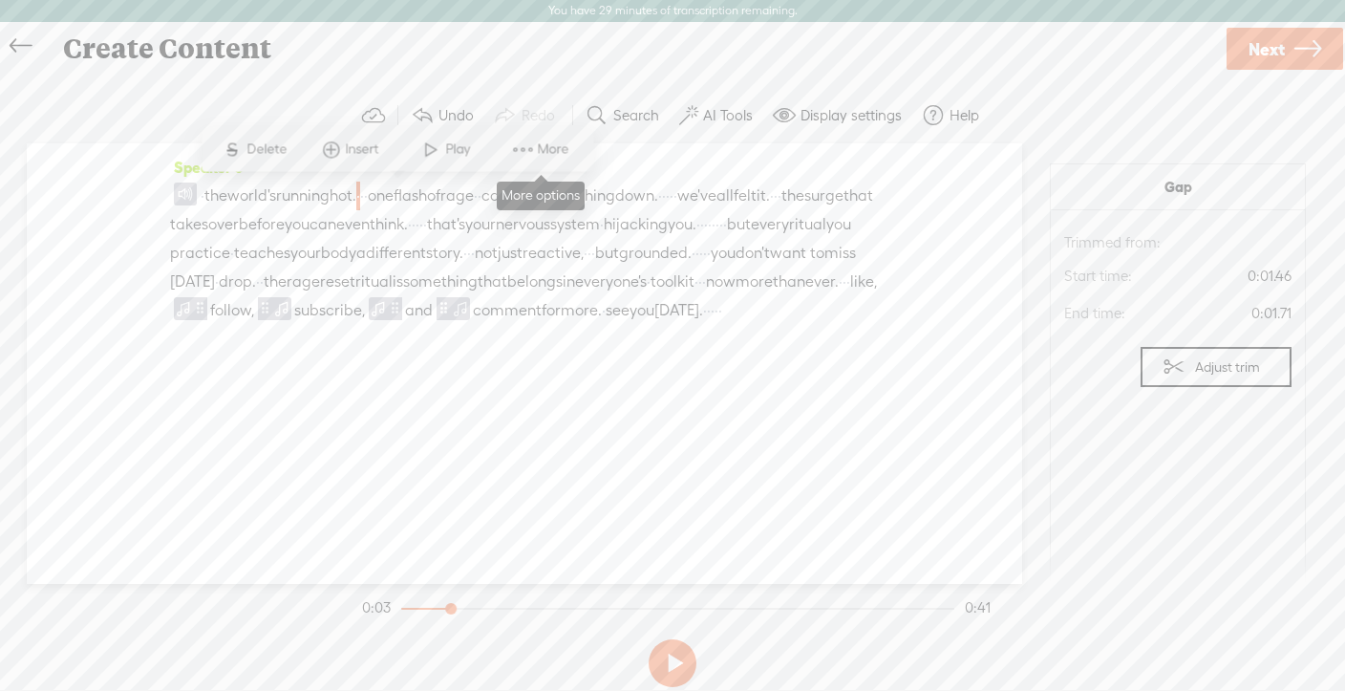
click at [549, 147] on span "More" at bounding box center [556, 149] width 36 height 19
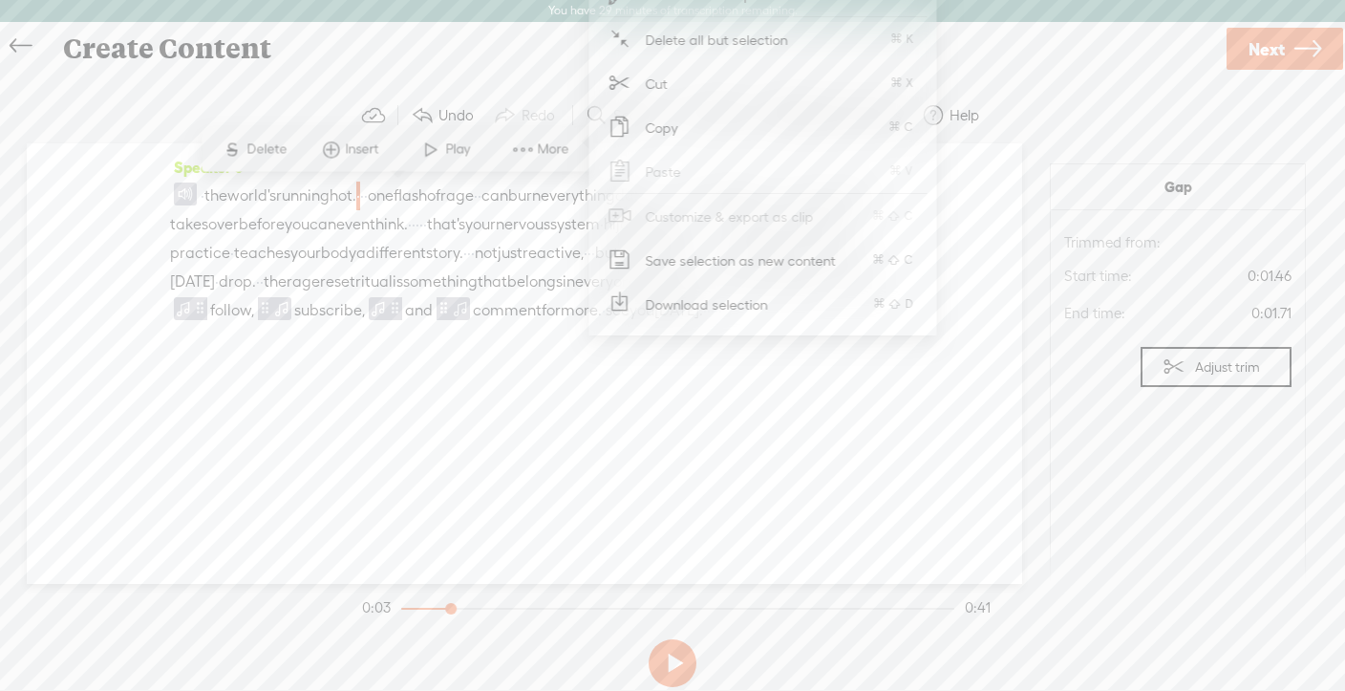
click at [503, 325] on div "· the world's running hot. · · · one flash of rage · · can burn everything down…" at bounding box center [524, 253] width 709 height 143
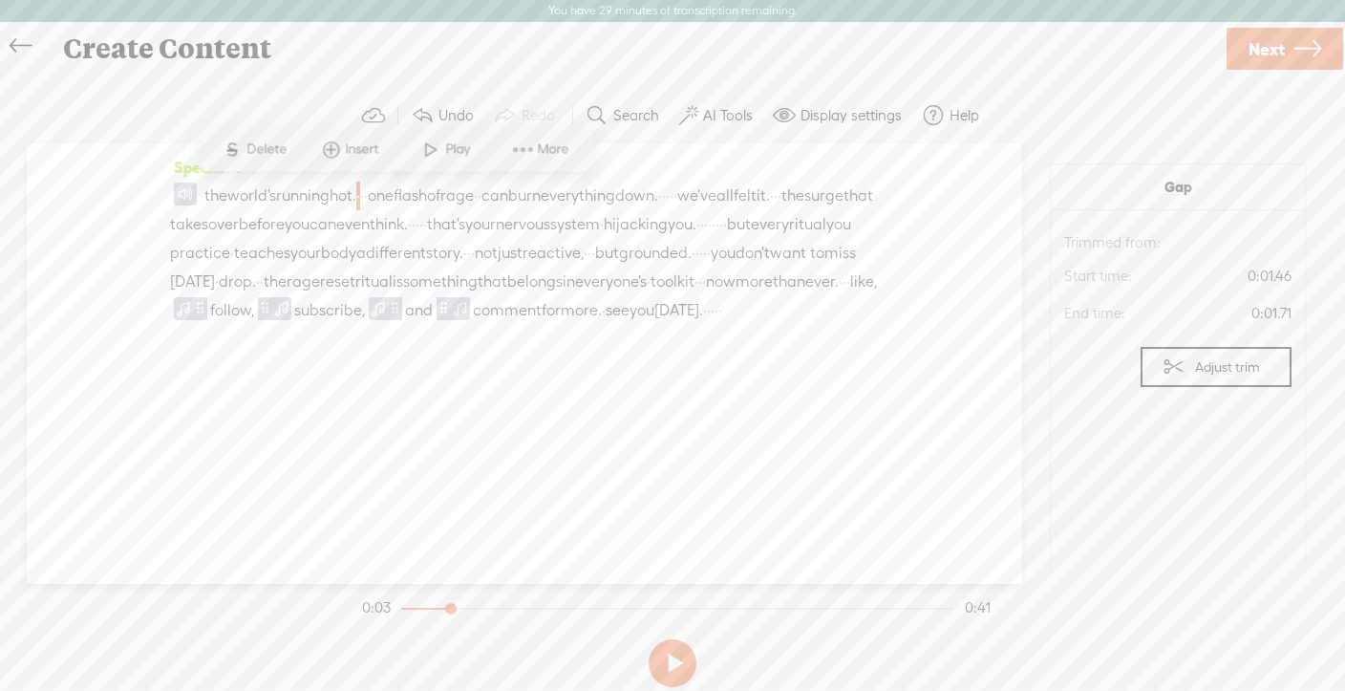
click at [169, 195] on div "Speaker 0 · the world's running hot. · · · one flash of rage · · can burn every…" at bounding box center [525, 363] width 996 height 441
click at [159, 196] on div "Speaker 0 · the world's running hot. · · · one flash of rage · · can burn every…" at bounding box center [525, 363] width 996 height 441
drag, startPoint x: 162, startPoint y: 185, endPoint x: 629, endPoint y: 220, distance: 467.6
click at [629, 220] on div "Speaker 0 · the world's running hot. · · · one flash of rage · · can burn every…" at bounding box center [525, 363] width 996 height 441
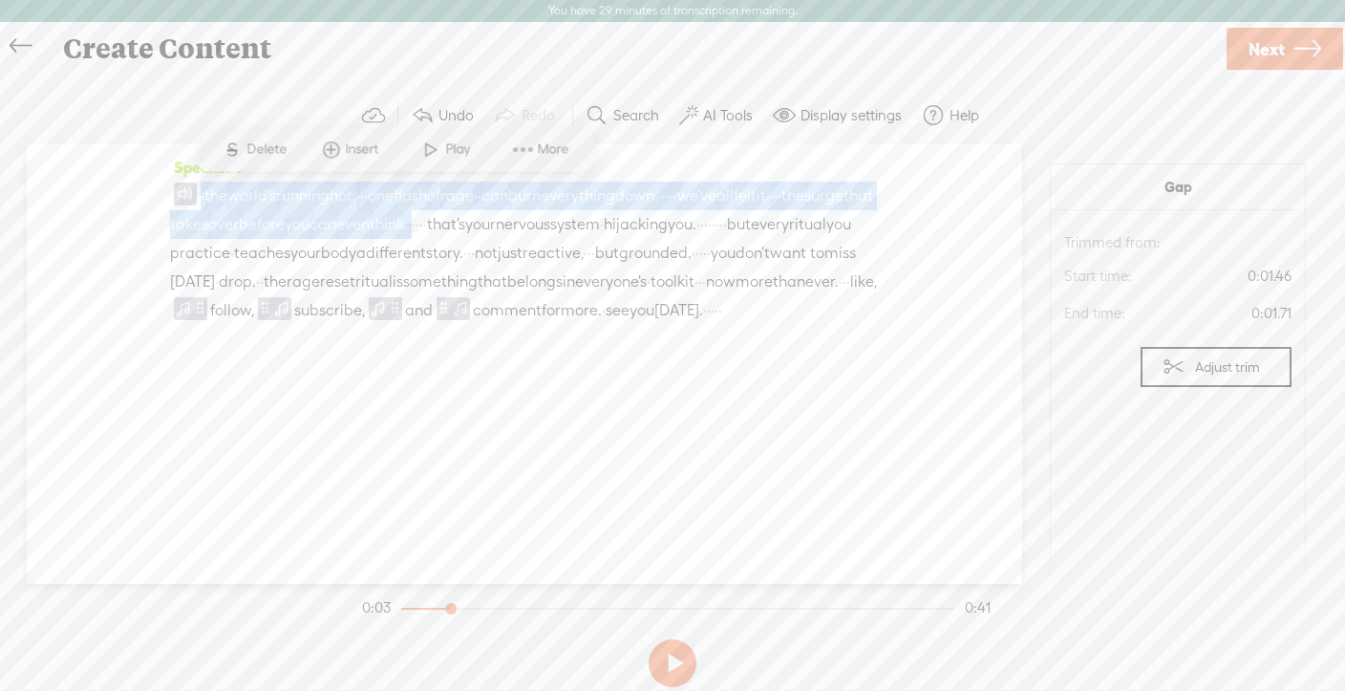
drag, startPoint x: 721, startPoint y: 227, endPoint x: 112, endPoint y: 183, distance: 611.3
click at [112, 183] on div "Speaker 0 · the world's running hot. · · · one flash of rage · · can burn every…" at bounding box center [525, 363] width 996 height 441
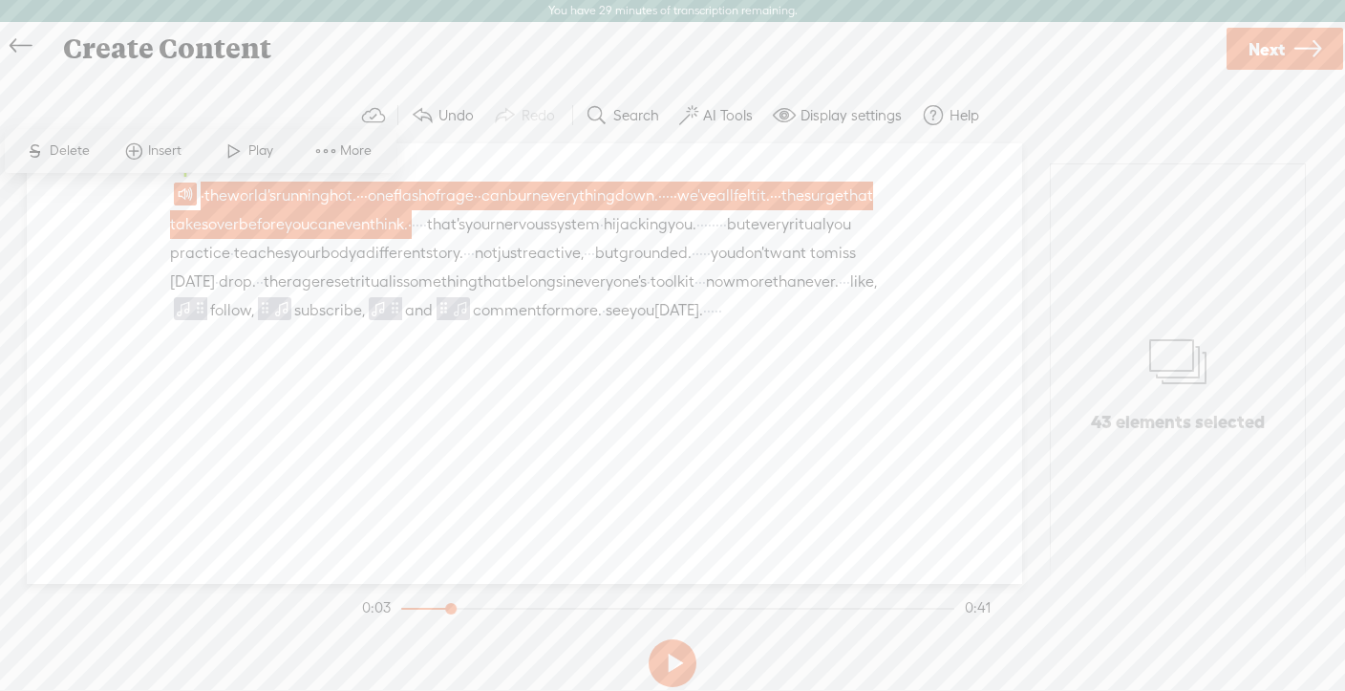
click at [709, 122] on label "AI Tools" at bounding box center [728, 115] width 50 height 19
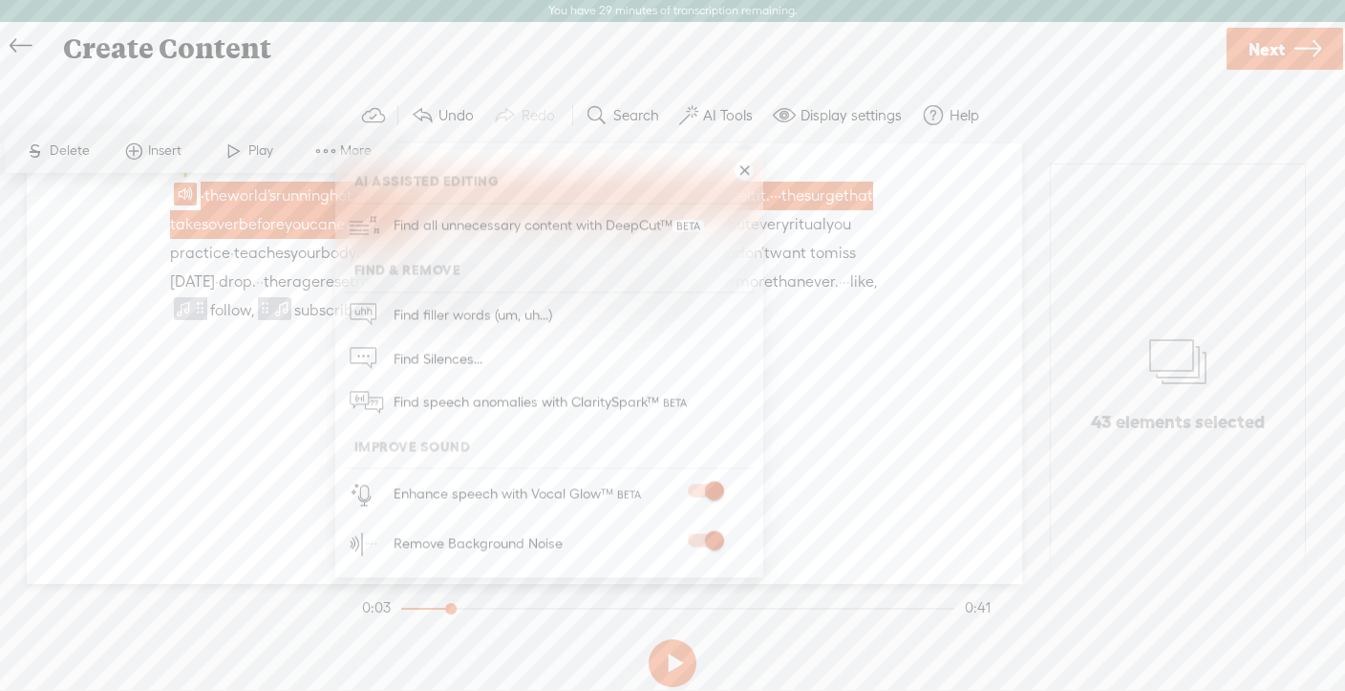
click at [950, 225] on div "Speaker 0 · the world's running hot. · · · one flash of rage · · can burn every…" at bounding box center [525, 363] width 996 height 441
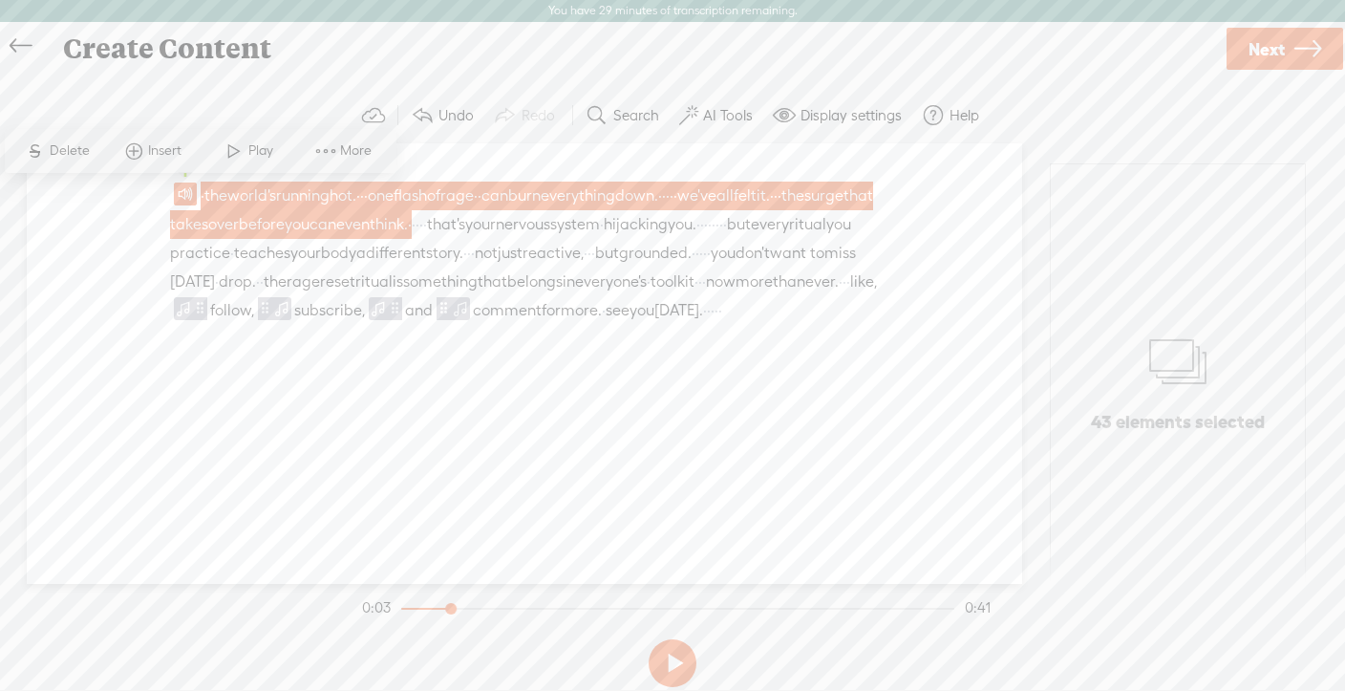
click at [335, 148] on span at bounding box center [326, 151] width 29 height 34
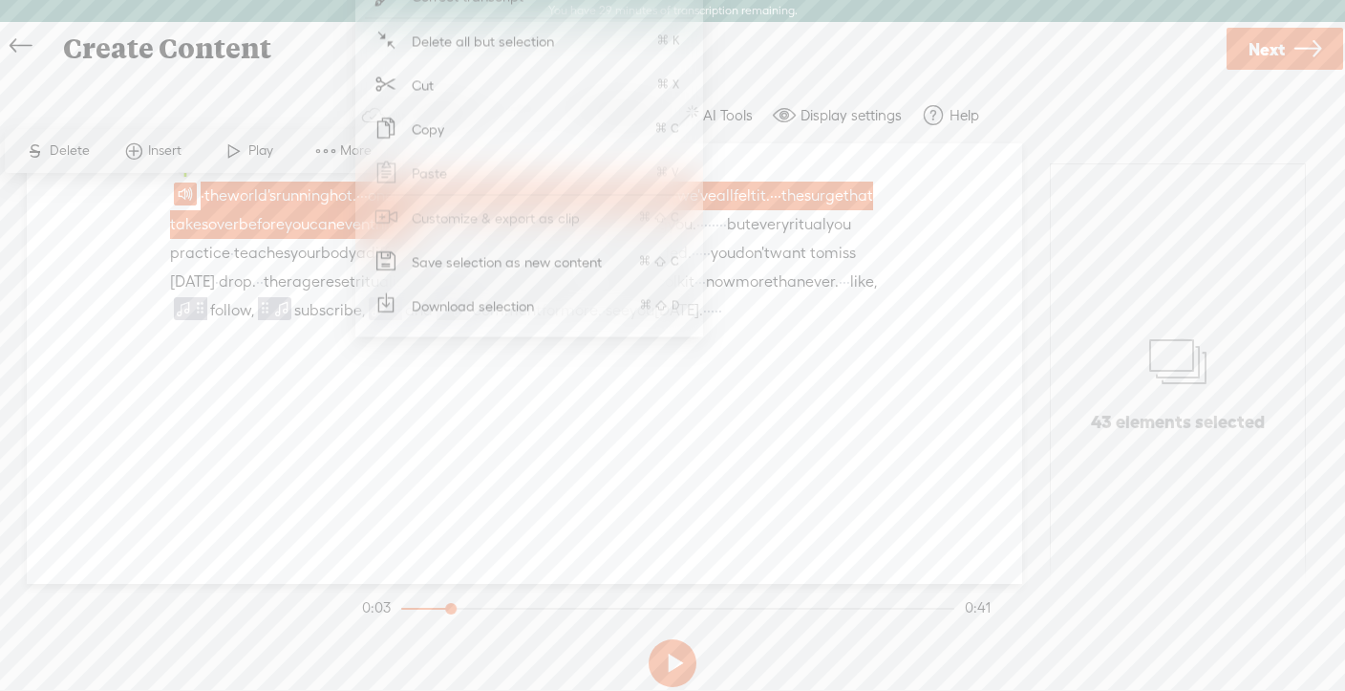
click at [146, 146] on span at bounding box center [133, 151] width 29 height 34
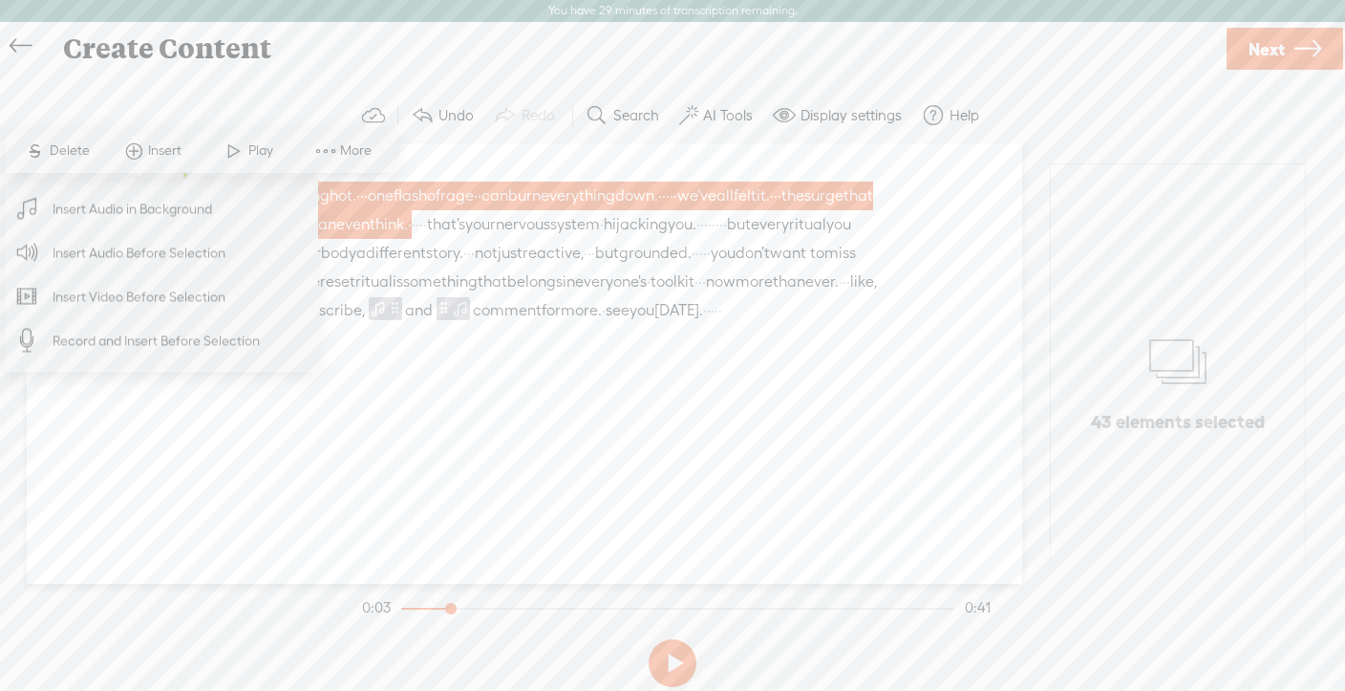
click at [109, 206] on span "Insert Audio in Background" at bounding box center [132, 208] width 235 height 43
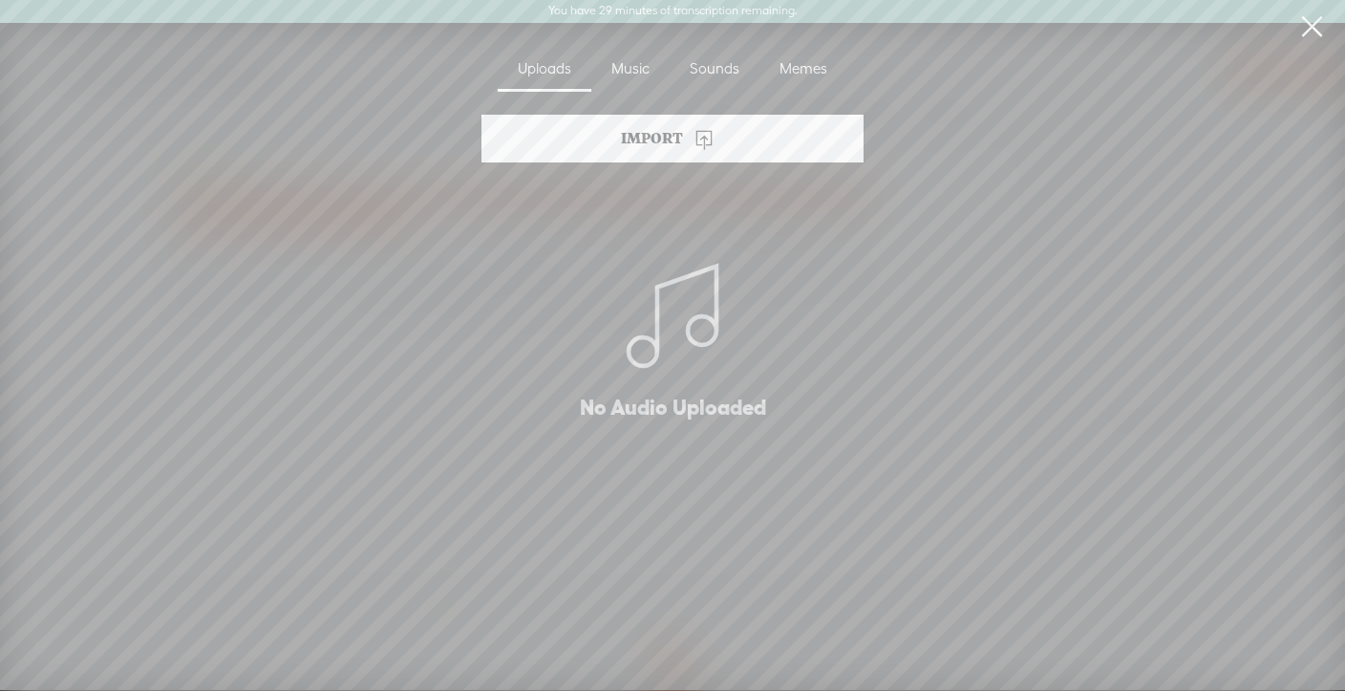
click at [641, 73] on div "Music" at bounding box center [631, 70] width 78 height 44
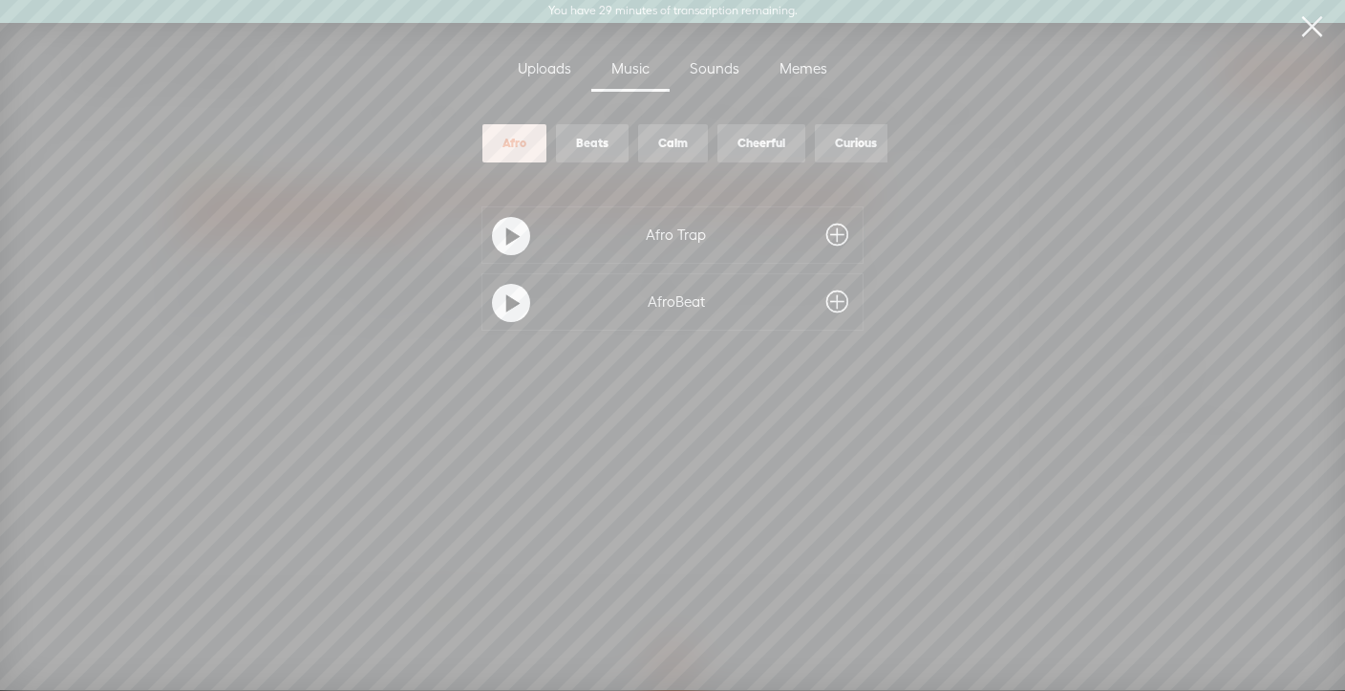
click at [850, 142] on div "Curious" at bounding box center [856, 144] width 42 height 16
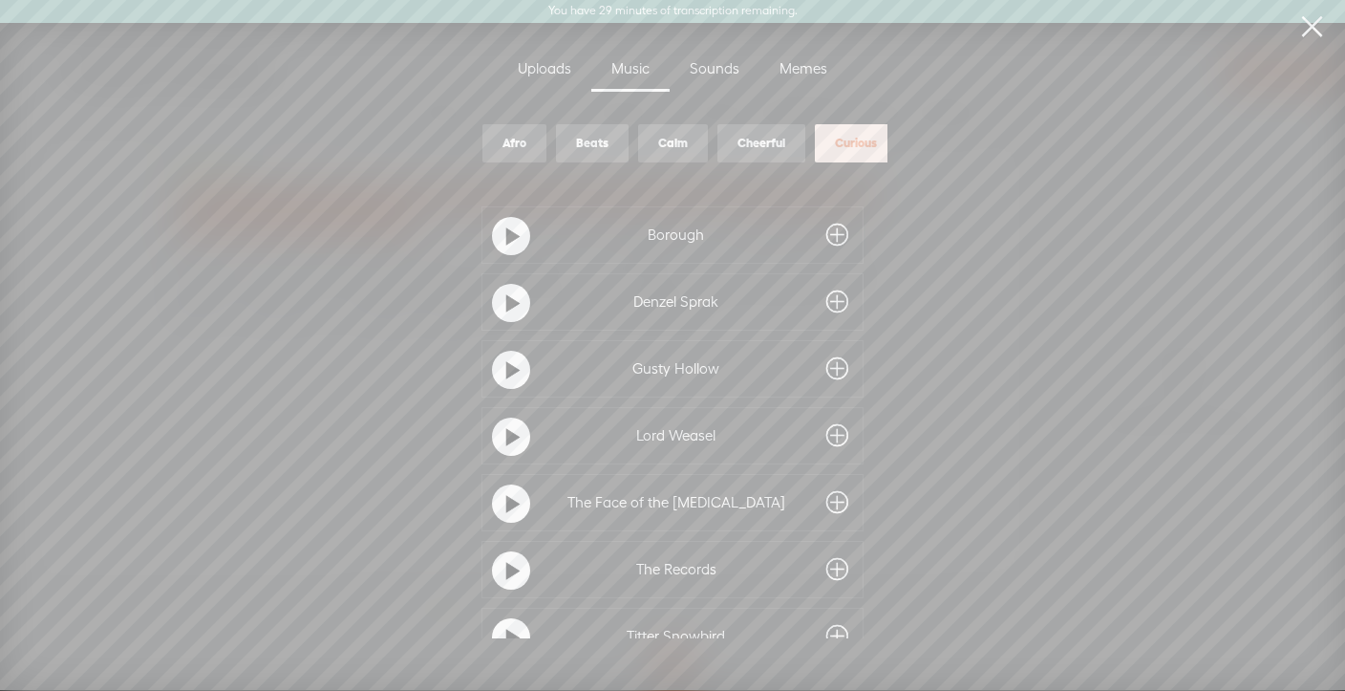
click at [792, 73] on div "Memes" at bounding box center [804, 70] width 88 height 44
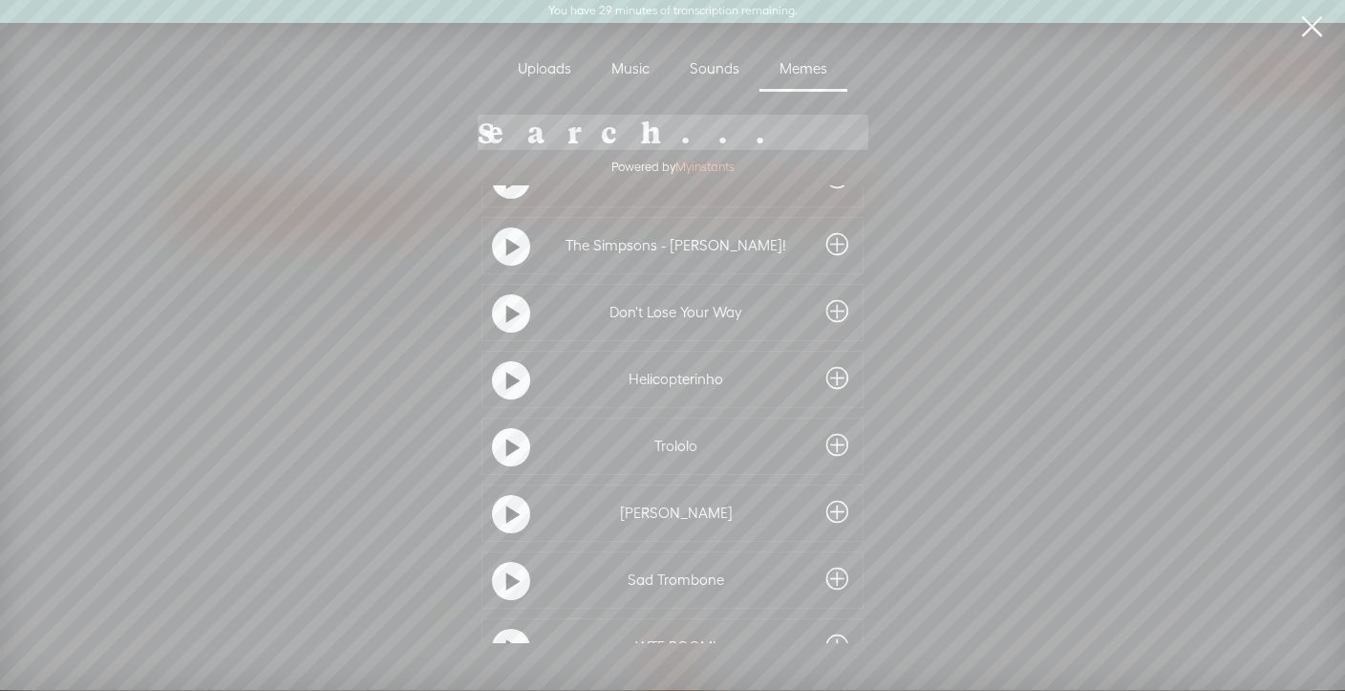
scroll to position [807, 0]
click at [513, 582] on t at bounding box center [512, 575] width 13 height 31
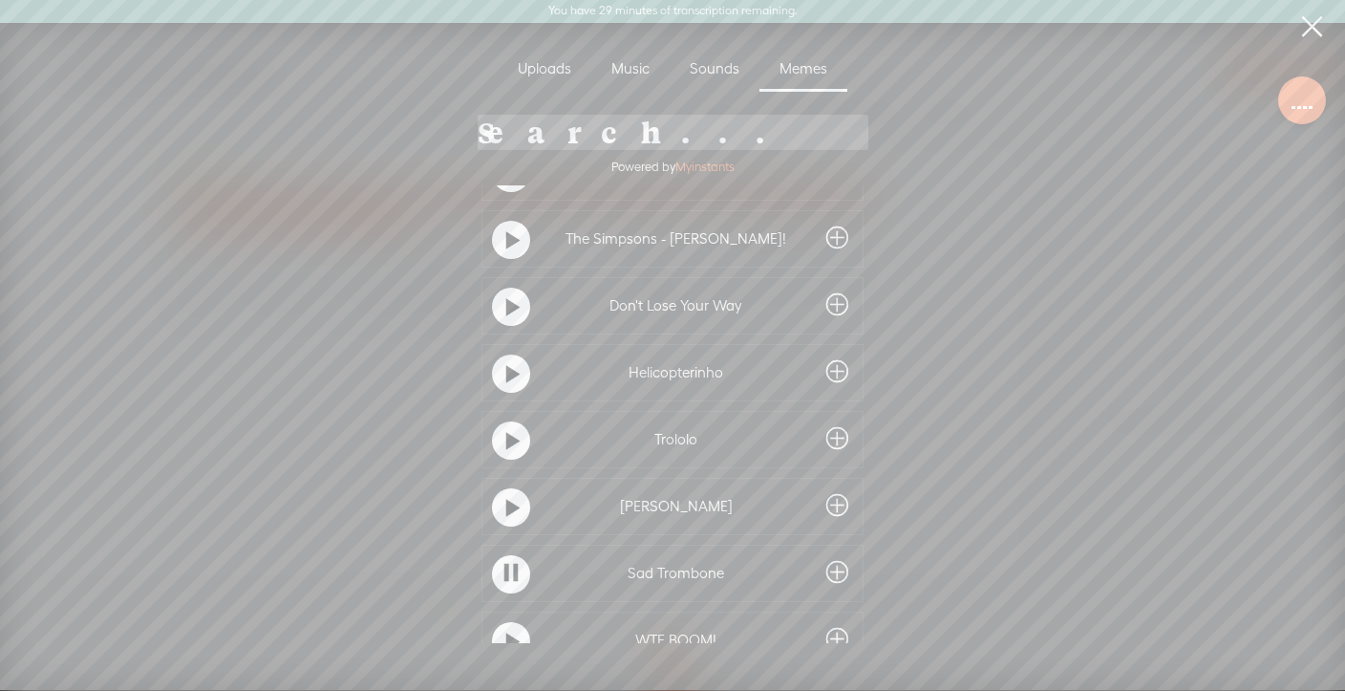
click at [513, 581] on div at bounding box center [511, 574] width 38 height 38
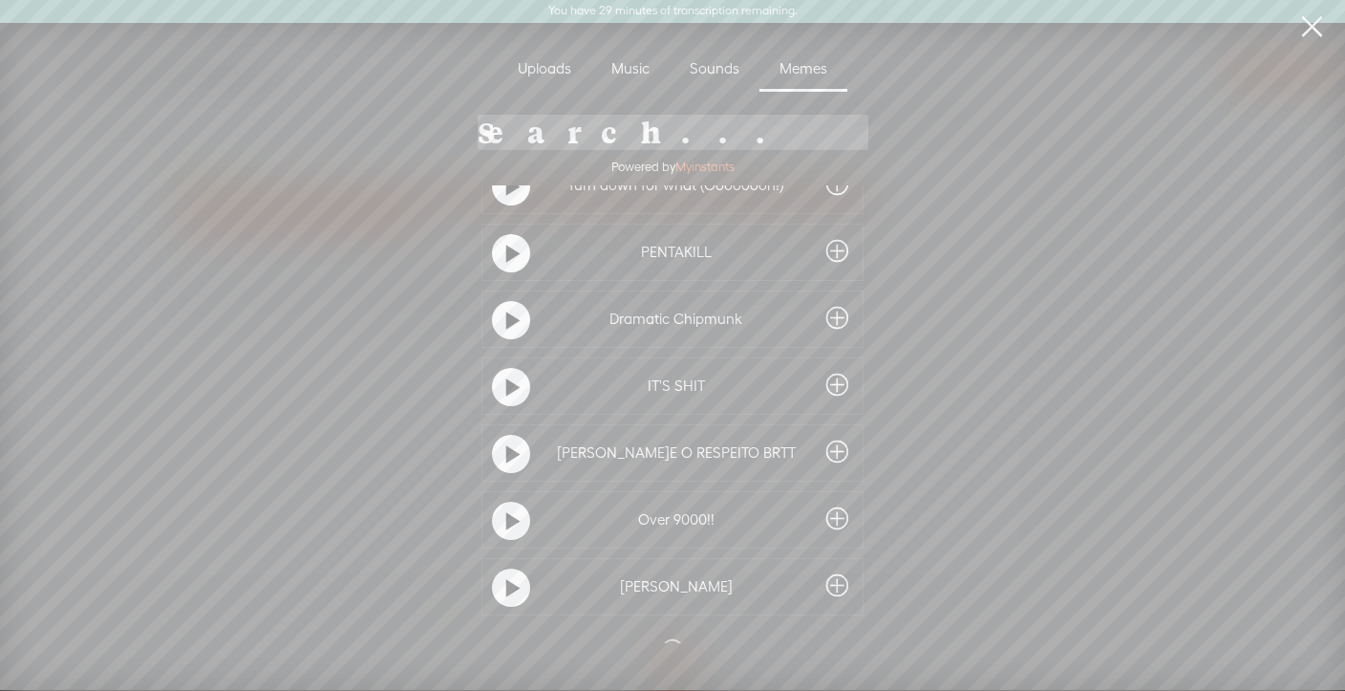
scroll to position [4997, 0]
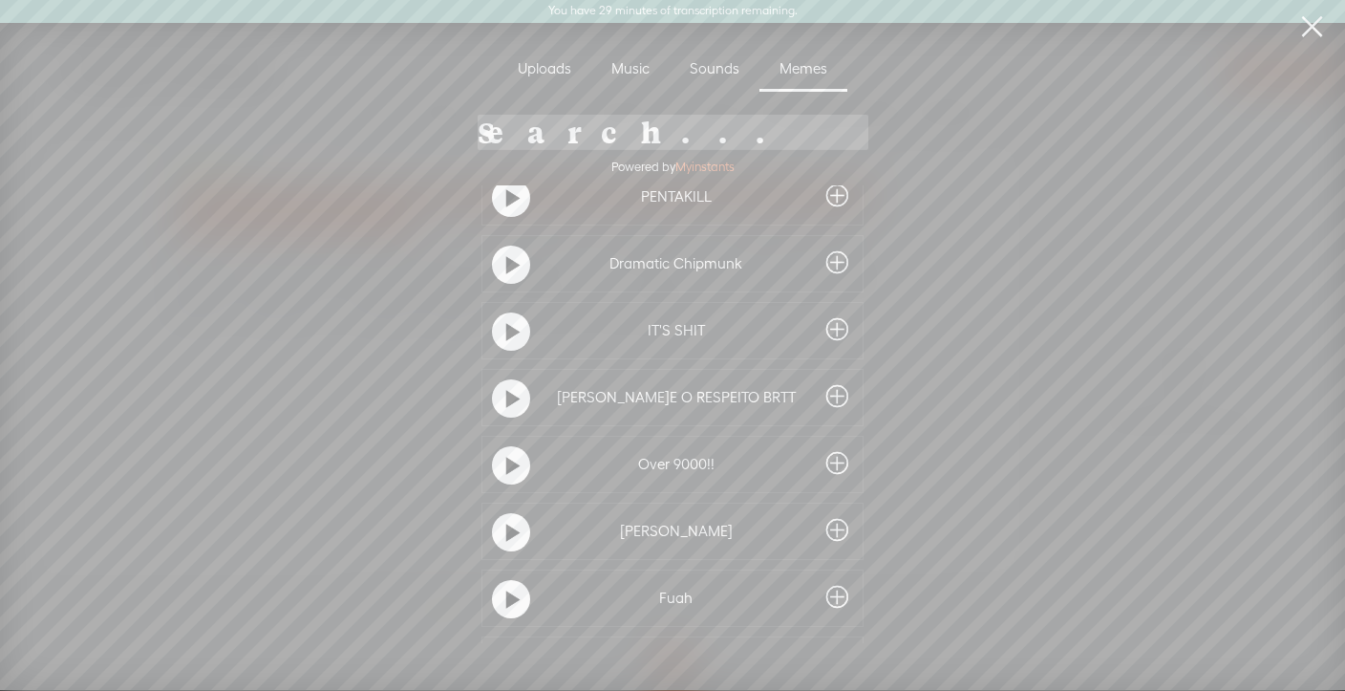
click at [499, 328] on div at bounding box center [511, 331] width 38 height 38
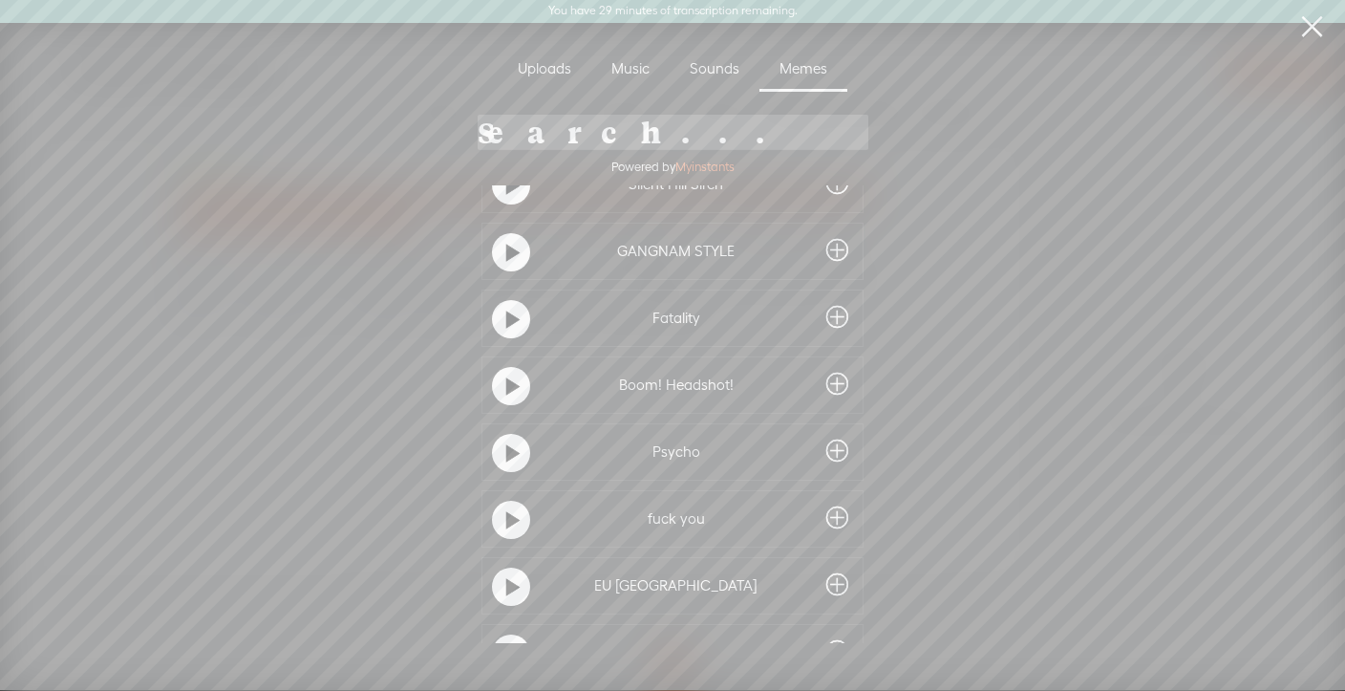
click at [512, 523] on t at bounding box center [512, 521] width 13 height 31
click at [512, 523] on t at bounding box center [511, 519] width 13 height 31
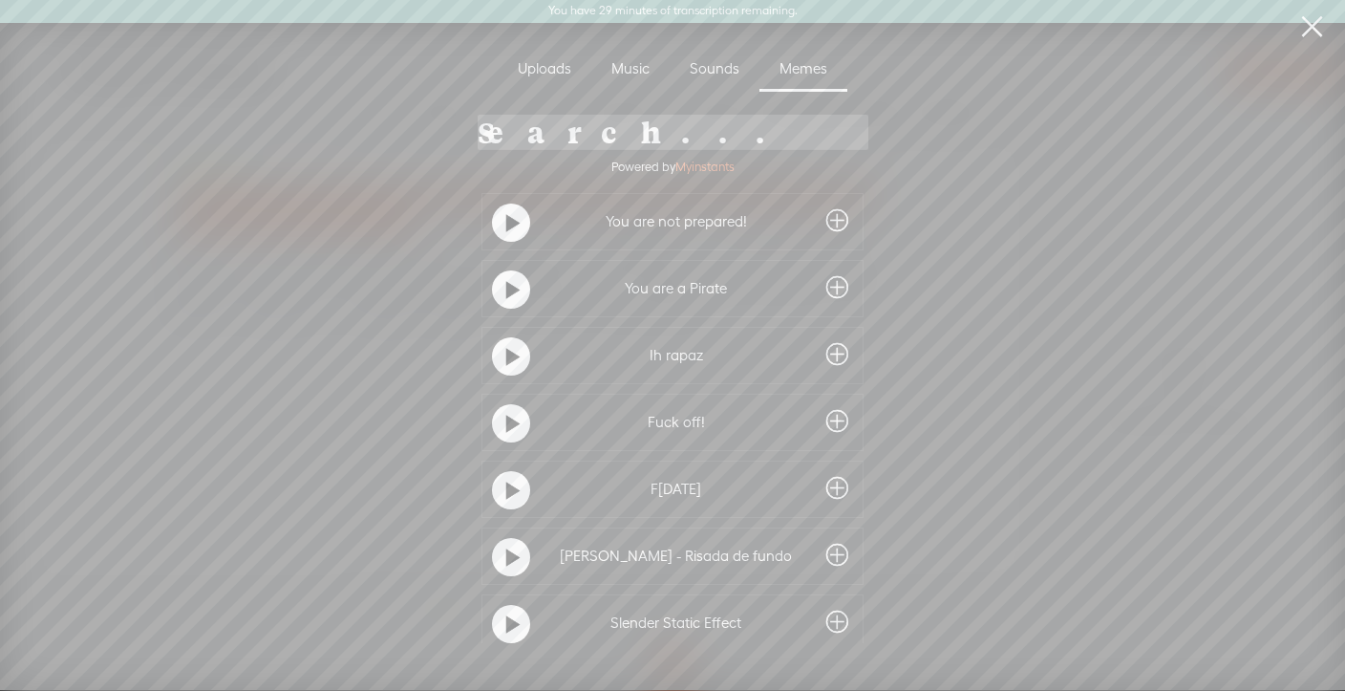
scroll to position [6133, 0]
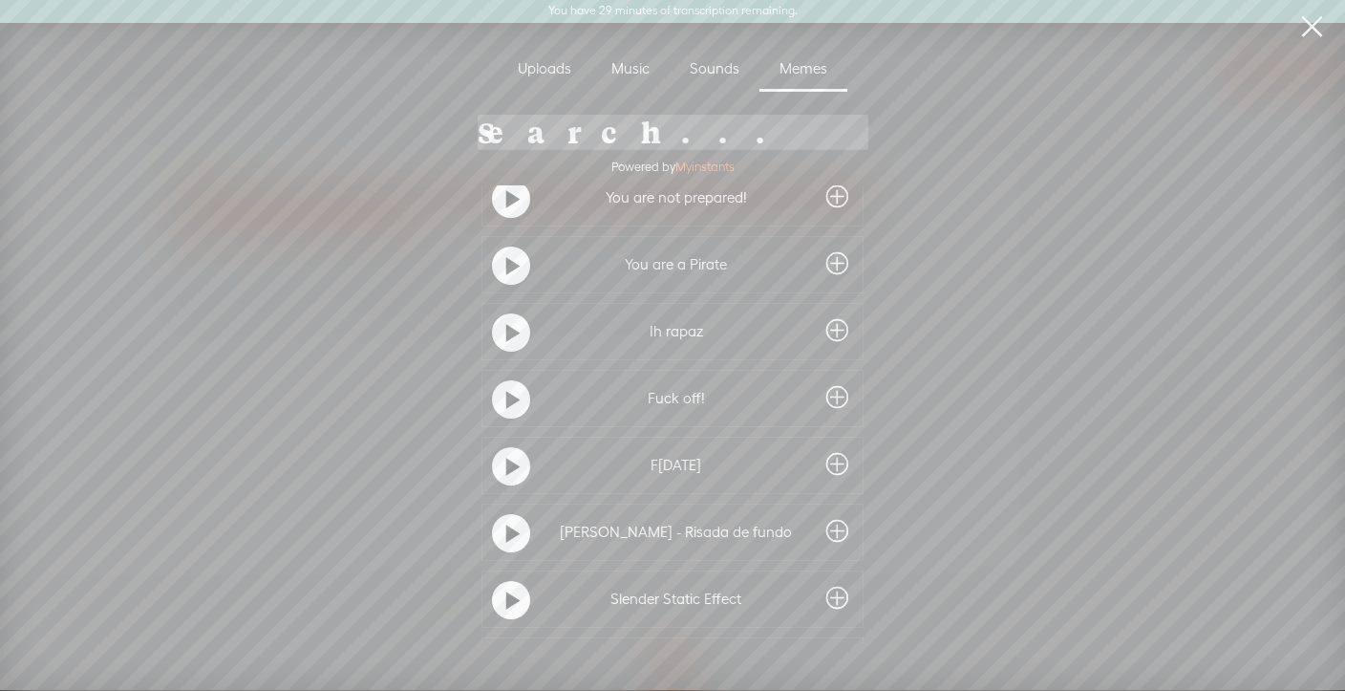
click at [506, 398] on t at bounding box center [512, 400] width 13 height 31
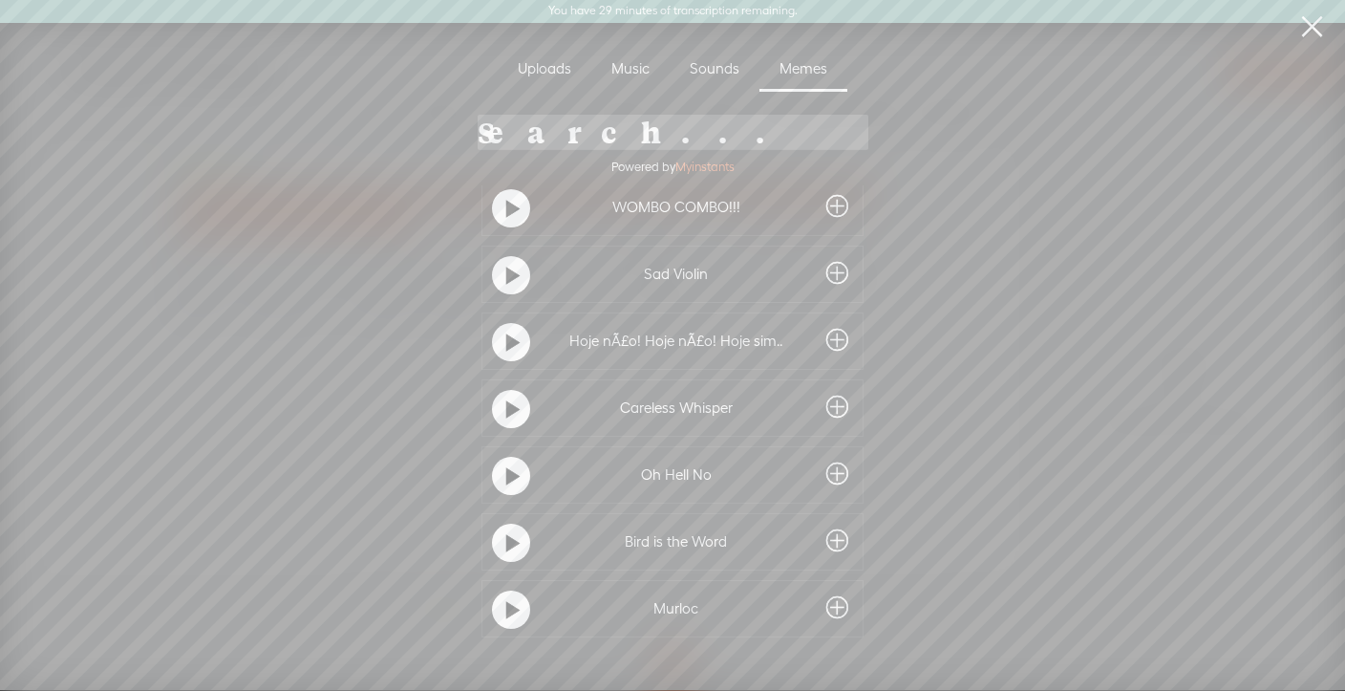
scroll to position [7129, 0]
click at [506, 469] on t at bounding box center [512, 475] width 13 height 31
click at [505, 469] on t at bounding box center [511, 473] width 13 height 31
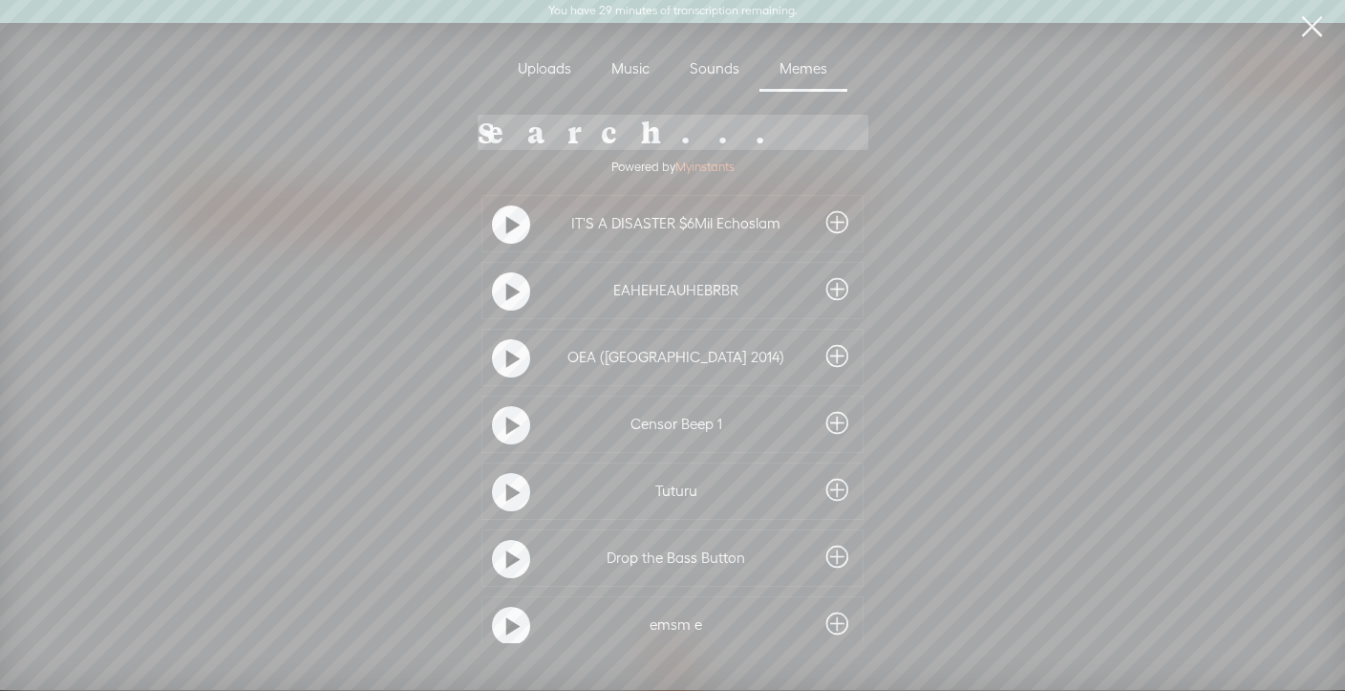
scroll to position [8869, 0]
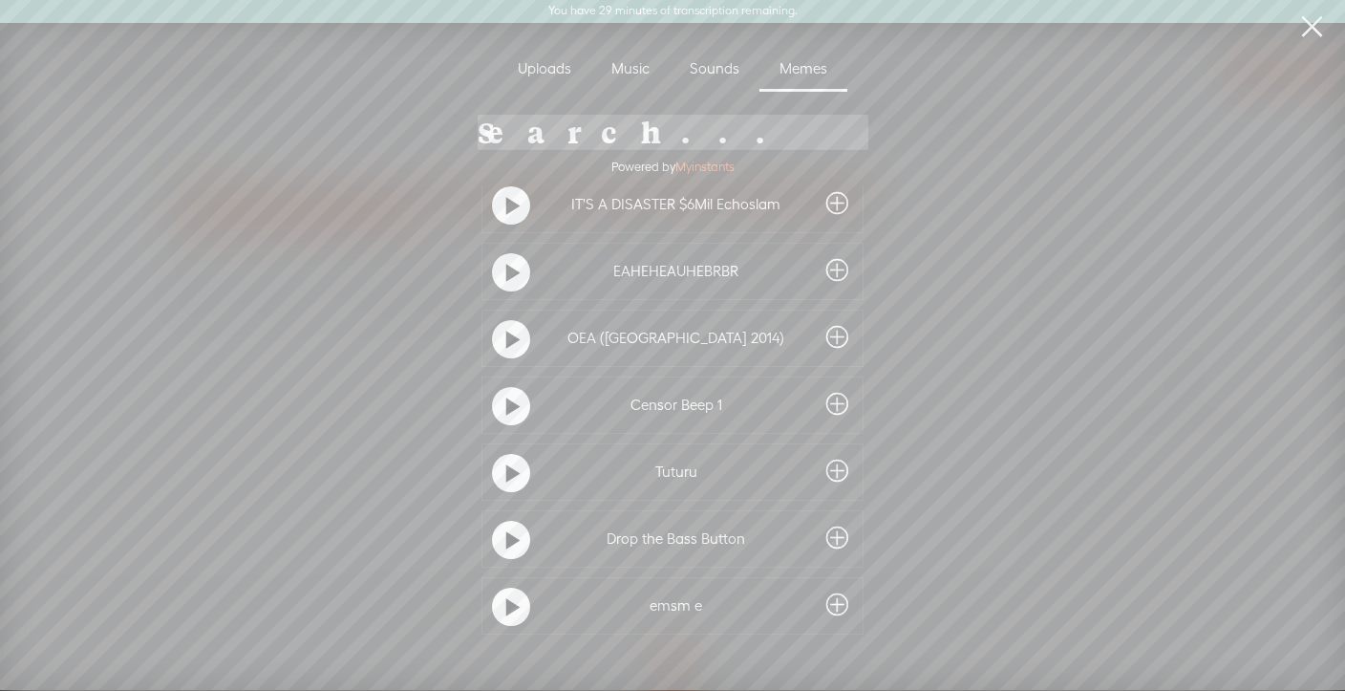
click at [506, 400] on t at bounding box center [512, 407] width 13 height 31
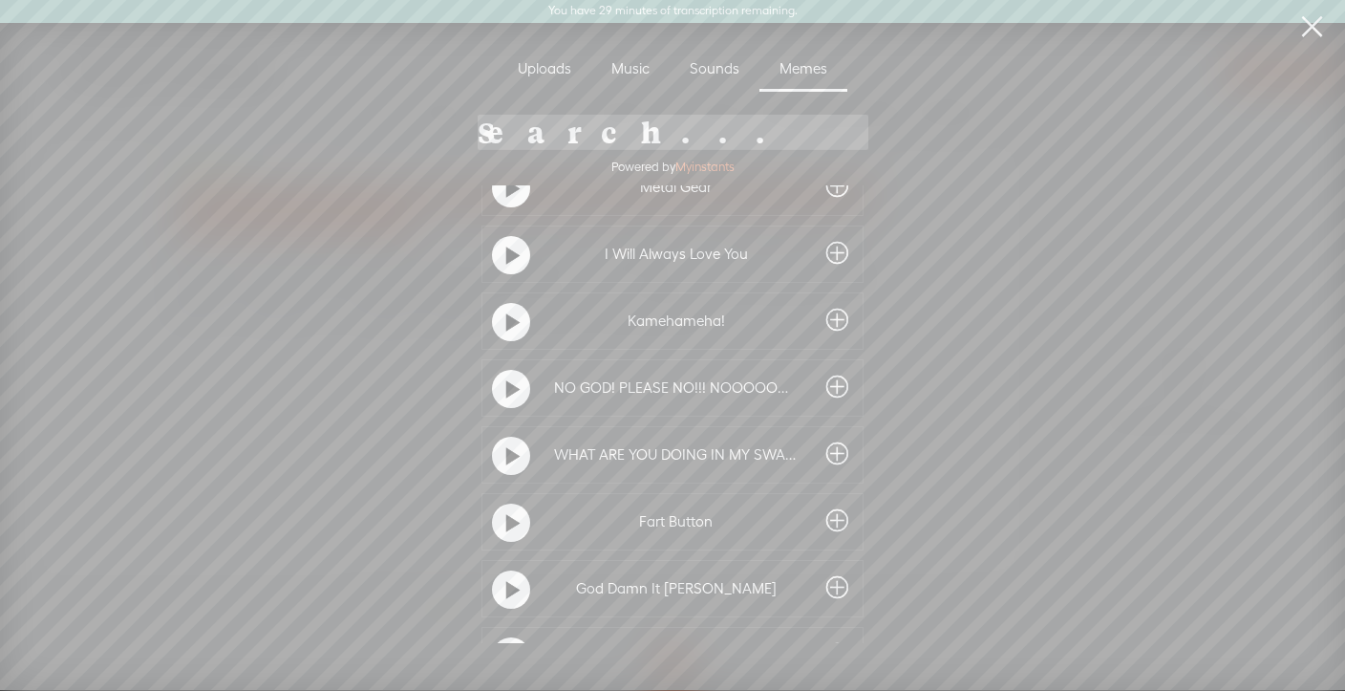
scroll to position [9679, 0]
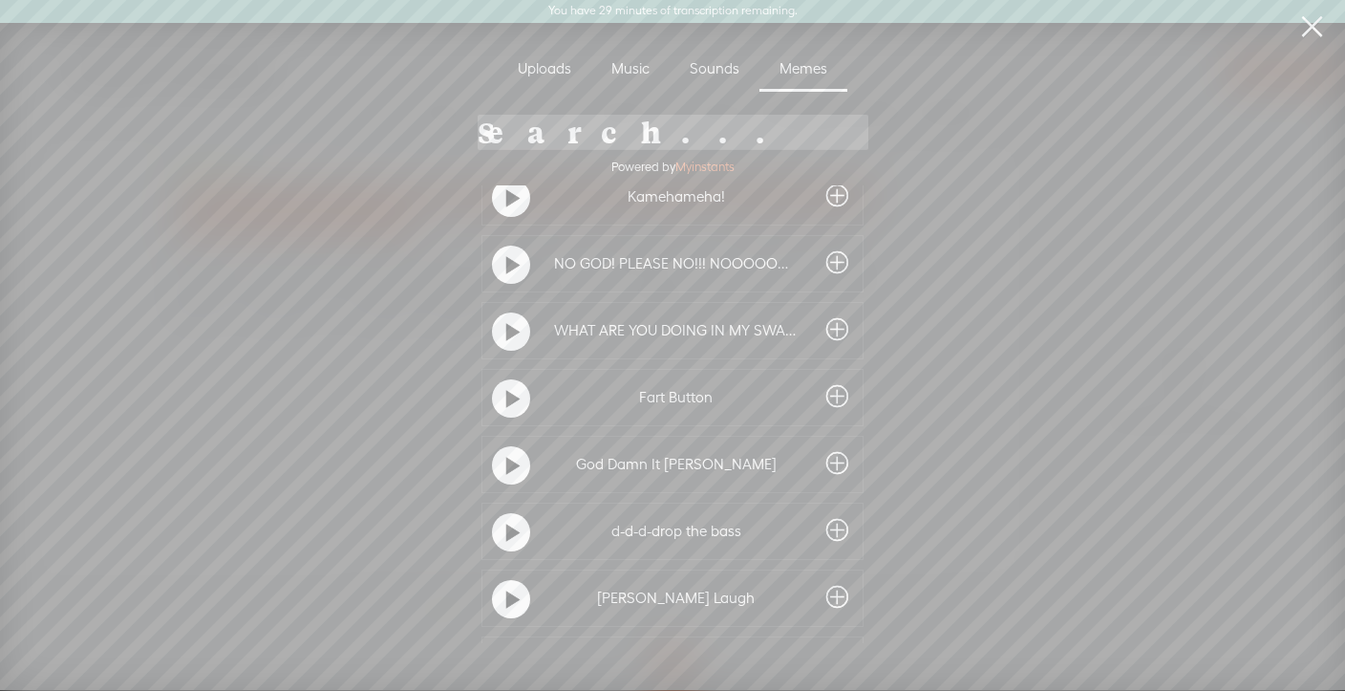
click at [500, 526] on div at bounding box center [511, 532] width 38 height 38
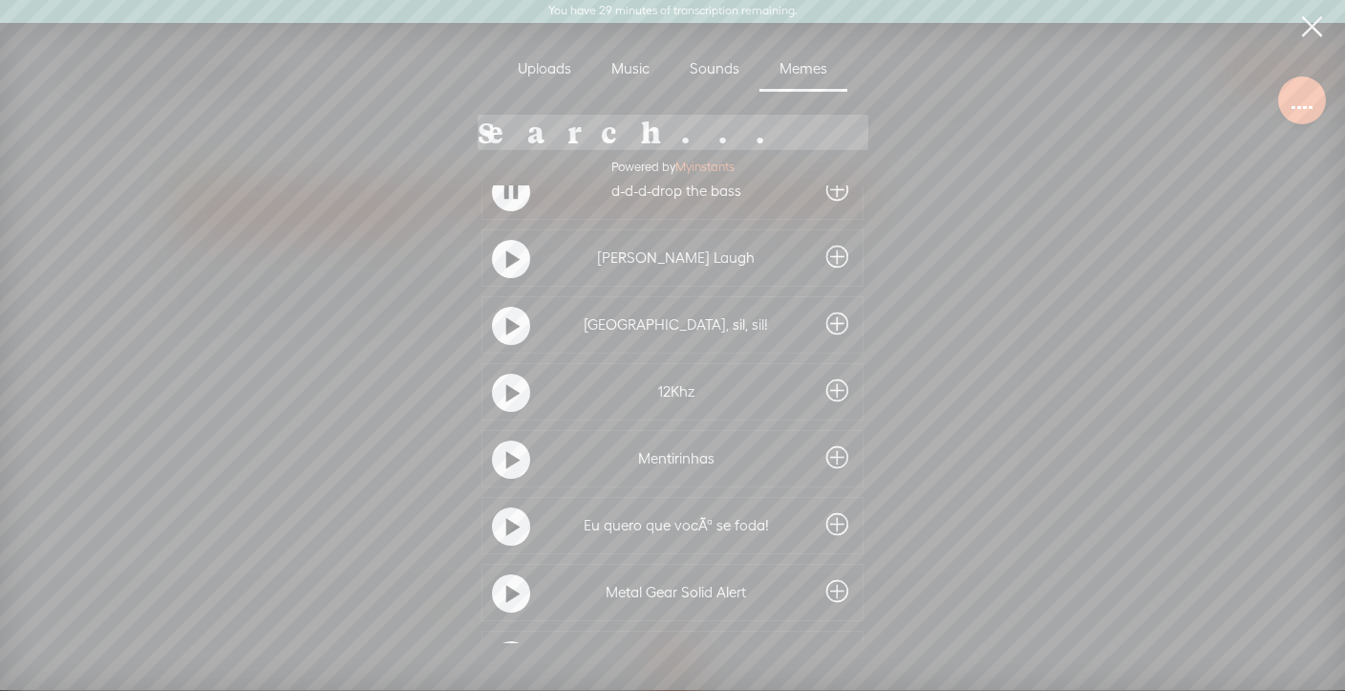
click at [510, 188] on t at bounding box center [511, 191] width 13 height 31
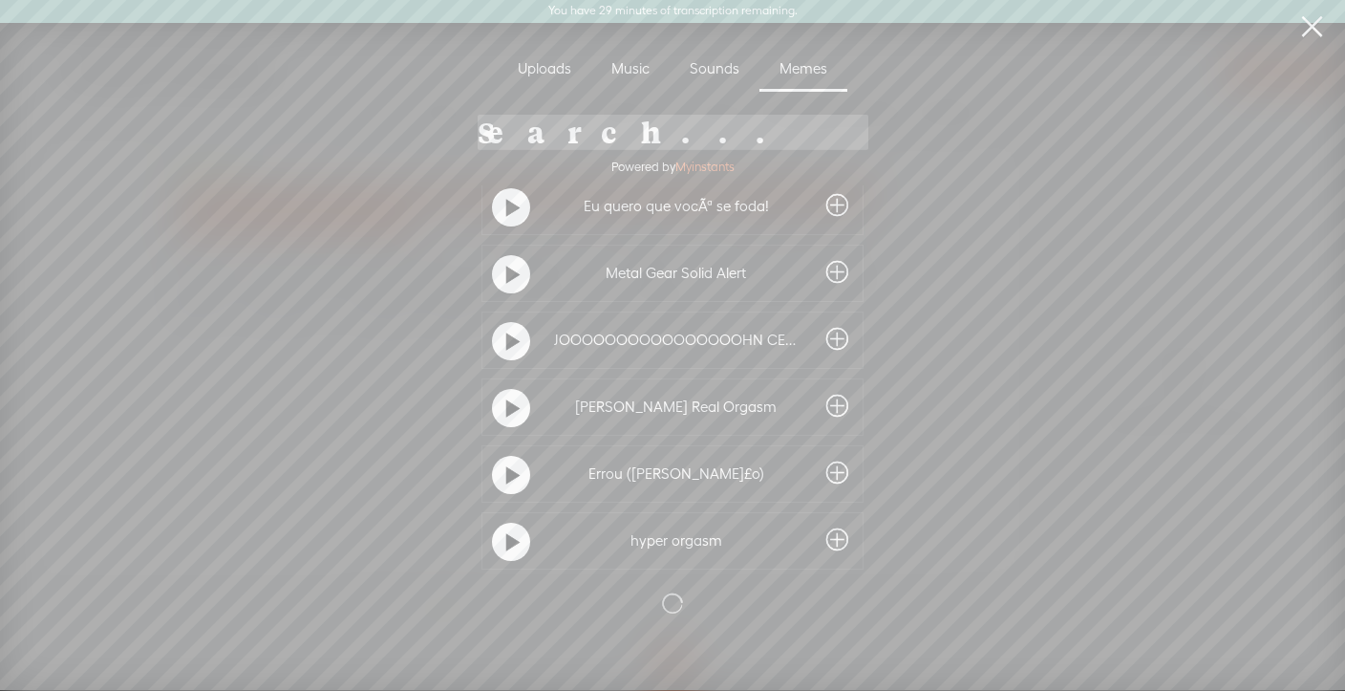
scroll to position [3, 0]
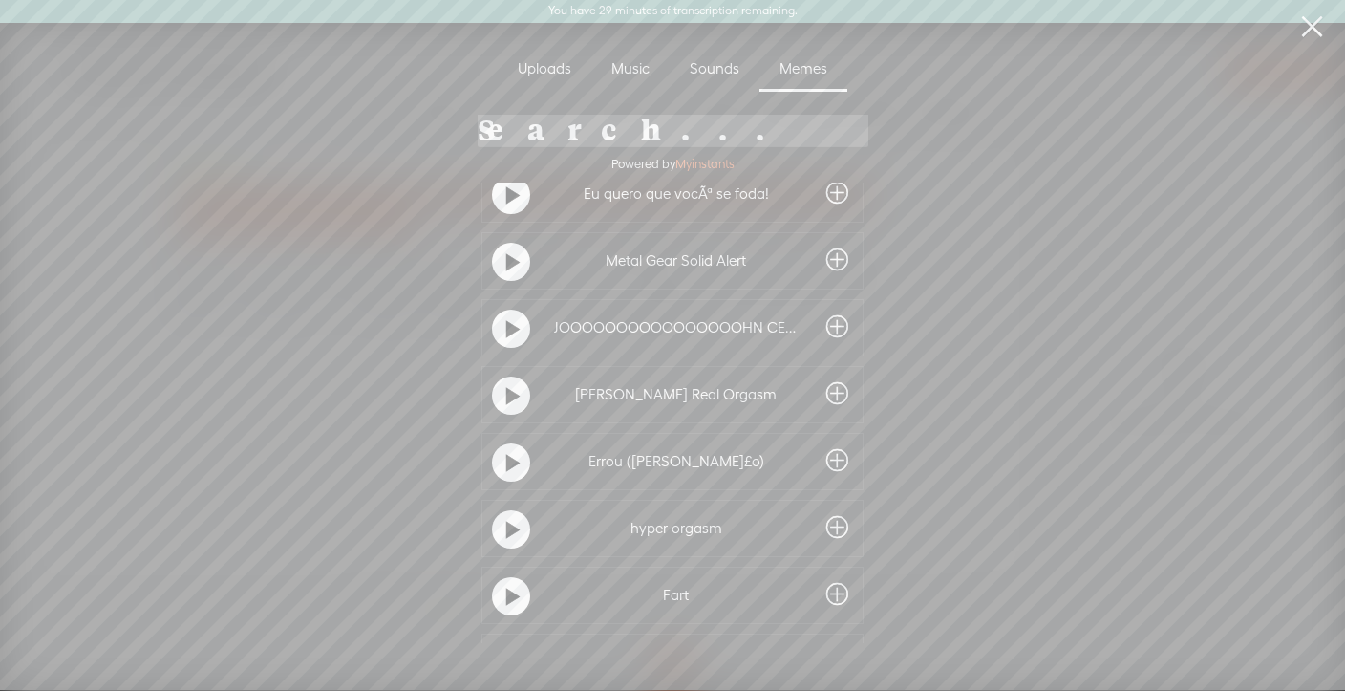
click at [506, 525] on t at bounding box center [512, 530] width 13 height 31
click at [505, 525] on t at bounding box center [511, 528] width 13 height 31
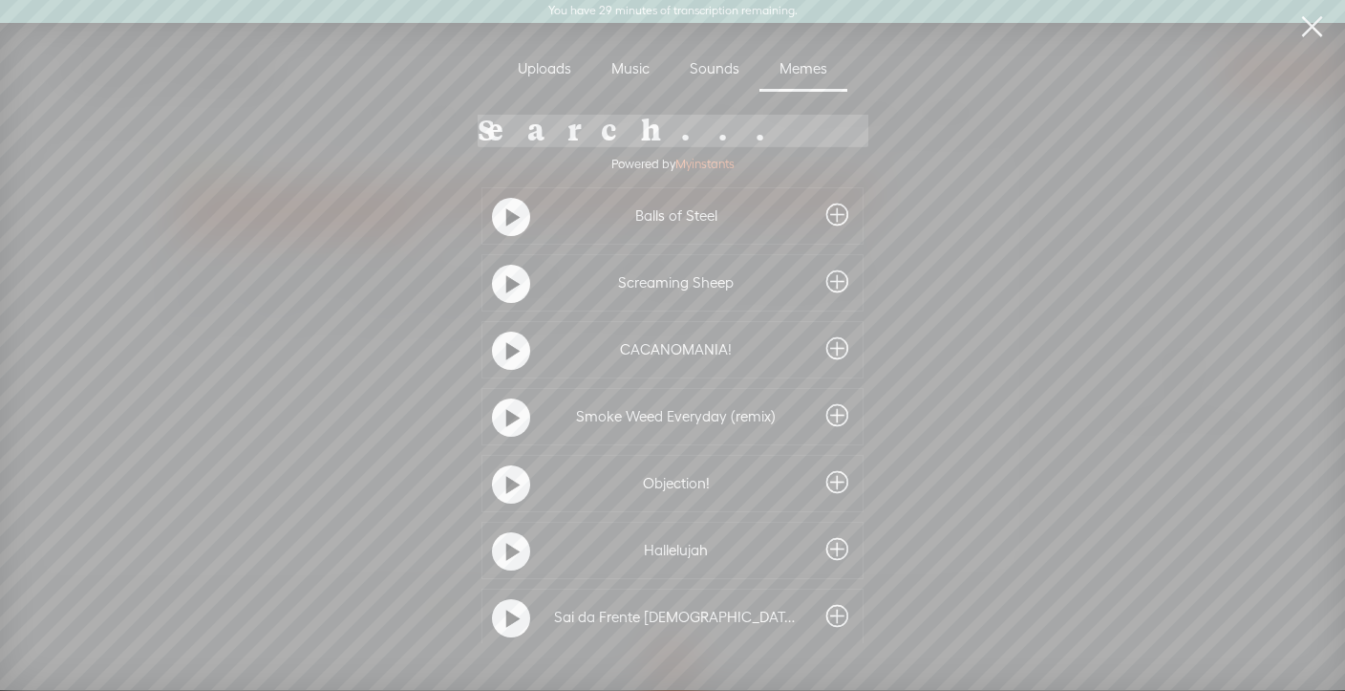
scroll to position [10994, 0]
click at [508, 284] on t at bounding box center [512, 285] width 13 height 31
click at [508, 284] on t at bounding box center [511, 284] width 13 height 31
click at [506, 351] on t at bounding box center [512, 354] width 13 height 31
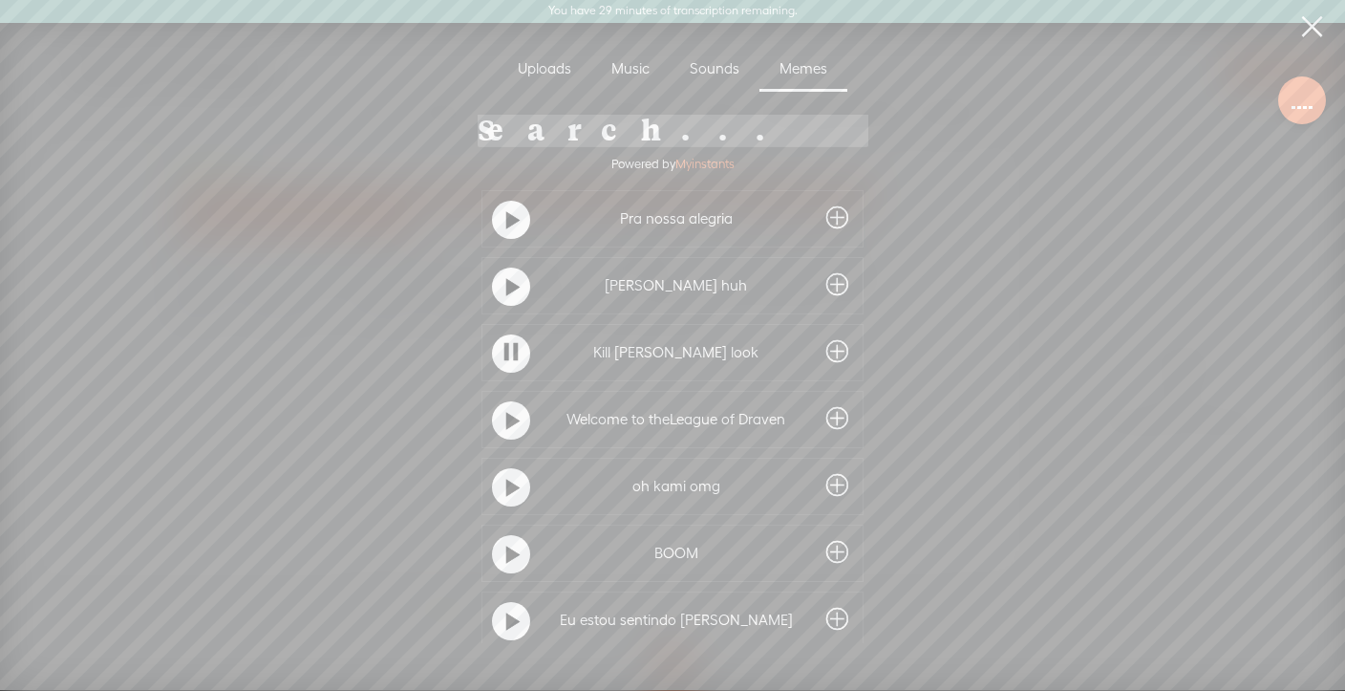
click at [505, 351] on t at bounding box center [511, 352] width 13 height 31
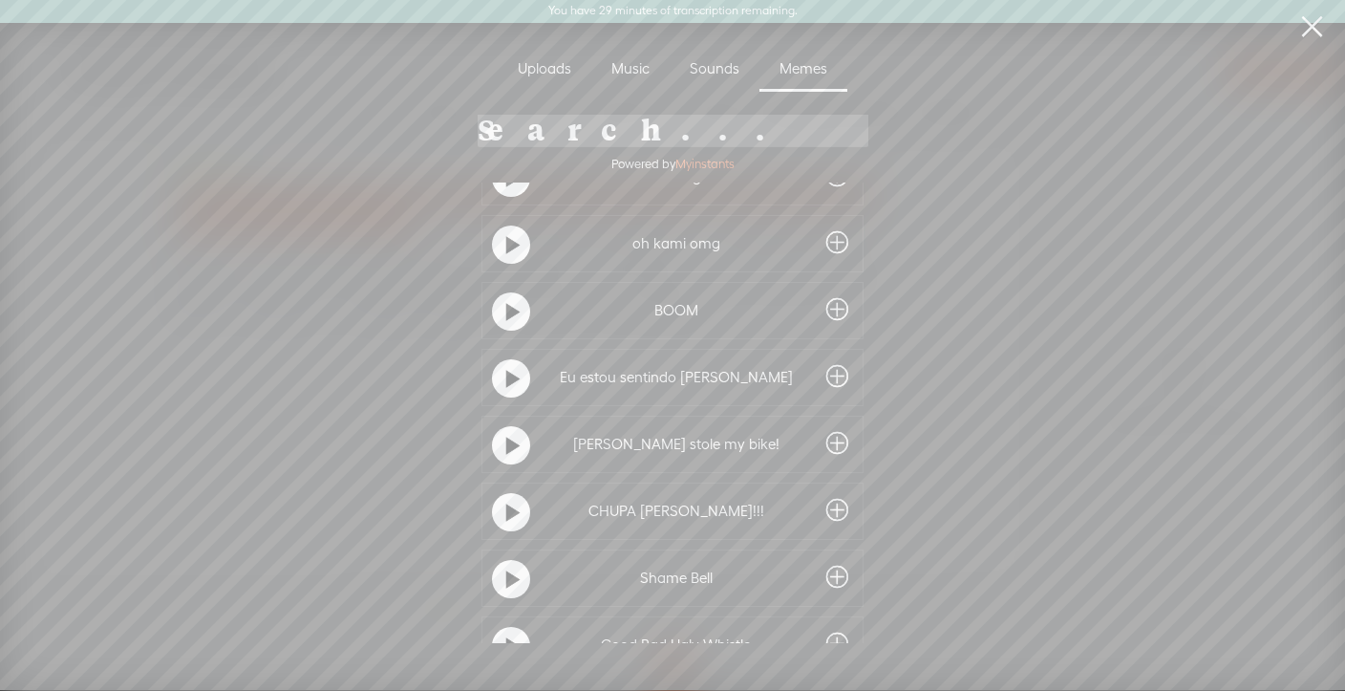
scroll to position [11733, 0]
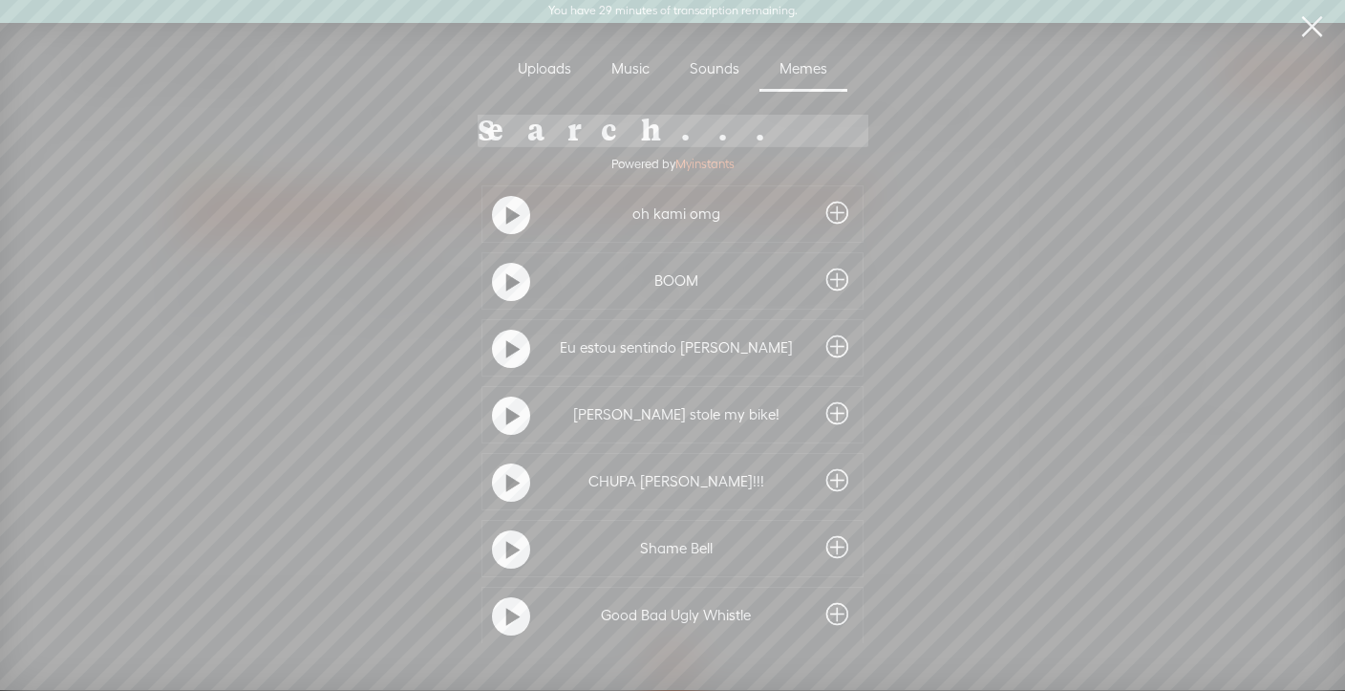
click at [506, 405] on t at bounding box center [512, 416] width 13 height 31
click at [505, 405] on t at bounding box center [511, 414] width 13 height 31
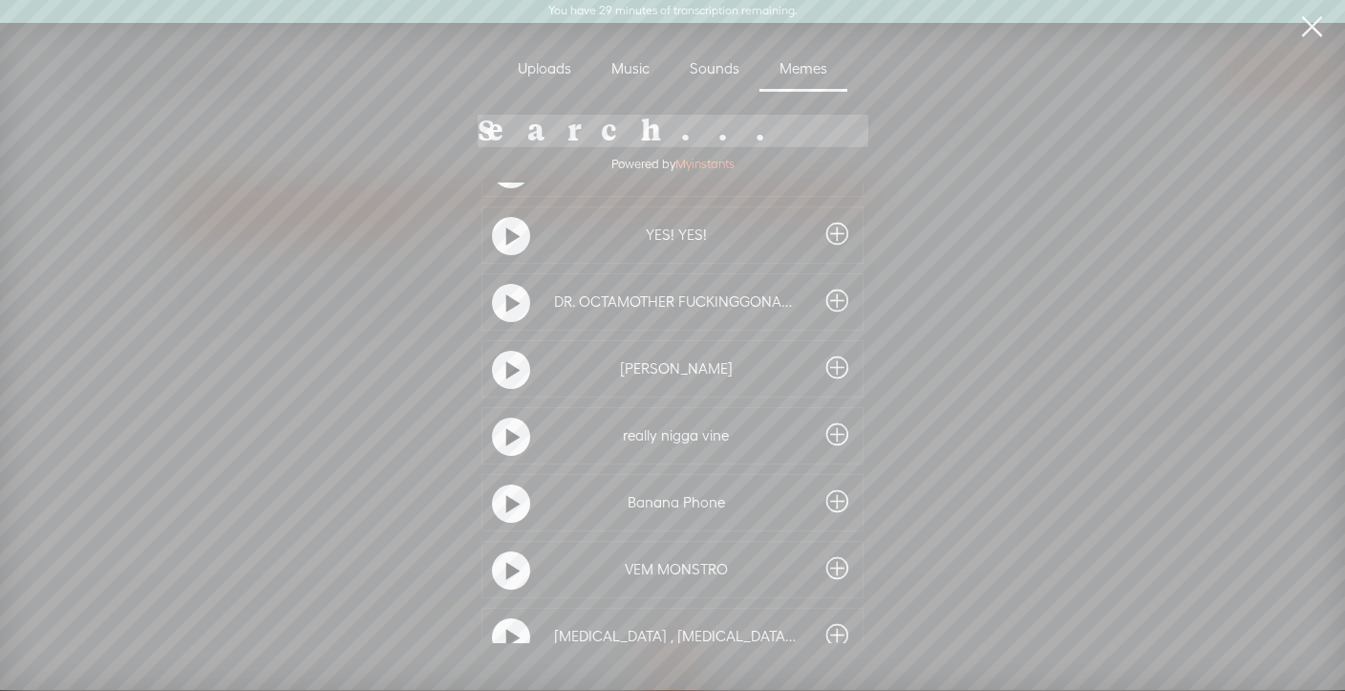
scroll to position [12282, 0]
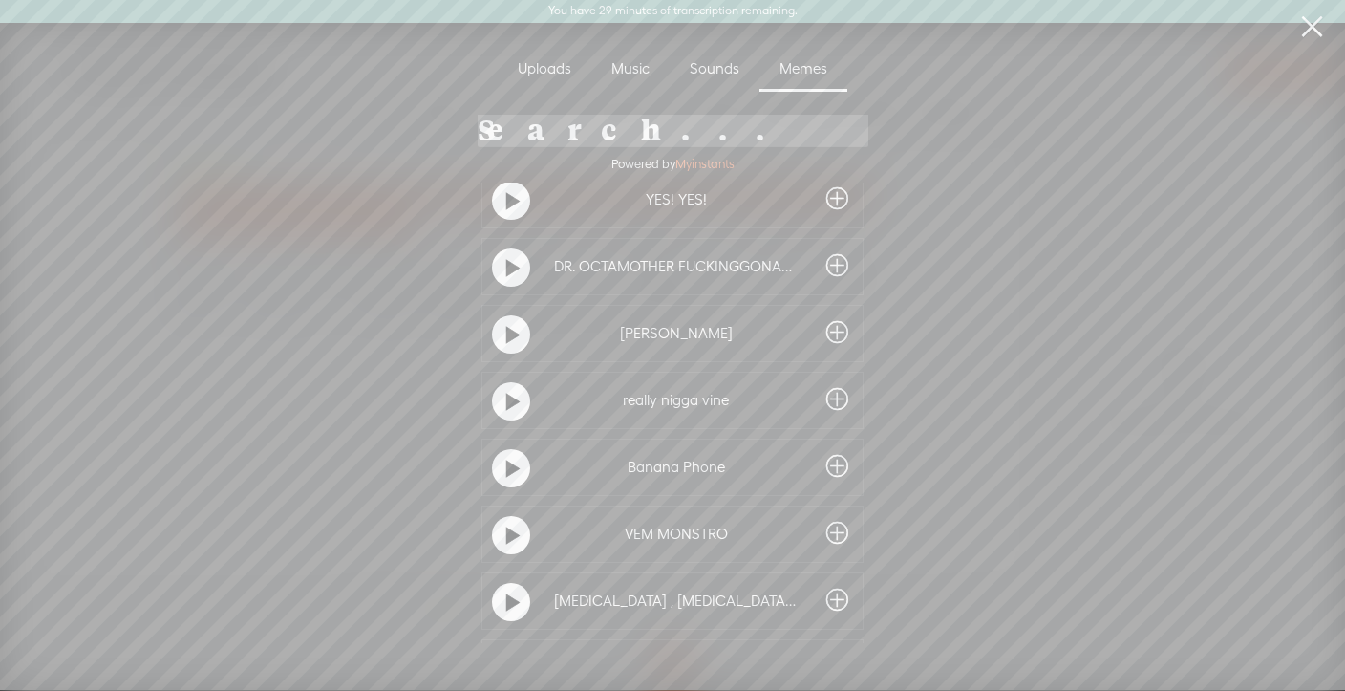
click at [506, 405] on t at bounding box center [512, 402] width 13 height 31
click at [506, 403] on t at bounding box center [512, 402] width 13 height 31
click at [505, 403] on t at bounding box center [511, 400] width 13 height 31
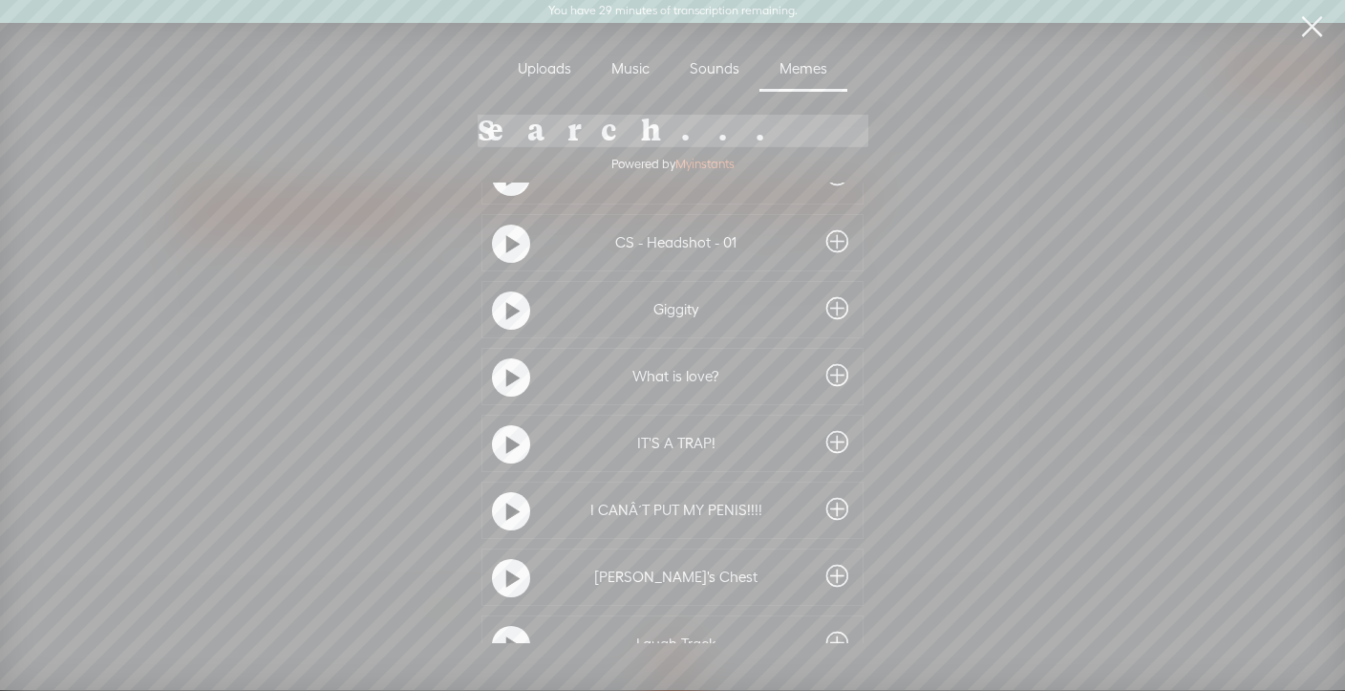
scroll to position [13834, 0]
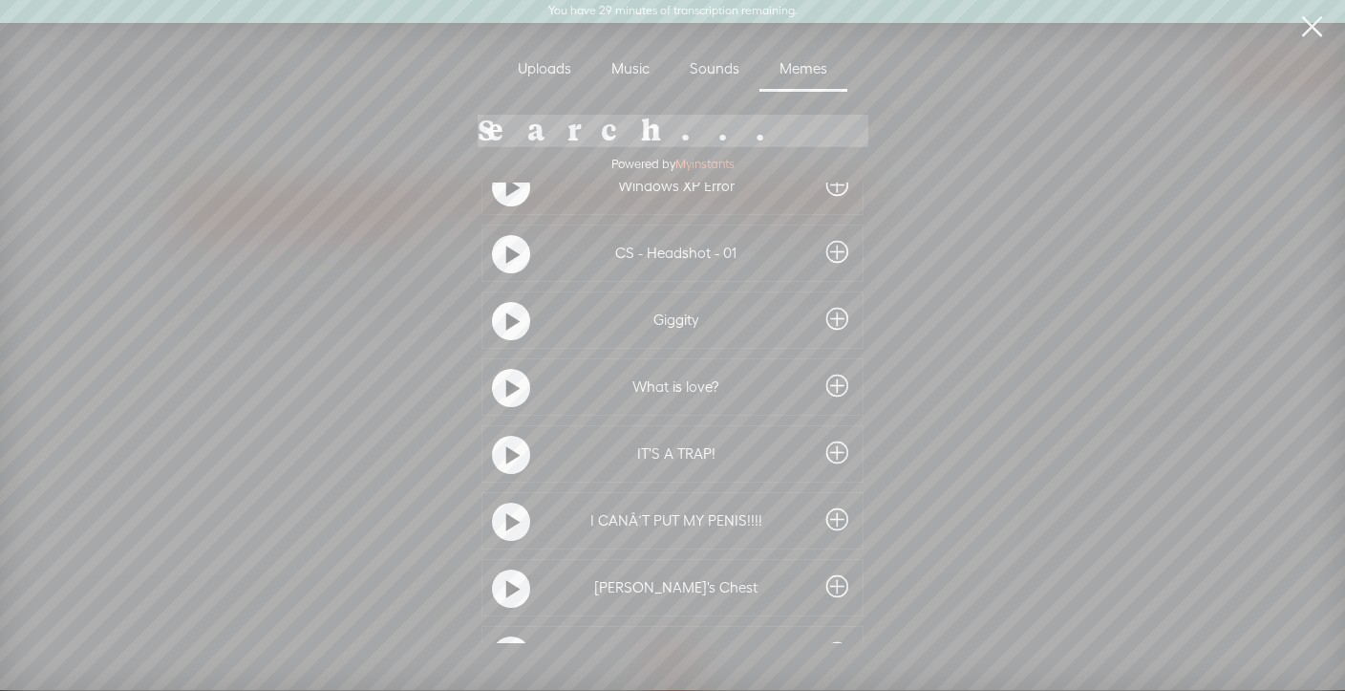
click at [508, 518] on t at bounding box center [512, 522] width 13 height 31
click at [508, 519] on t at bounding box center [511, 521] width 13 height 31
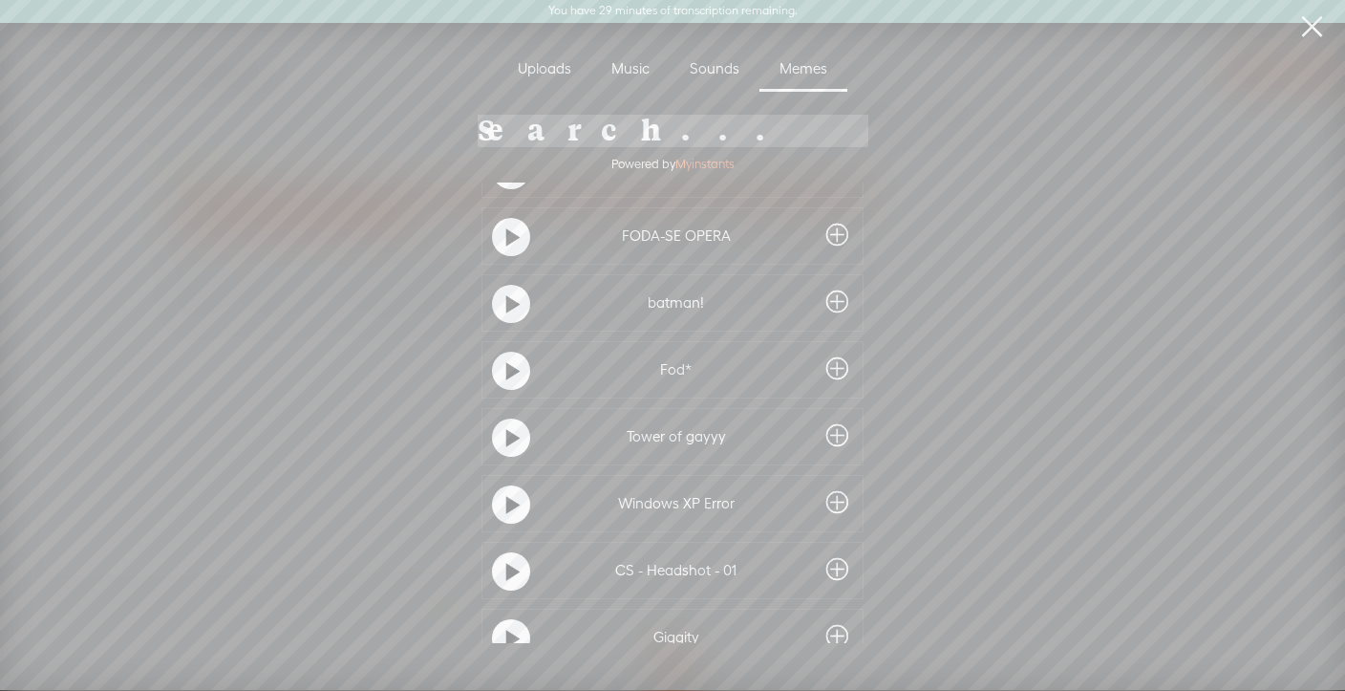
scroll to position [13515, 0]
click at [512, 439] on t at bounding box center [512, 440] width 13 height 31
click at [511, 440] on t at bounding box center [511, 438] width 13 height 31
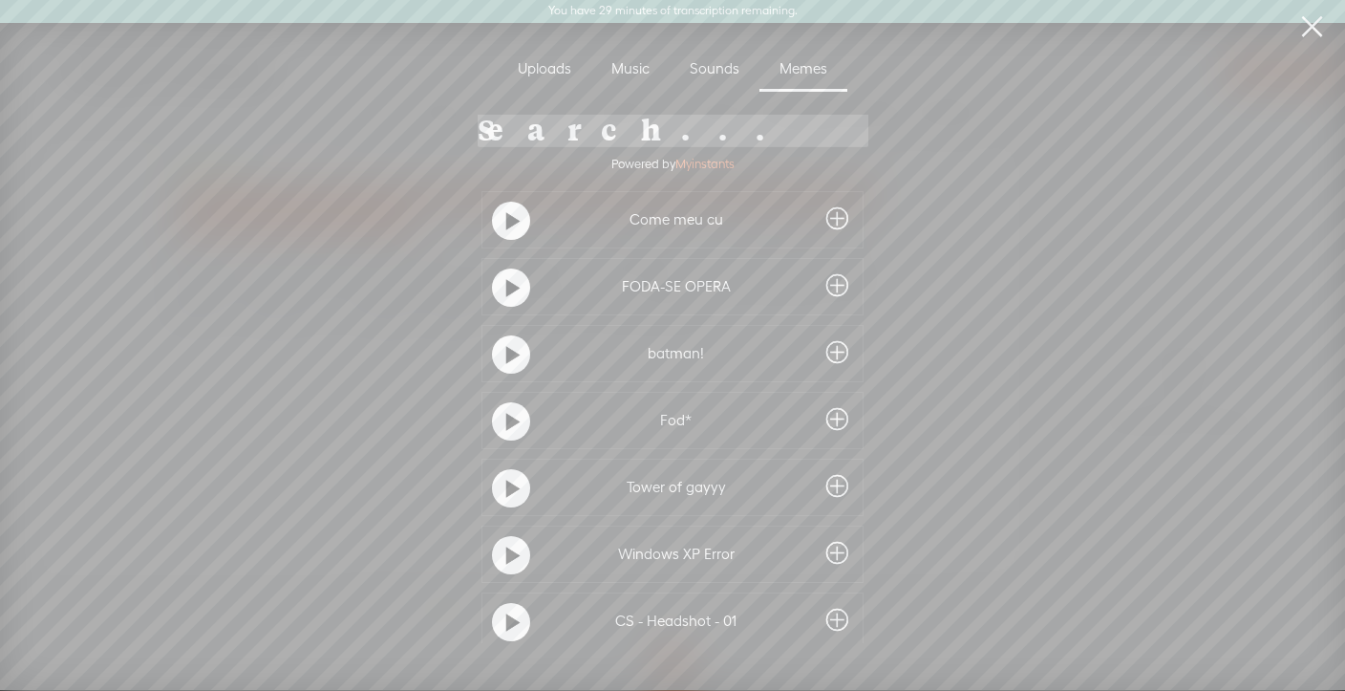
scroll to position [13268, 0]
click at [581, 135] on input "search" at bounding box center [673, 129] width 391 height 35
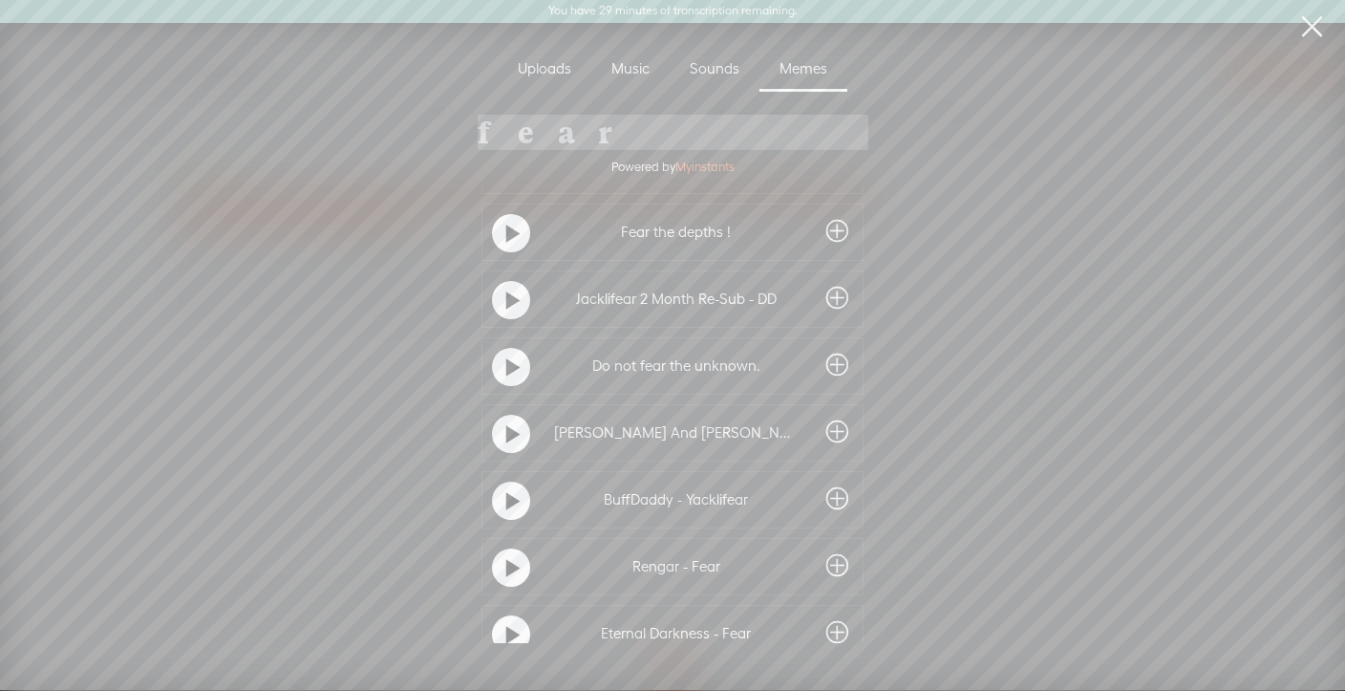
scroll to position [349, 0]
type input "fear"
click at [506, 296] on t at bounding box center [512, 298] width 13 height 31
click at [506, 353] on t at bounding box center [512, 365] width 13 height 31
click at [506, 433] on t at bounding box center [512, 432] width 13 height 31
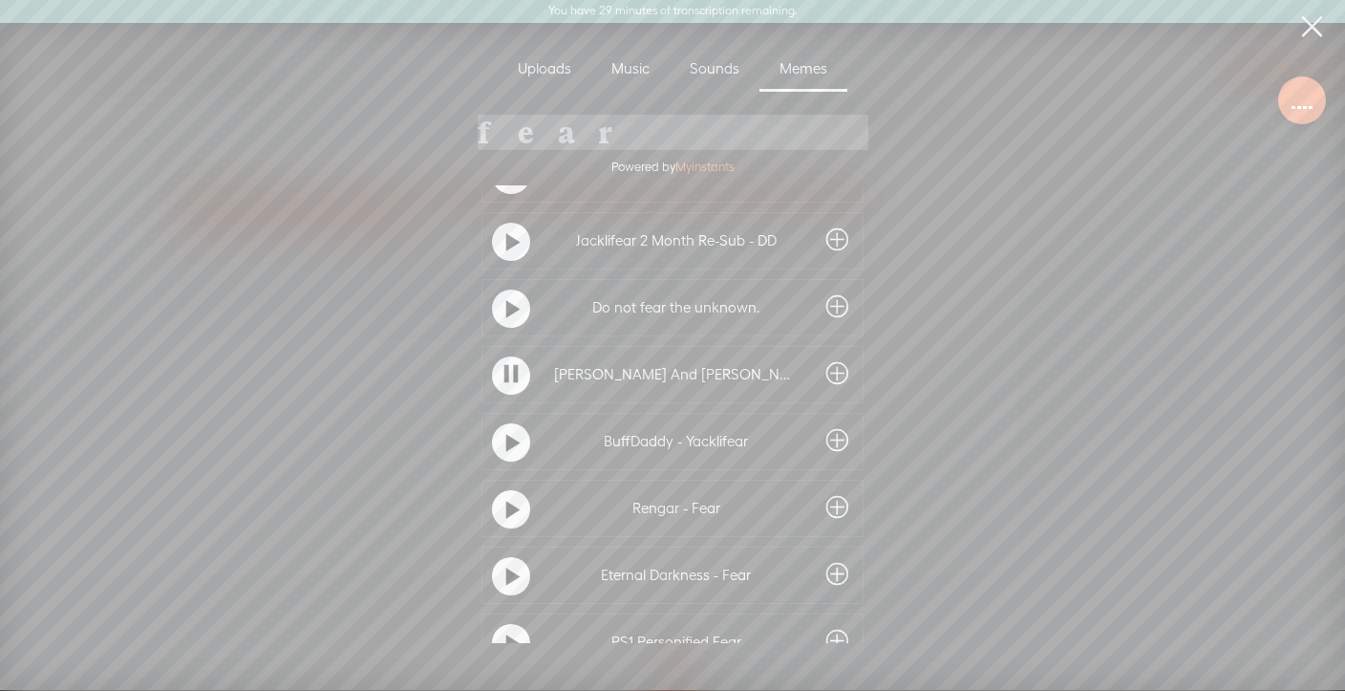
scroll to position [419, 0]
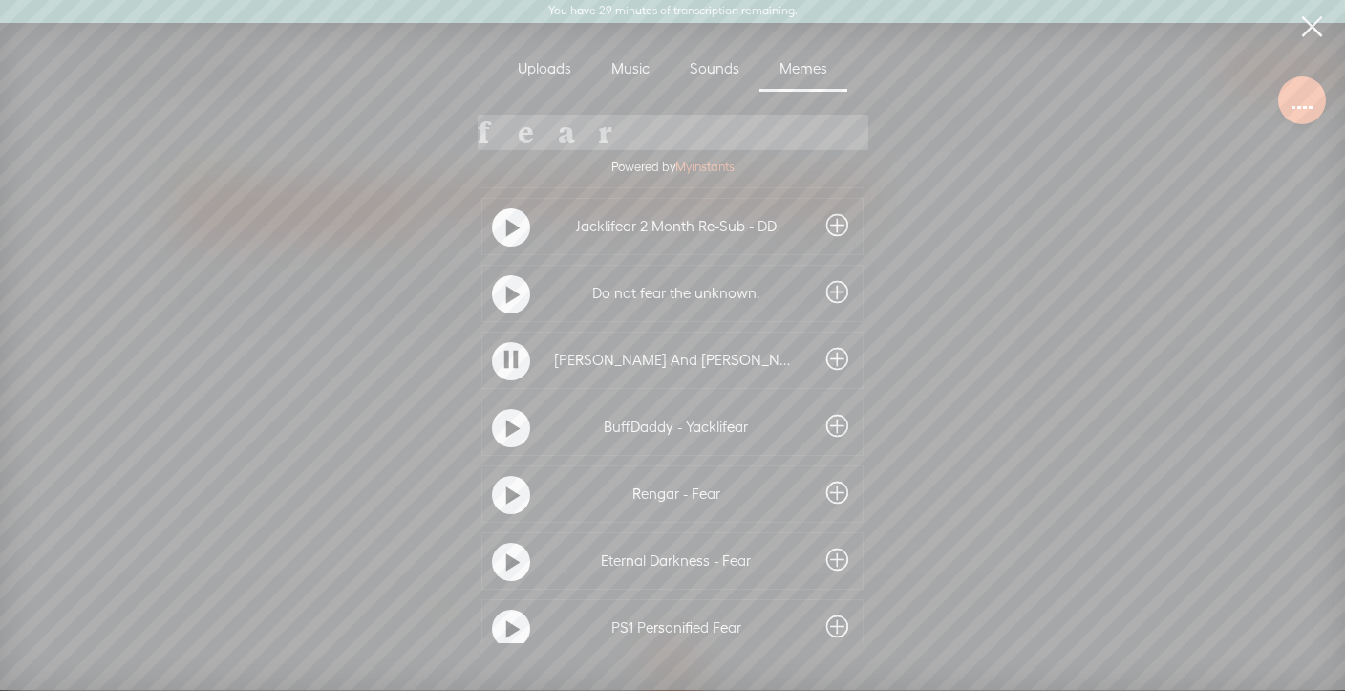
click at [506, 433] on t at bounding box center [512, 429] width 13 height 31
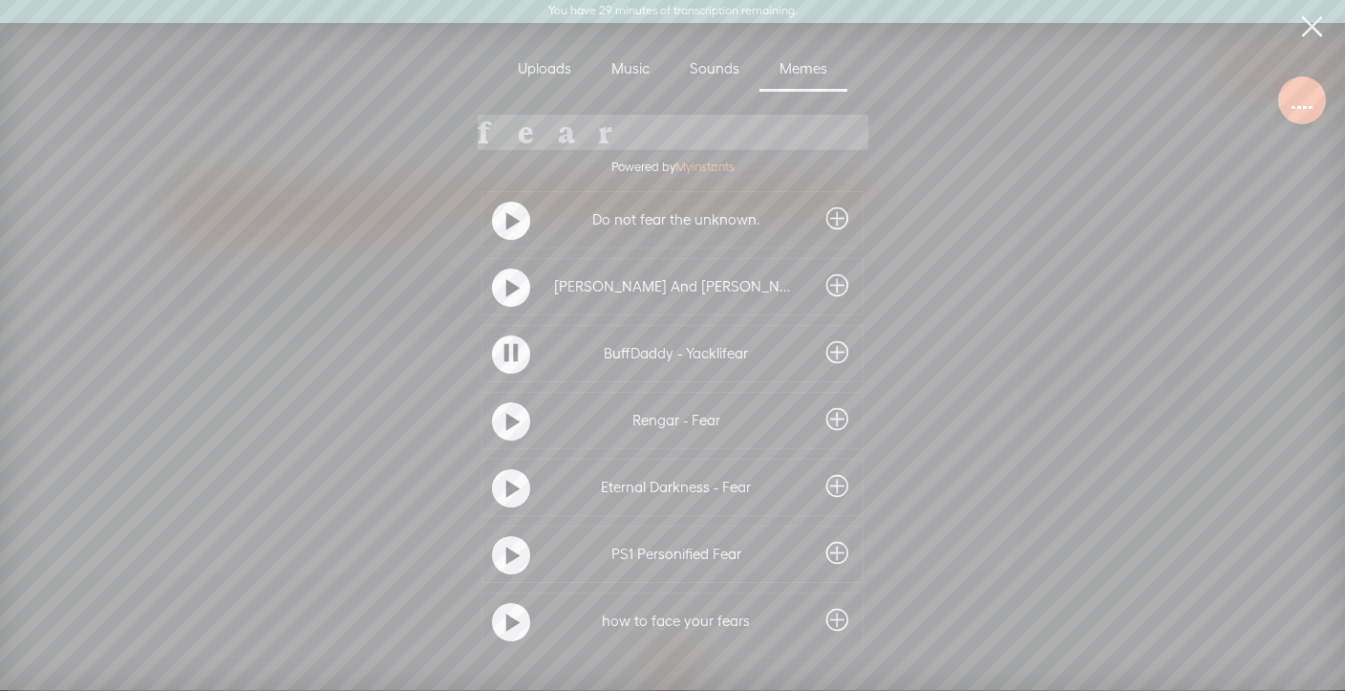
scroll to position [501, 0]
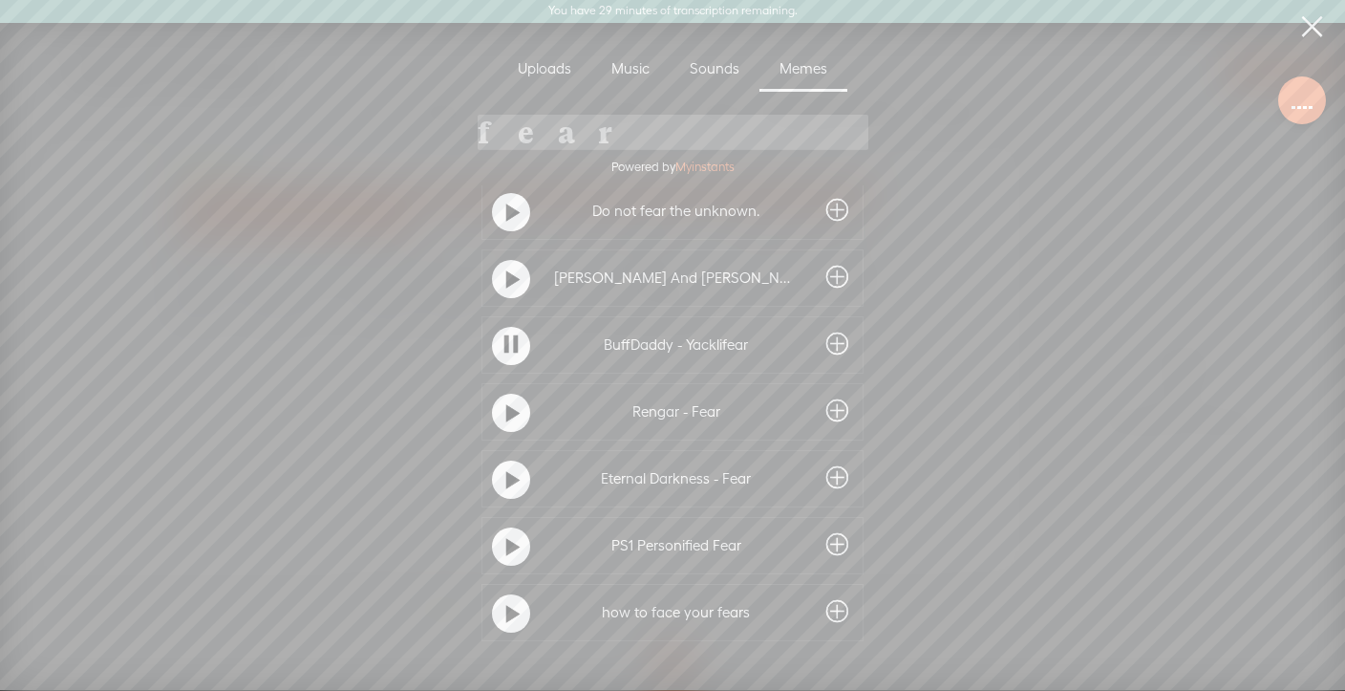
click at [506, 417] on t at bounding box center [512, 413] width 13 height 31
click at [506, 483] on t at bounding box center [512, 480] width 13 height 31
click at [506, 414] on t at bounding box center [512, 413] width 13 height 31
click at [506, 482] on t at bounding box center [512, 480] width 13 height 31
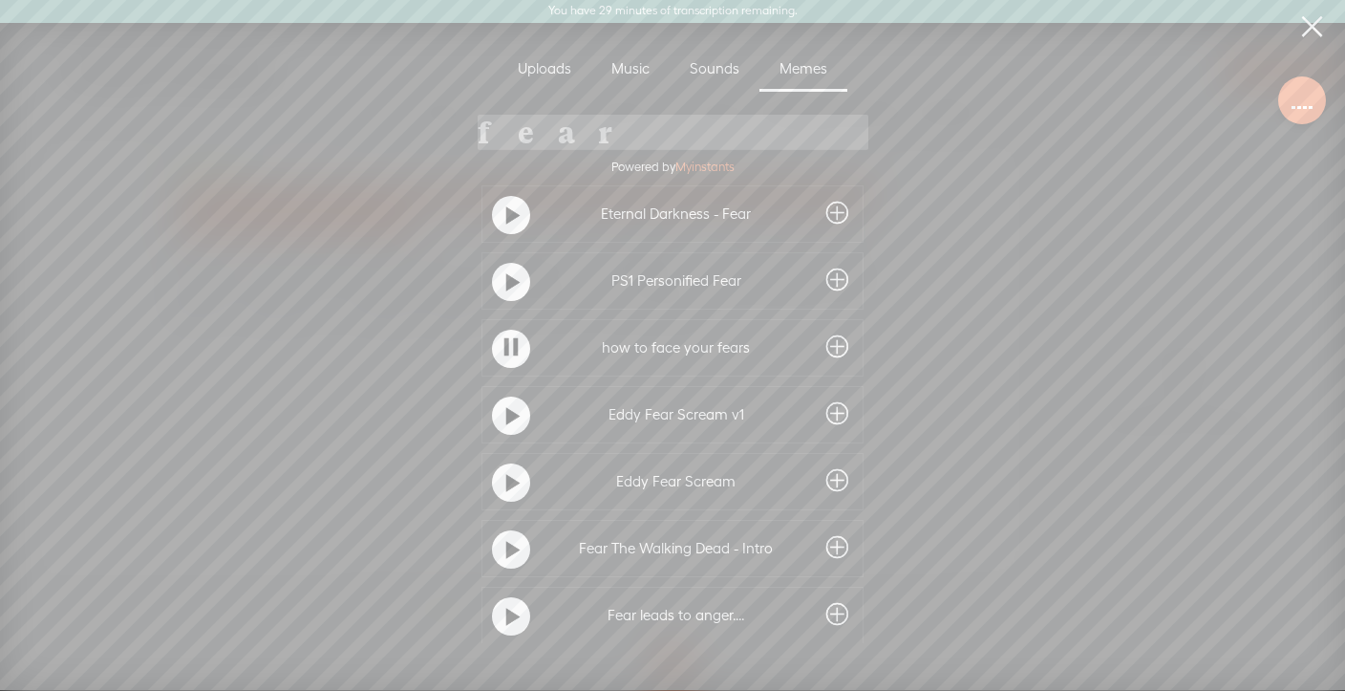
scroll to position [775, 0]
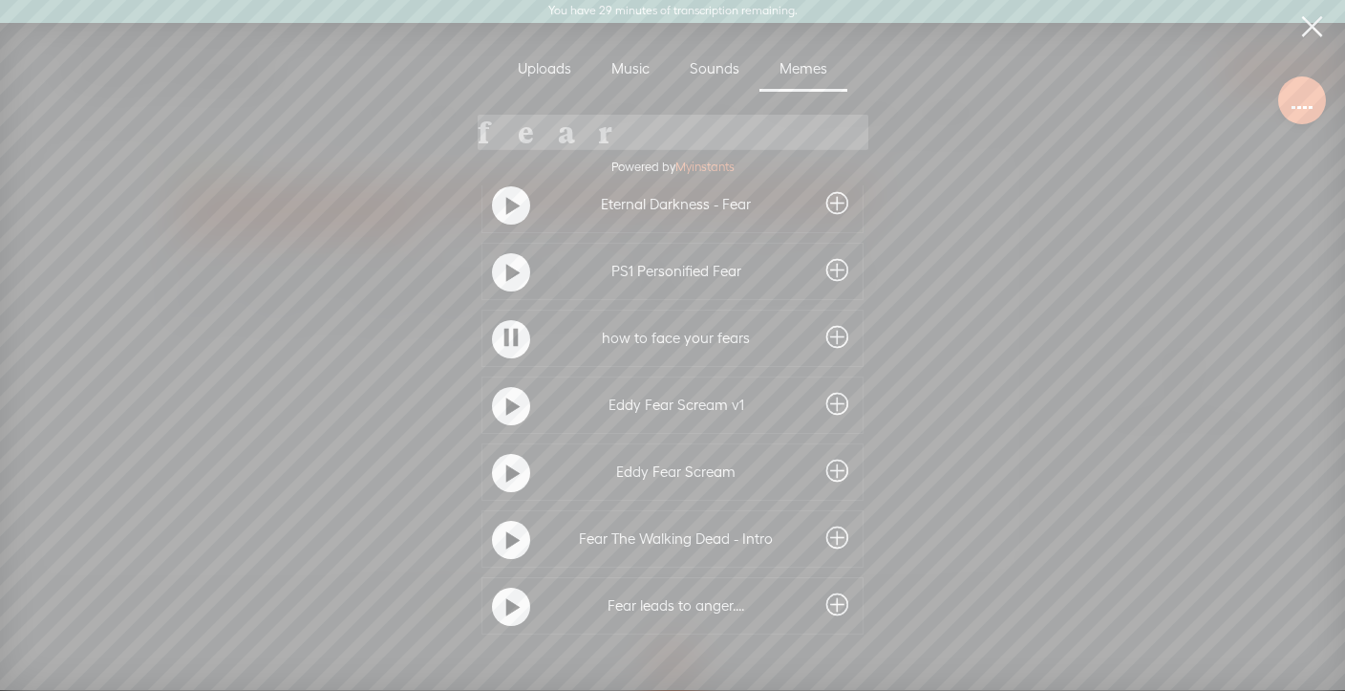
click at [506, 407] on t at bounding box center [512, 407] width 13 height 31
click at [506, 470] on t at bounding box center [512, 474] width 13 height 31
click at [506, 541] on t at bounding box center [512, 541] width 13 height 31
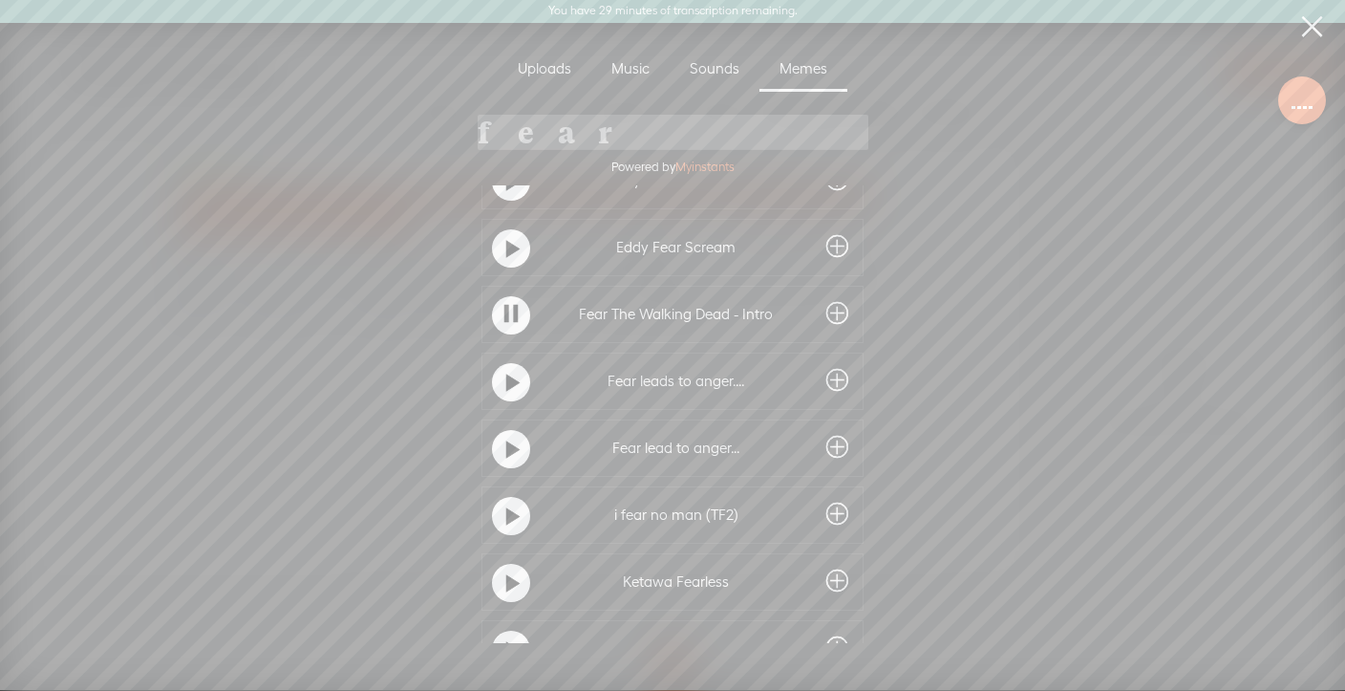
scroll to position [1012, 0]
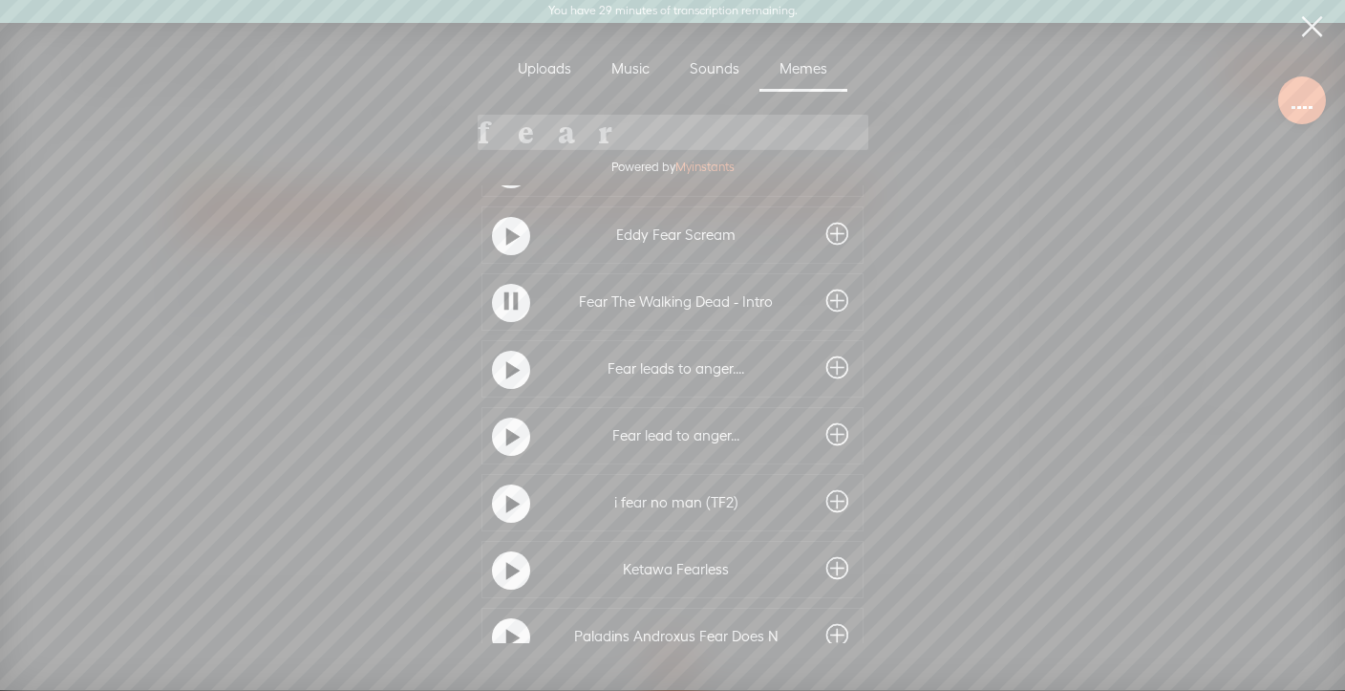
click at [509, 377] on t at bounding box center [512, 370] width 13 height 31
click at [510, 441] on t at bounding box center [512, 437] width 13 height 31
click at [506, 503] on t at bounding box center [512, 504] width 13 height 31
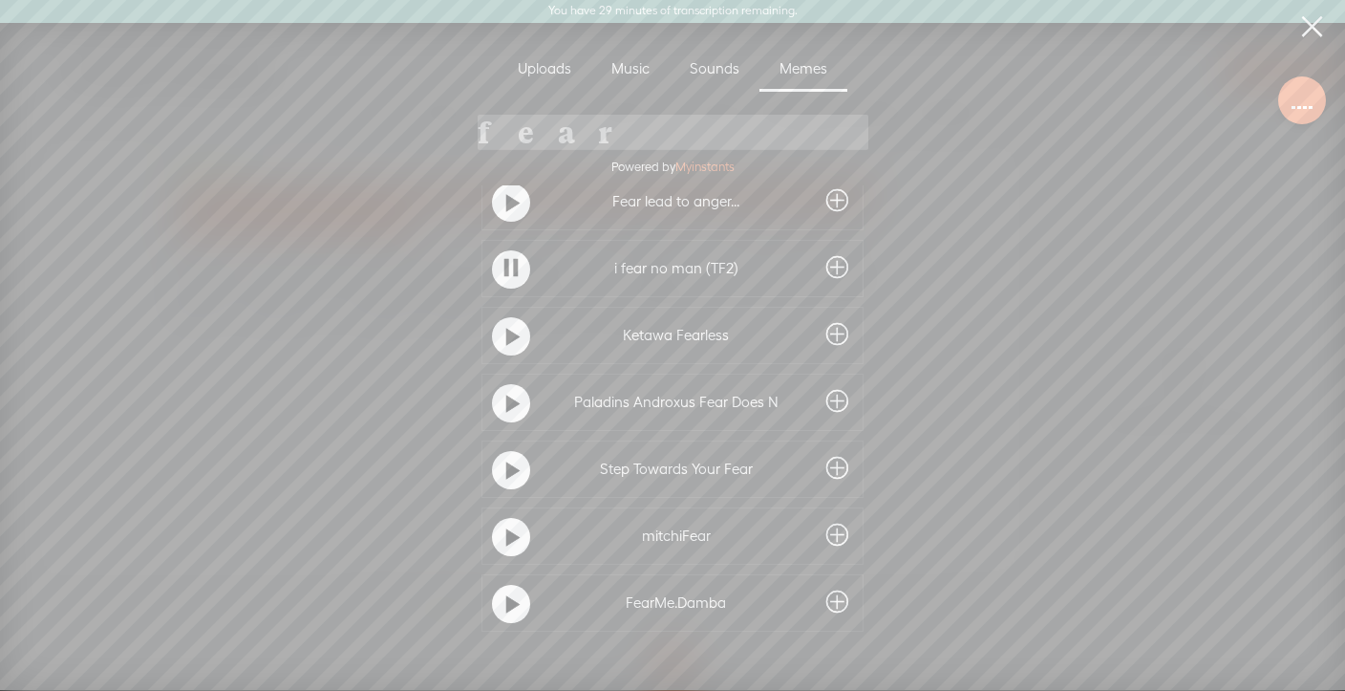
scroll to position [1249, 0]
click at [506, 335] on t at bounding box center [512, 334] width 13 height 31
click at [513, 400] on t at bounding box center [512, 401] width 13 height 31
click at [509, 463] on t at bounding box center [512, 468] width 13 height 31
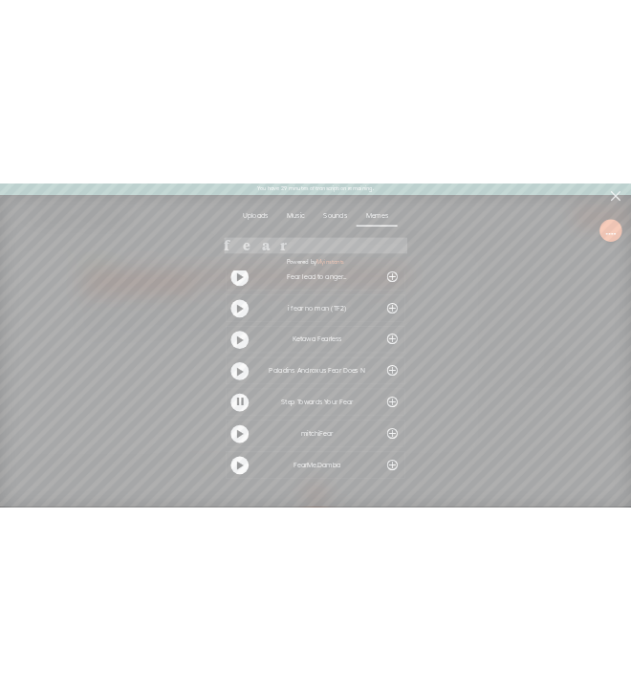
scroll to position [1270, 0]
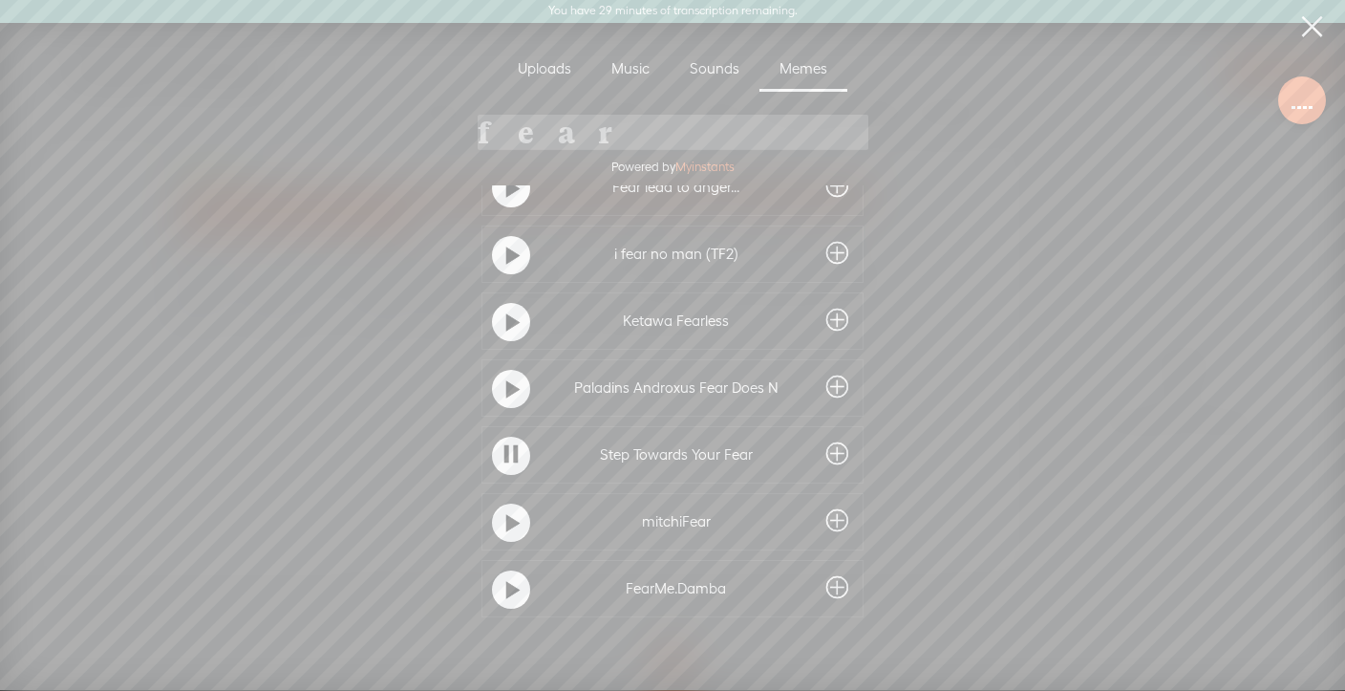
click at [510, 517] on t at bounding box center [512, 523] width 13 height 31
click at [511, 578] on t at bounding box center [512, 590] width 13 height 31
click at [1311, 24] on link at bounding box center [1312, 27] width 48 height 54
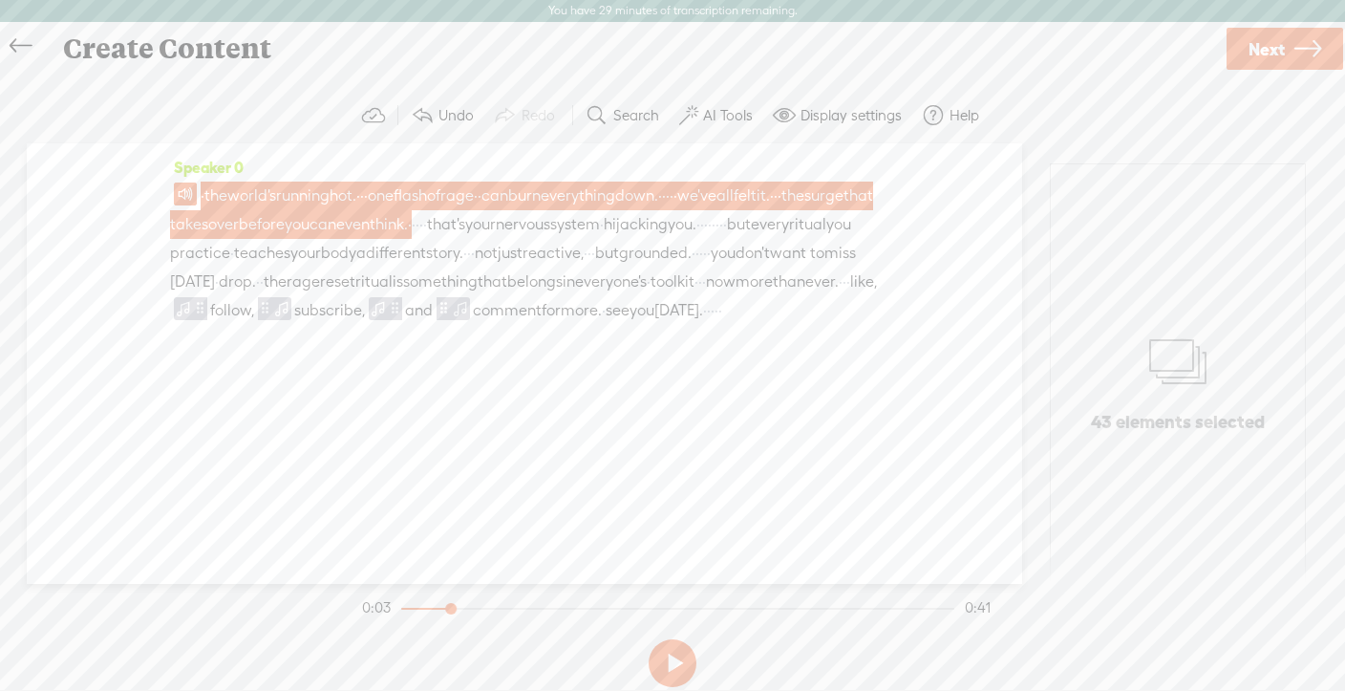
click at [700, 239] on span "·" at bounding box center [702, 224] width 4 height 29
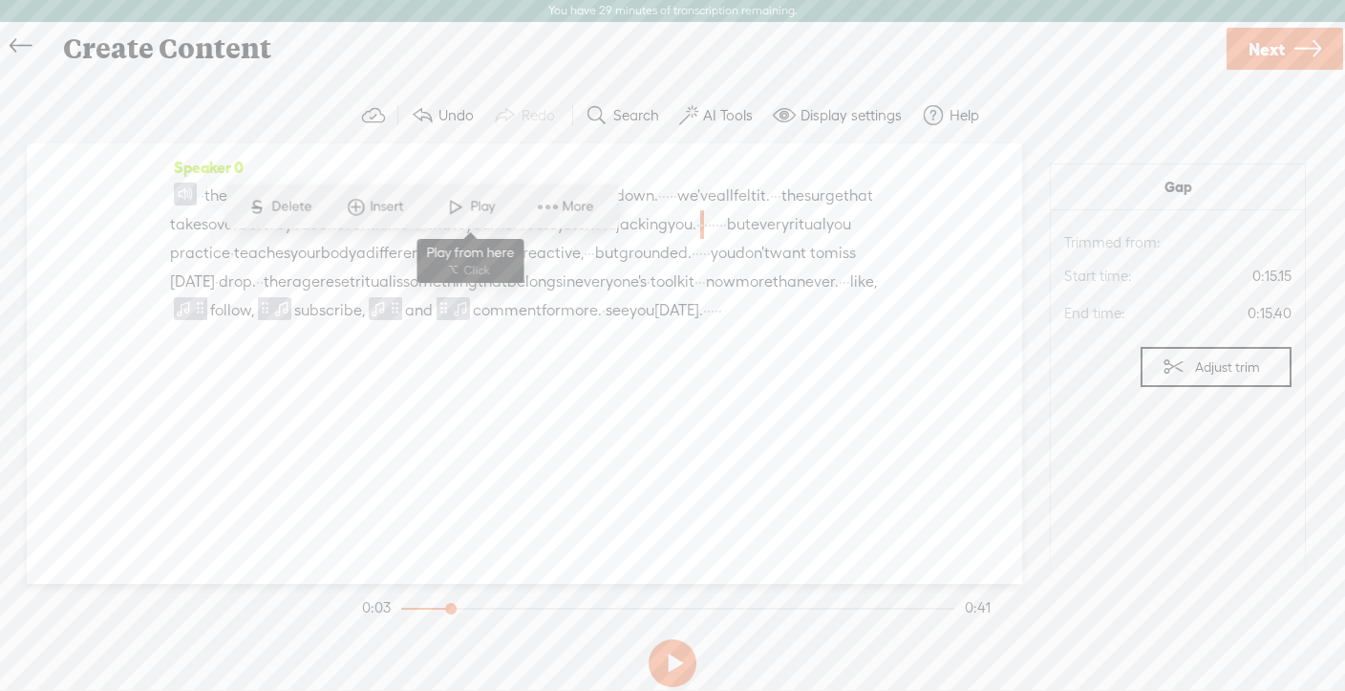
drag, startPoint x: 171, startPoint y: 190, endPoint x: 413, endPoint y: 205, distance: 242.2
click at [414, 205] on section "Speaker 0 · the world's running hot. · · · one flash of rage · · can burn every…" at bounding box center [672, 363] width 1307 height 441
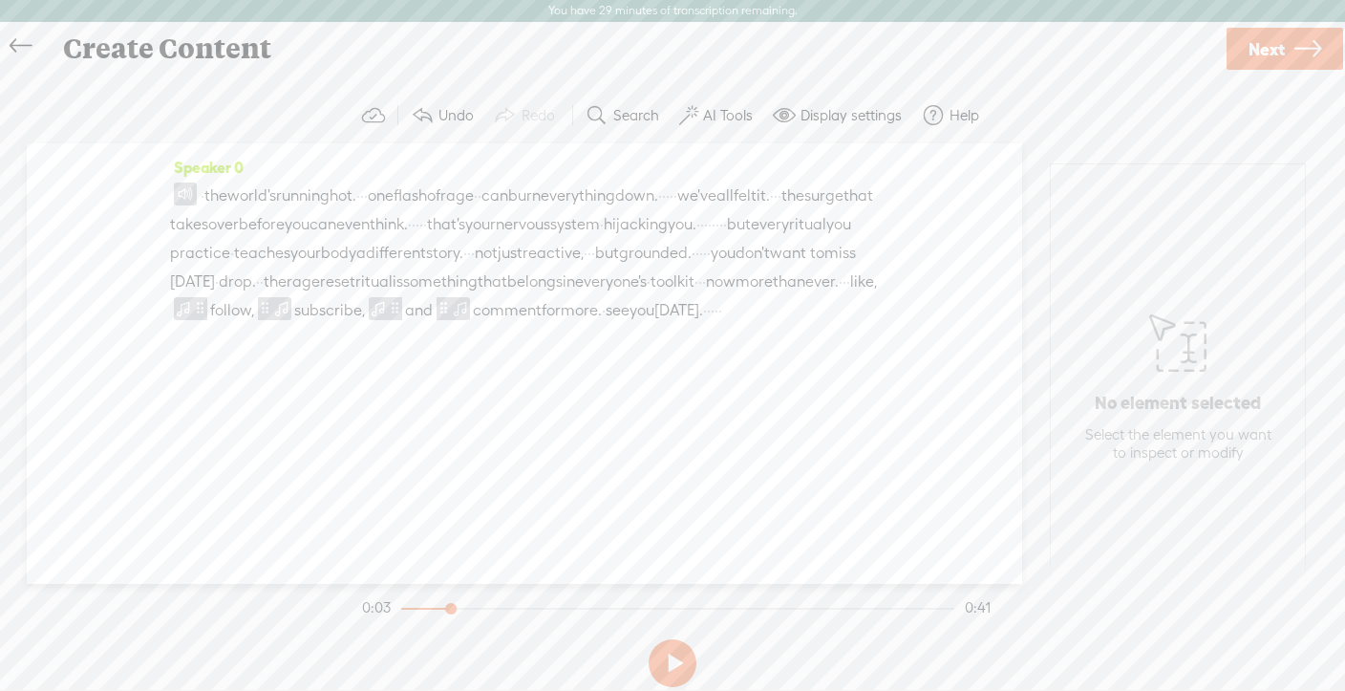
click at [805, 210] on span "surge" at bounding box center [824, 196] width 39 height 29
click at [465, 228] on span "that's" at bounding box center [446, 224] width 38 height 29
click at [668, 239] on span "you." at bounding box center [682, 224] width 29 height 29
click at [697, 239] on span "·" at bounding box center [699, 224] width 4 height 29
